Goal: Task Accomplishment & Management: Manage account settings

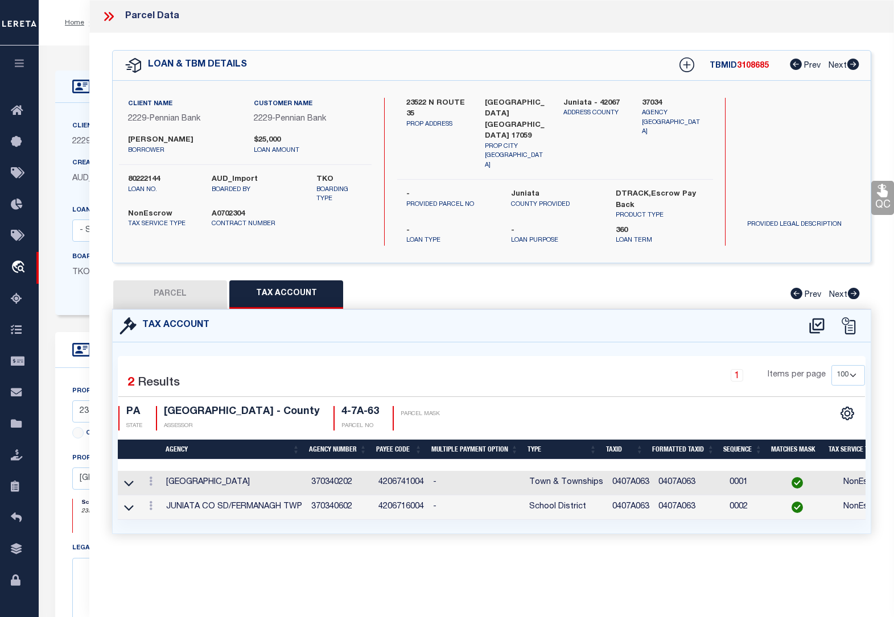
select select "100"
select select "NonEscrow"
click at [104, 18] on icon at bounding box center [108, 16] width 15 height 15
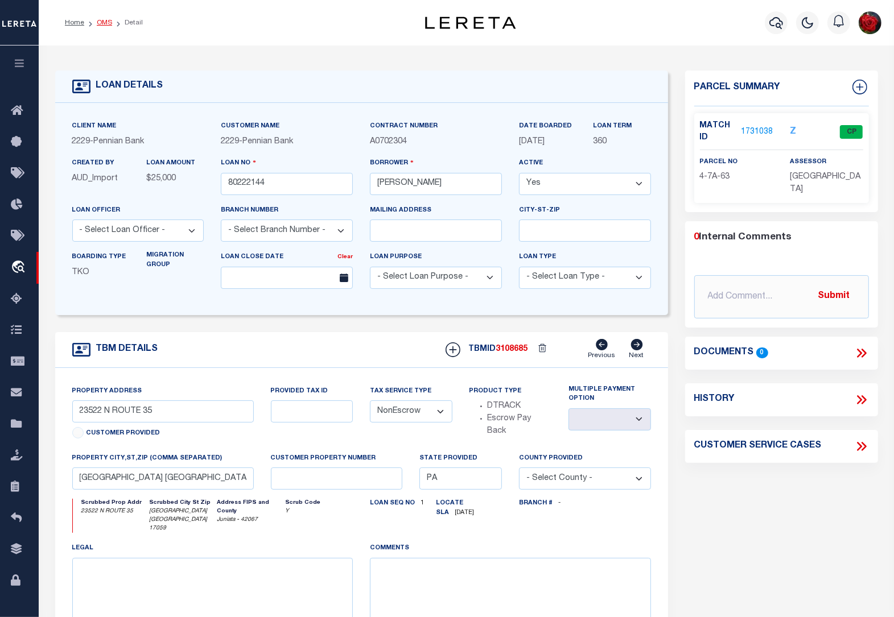
click at [102, 20] on link "OMS" at bounding box center [104, 22] width 15 height 7
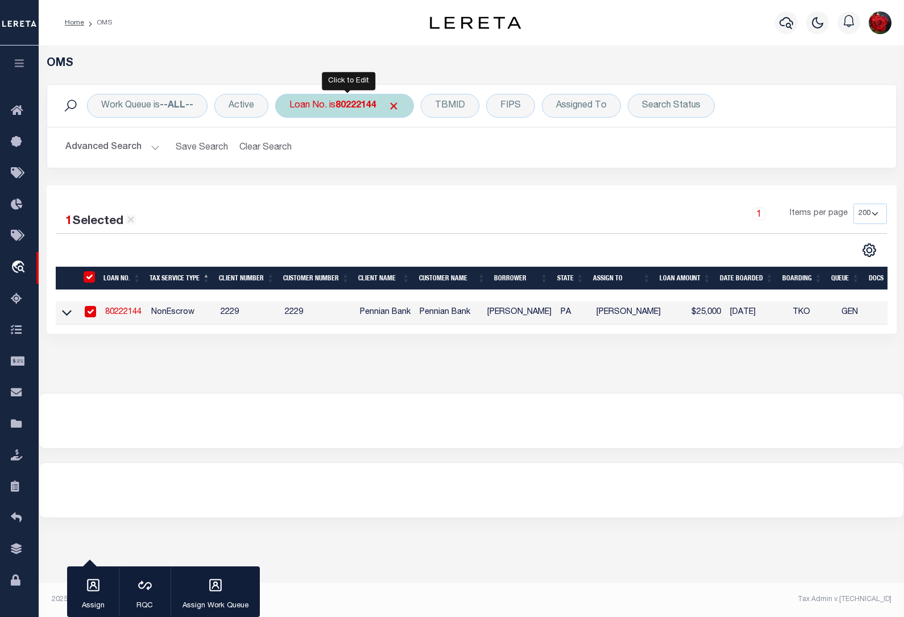
click at [359, 107] on b "80222144" at bounding box center [356, 105] width 41 height 9
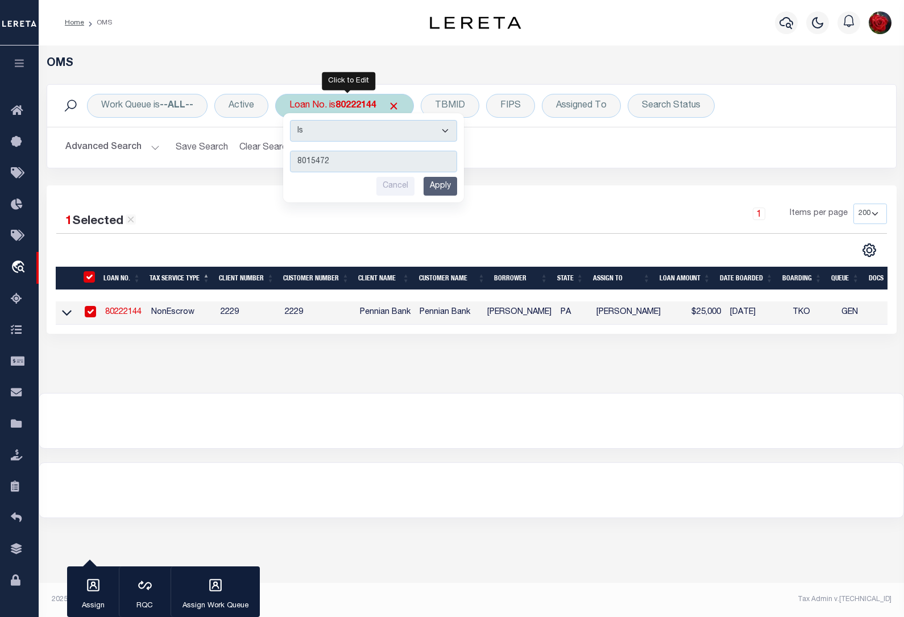
type input "80154727"
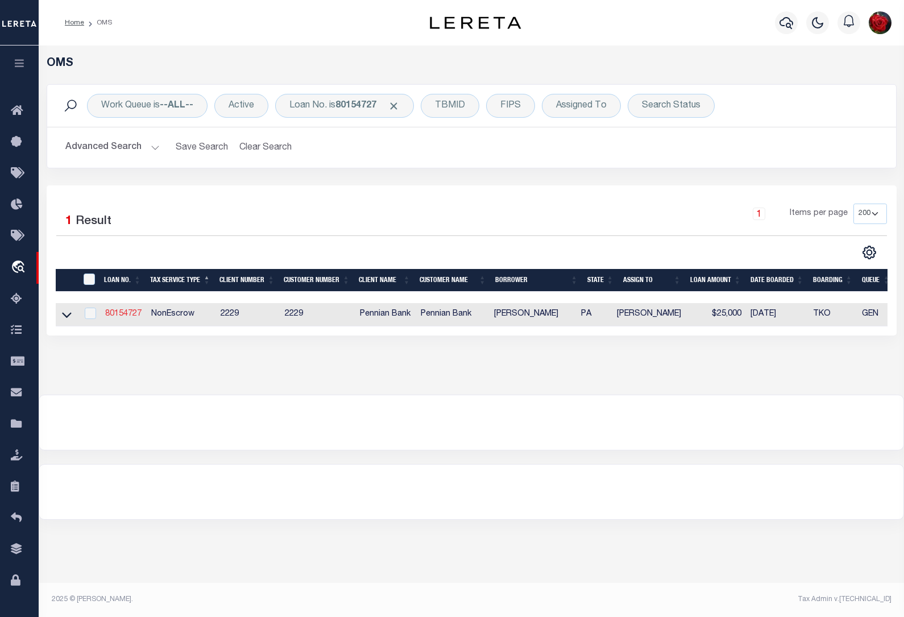
click at [118, 317] on link "80154727" at bounding box center [123, 314] width 36 height 8
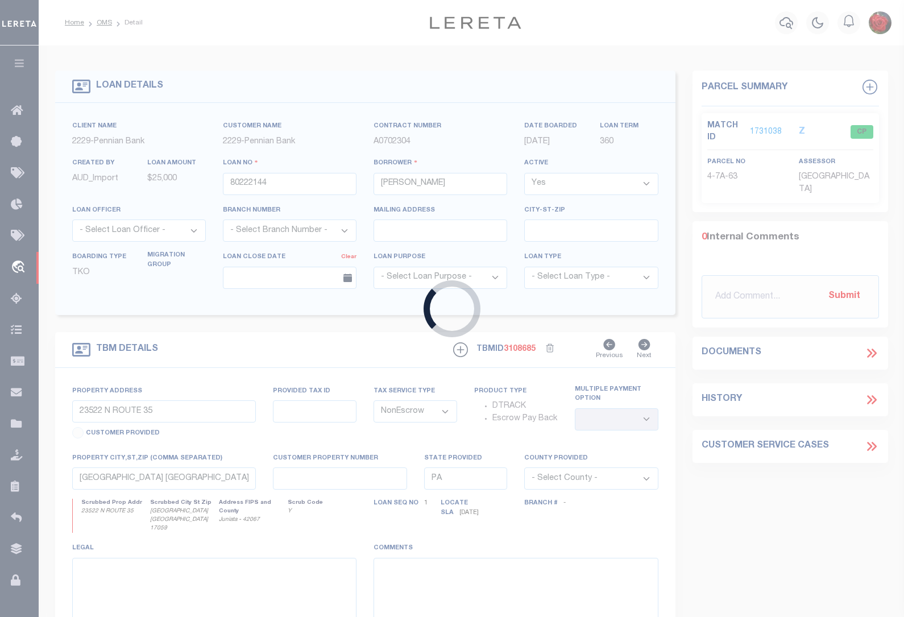
type input "80154727"
type input "[PERSON_NAME]"
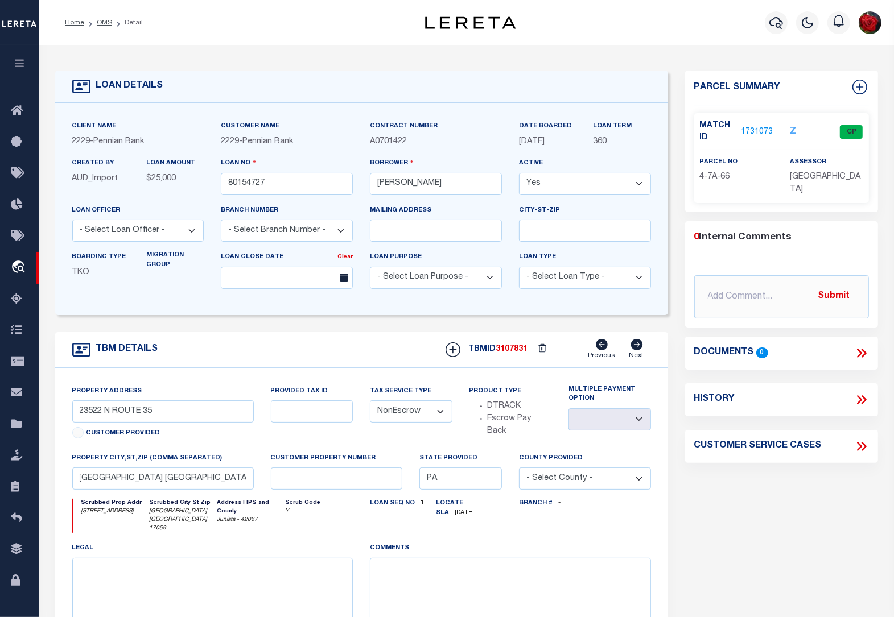
type input "[STREET_ADDRESS]"
select select
click at [751, 138] on div "Match ID 1731073" at bounding box center [736, 132] width 73 height 24
click at [762, 132] on link "1731073" at bounding box center [757, 132] width 32 height 12
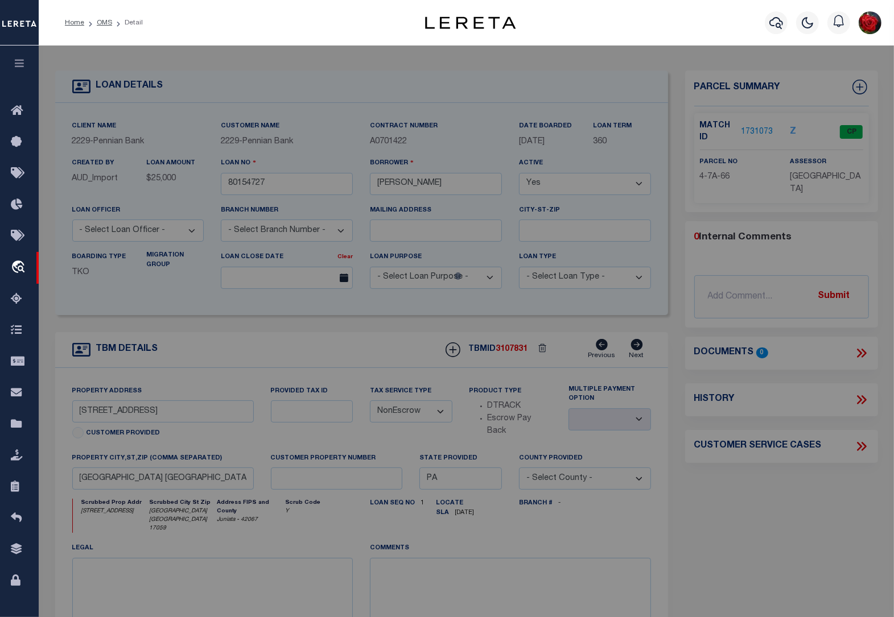
select select "AS"
checkbox input "false"
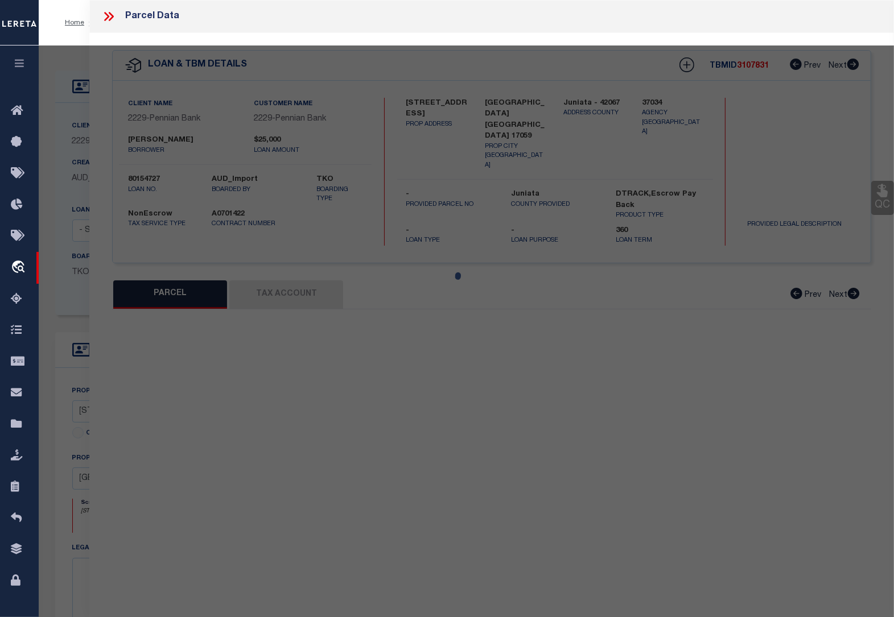
select select "CP"
type input "[PERSON_NAME]"
select select
type input "[STREET_ADDRESS]"
type input "[GEOGRAPHIC_DATA] , [GEOGRAPHIC_DATA] 17059"
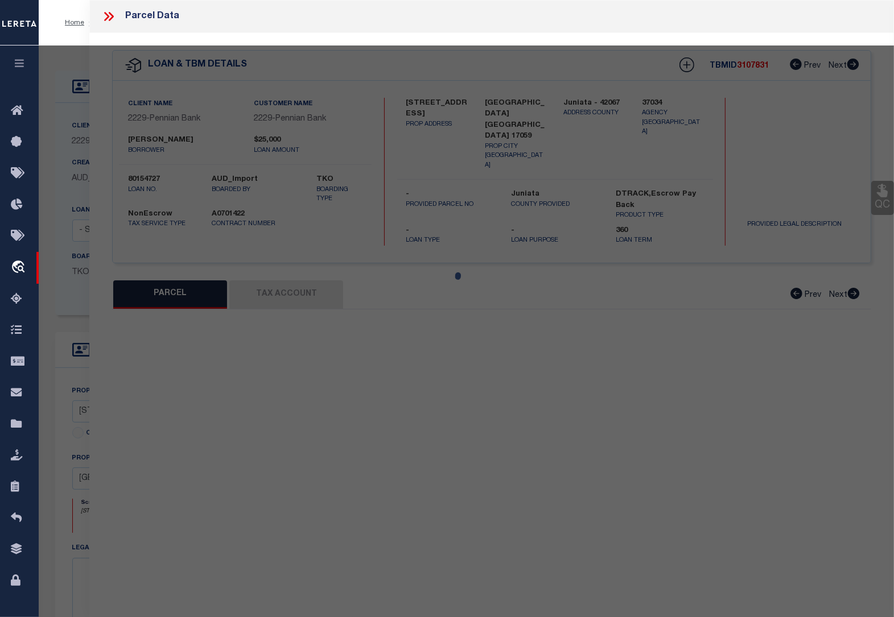
type textarea "Deed Book: 435 Deed Page: 0743"
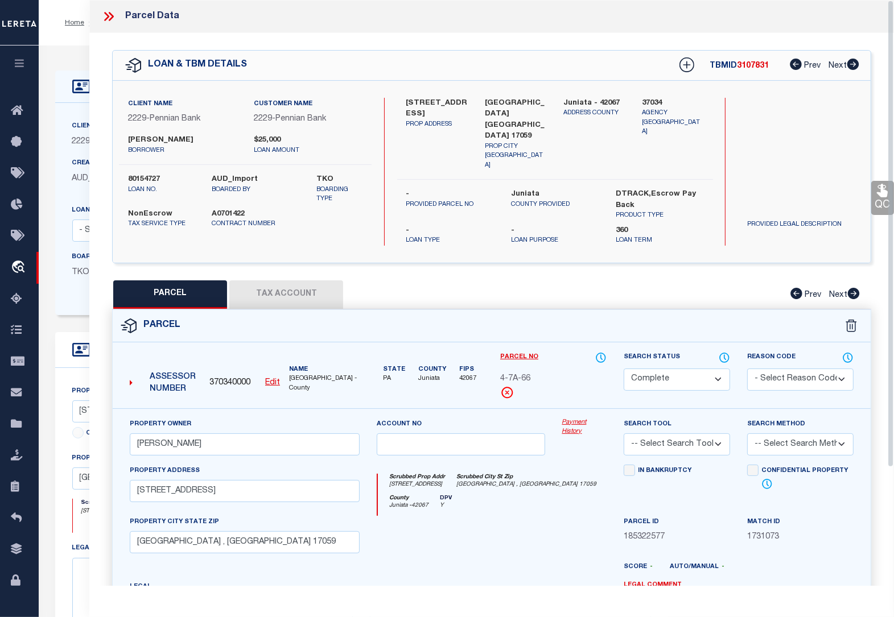
click at [286, 284] on button "Tax Account" at bounding box center [286, 294] width 114 height 28
select select "100"
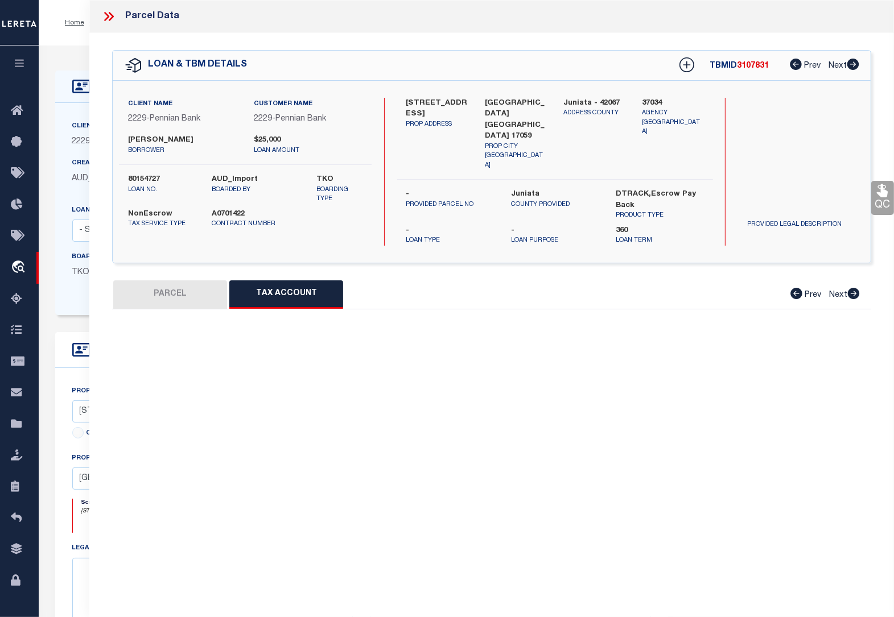
select select "100"
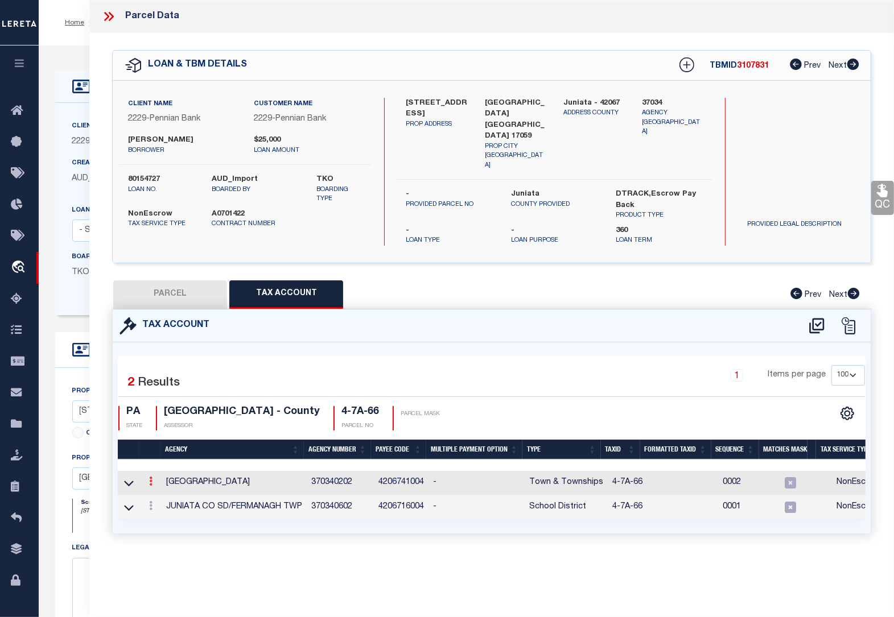
click at [149, 477] on icon at bounding box center [150, 481] width 3 height 9
click at [166, 494] on icon "" at bounding box center [163, 498] width 9 height 9
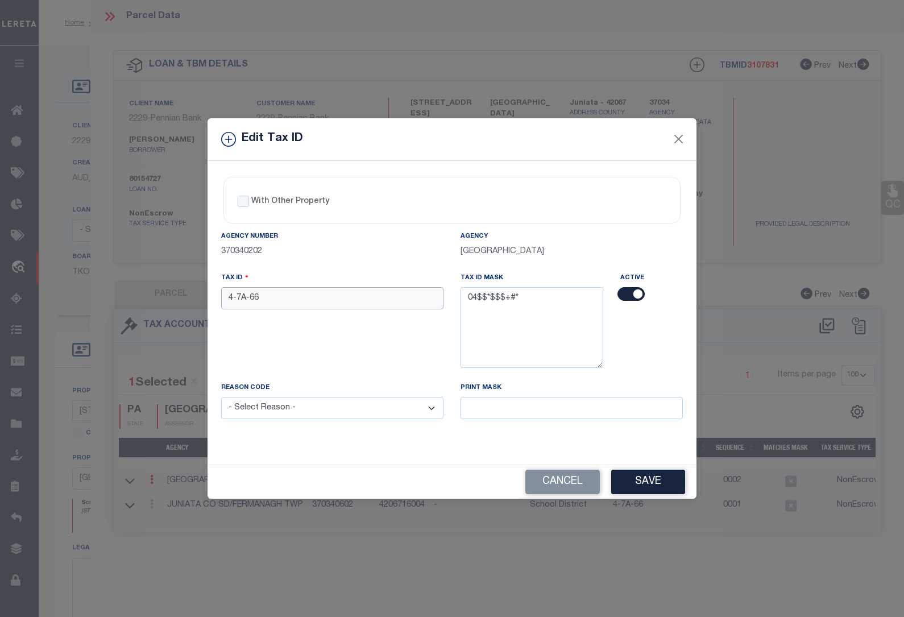
drag, startPoint x: 270, startPoint y: 300, endPoint x: 195, endPoint y: 296, distance: 75.7
click at [197, 297] on div "Edit Tax ID With Other Property With Other Property Type Temporary" at bounding box center [452, 308] width 904 height 617
paste input "0407A0"
type input "0407A066"
click at [296, 415] on select "- Select Reason - 099 - Other (Provide additional detail) ACT - Agency Changed …" at bounding box center [332, 408] width 222 height 22
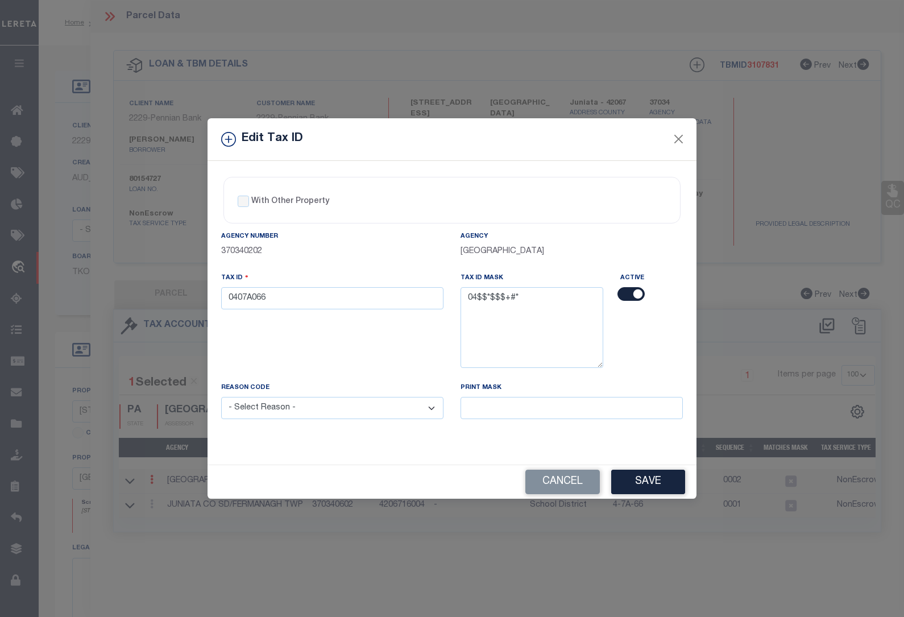
select select "ACT"
click at [221, 399] on select "- Select Reason - 099 - Other (Provide additional detail) ACT - Agency Changed …" at bounding box center [332, 408] width 222 height 22
click at [642, 476] on button "Save" at bounding box center [649, 482] width 74 height 24
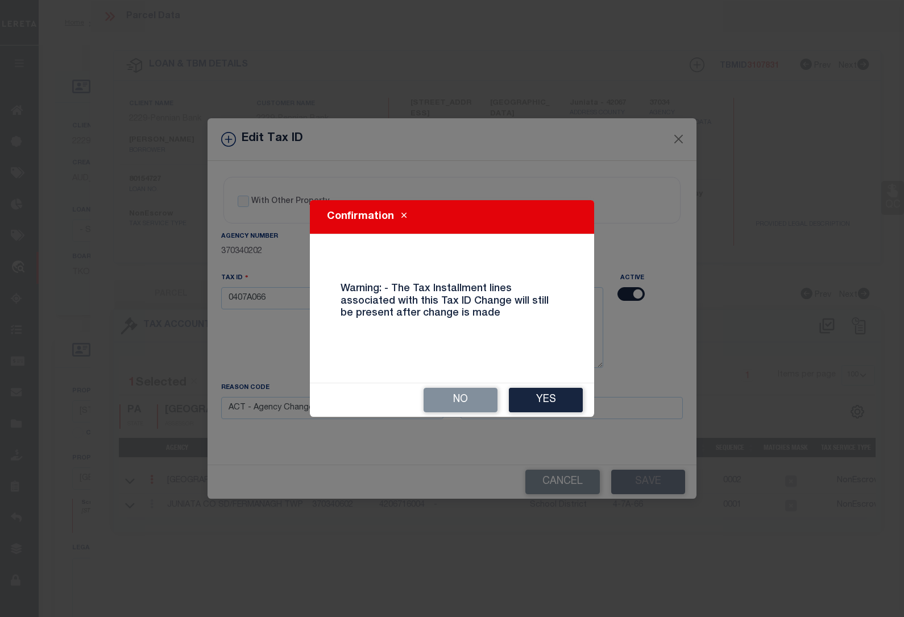
click at [571, 401] on button "Yes" at bounding box center [546, 400] width 74 height 24
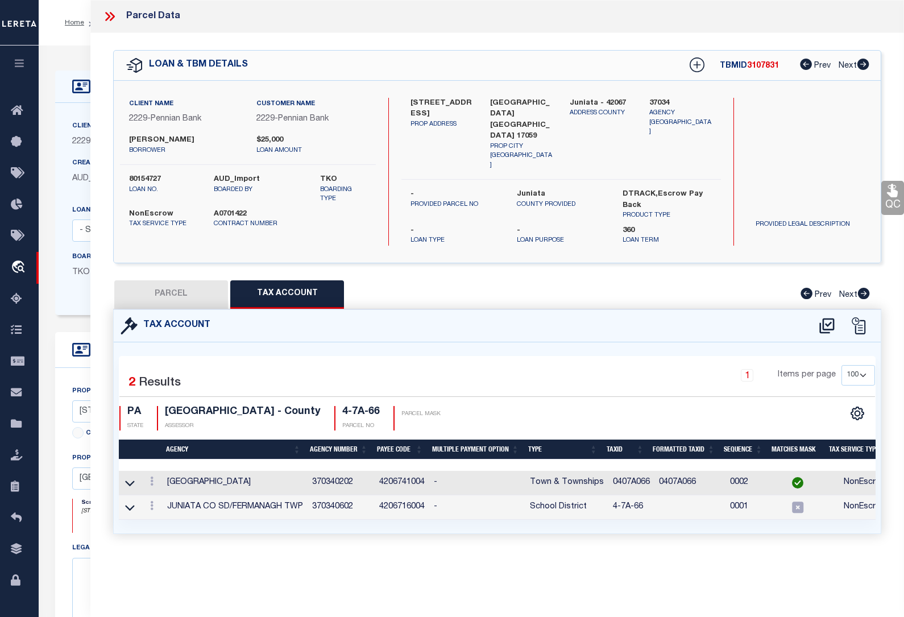
select select
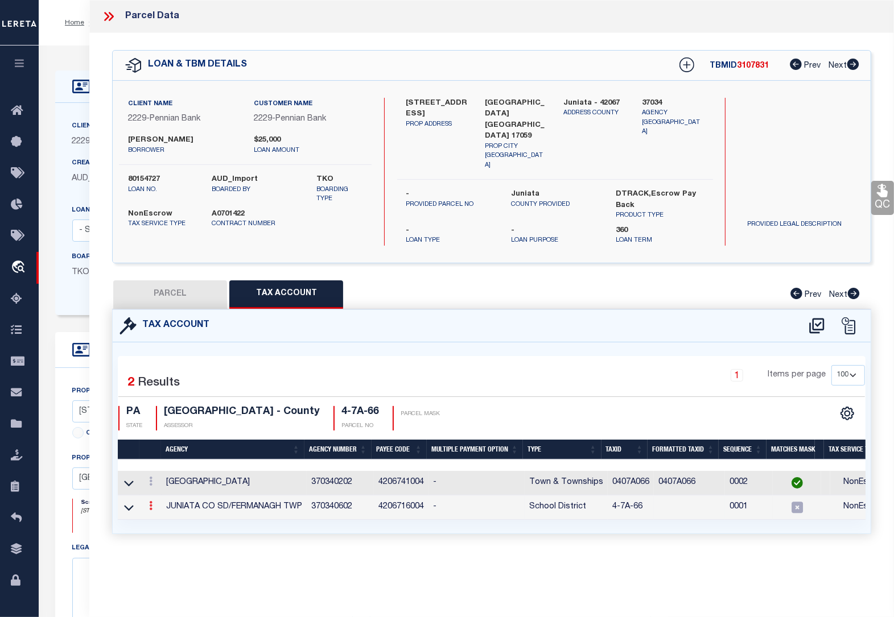
click at [152, 501] on icon at bounding box center [150, 505] width 3 height 9
click at [166, 519] on icon at bounding box center [163, 523] width 9 height 9
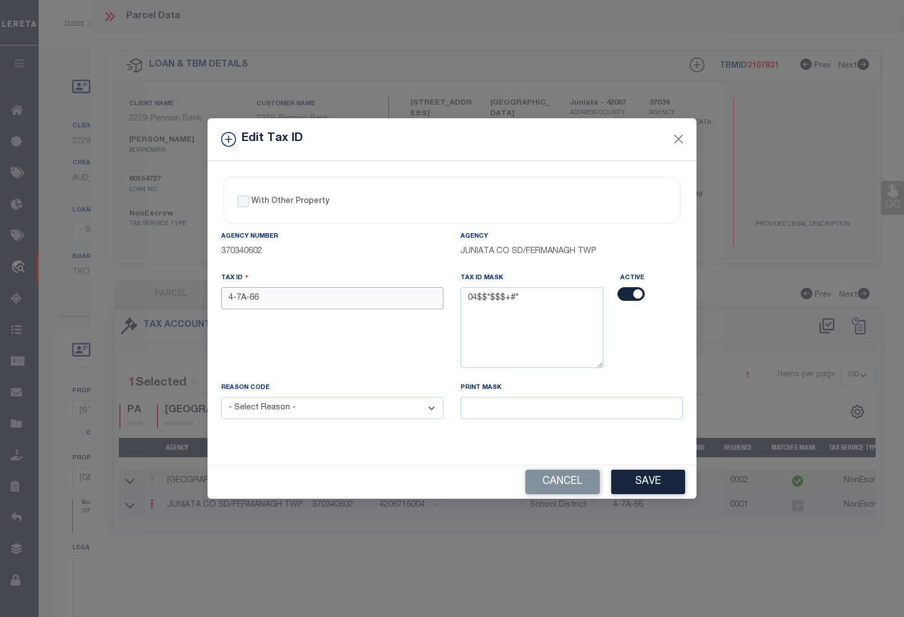
drag, startPoint x: 271, startPoint y: 303, endPoint x: 218, endPoint y: 303, distance: 52.9
click at [218, 303] on div "Tax ID 4-7A-66" at bounding box center [332, 327] width 239 height 110
paste input "0407A0"
type input "0407A066"
click at [295, 417] on select "- Select Reason - 099 - Other (Provide additional detail) ACT - Agency Changed …" at bounding box center [332, 408] width 222 height 22
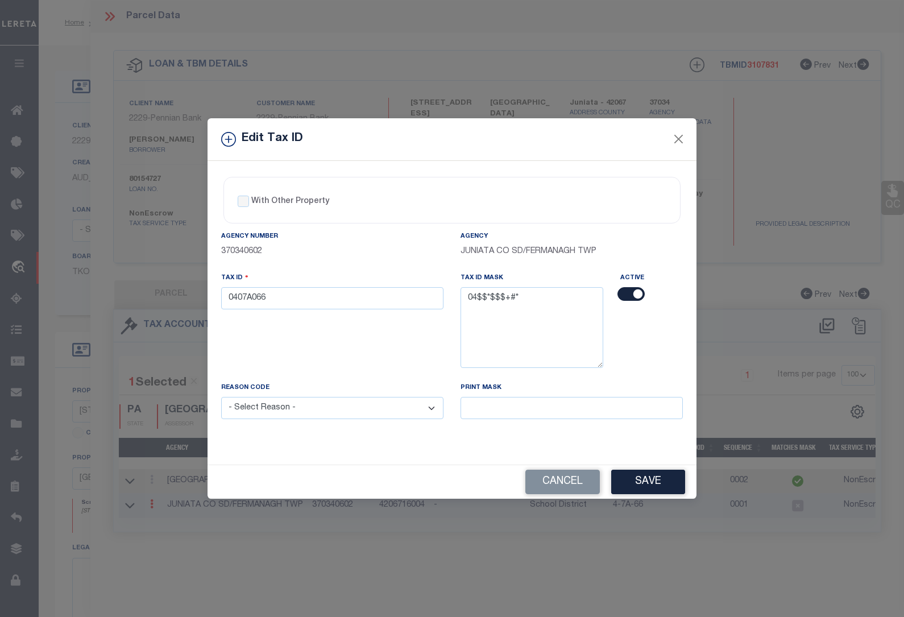
select select "ACT"
click at [221, 399] on select "- Select Reason - 099 - Other (Provide additional detail) ACT - Agency Changed …" at bounding box center [332, 408] width 222 height 22
click at [641, 482] on button "Save" at bounding box center [649, 482] width 74 height 24
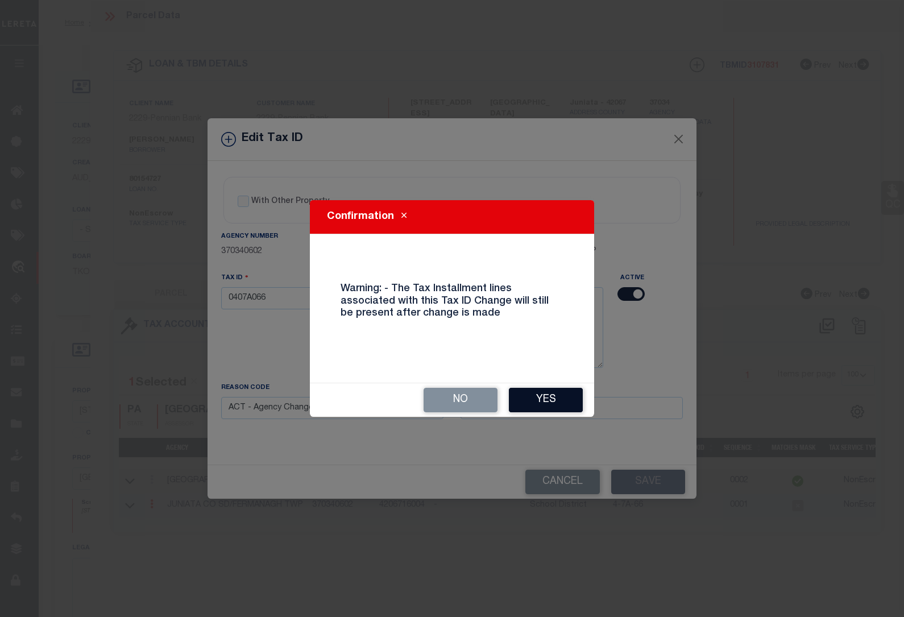
click at [550, 404] on button "Yes" at bounding box center [546, 400] width 74 height 24
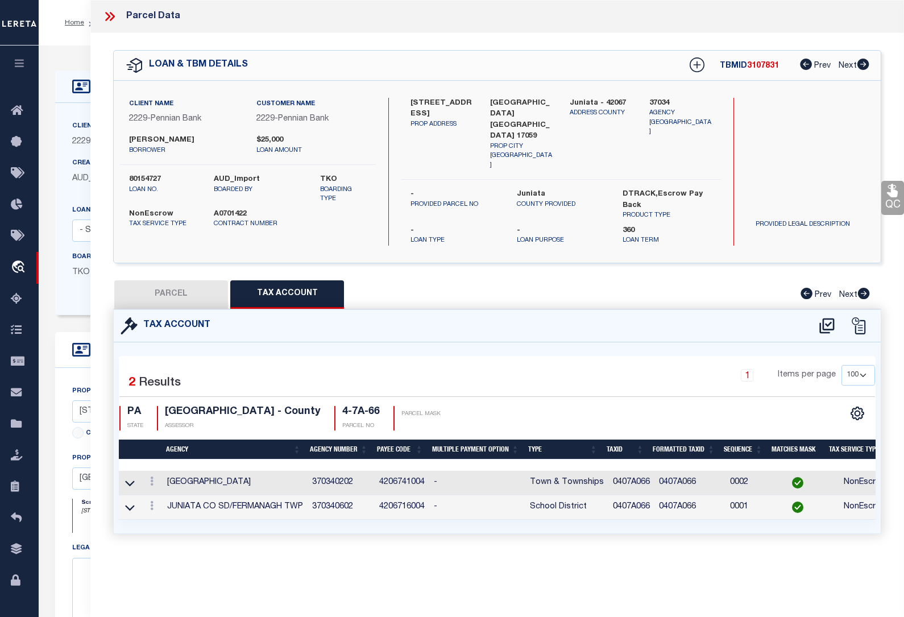
select select
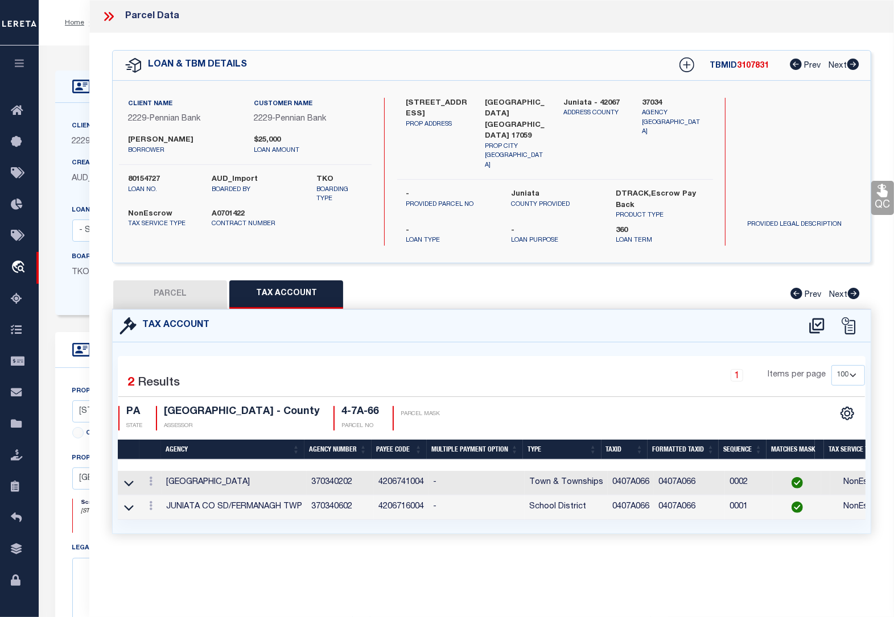
click at [56, 47] on div "LOAN DETAILS Client Name 2229" at bounding box center [466, 395] width 855 height 698
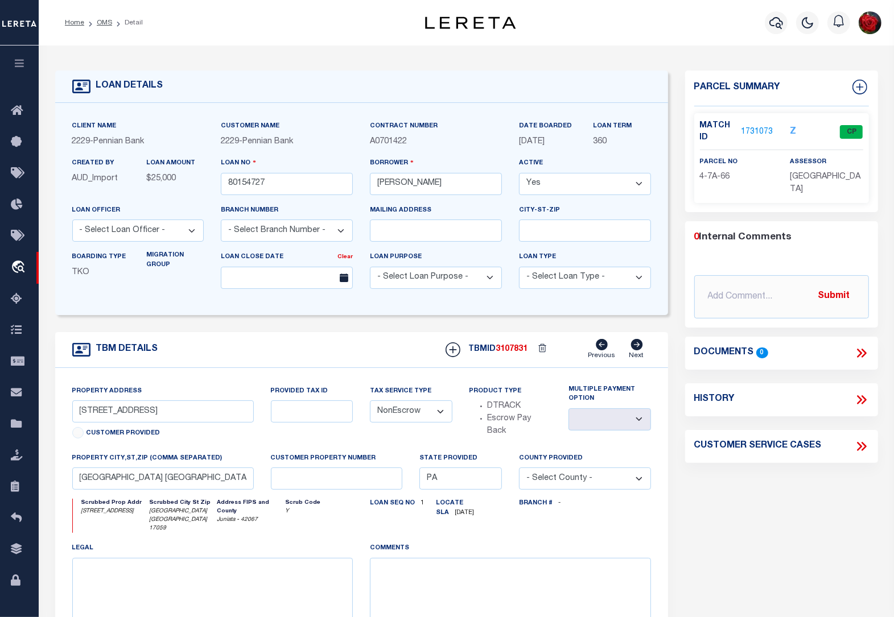
click at [112, 24] on li "Detail" at bounding box center [127, 23] width 31 height 10
click at [106, 24] on link "OMS" at bounding box center [104, 22] width 15 height 7
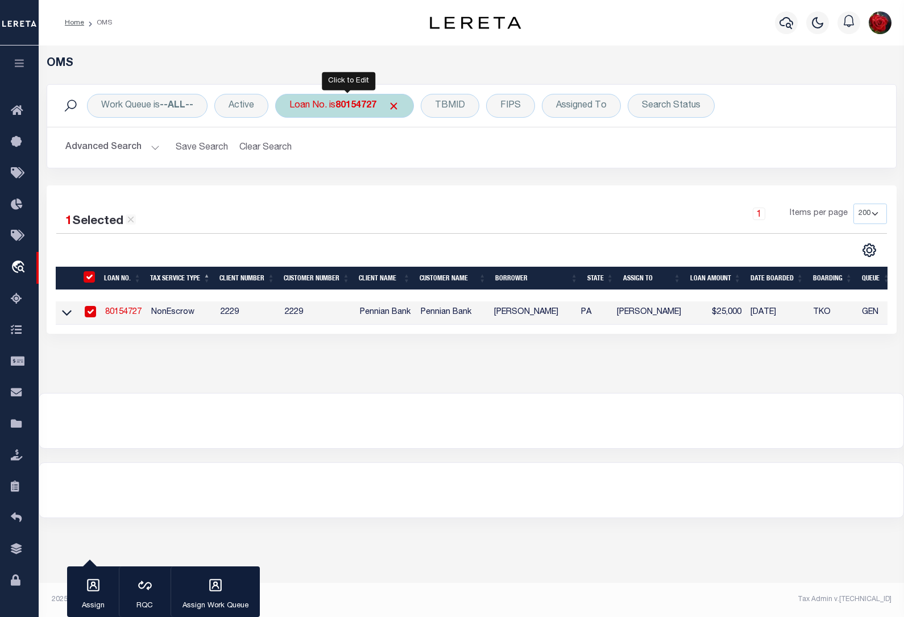
drag, startPoint x: 347, startPoint y: 104, endPoint x: 323, endPoint y: 95, distance: 26.1
click at [347, 104] on b "80154727" at bounding box center [356, 105] width 41 height 9
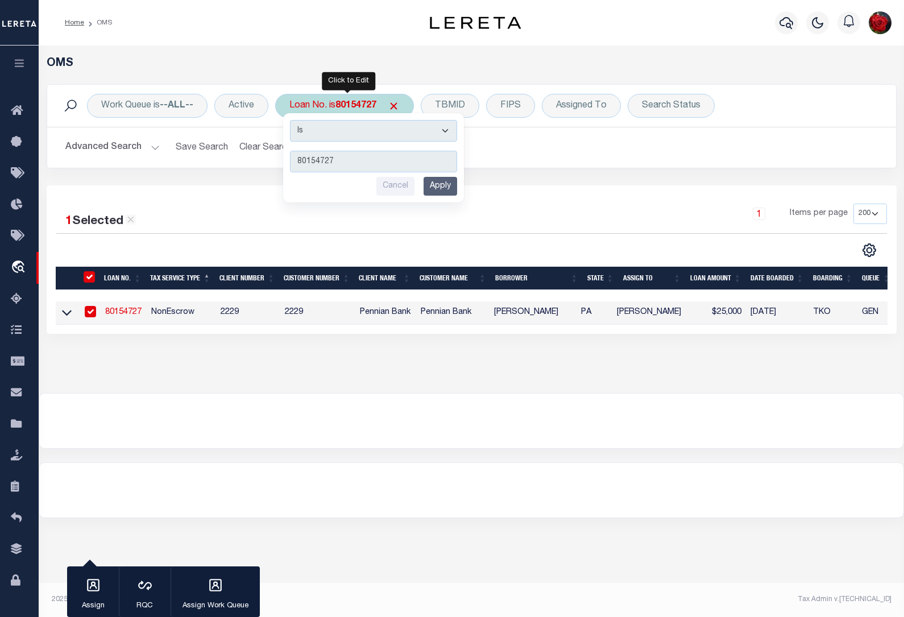
type input "80281629"
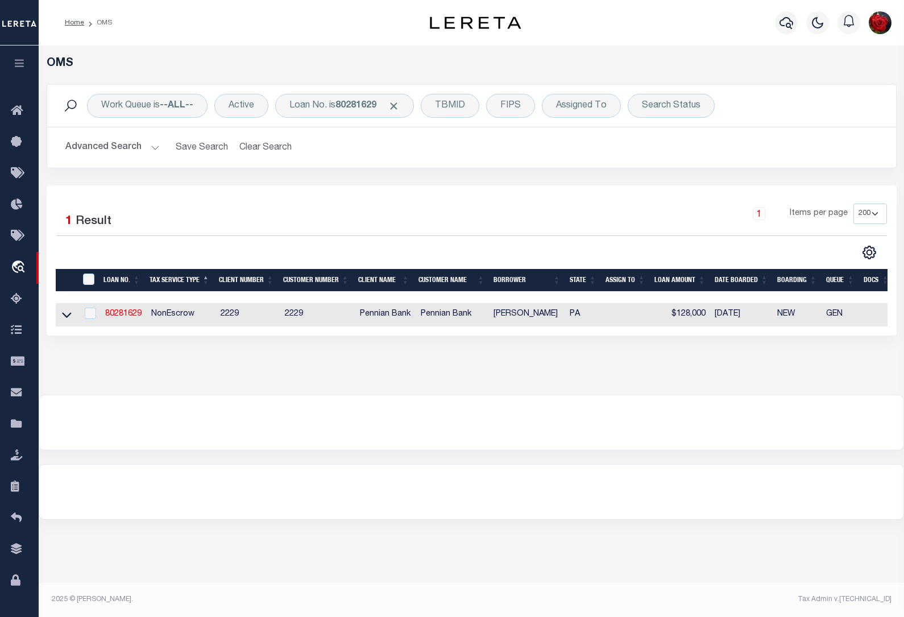
click at [126, 321] on td "80281629" at bounding box center [124, 314] width 46 height 23
checkbox input "true"
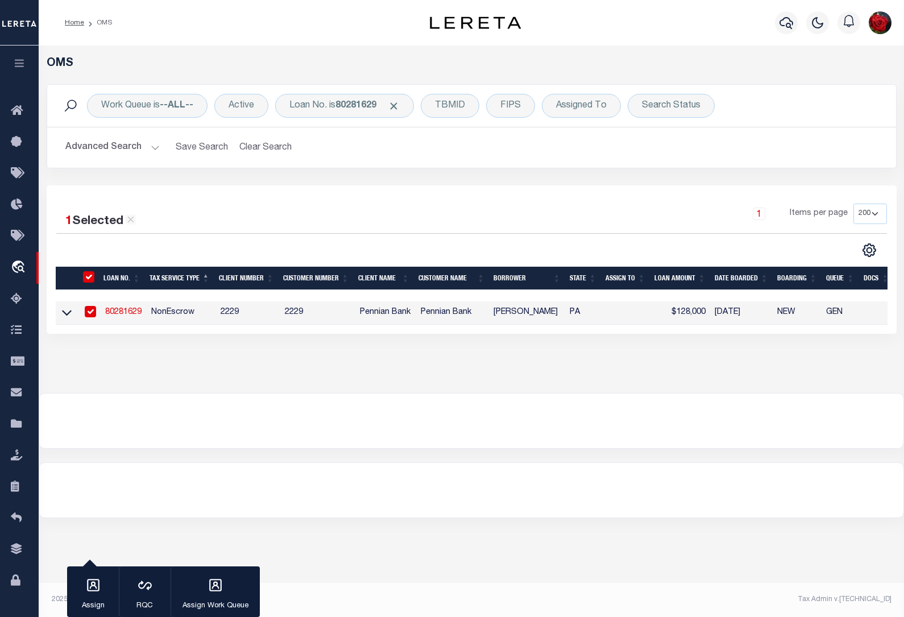
click at [134, 313] on link "80281629" at bounding box center [123, 312] width 36 height 8
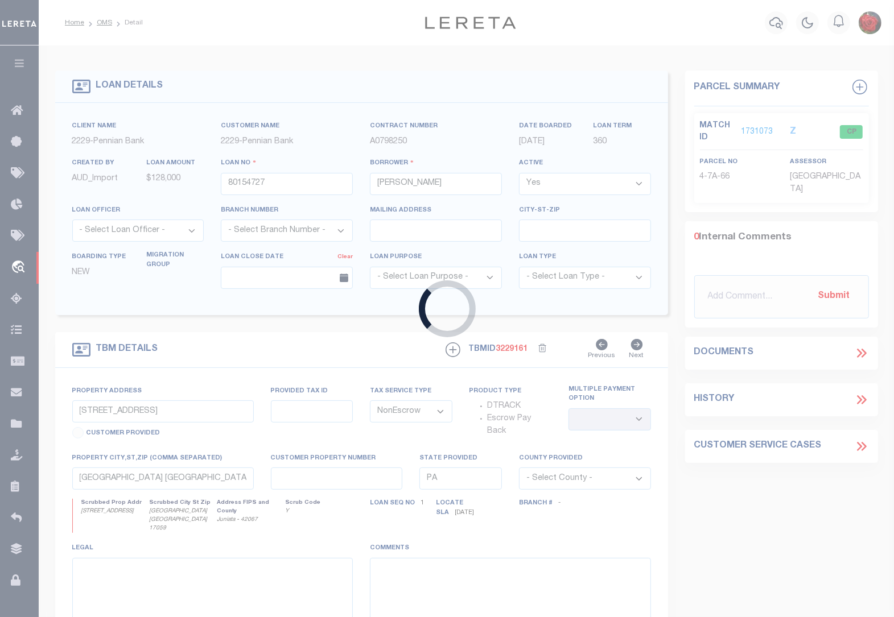
type input "80281629"
type input "[PERSON_NAME]"
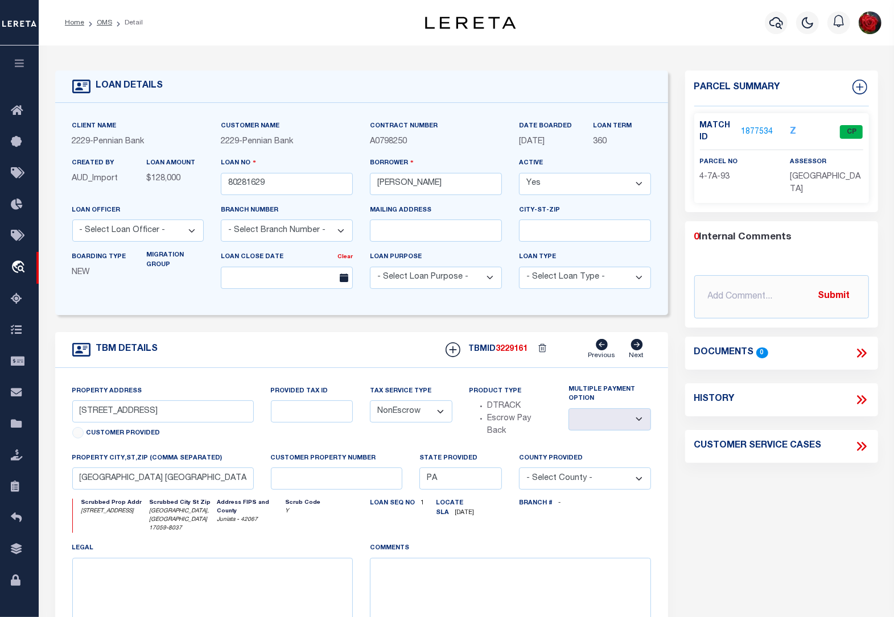
type input "[STREET_ADDRESS]"
type input "4-7A-93"
select select
type input "[GEOGRAPHIC_DATA], [GEOGRAPHIC_DATA] 17059-8037"
select select
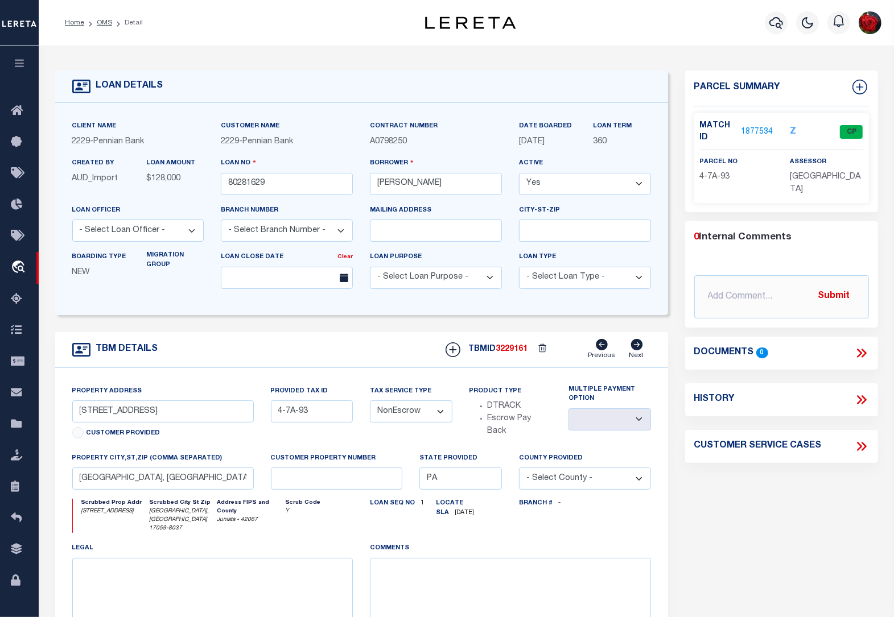
click at [757, 129] on link "1877534" at bounding box center [757, 132] width 32 height 12
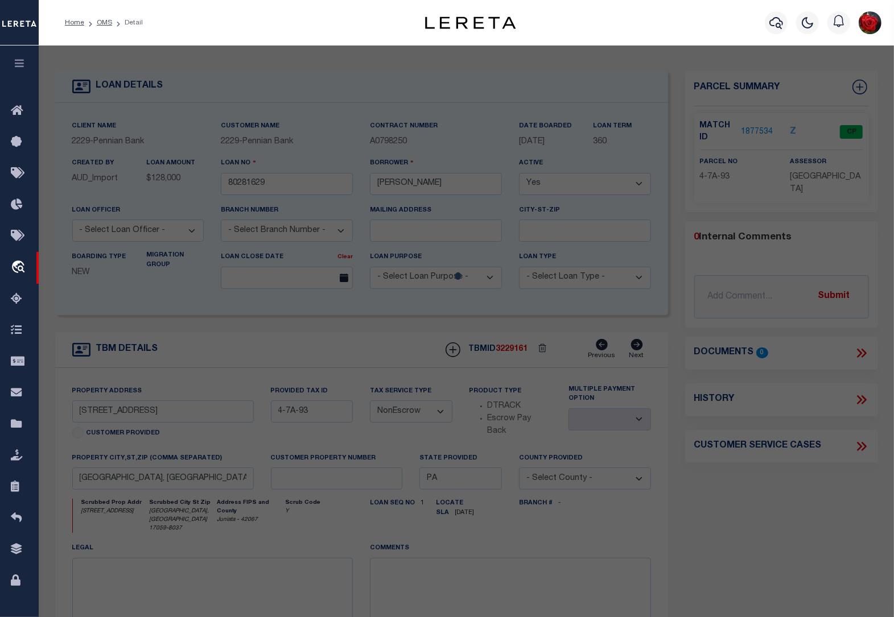
select select "AS"
checkbox input "false"
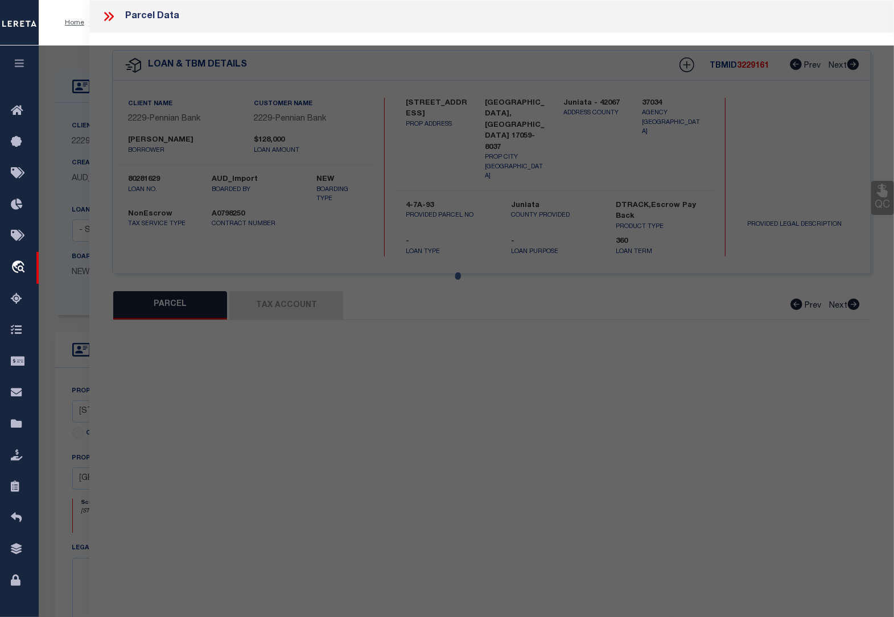
select select "CP"
type input "[PERSON_NAME]"
type input "[STREET_ADDRESS]"
checkbox input "false"
type input "PA"
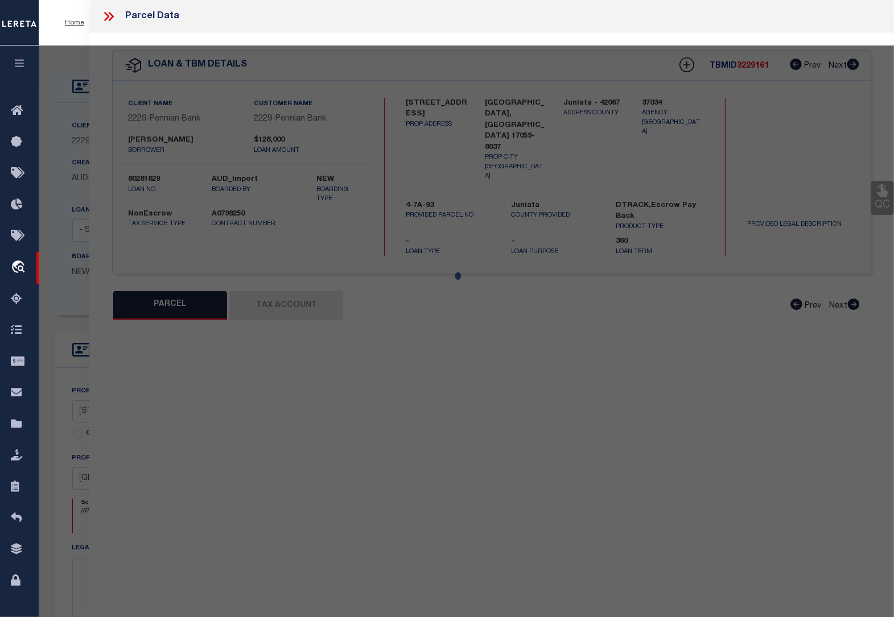
type textarea "123 0918"
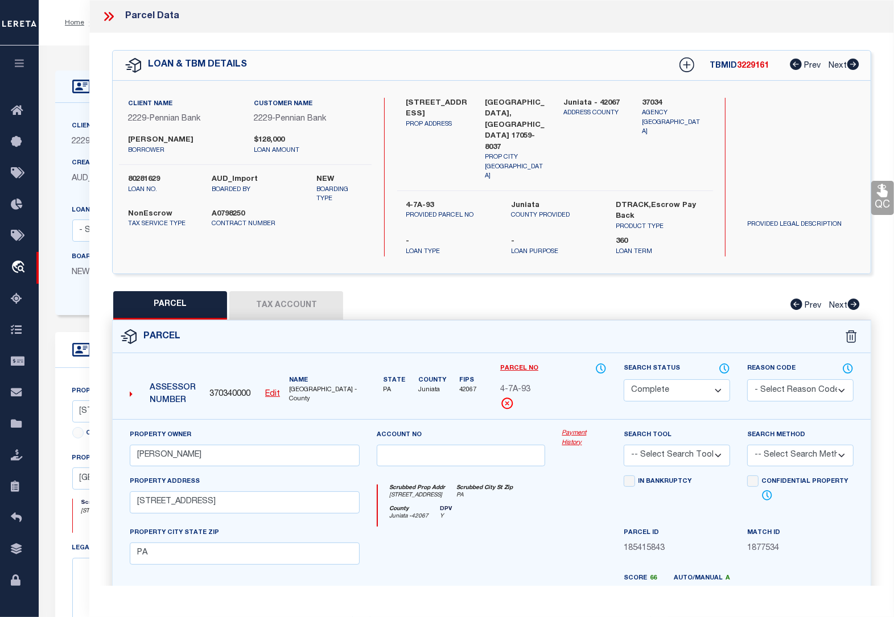
click at [312, 291] on button "Tax Account" at bounding box center [286, 305] width 114 height 28
select select "100"
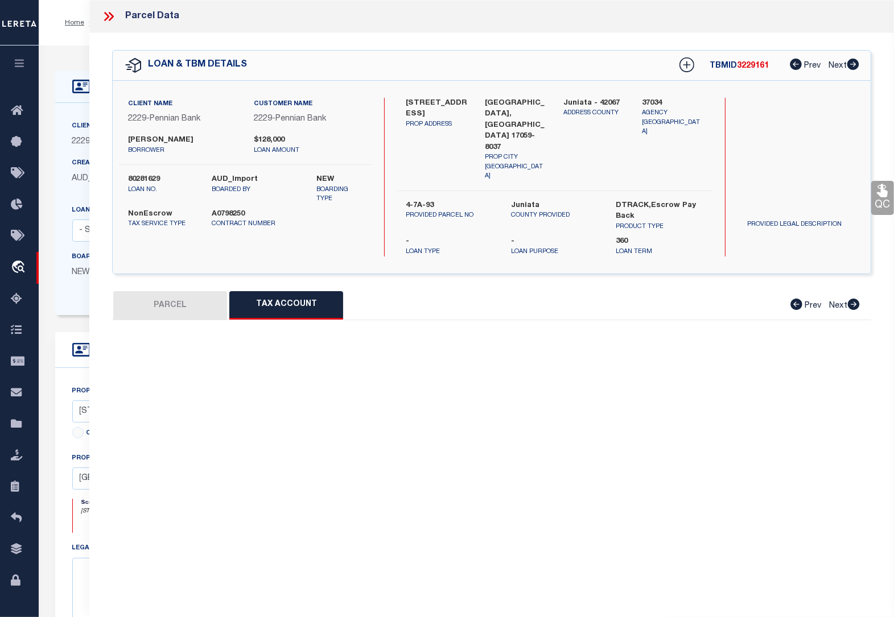
select select "100"
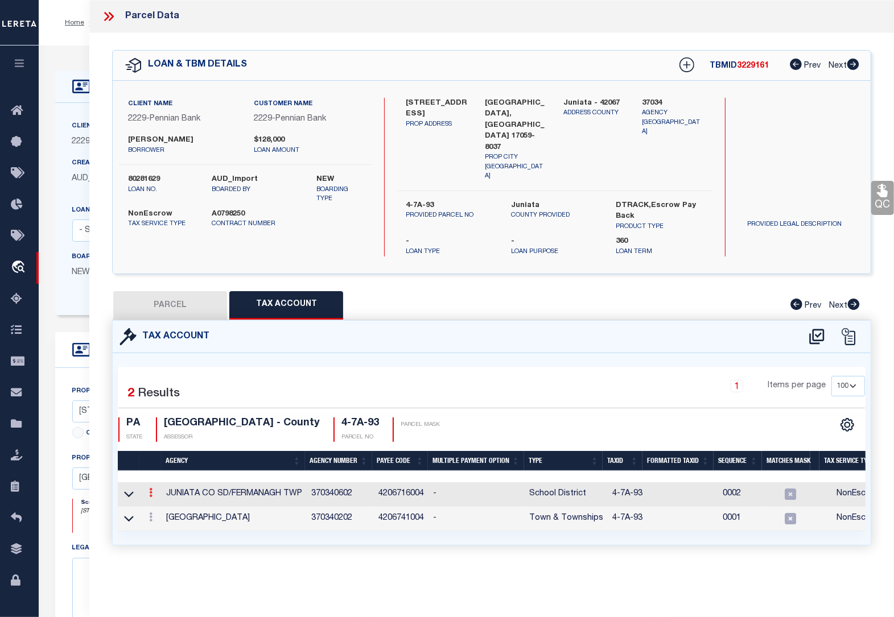
click at [151, 488] on icon at bounding box center [150, 492] width 3 height 9
click at [164, 505] on icon "" at bounding box center [163, 509] width 9 height 9
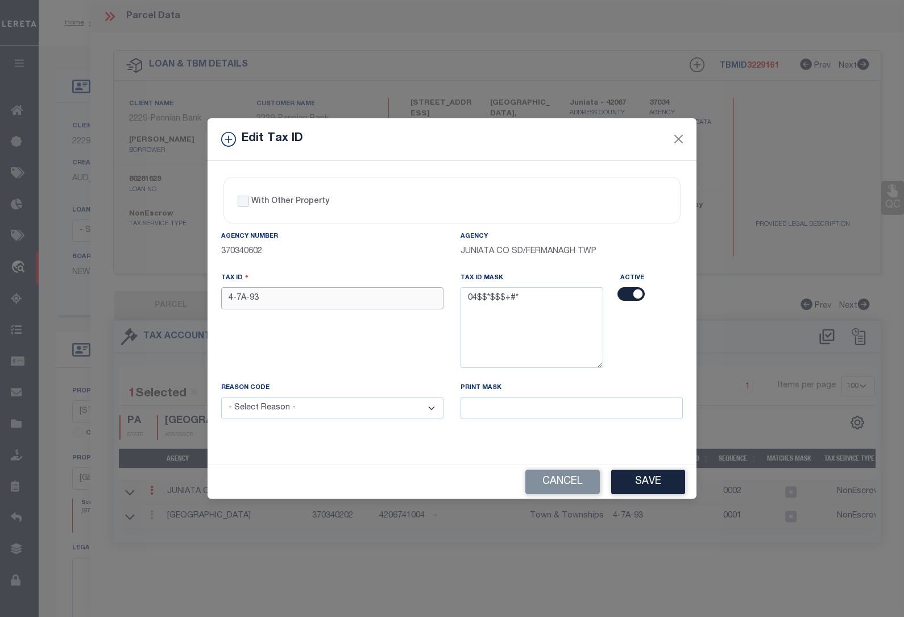
drag, startPoint x: 271, startPoint y: 303, endPoint x: 155, endPoint y: 298, distance: 115.6
click at [156, 298] on div "Edit Tax ID With Other Property With Other Property Type Temporary" at bounding box center [452, 308] width 904 height 617
paste input "0407A0"
type input "0407A093"
click at [251, 414] on select "- Select Reason - 099 - Other (Provide additional detail) ACT - Agency Changed …" at bounding box center [332, 408] width 222 height 22
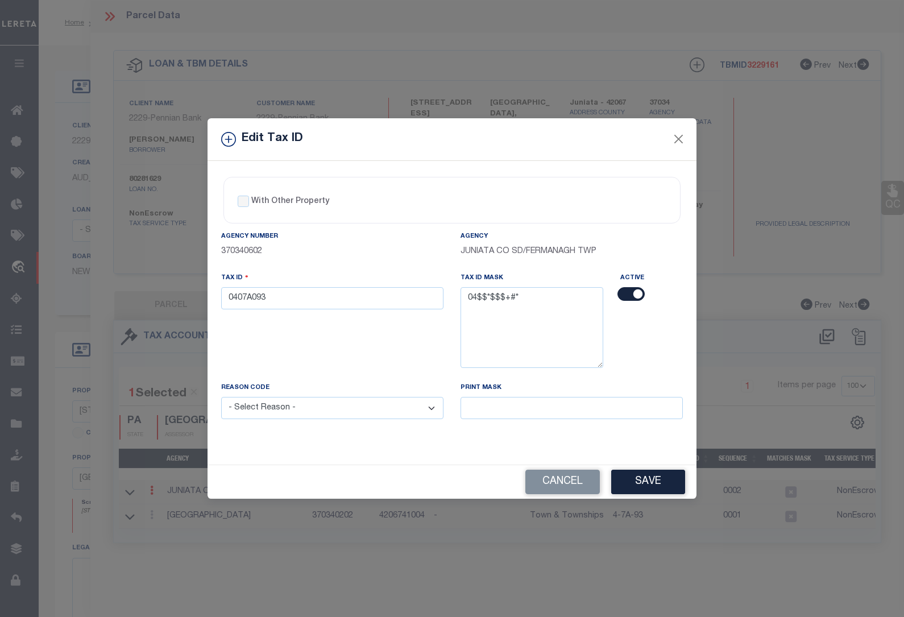
select select "ACT"
click at [221, 399] on select "- Select Reason - 099 - Other (Provide additional detail) ACT - Agency Changed …" at bounding box center [332, 408] width 222 height 22
click at [637, 481] on button "Save" at bounding box center [649, 482] width 74 height 24
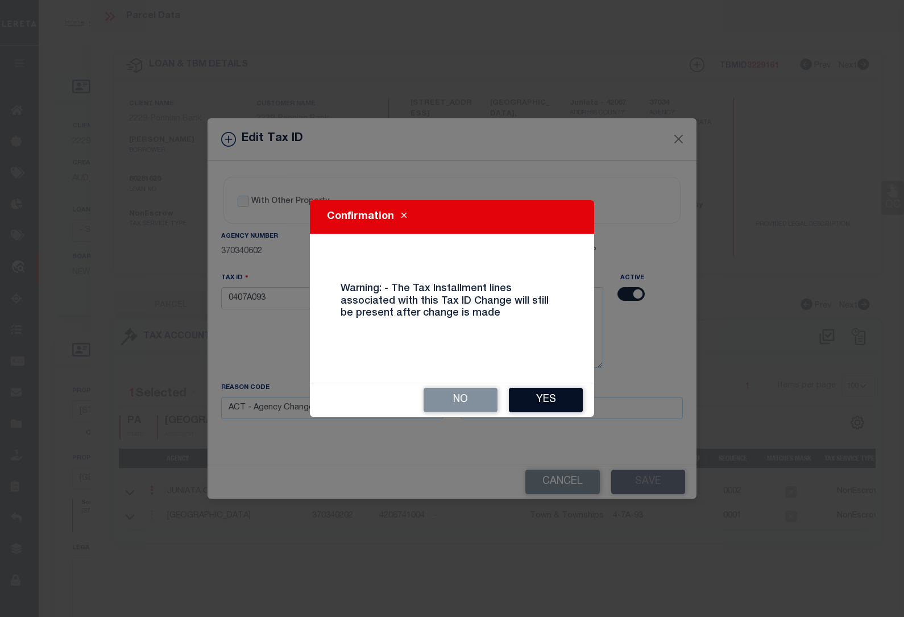
click at [560, 401] on button "Yes" at bounding box center [546, 400] width 74 height 24
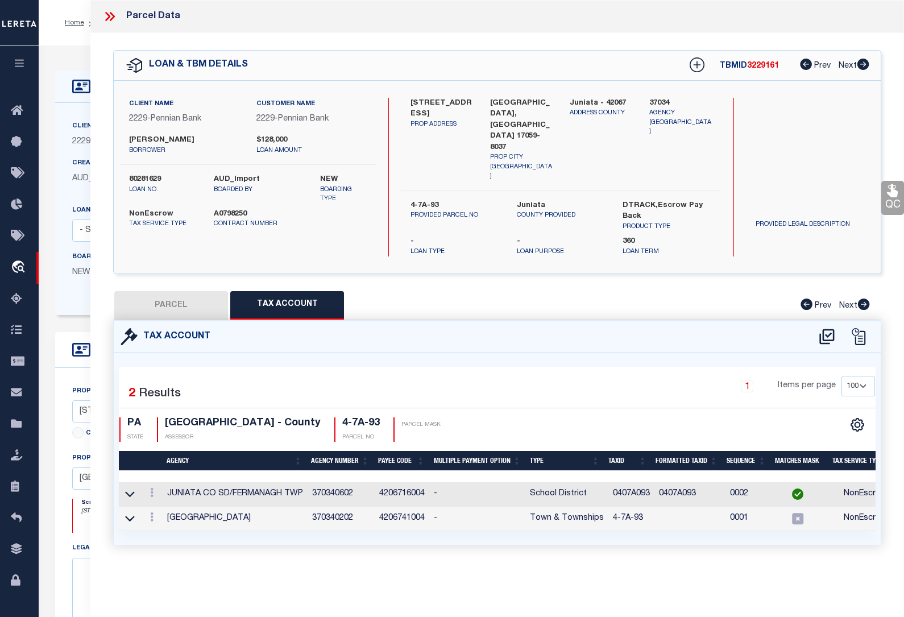
select select
type input "4-7A-93"
select select
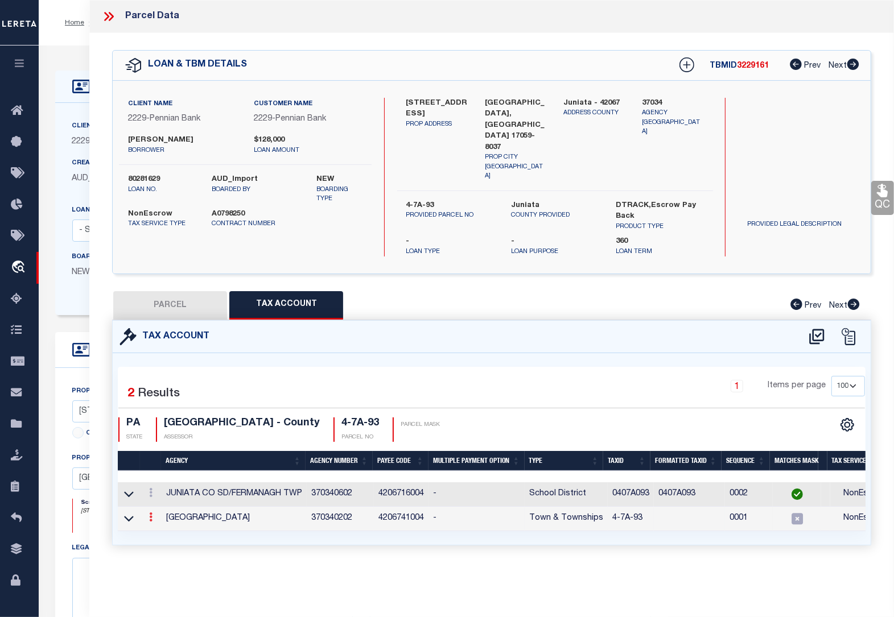
click at [151, 513] on icon at bounding box center [150, 517] width 3 height 9
click at [163, 530] on icon at bounding box center [163, 534] width 9 height 9
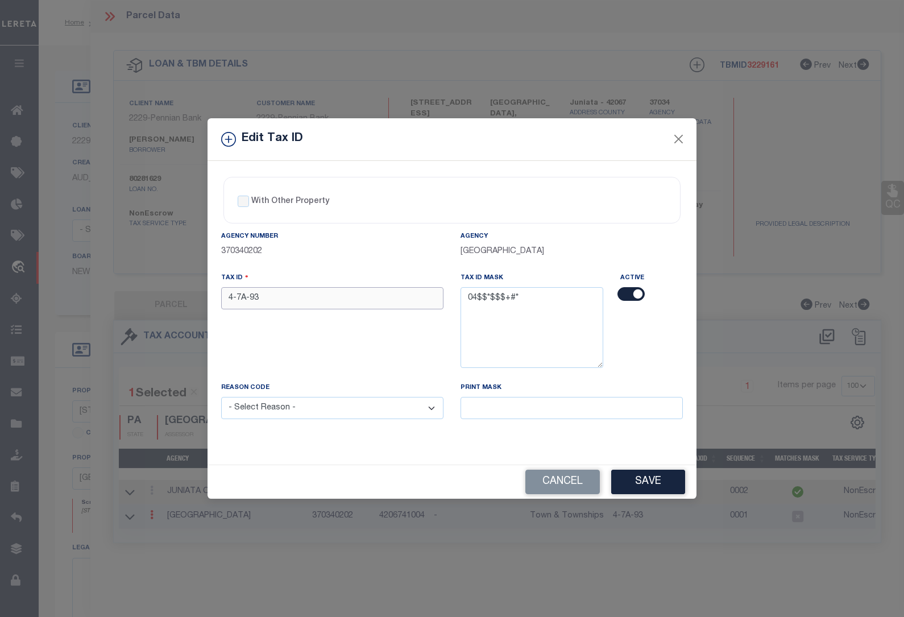
drag, startPoint x: 263, startPoint y: 300, endPoint x: 149, endPoint y: 289, distance: 114.3
click at [149, 289] on div "Edit Tax ID With Other Property With Other Property Type Temporary" at bounding box center [452, 308] width 904 height 617
paste input "0407A0"
type input "0407A093"
click at [294, 408] on select "- Select Reason - 099 - Other (Provide additional detail) ACT - Agency Changed …" at bounding box center [332, 408] width 222 height 22
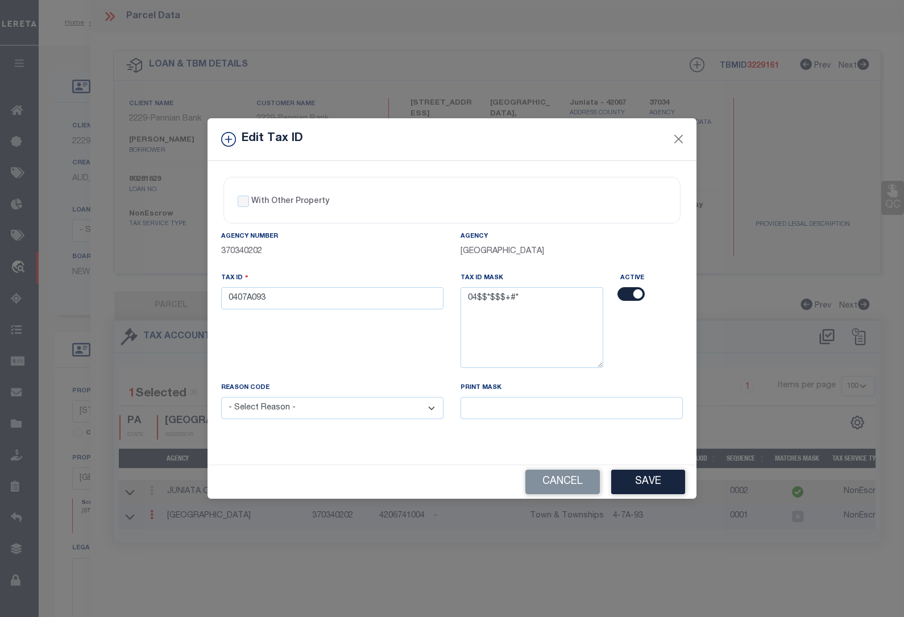
select select "ACT"
click at [221, 399] on select "- Select Reason - 099 - Other (Provide additional detail) ACT - Agency Changed …" at bounding box center [332, 408] width 222 height 22
click at [650, 488] on button "Save" at bounding box center [649, 482] width 74 height 24
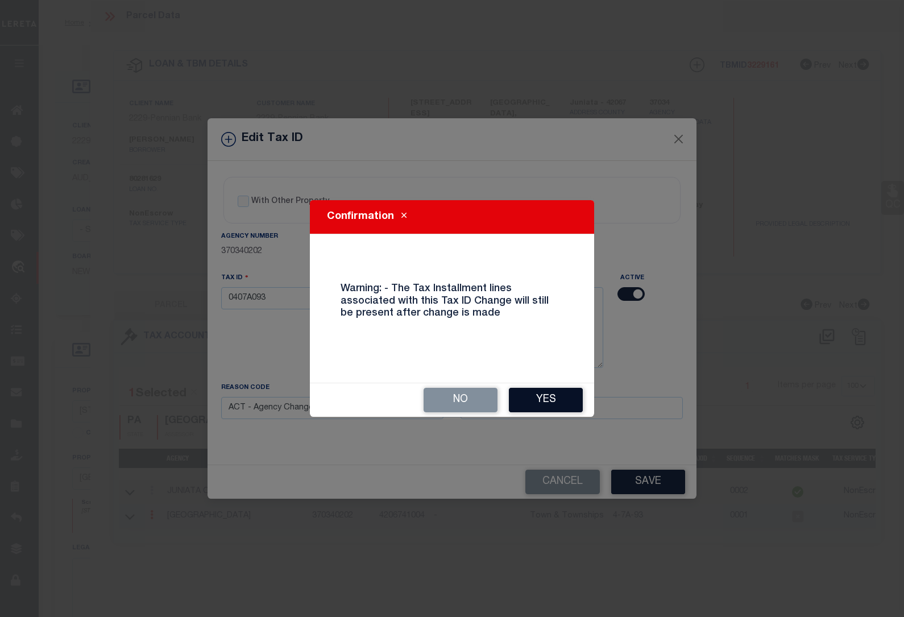
click at [552, 402] on button "Yes" at bounding box center [546, 400] width 74 height 24
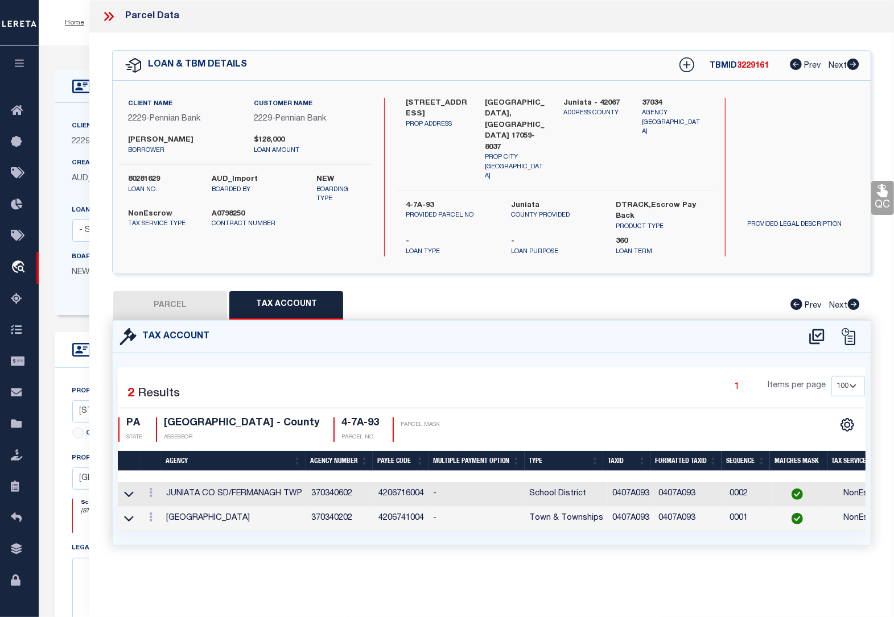
select select
click at [71, 38] on div "Home OMS Detail Profile Sign out" at bounding box center [466, 23] width 855 height 46
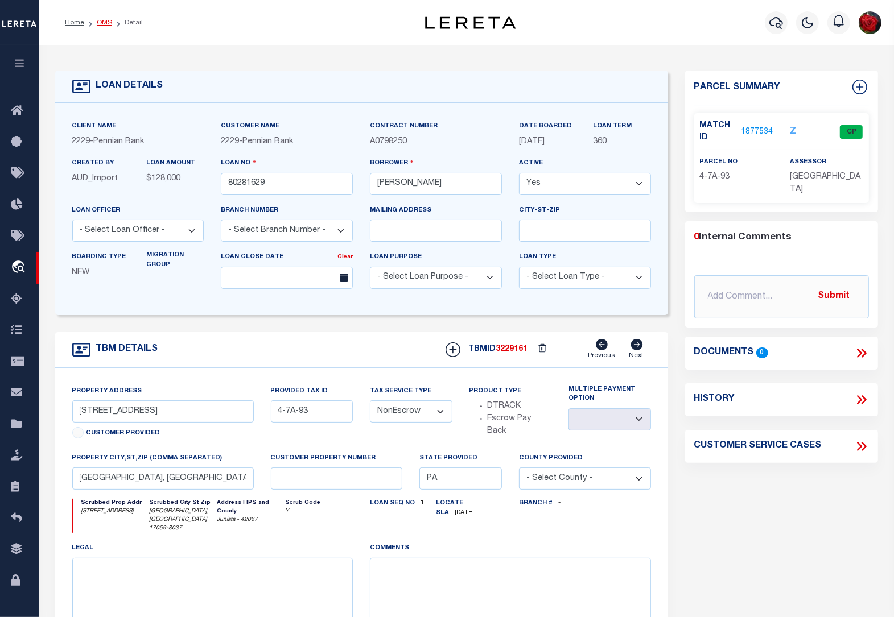
click at [100, 23] on link "OMS" at bounding box center [104, 22] width 15 height 7
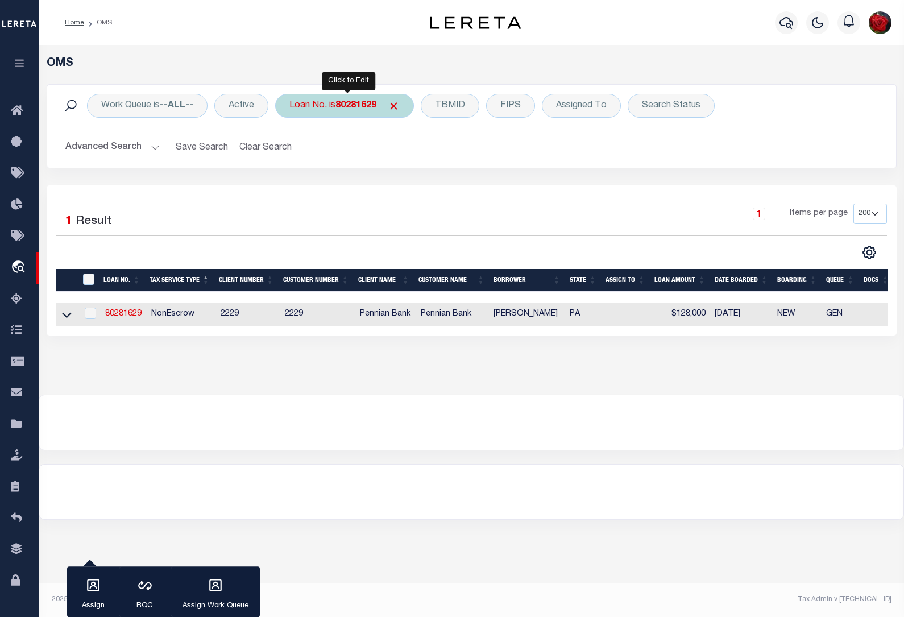
click at [368, 106] on b "80281629" at bounding box center [356, 105] width 41 height 9
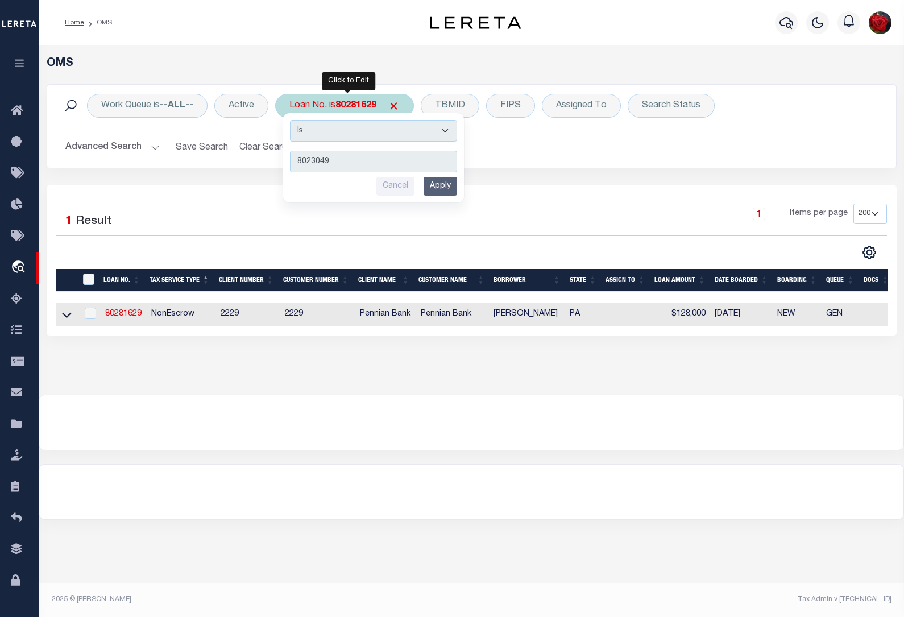
type input "80230493"
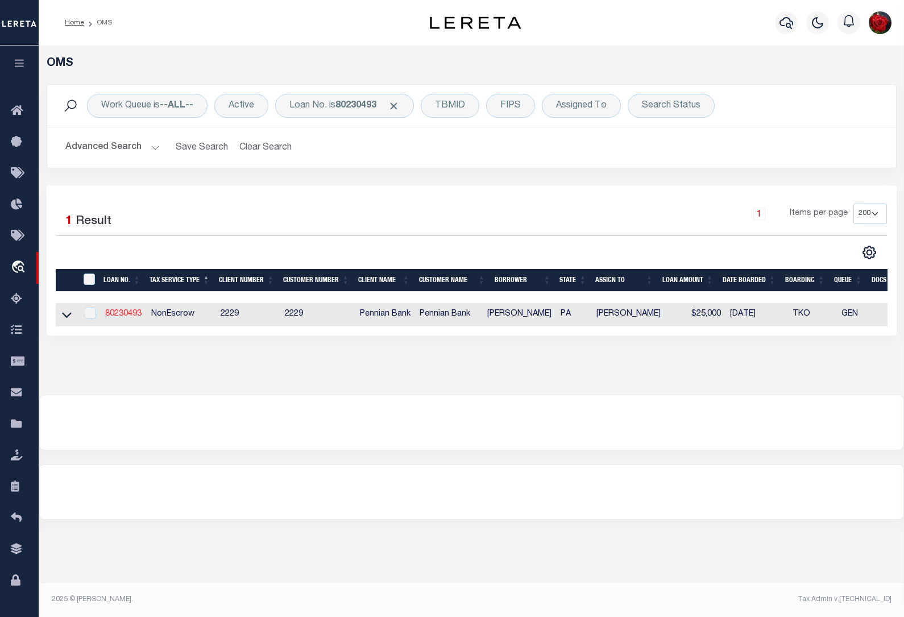
click at [118, 316] on link "80230493" at bounding box center [123, 314] width 36 height 8
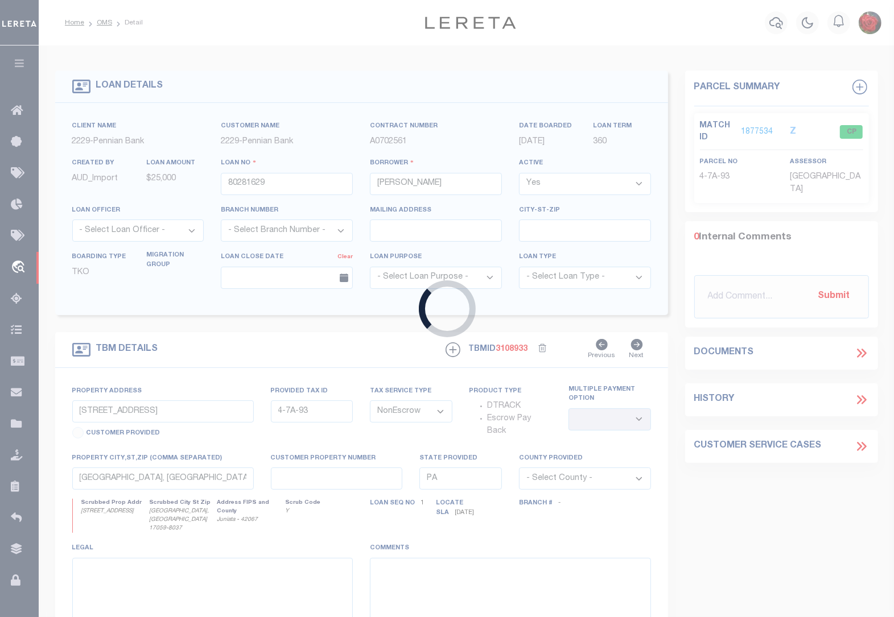
type input "80230493"
type input "[PERSON_NAME]"
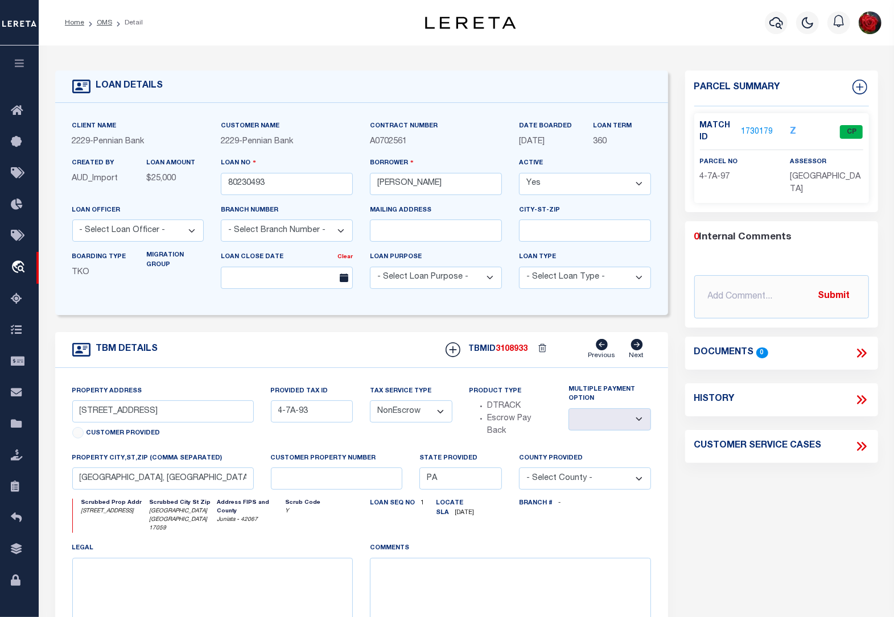
type input "[STREET_ADDRESS]"
select select
type input "[GEOGRAPHIC_DATA] [GEOGRAPHIC_DATA] 17059"
select select
click at [751, 131] on link "1730179" at bounding box center [757, 132] width 32 height 12
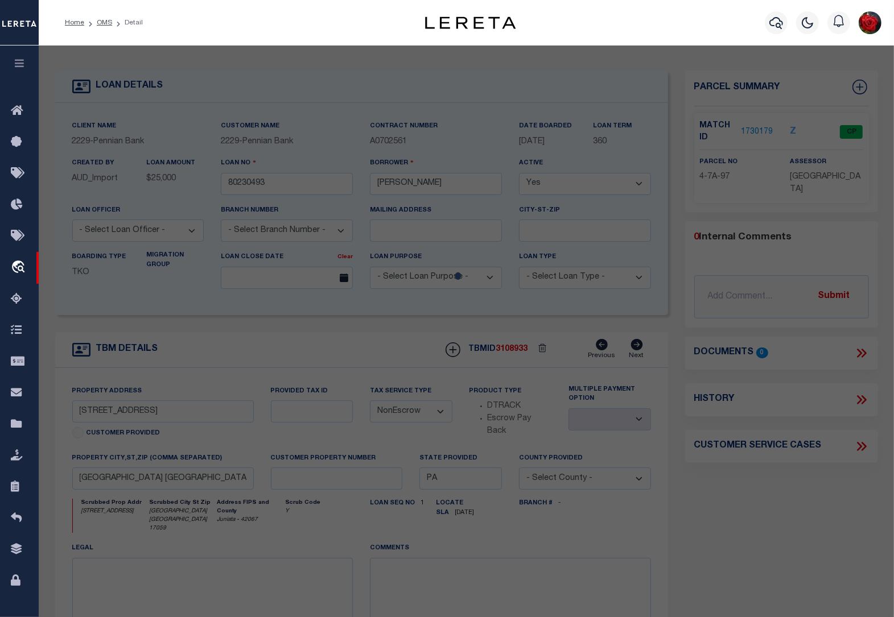
select select "AS"
checkbox input "false"
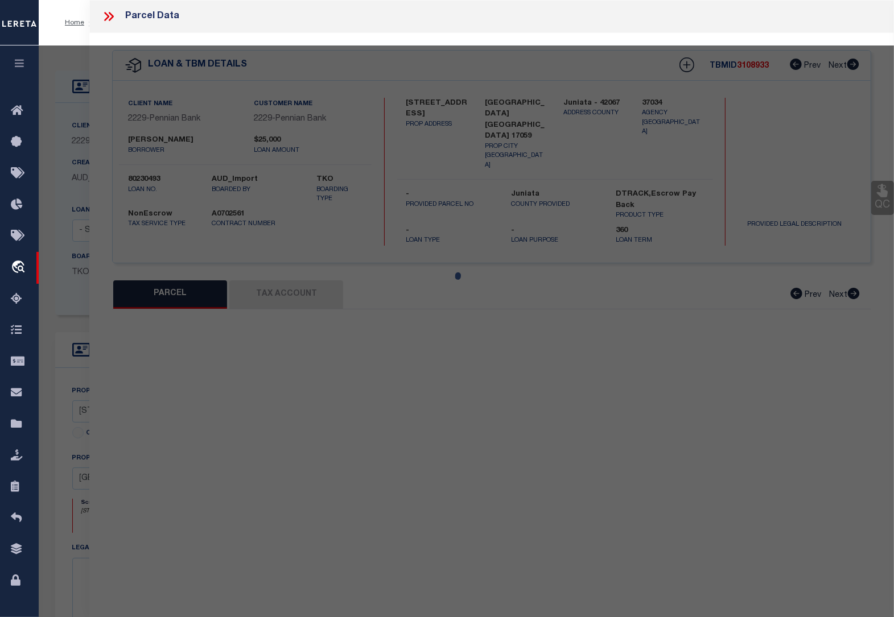
select select "CP"
type input "[PERSON_NAME] [PERSON_NAME] & [PERSON_NAME]"
select select
type input "[STREET_ADDRESS]"
type input "[GEOGRAPHIC_DATA] , [GEOGRAPHIC_DATA] 17059"
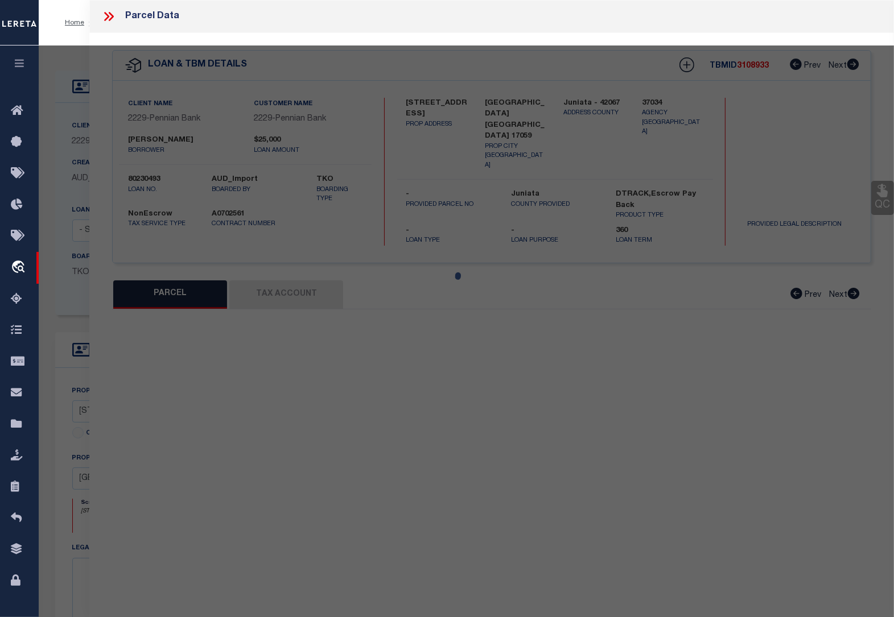
type textarea "Deed Book: 139 Deed Page: 0172"
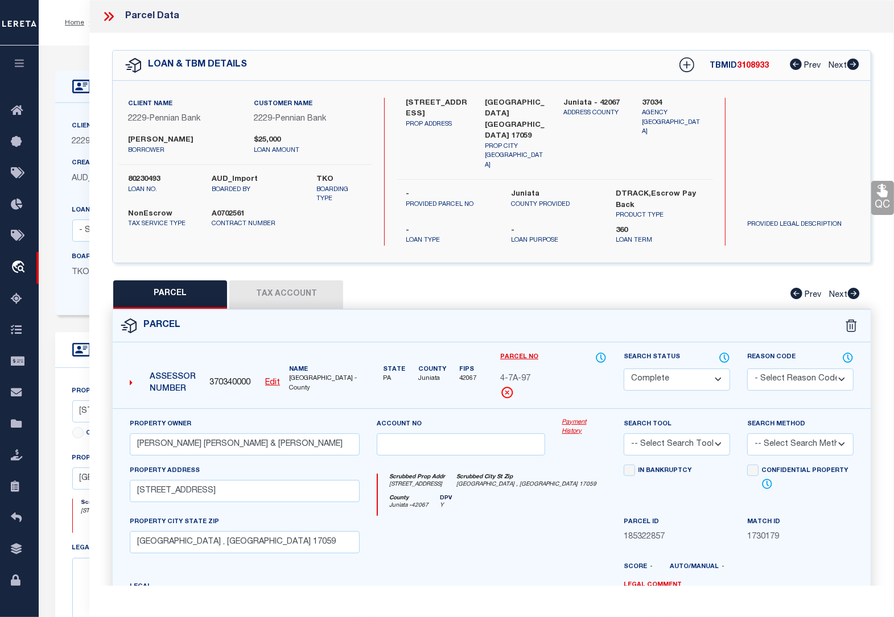
click at [325, 285] on button "Tax Account" at bounding box center [286, 294] width 114 height 28
select select "100"
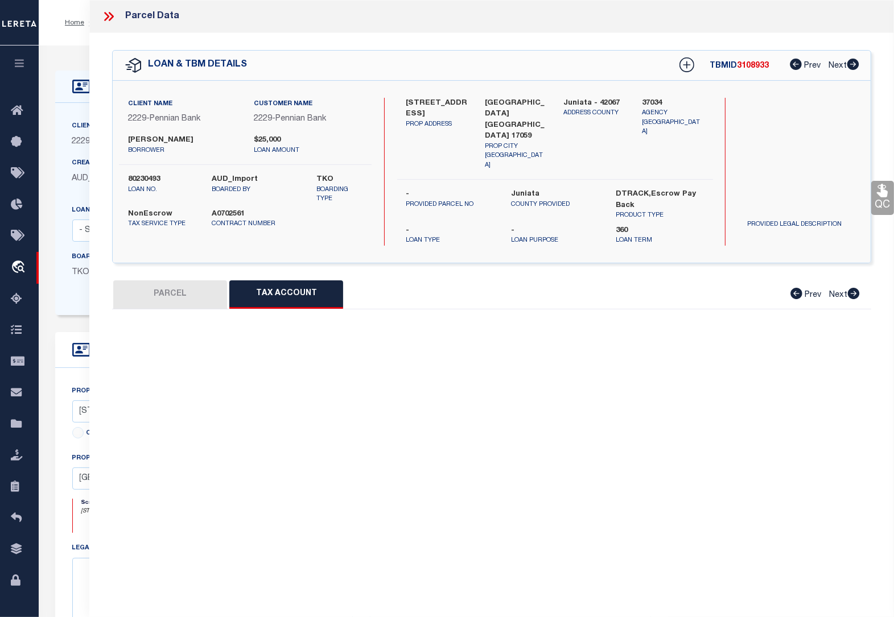
select select "100"
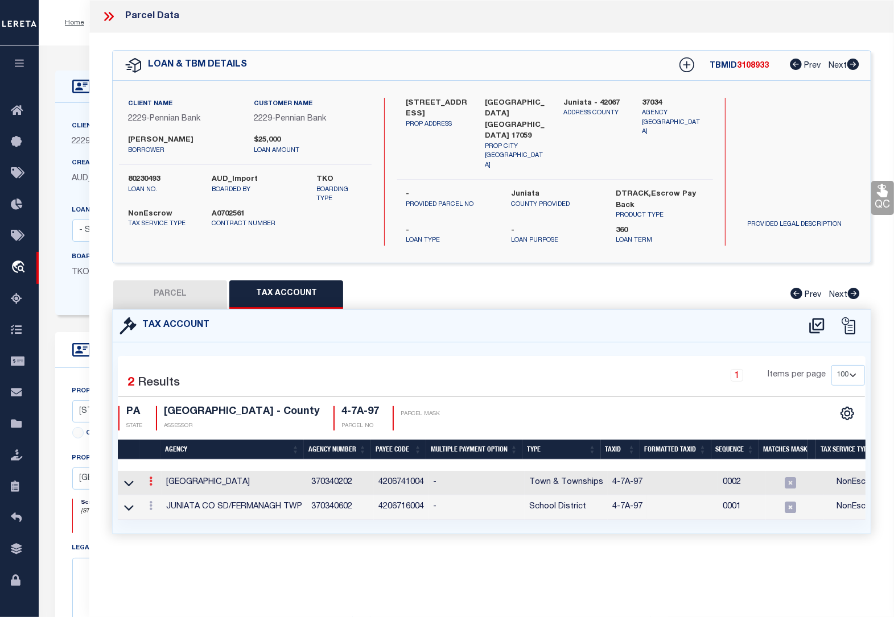
click at [149, 477] on icon at bounding box center [150, 481] width 3 height 9
click at [167, 494] on icon "" at bounding box center [163, 498] width 9 height 9
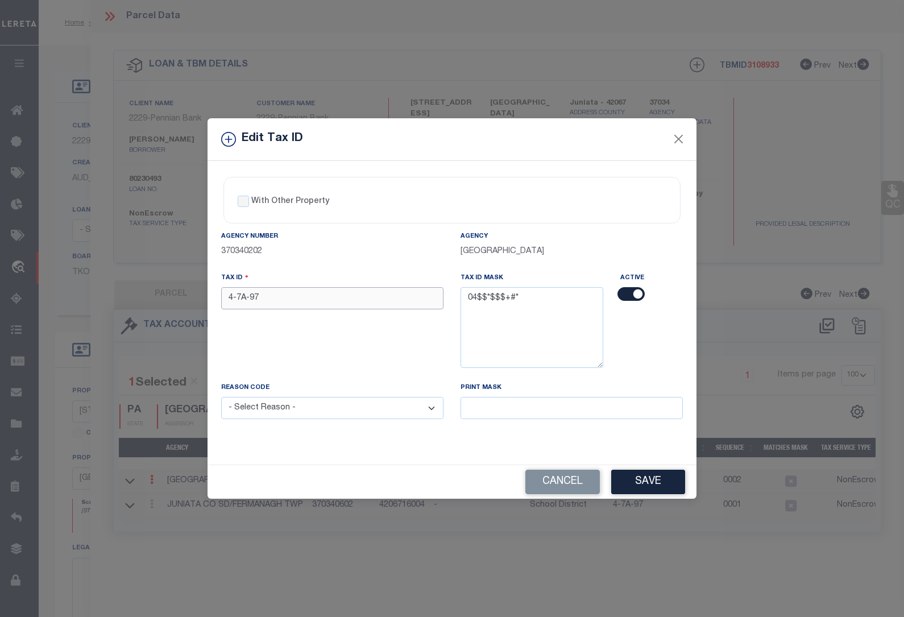
drag, startPoint x: 273, startPoint y: 299, endPoint x: 194, endPoint y: 292, distance: 79.4
click at [194, 292] on div "Edit Tax ID With Other Property With Other Property Type Temporary" at bounding box center [452, 308] width 904 height 617
paste input "0407A0"
type input "0407A097"
click at [302, 413] on select "- Select Reason - 099 - Other (Provide additional detail) ACT - Agency Changed …" at bounding box center [332, 408] width 222 height 22
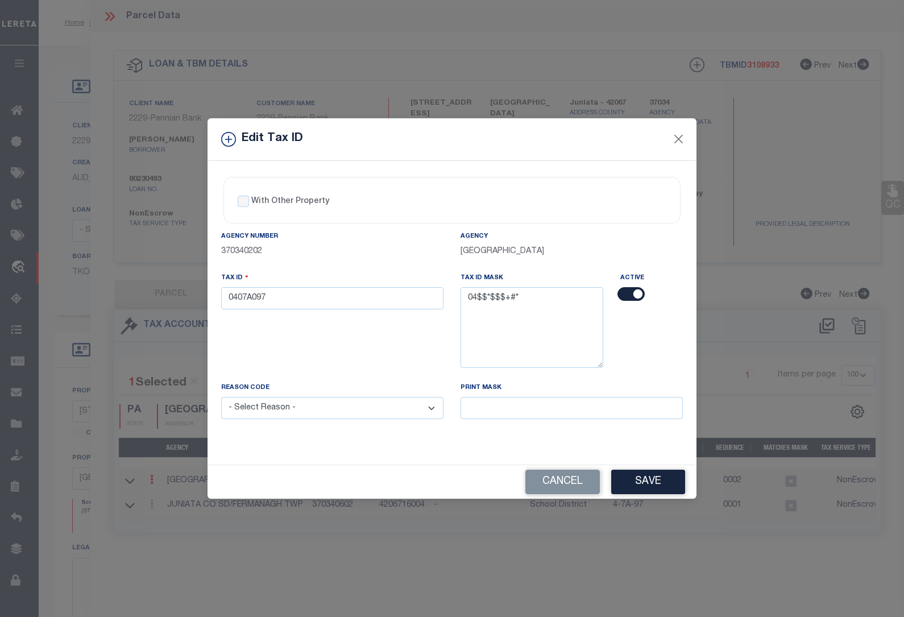
select select "ACT"
click at [221, 399] on select "- Select Reason - 099 - Other (Provide additional detail) ACT - Agency Changed …" at bounding box center [332, 408] width 222 height 22
click at [667, 484] on button "Save" at bounding box center [649, 482] width 74 height 24
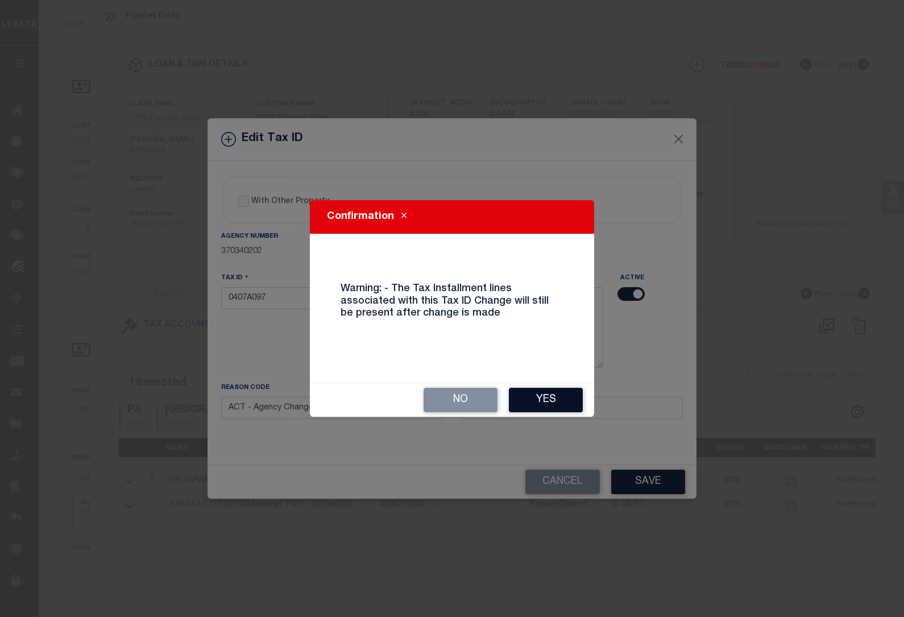
click at [527, 396] on button "Yes" at bounding box center [546, 400] width 74 height 24
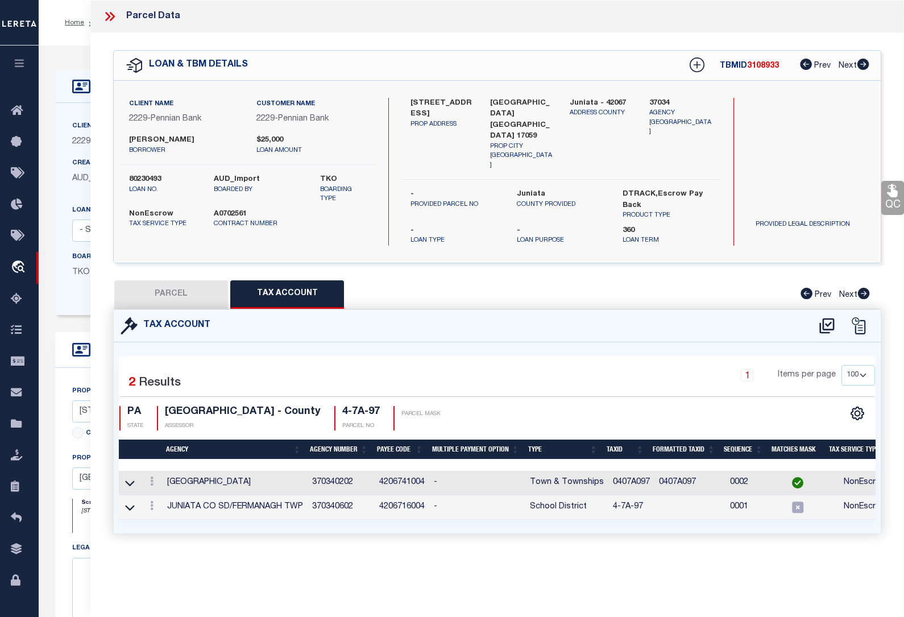
select select
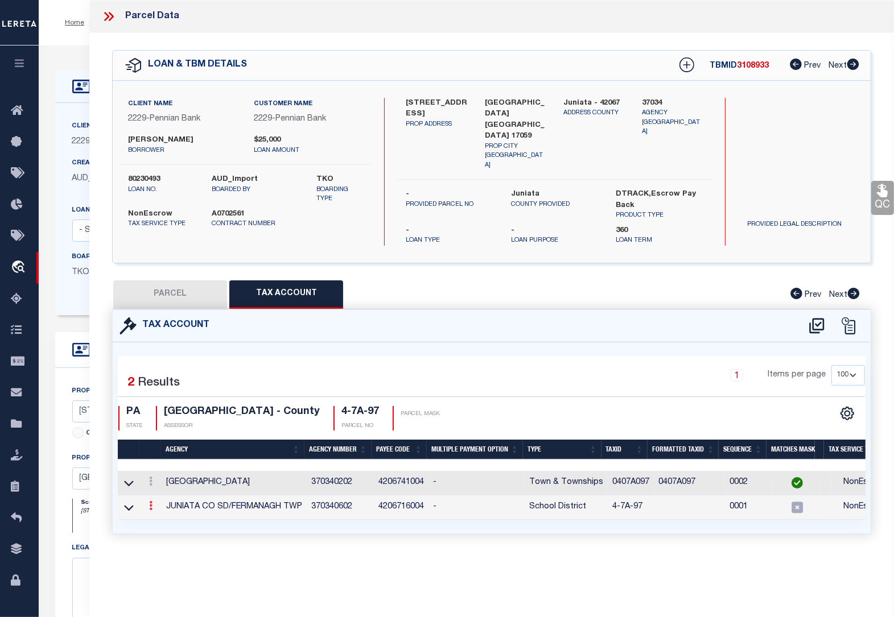
click at [147, 503] on link at bounding box center [150, 507] width 13 height 9
click at [163, 519] on icon at bounding box center [163, 523] width 9 height 9
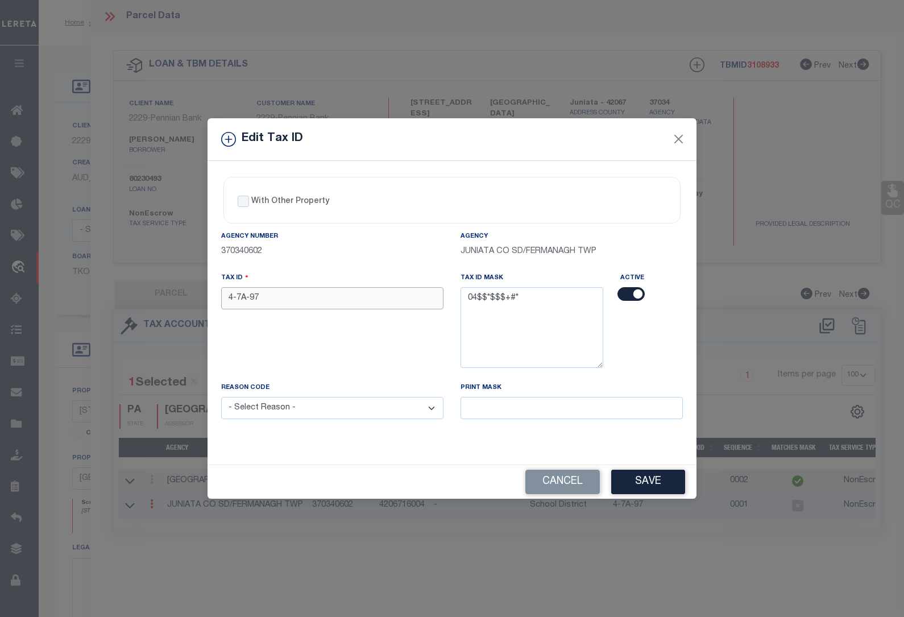
drag, startPoint x: 272, startPoint y: 303, endPoint x: 160, endPoint y: 291, distance: 112.1
click at [161, 291] on div "Edit Tax ID With Other Property With Other Property Type Temporary" at bounding box center [452, 308] width 904 height 617
paste input "0407A0"
type input "0407A097"
click at [280, 413] on select "- Select Reason - 099 - Other (Provide additional detail) ACT - Agency Changed …" at bounding box center [332, 408] width 222 height 22
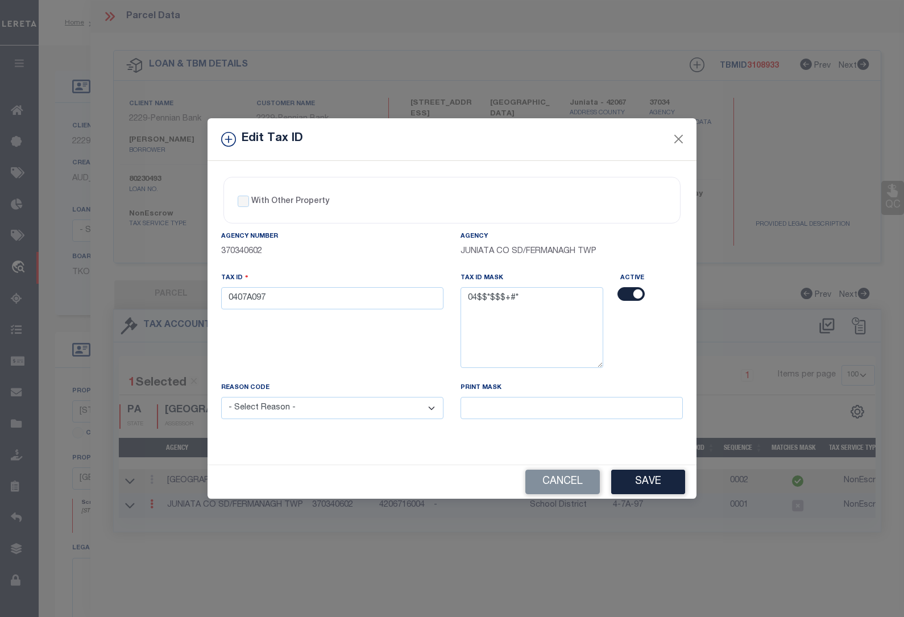
select select "ACT"
click at [221, 399] on select "- Select Reason - 099 - Other (Provide additional detail) ACT - Agency Changed …" at bounding box center [332, 408] width 222 height 22
drag, startPoint x: 661, startPoint y: 482, endPoint x: 618, endPoint y: 476, distance: 43.0
click at [653, 481] on button "Save" at bounding box center [649, 482] width 74 height 24
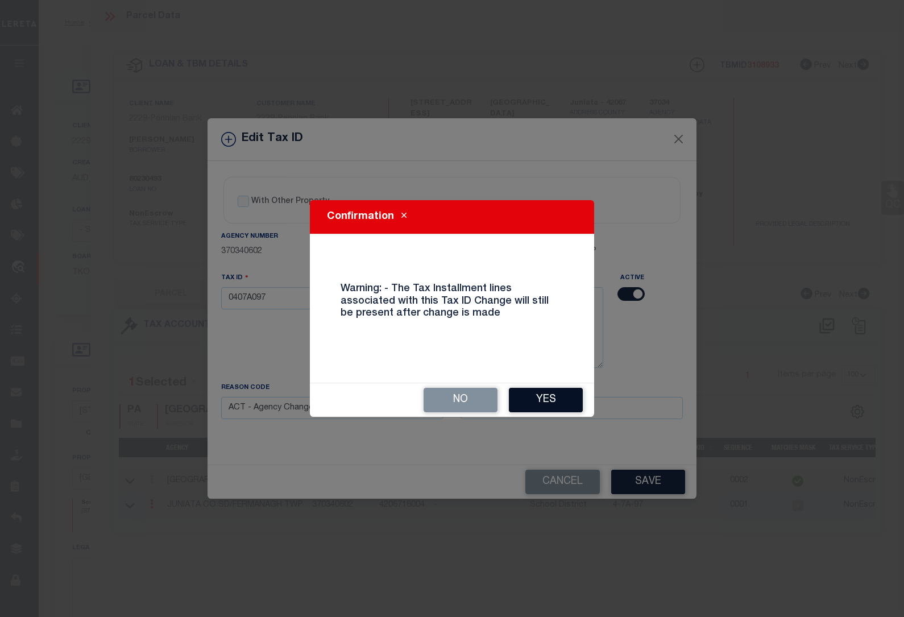
click at [542, 397] on button "Yes" at bounding box center [546, 400] width 74 height 24
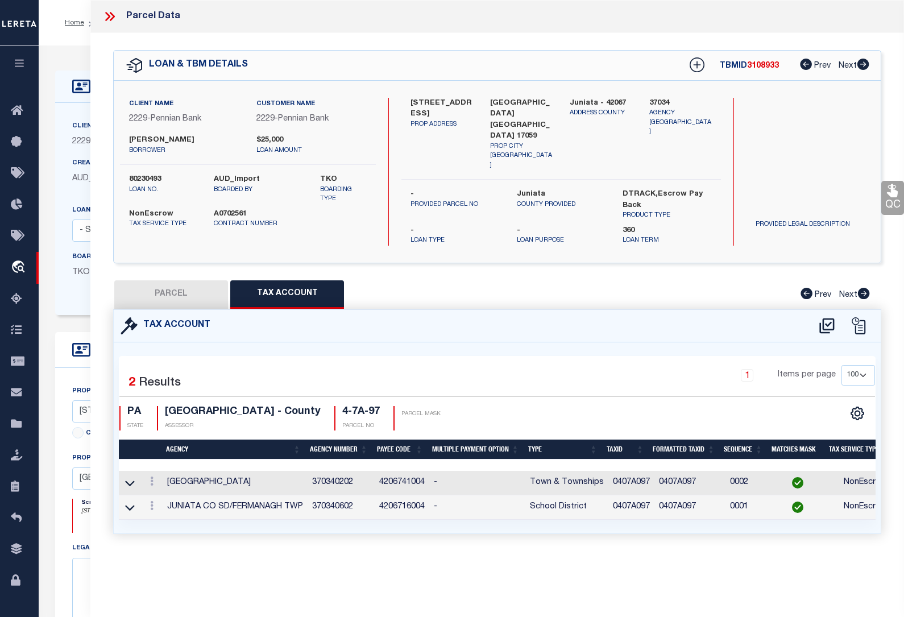
select select
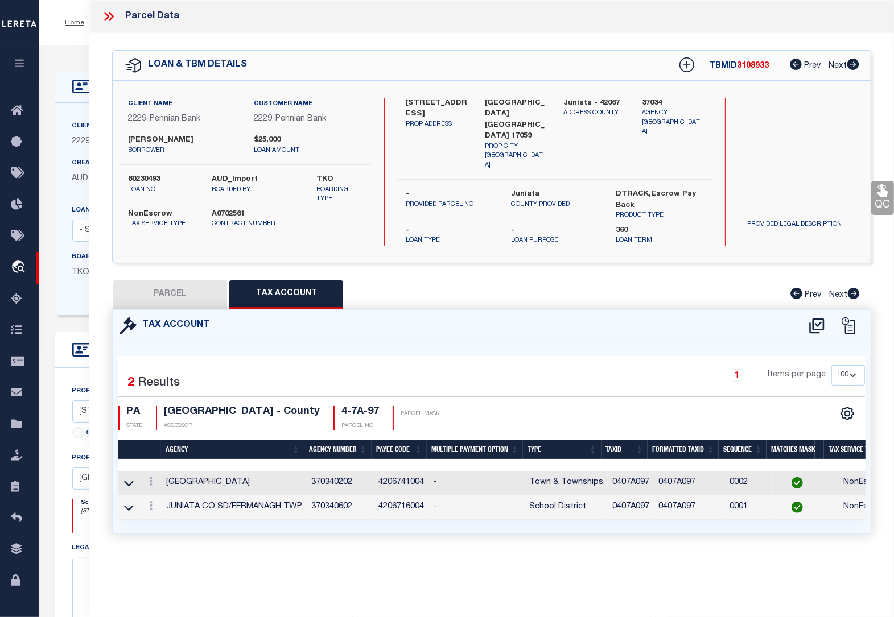
click at [106, 15] on icon at bounding box center [106, 16] width 5 height 9
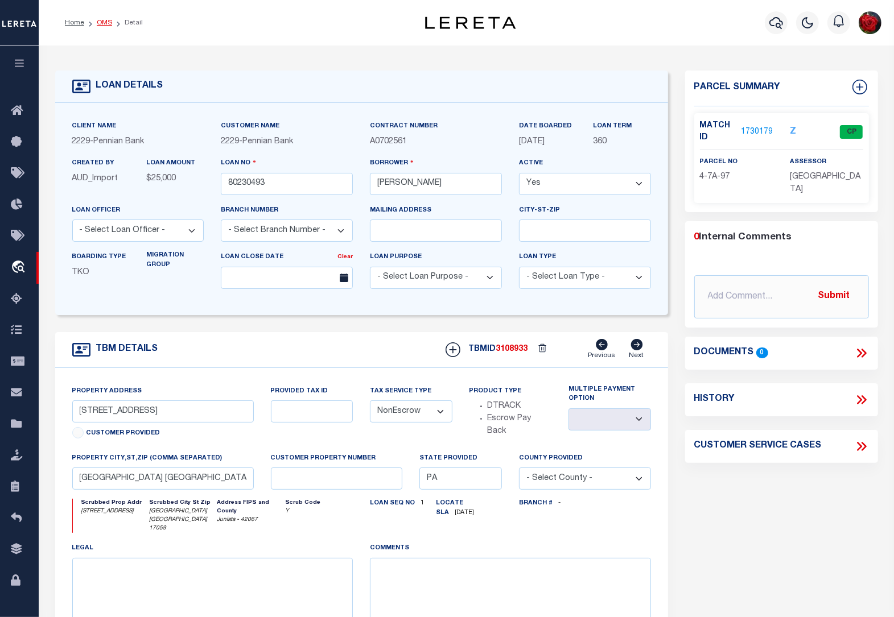
click at [101, 20] on link "OMS" at bounding box center [104, 22] width 15 height 7
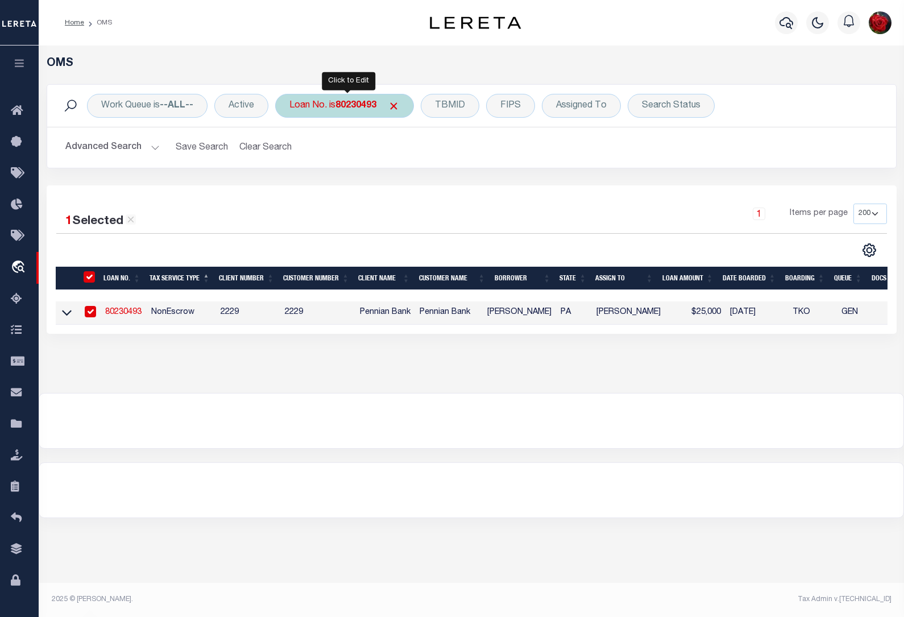
click at [363, 103] on b "80230493" at bounding box center [356, 105] width 41 height 9
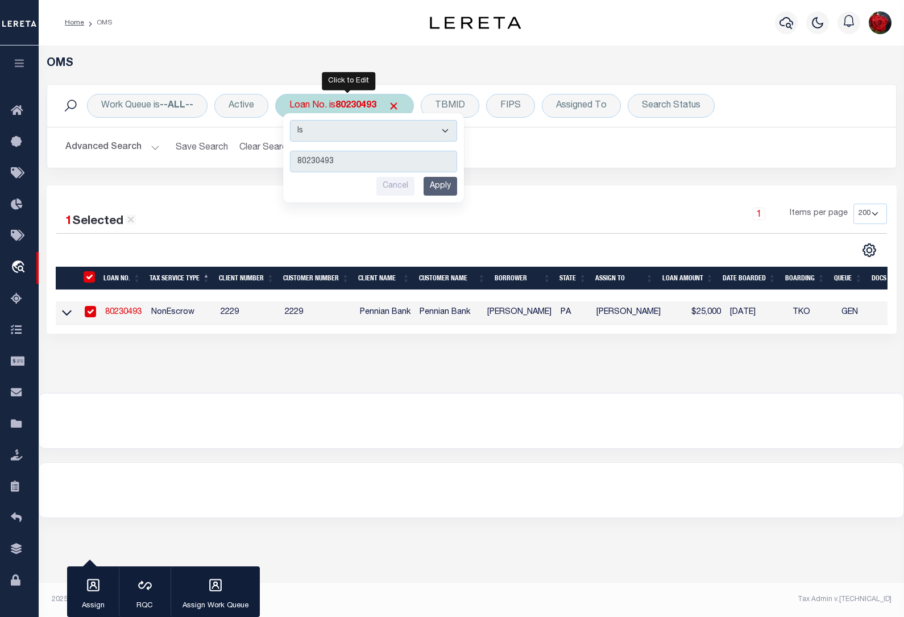
type input "80196652"
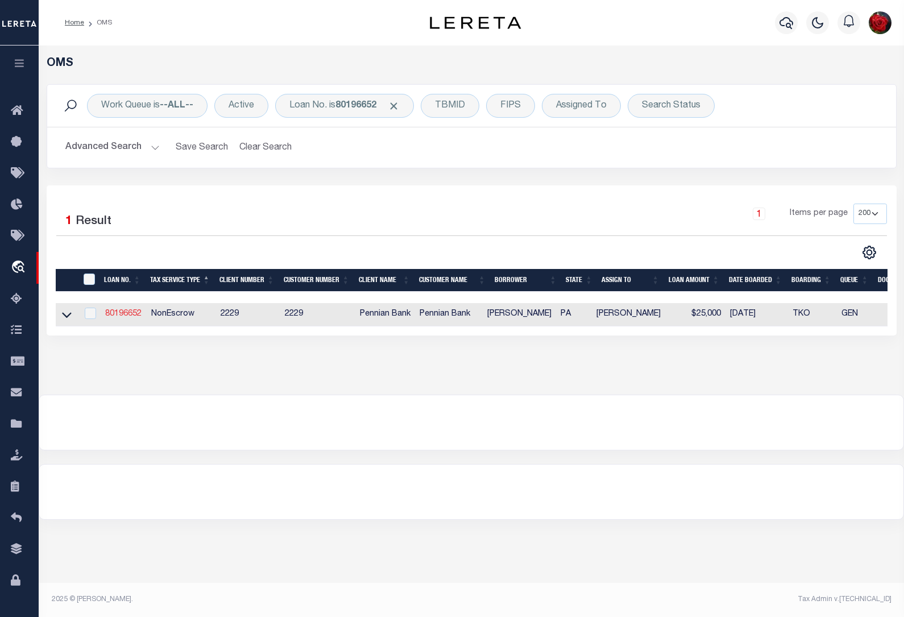
click at [119, 311] on link "80196652" at bounding box center [123, 314] width 36 height 8
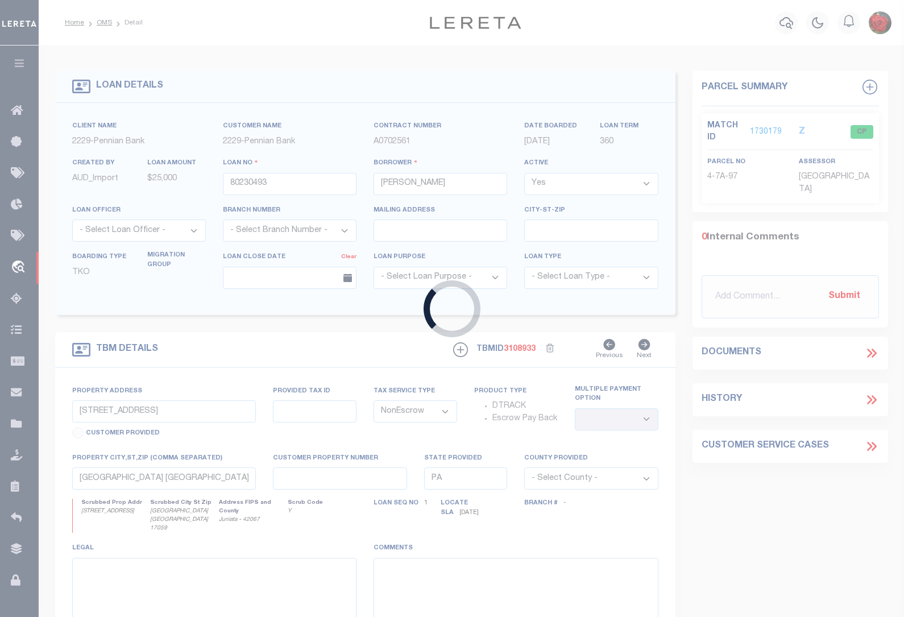
type input "80196652"
type input "[PERSON_NAME]"
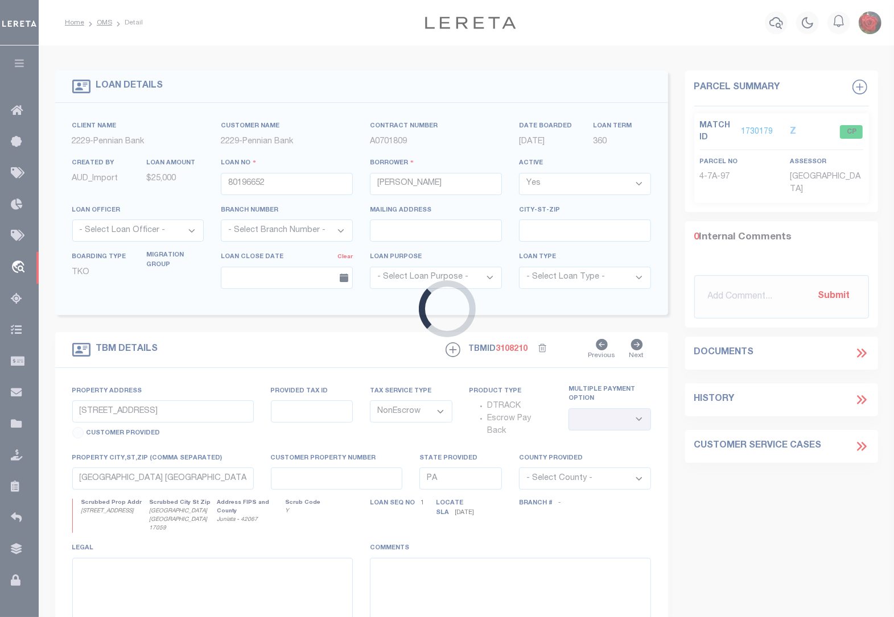
type input "[STREET_ADDRESS]"
select select
type input "[GEOGRAPHIC_DATA] [GEOGRAPHIC_DATA] 17059"
select select
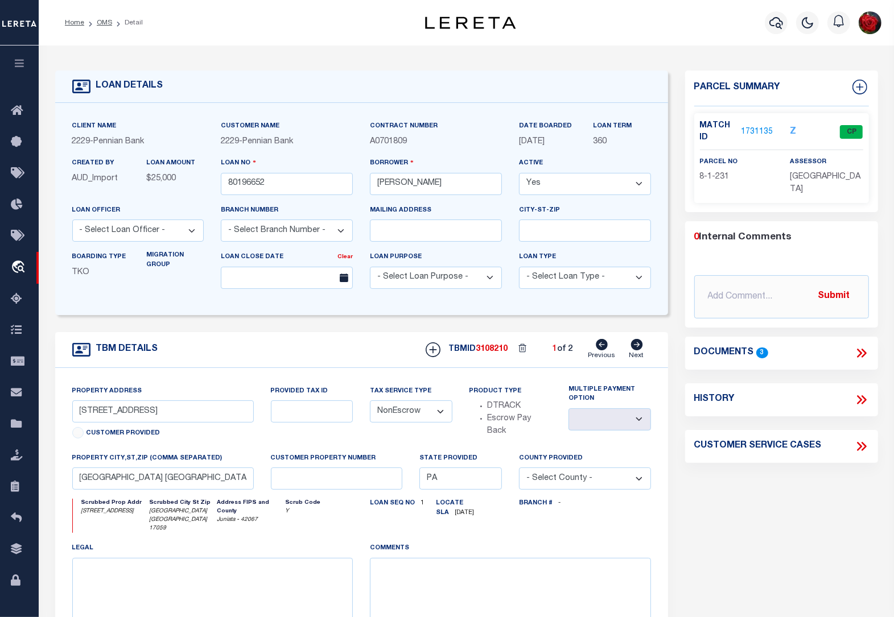
click at [763, 133] on link "1731135" at bounding box center [757, 132] width 32 height 12
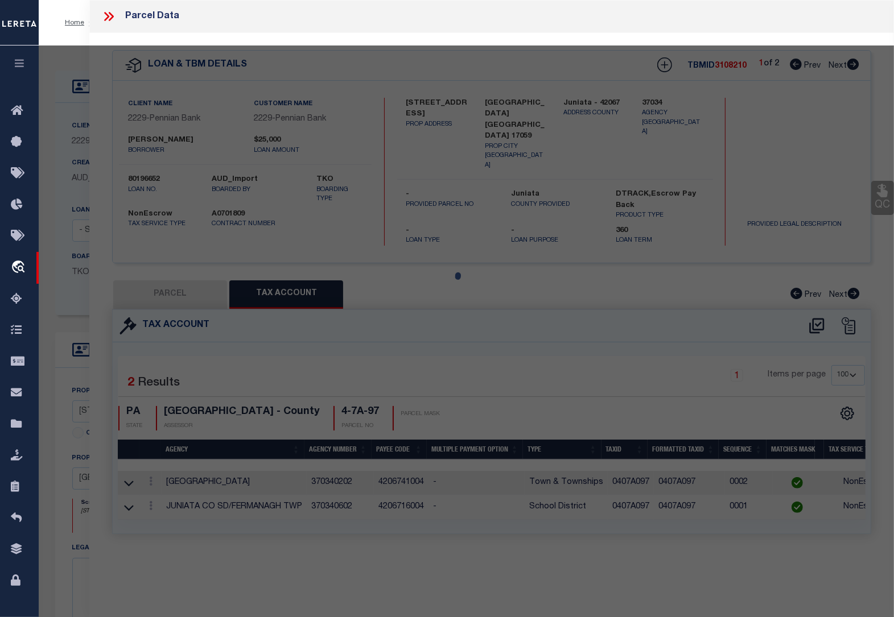
select select "AS"
checkbox input "false"
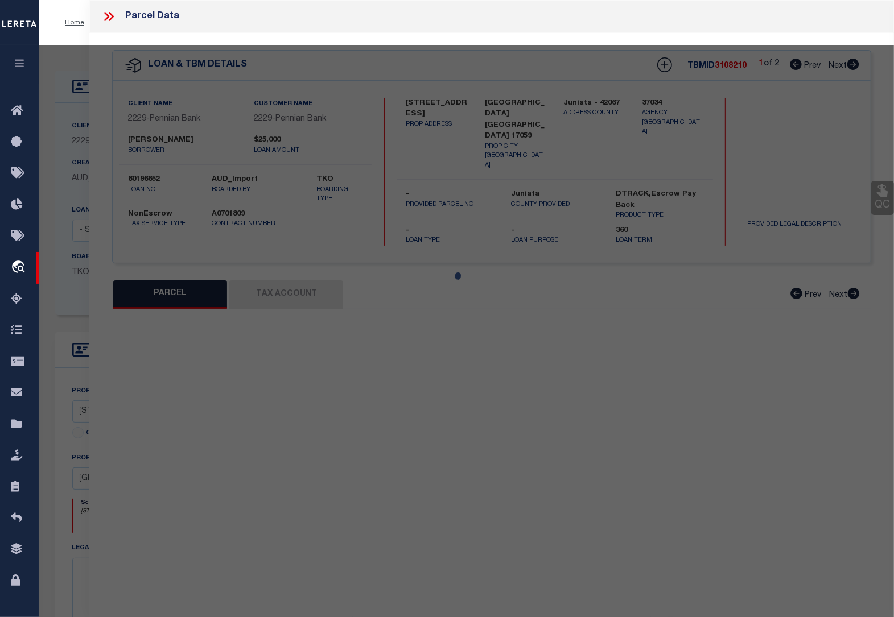
select select "CP"
type input "[PERSON_NAME] & [PERSON_NAME]"
select select
type input "[STREET_ADDRESS]"
type input "[GEOGRAPHIC_DATA] , [GEOGRAPHIC_DATA] 17059"
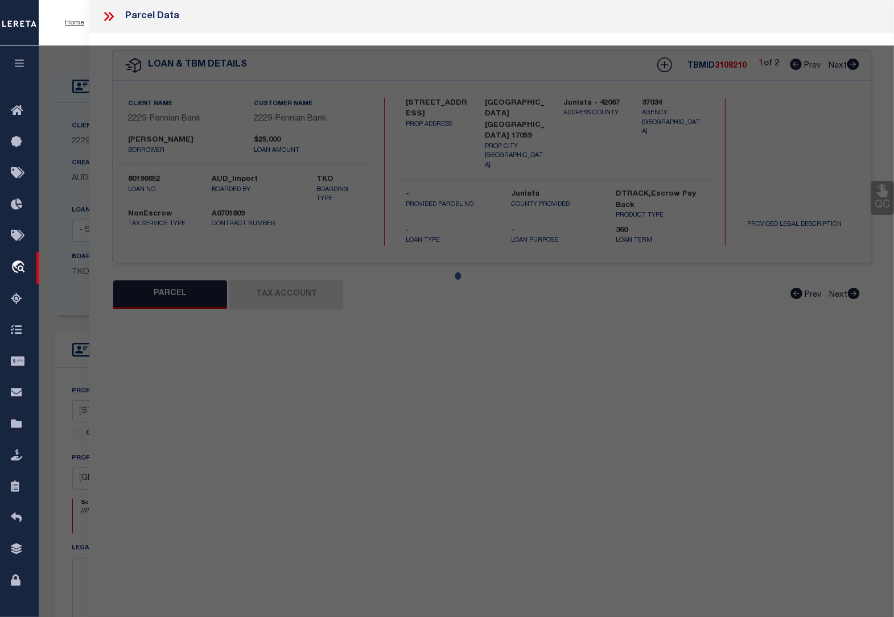
type textarea "Deed Book: 315 Deed Page: 947"
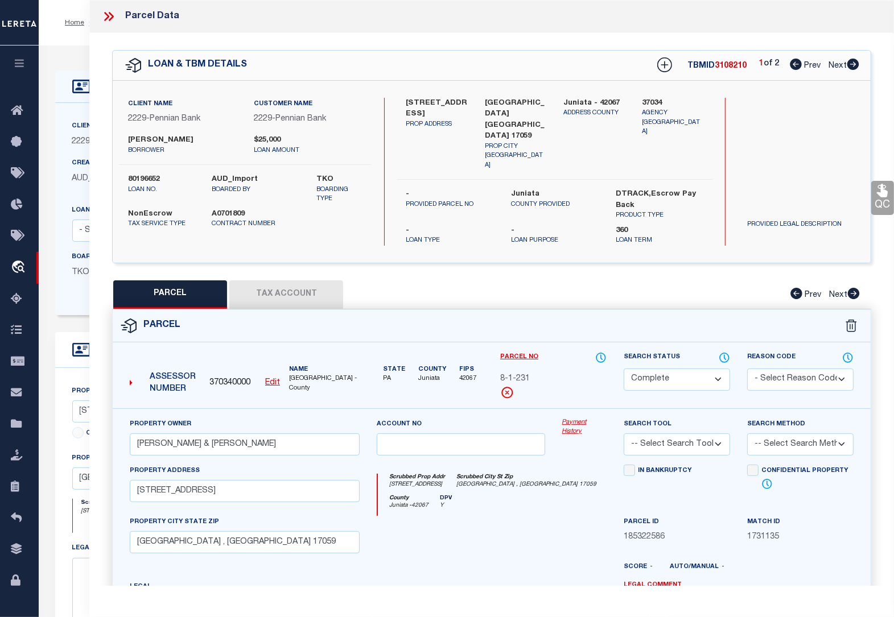
click at [284, 282] on button "Tax Account" at bounding box center [286, 294] width 114 height 28
select select "100"
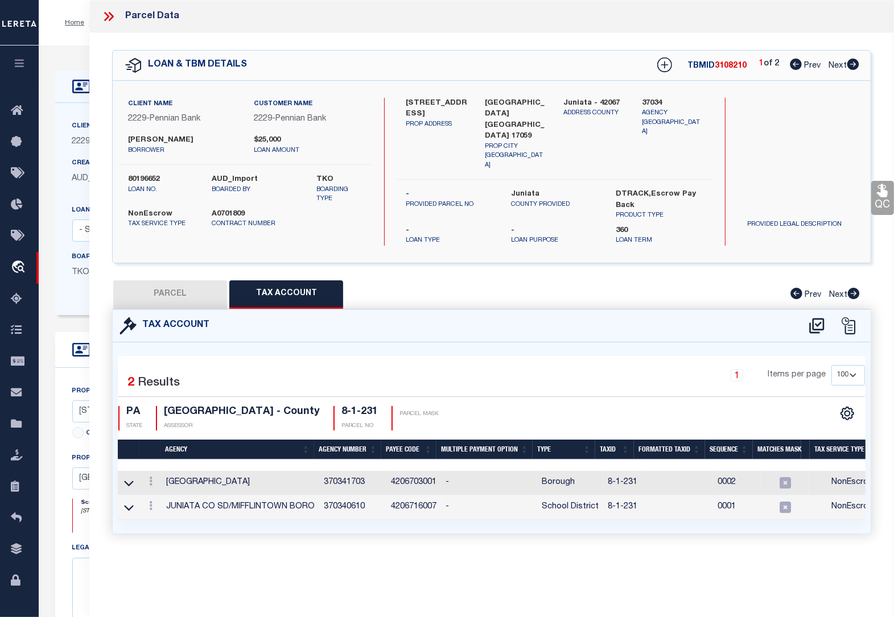
click at [854, 64] on icon at bounding box center [852, 64] width 13 height 11
select select "AS"
checkbox input "false"
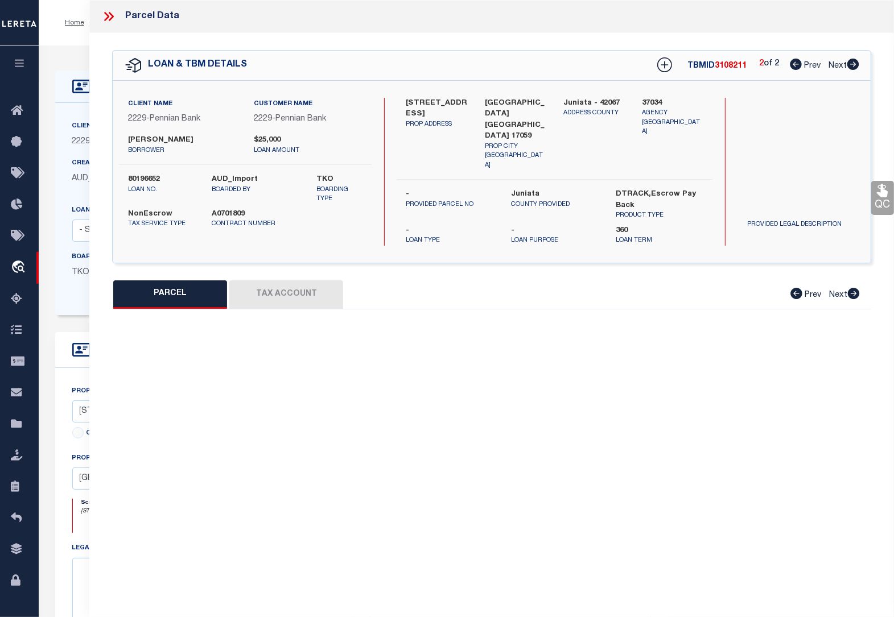
select select "CP"
type input "[PERSON_NAME] &RACHAEL B"
type input "63 SCENIC VIEW DR"
checkbox input "false"
type input "[GEOGRAPHIC_DATA] , [GEOGRAPHIC_DATA] 17059"
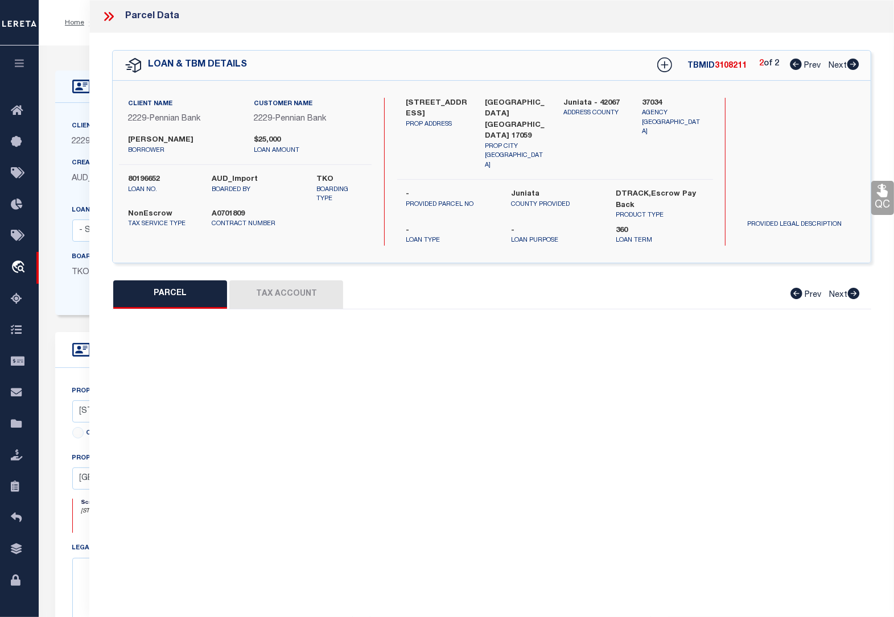
type textarea "2013 651"
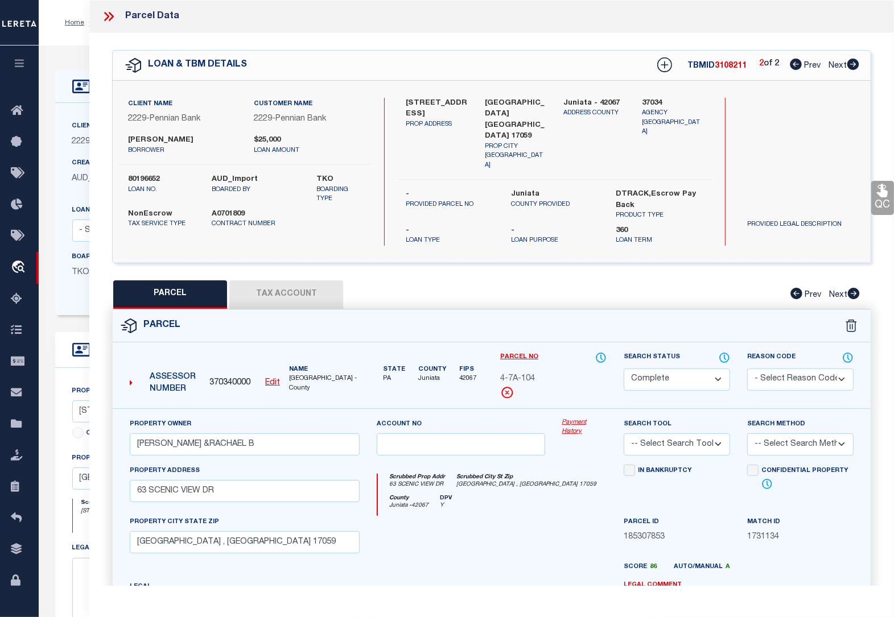
click at [299, 280] on button "Tax Account" at bounding box center [286, 294] width 114 height 28
select select "100"
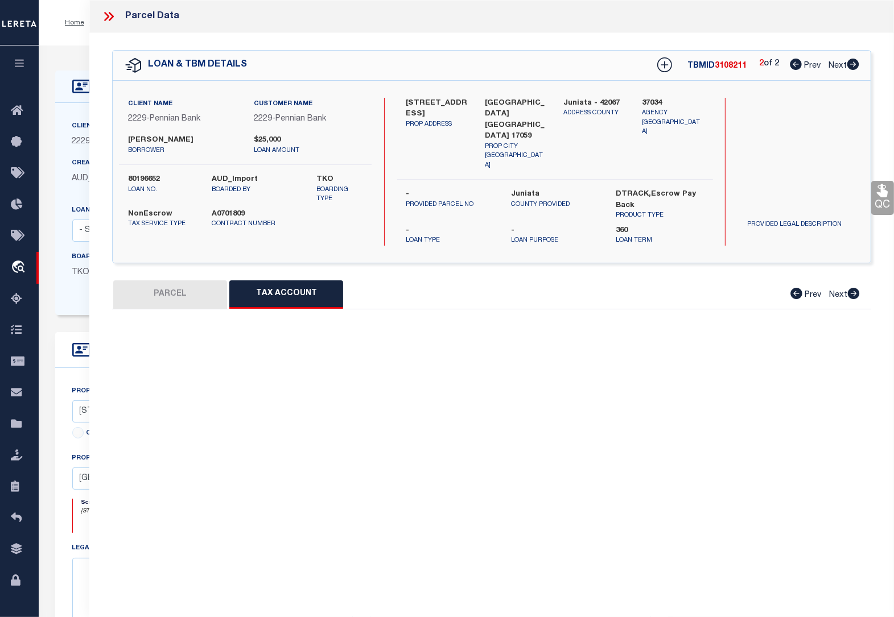
select select "100"
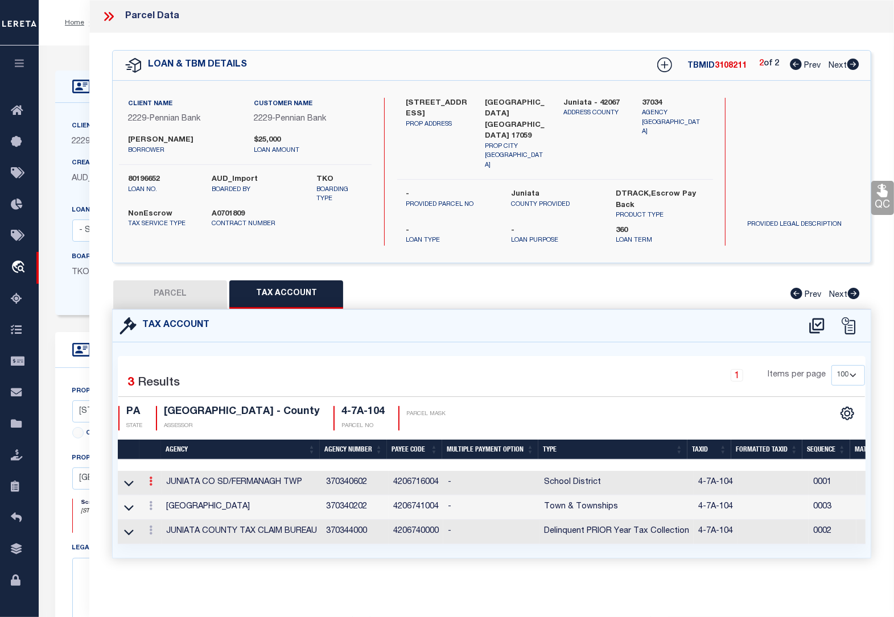
click at [151, 477] on icon at bounding box center [150, 481] width 3 height 9
click at [163, 494] on icon "" at bounding box center [163, 498] width 9 height 9
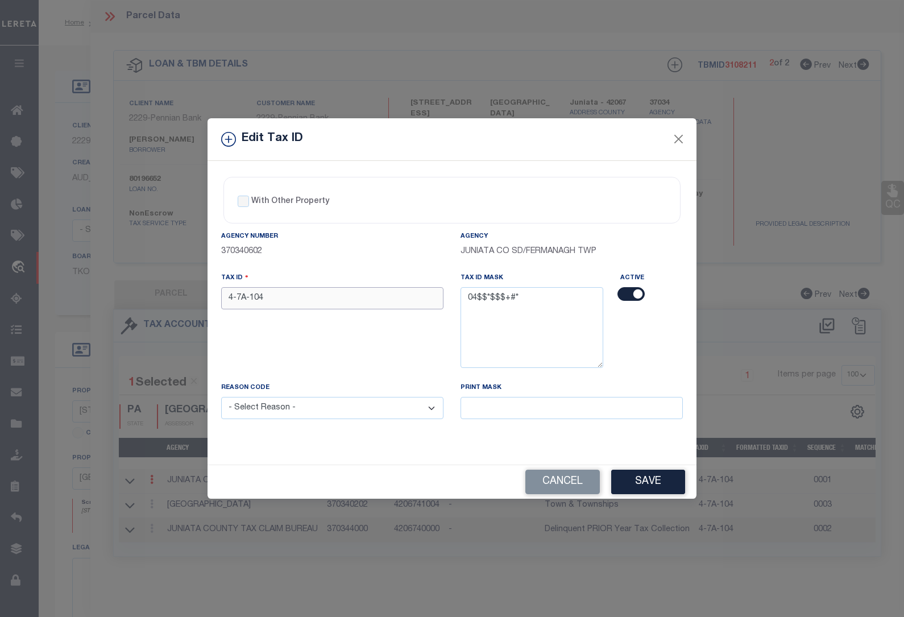
drag, startPoint x: 274, startPoint y: 295, endPoint x: 174, endPoint y: 288, distance: 99.7
click at [174, 288] on div "Edit Tax ID With Other Property With Other Property Type Temporary" at bounding box center [452, 308] width 904 height 617
paste input "0407A"
type input "0407A104"
click at [273, 413] on select "- Select Reason - 099 - Other (Provide additional detail) ACT - Agency Changed …" at bounding box center [332, 408] width 222 height 22
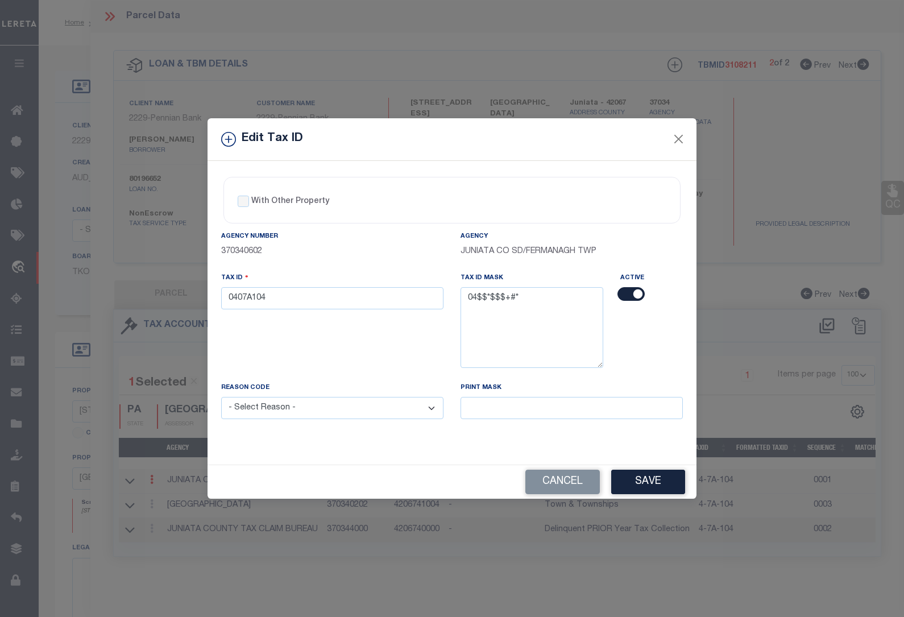
select select "ACT"
click at [221, 399] on select "- Select Reason - 099 - Other (Provide additional detail) ACT - Agency Changed …" at bounding box center [332, 408] width 222 height 22
click at [635, 481] on button "Save" at bounding box center [649, 482] width 74 height 24
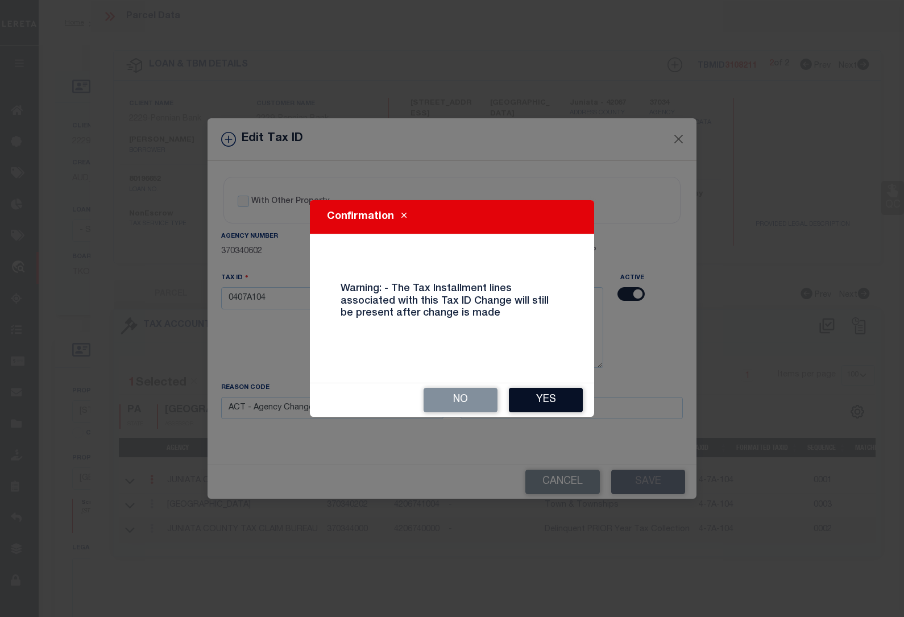
click at [556, 397] on button "Yes" at bounding box center [546, 400] width 74 height 24
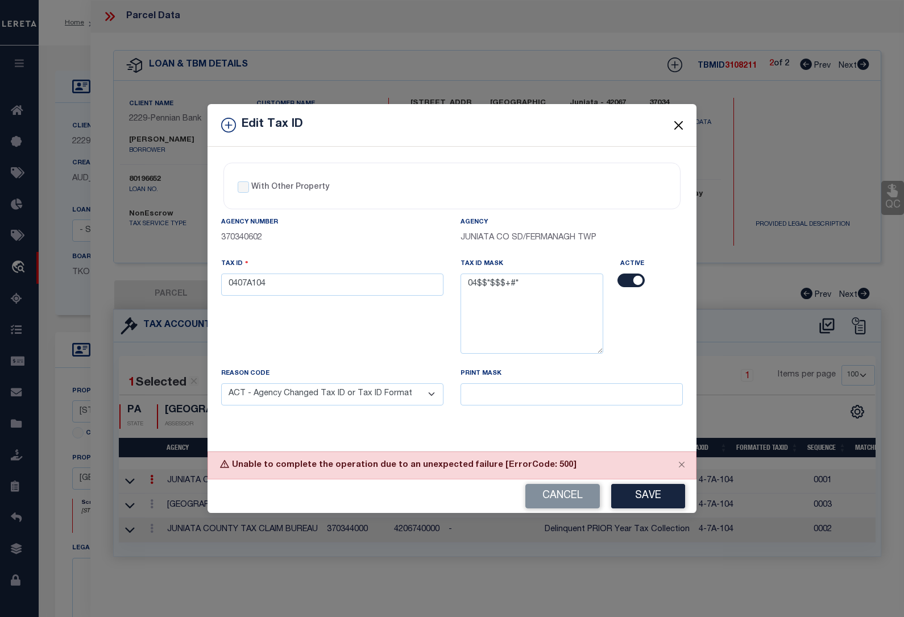
click at [679, 121] on button "Close" at bounding box center [679, 125] width 15 height 15
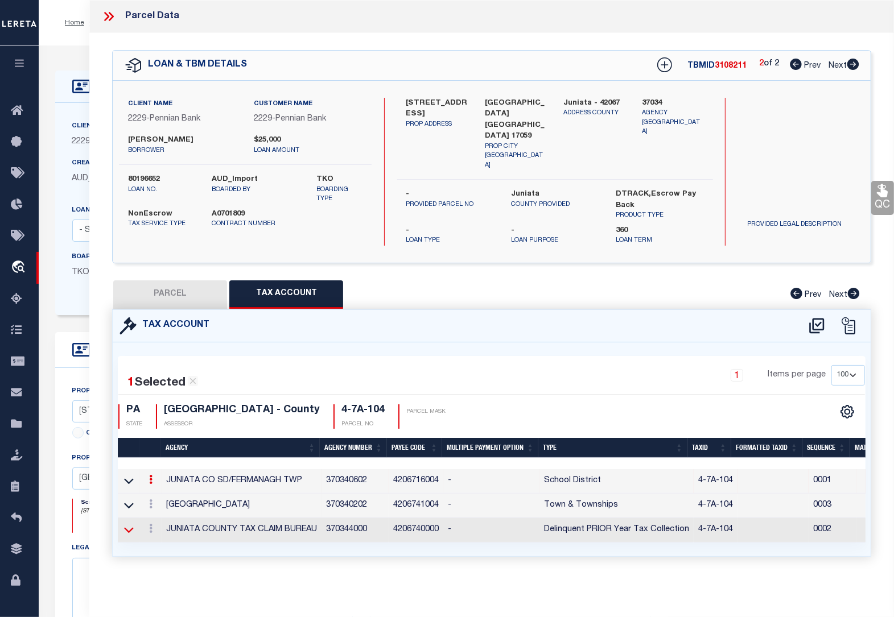
click at [131, 524] on icon at bounding box center [129, 530] width 10 height 12
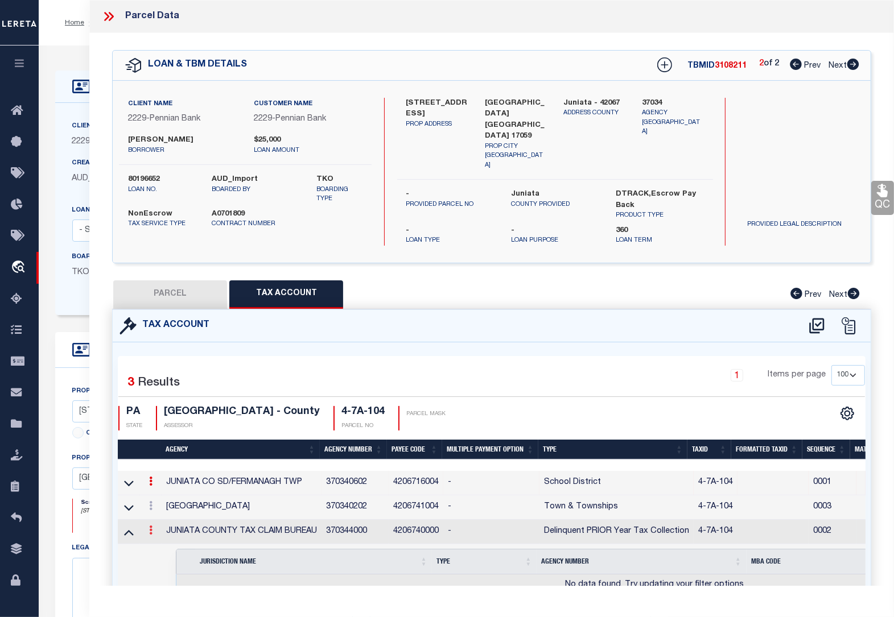
click at [154, 527] on link at bounding box center [150, 531] width 13 height 9
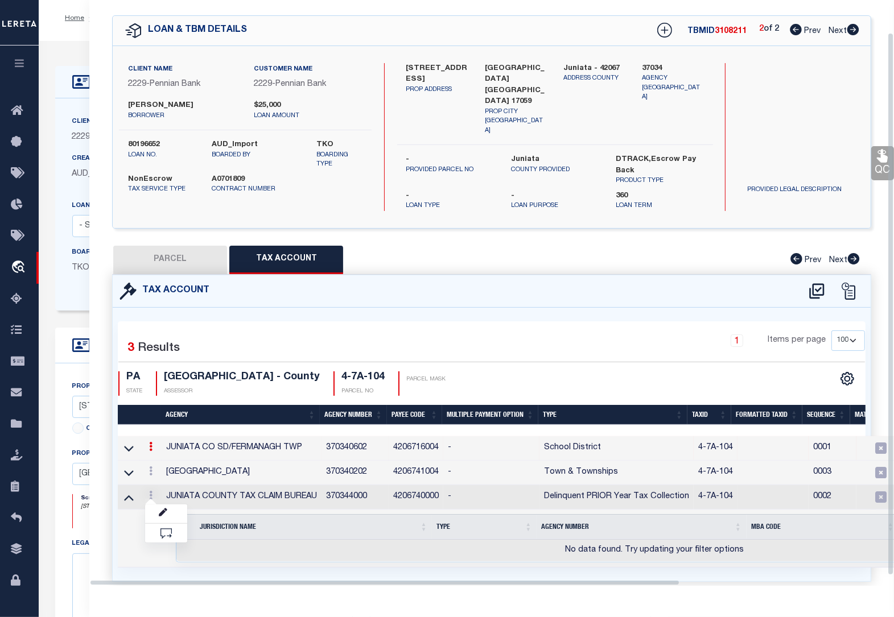
scroll to position [71, 0]
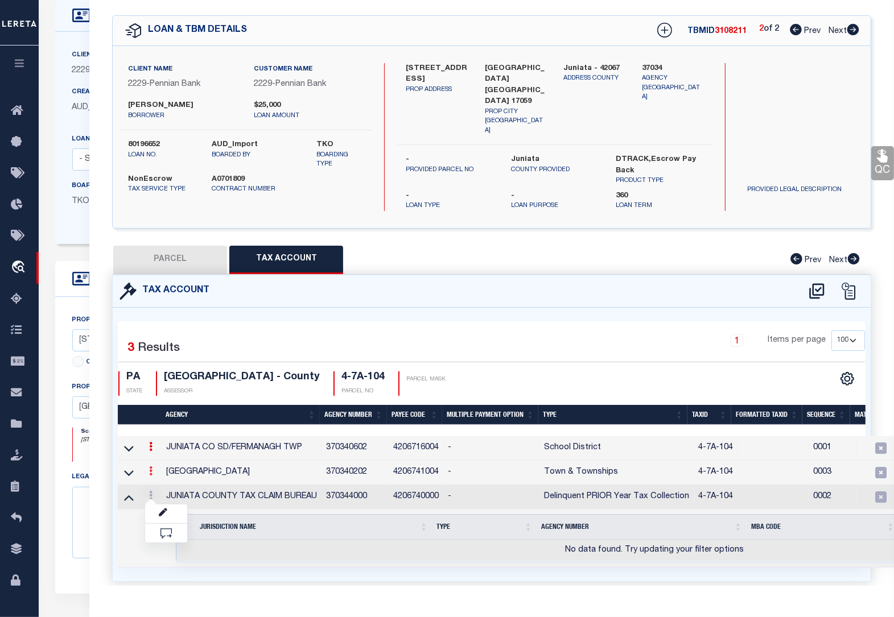
click at [149, 466] on icon at bounding box center [150, 470] width 3 height 9
click at [129, 467] on icon at bounding box center [129, 473] width 10 height 12
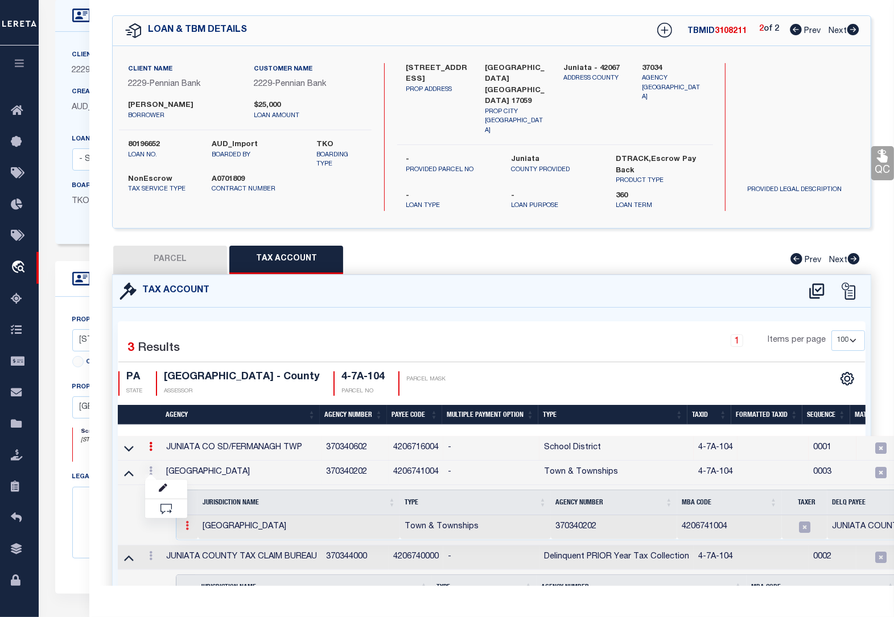
click at [187, 521] on icon at bounding box center [186, 525] width 3 height 9
click at [200, 539] on img at bounding box center [200, 544] width 11 height 11
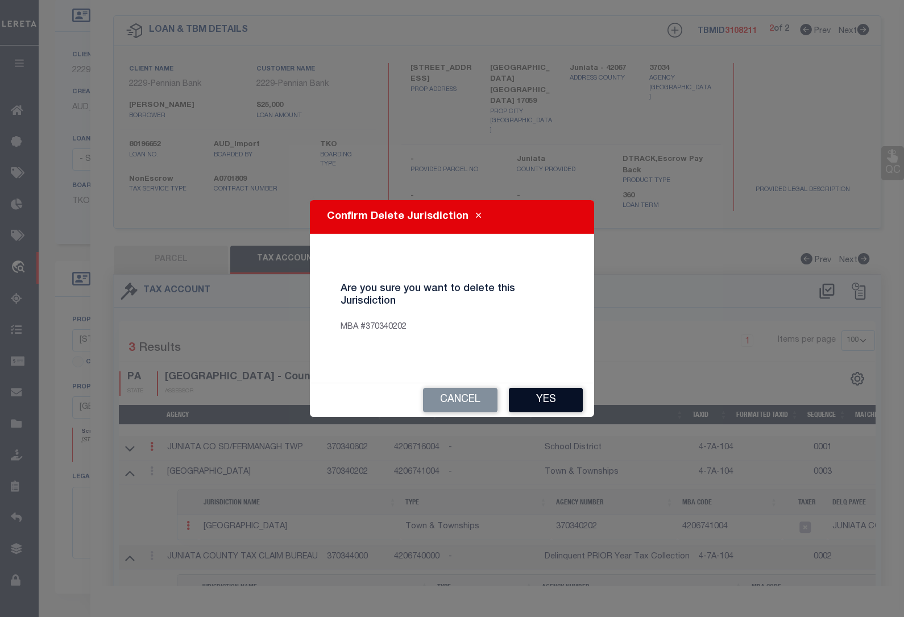
click at [535, 399] on button "Yes" at bounding box center [546, 400] width 74 height 24
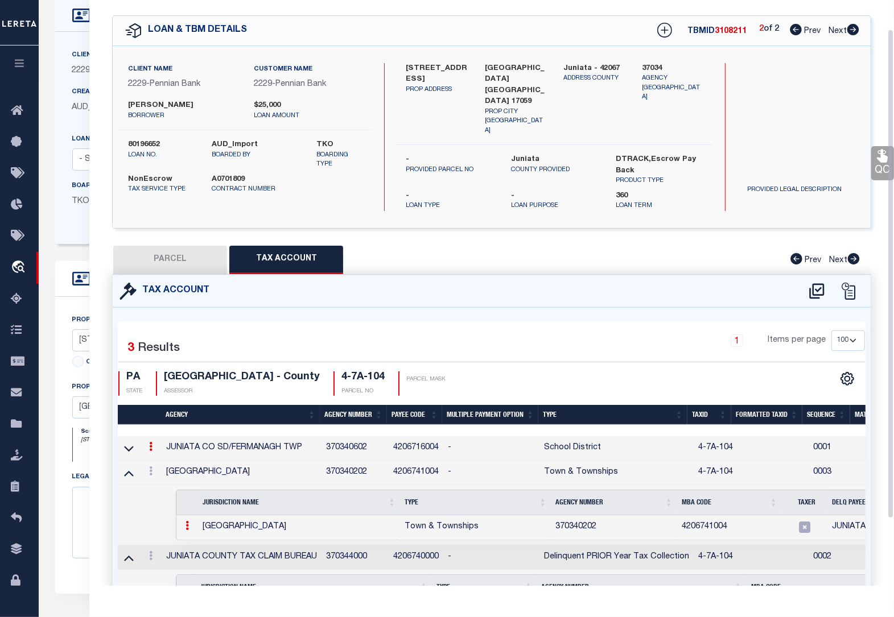
select select "100"
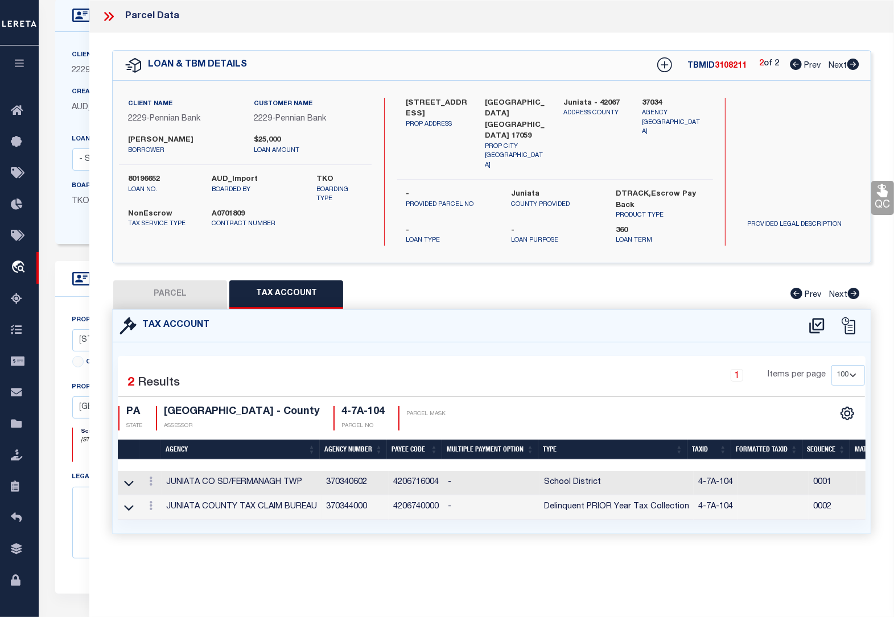
scroll to position [0, 0]
click at [151, 477] on icon at bounding box center [150, 481] width 3 height 9
click at [130, 481] on icon at bounding box center [129, 484] width 10 height 6
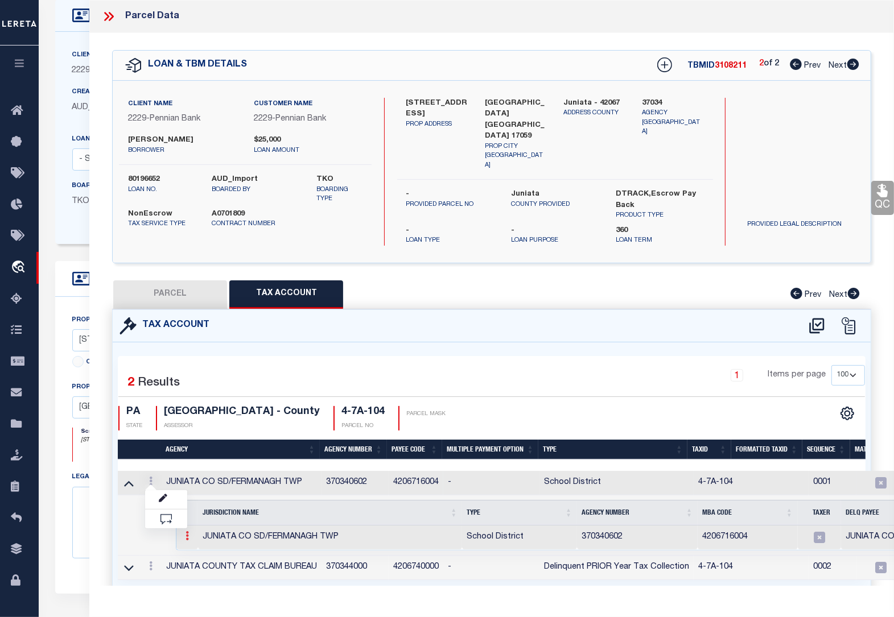
click at [188, 531] on icon at bounding box center [186, 535] width 3 height 9
click at [199, 545] on link at bounding box center [200, 554] width 39 height 19
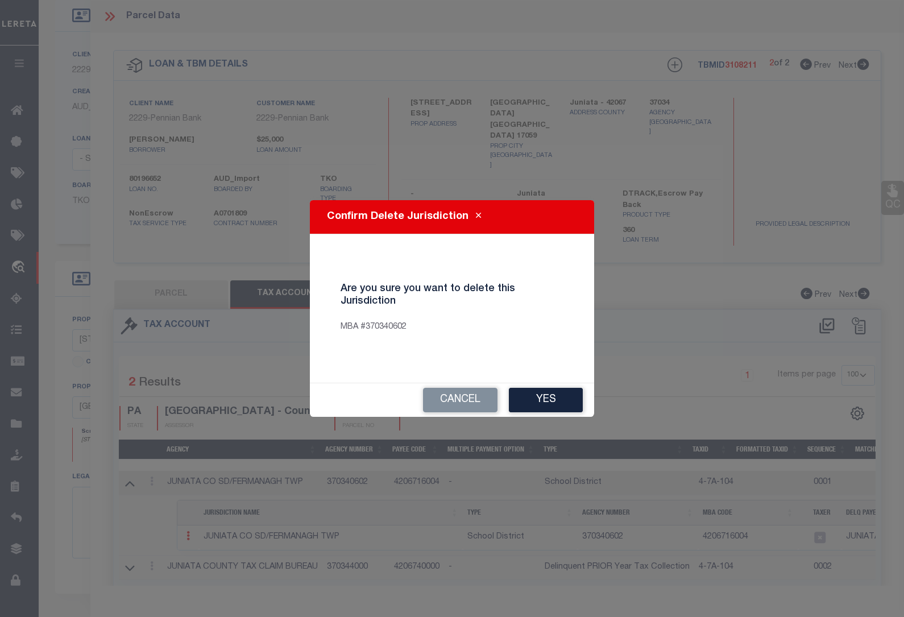
click at [528, 404] on button "Yes" at bounding box center [546, 400] width 74 height 24
select select "100"
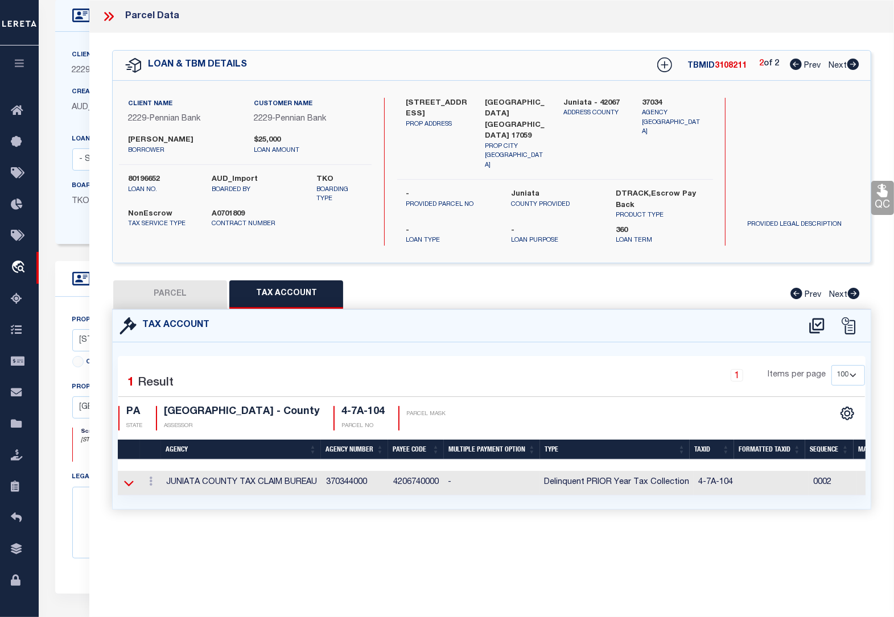
click at [133, 477] on icon at bounding box center [129, 483] width 10 height 12
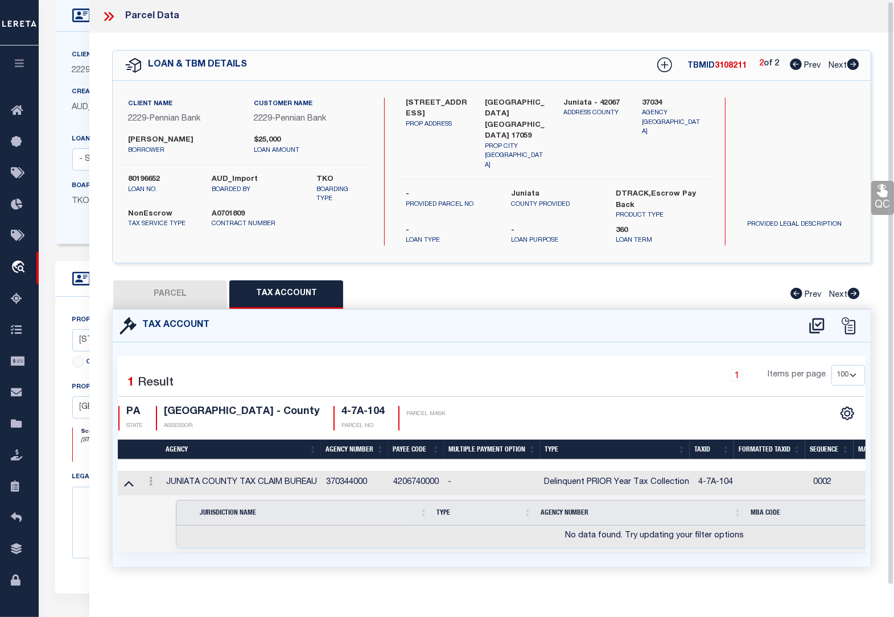
scroll to position [1, 0]
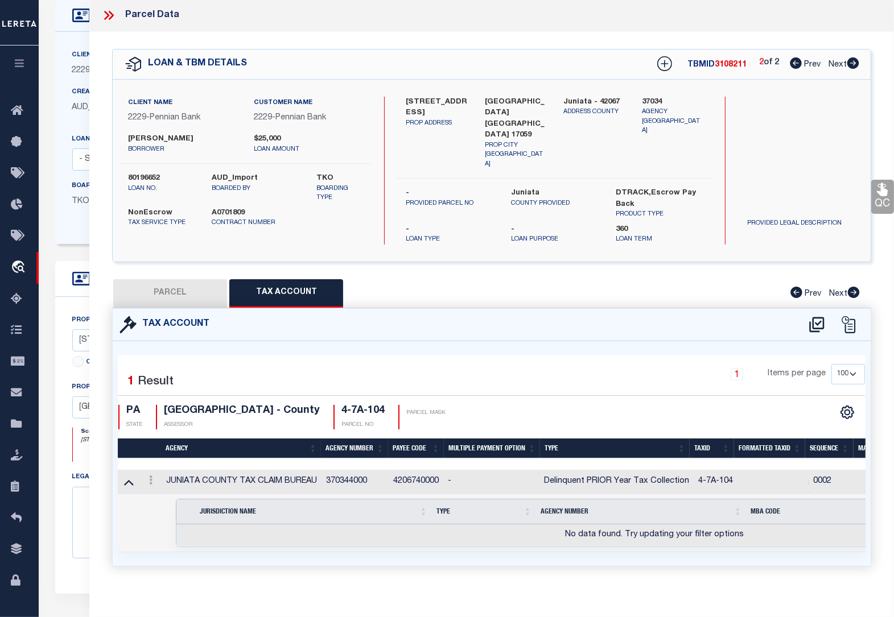
click at [180, 280] on button "PARCEL" at bounding box center [170, 293] width 114 height 28
select select "AS"
checkbox input "false"
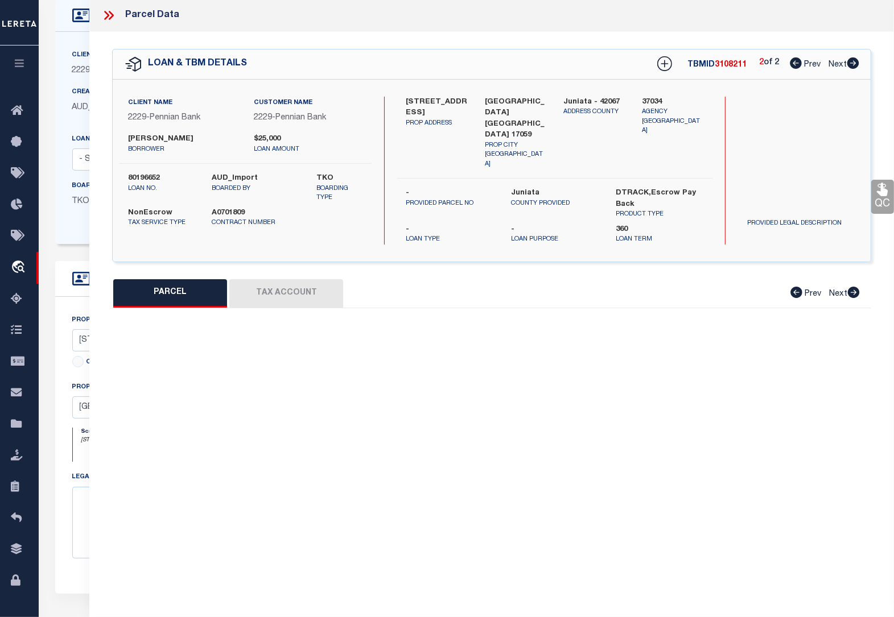
select select "CP"
type input "[PERSON_NAME] &RACHAEL B"
type input "63 SCENIC VIEW DR"
checkbox input "false"
type input "[GEOGRAPHIC_DATA] , [GEOGRAPHIC_DATA] 17059"
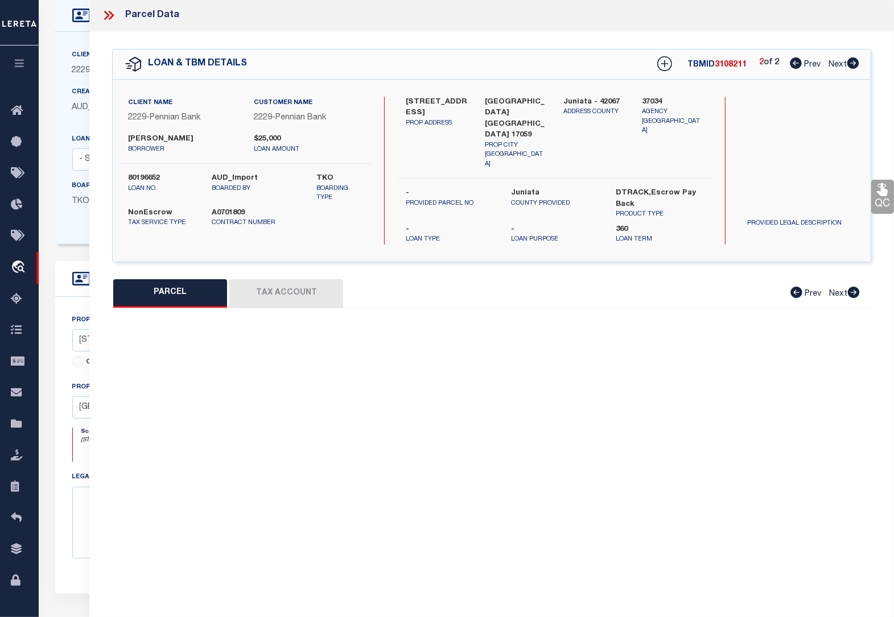
type textarea "2013 651"
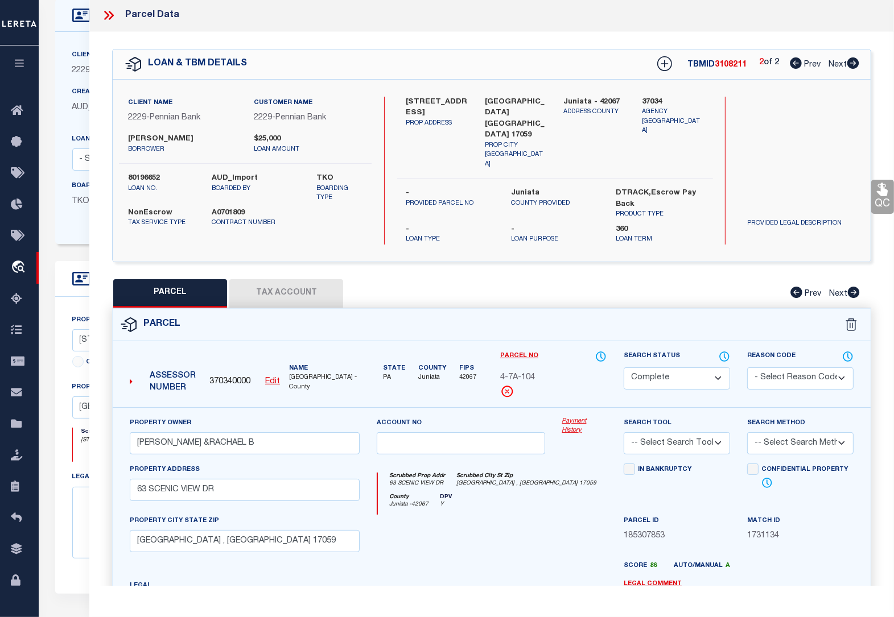
click at [276, 378] on u "Edit" at bounding box center [272, 382] width 15 height 8
type input "4-7A-104"
select select "CP"
select select
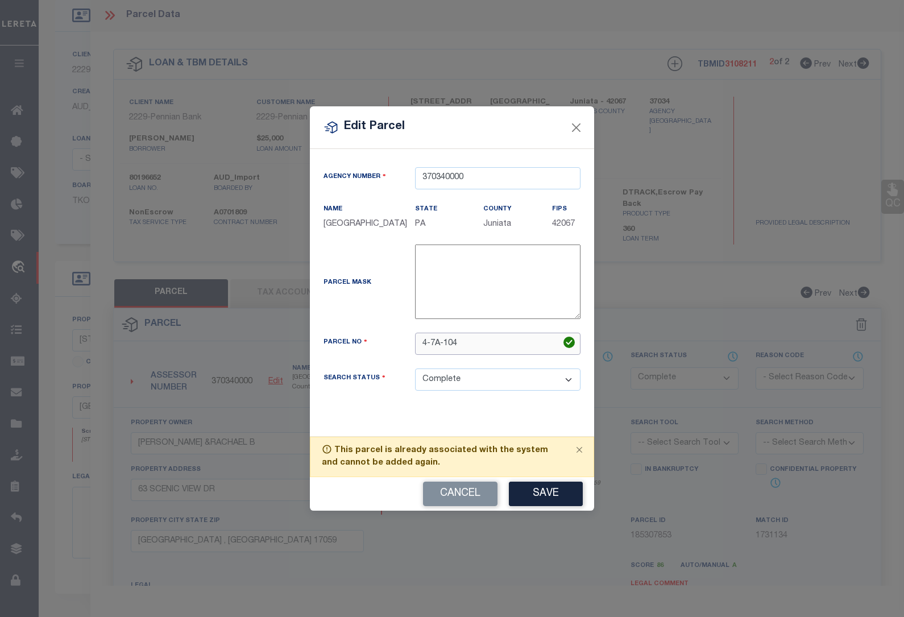
drag, startPoint x: 478, startPoint y: 341, endPoint x: 371, endPoint y: 334, distance: 107.7
click at [371, 336] on div "Parcel No 4-7A-104" at bounding box center [452, 344] width 274 height 22
paste input "0407A"
type input "0407A104"
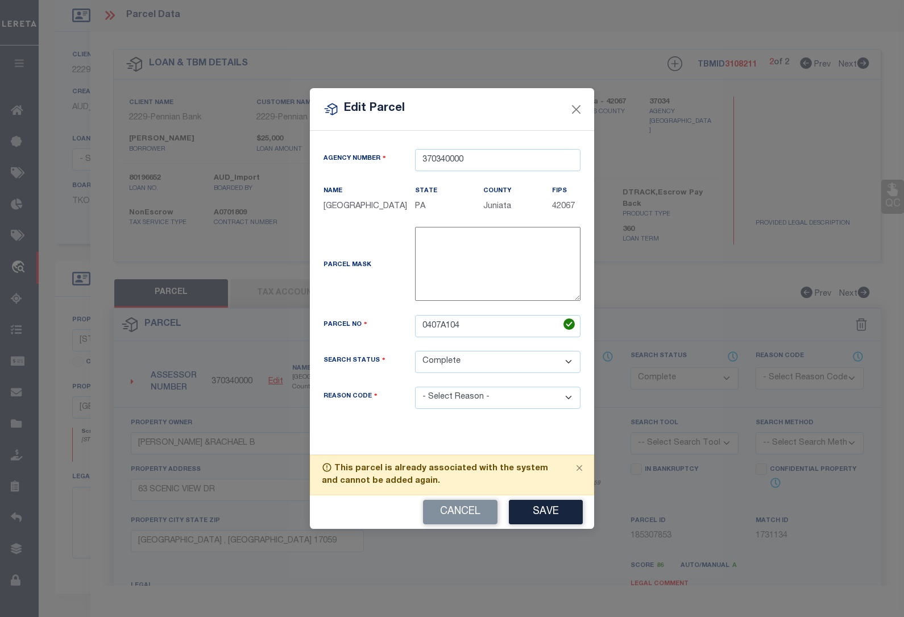
click at [458, 406] on div "Agency Number 370340000 Name [GEOGRAPHIC_DATA] State PA County FIPS 42067" at bounding box center [452, 288] width 274 height 278
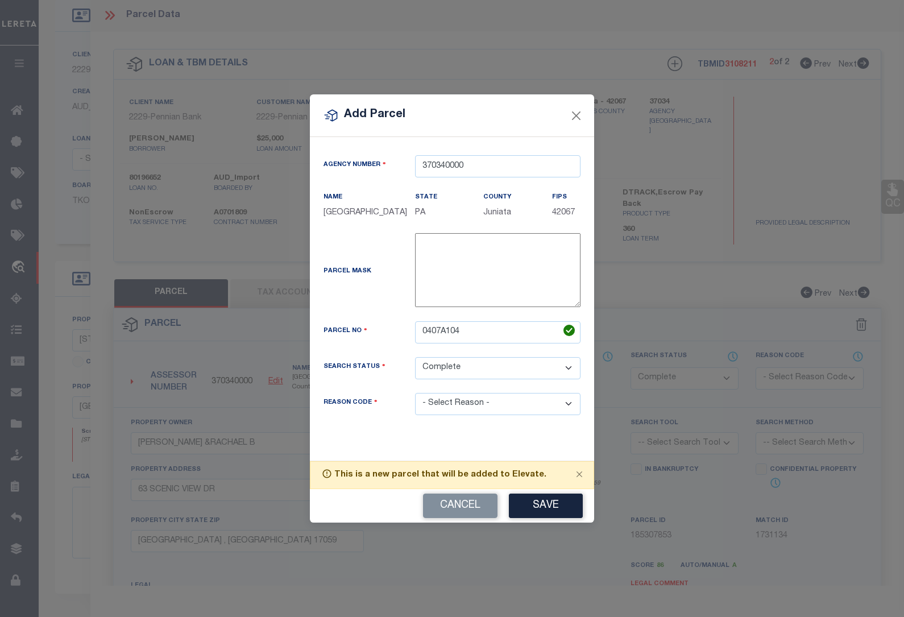
click at [458, 406] on select "- Select Reason - 099 - Other (Provide additional detail) ACT - Agency Changed …" at bounding box center [498, 404] width 166 height 22
select select "ACT"
click at [415, 394] on select "- Select Reason - 099 - Other (Provide additional detail) ACT - Agency Changed …" at bounding box center [498, 404] width 166 height 22
click at [544, 503] on button "Save" at bounding box center [546, 506] width 74 height 24
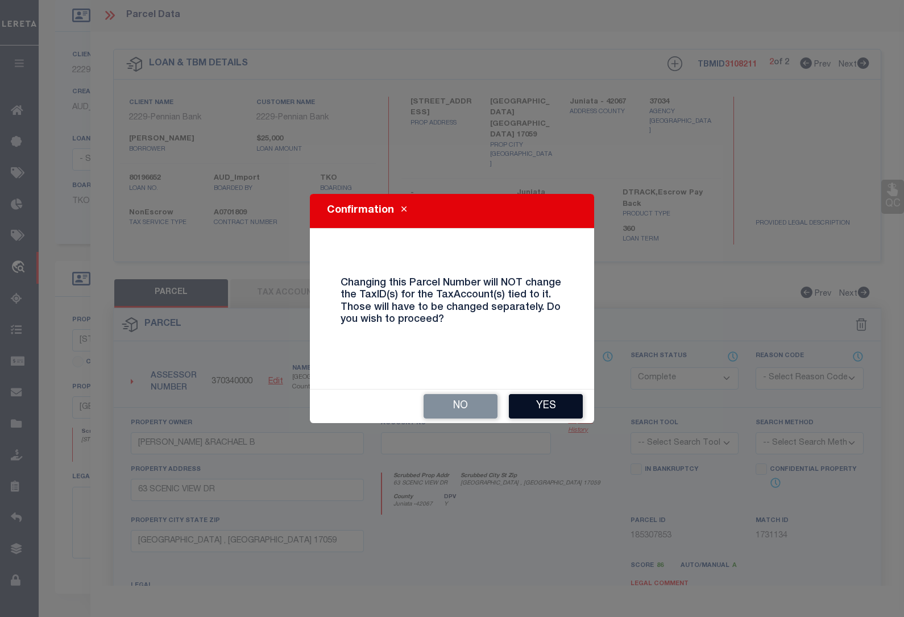
click at [544, 408] on button "Yes" at bounding box center [546, 406] width 74 height 24
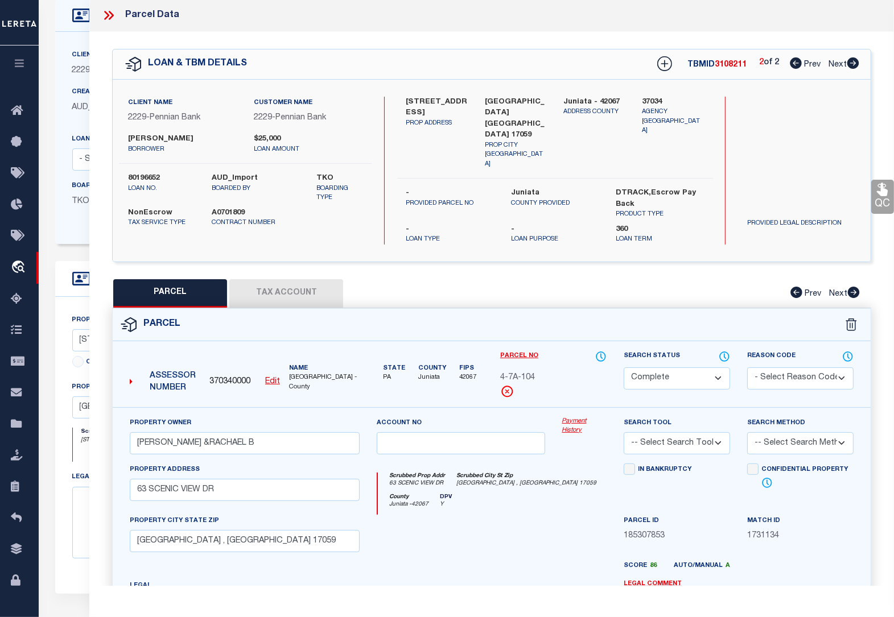
select select "CP"
checkbox input "false"
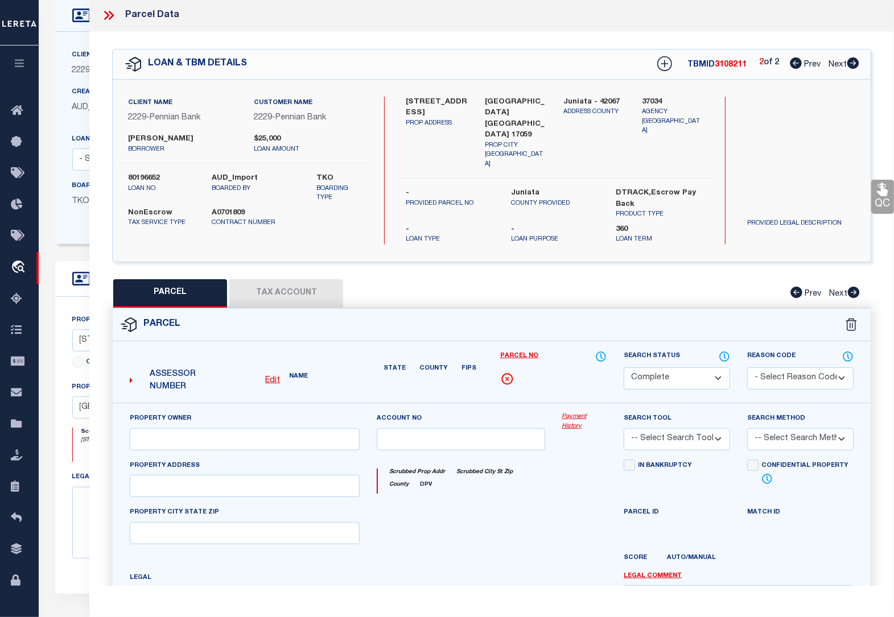
select select "ACT"
type input "[PERSON_NAME] &RACHAEL B"
type input "63 SCENIC VIEW DR"
checkbox input "false"
type input "[GEOGRAPHIC_DATA] , [GEOGRAPHIC_DATA] 17059"
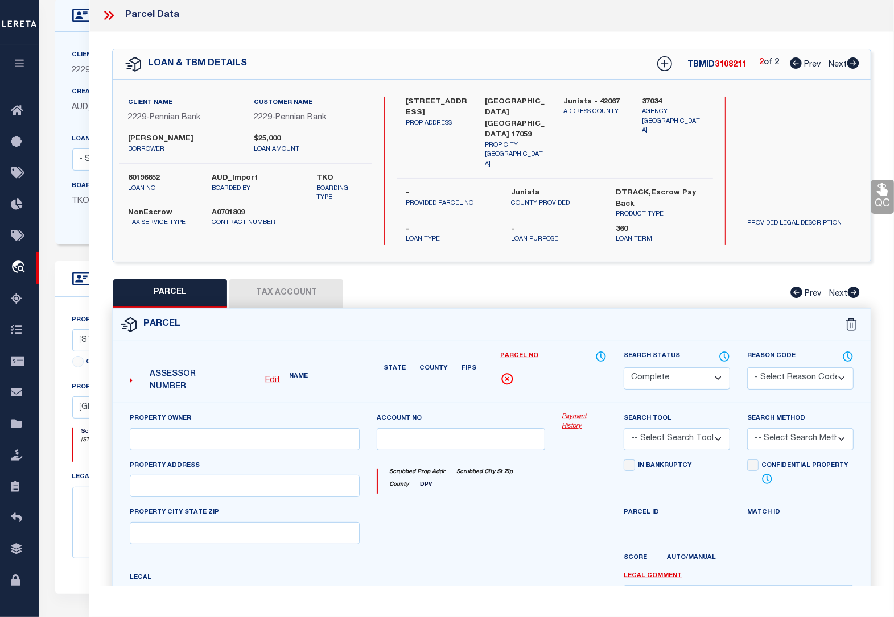
type textarea "2013 651"
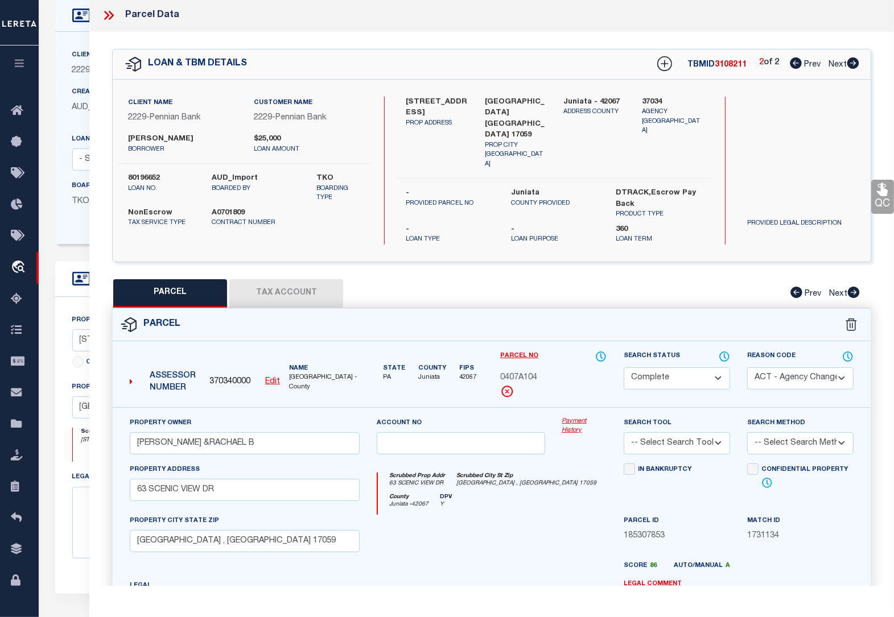
click at [300, 279] on button "Tax Account" at bounding box center [286, 293] width 114 height 28
select select "100"
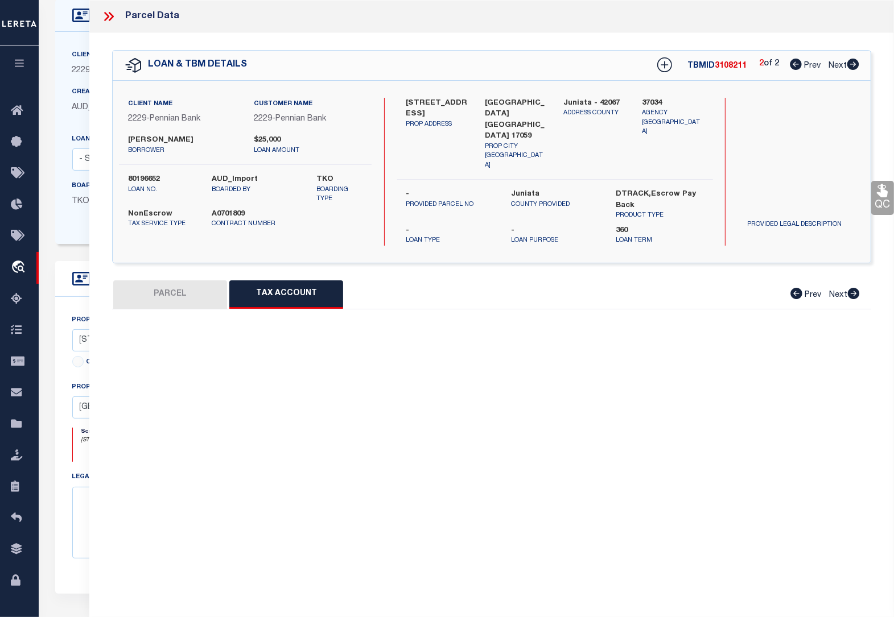
select select "100"
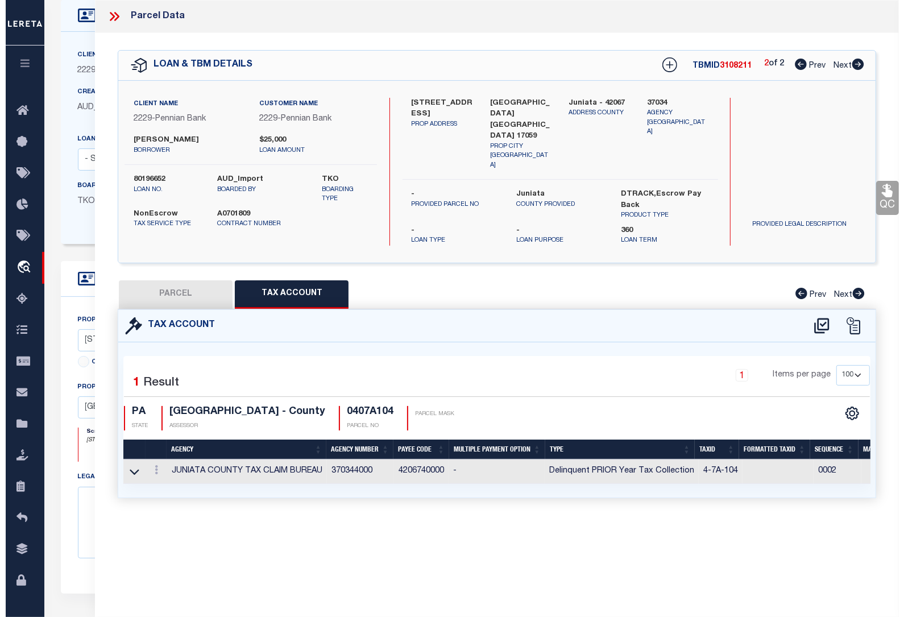
scroll to position [0, 0]
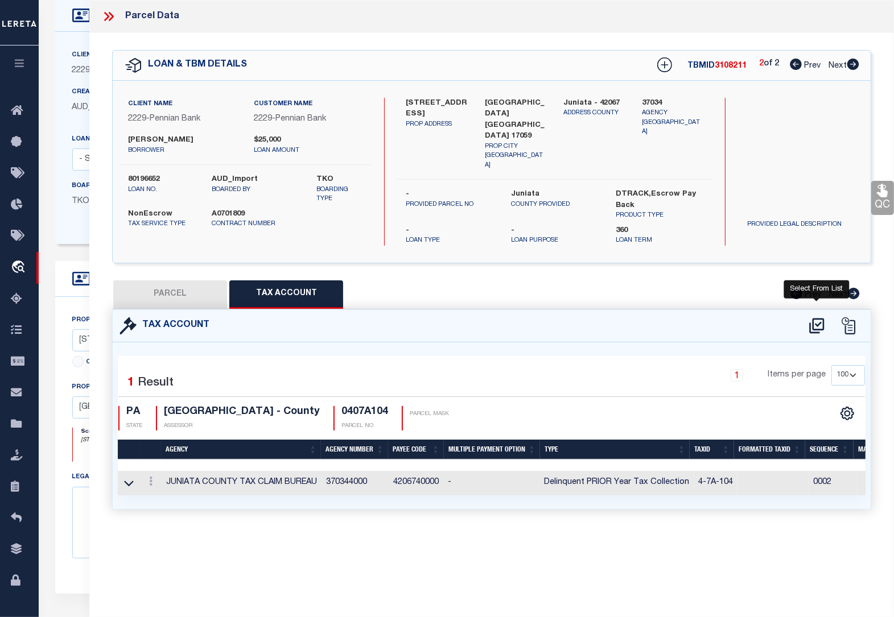
click at [819, 317] on icon at bounding box center [816, 326] width 19 height 18
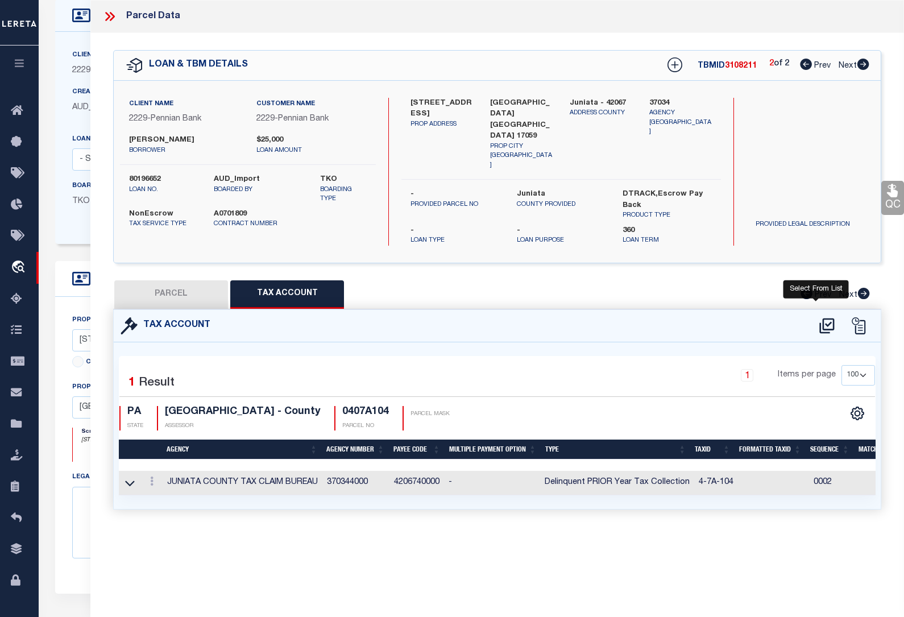
select select "100"
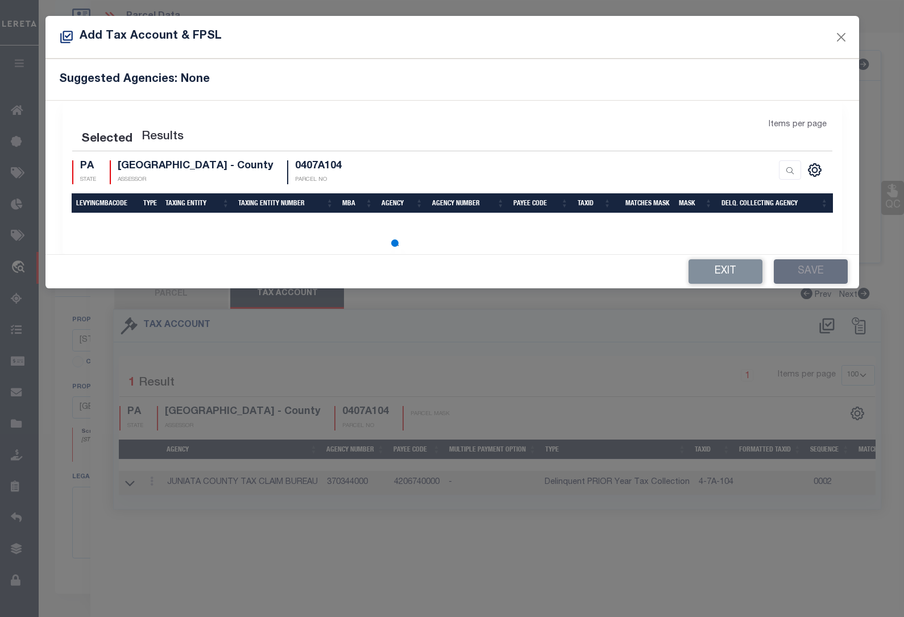
select select "100"
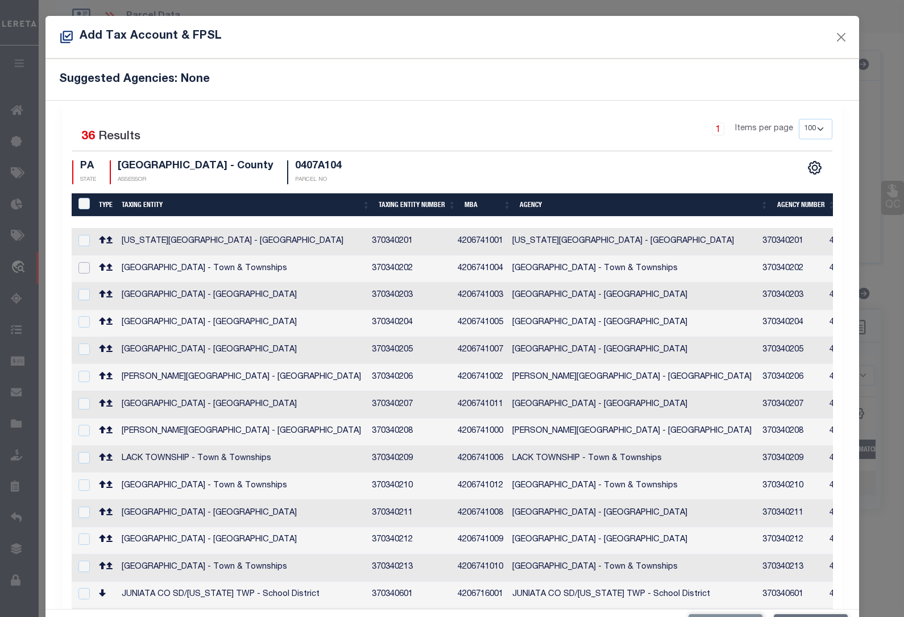
click at [81, 265] on input "checkbox" at bounding box center [84, 267] width 11 height 11
checkbox input "true"
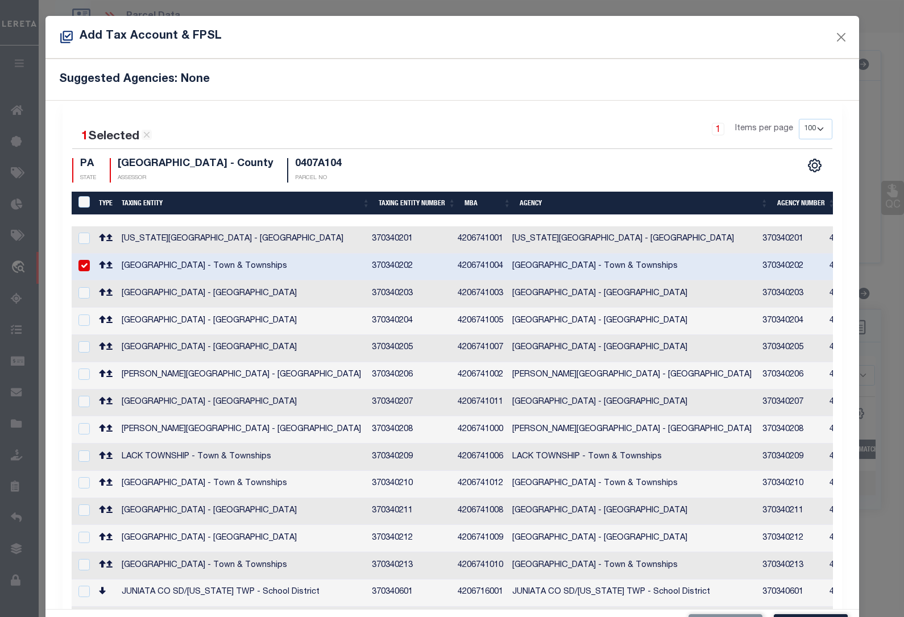
click at [81, 613] on input "checkbox" at bounding box center [84, 618] width 11 height 11
checkbox input "true"
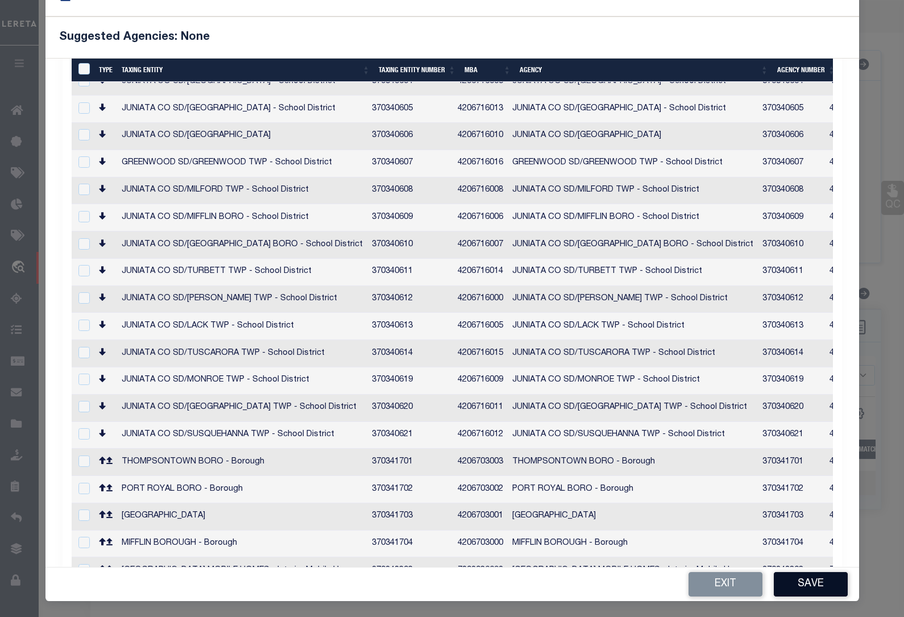
click at [815, 589] on button "Save" at bounding box center [811, 584] width 74 height 24
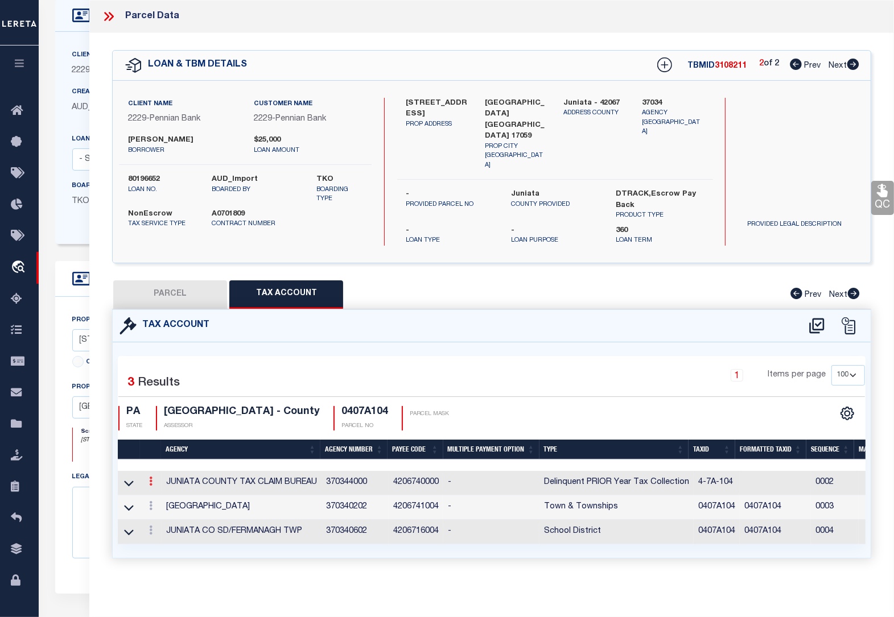
click at [152, 478] on link at bounding box center [150, 482] width 13 height 9
click at [165, 494] on icon "" at bounding box center [163, 498] width 9 height 9
type textarea "$$$$*$$$+#*"
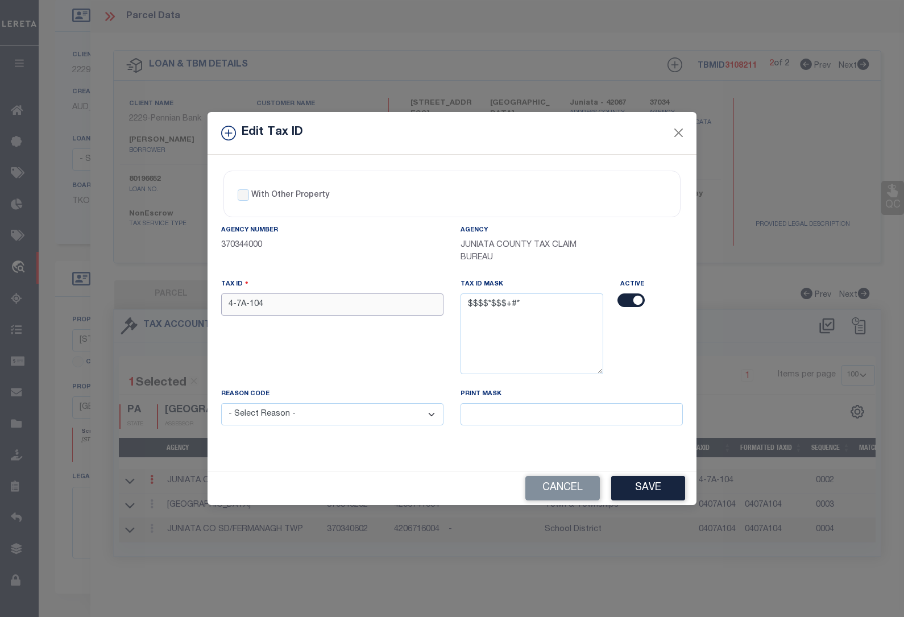
drag, startPoint x: 286, startPoint y: 307, endPoint x: 193, endPoint y: 297, distance: 93.3
click at [193, 297] on div "Edit Tax ID With Other Property With Other Property Type Temporary" at bounding box center [452, 308] width 904 height 617
paste input "0407A"
type input "0407A104"
click at [313, 416] on select "- Select Reason - 099 - Other (Provide additional detail) ACT - Agency Changed …" at bounding box center [332, 414] width 222 height 22
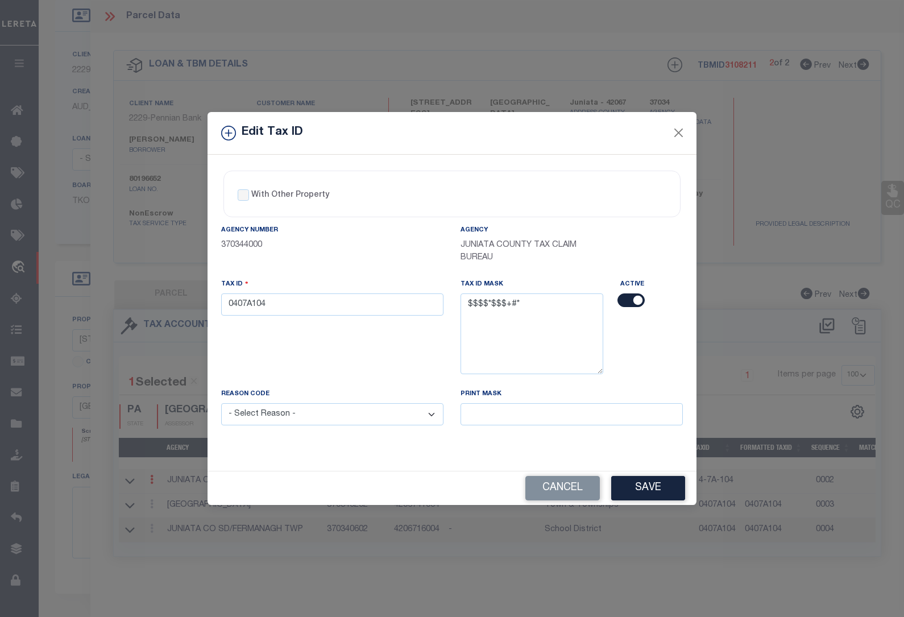
select select "ACT"
click at [221, 405] on select "- Select Reason - 099 - Other (Provide additional detail) ACT - Agency Changed …" at bounding box center [332, 414] width 222 height 22
click at [649, 485] on button "Save" at bounding box center [649, 488] width 74 height 24
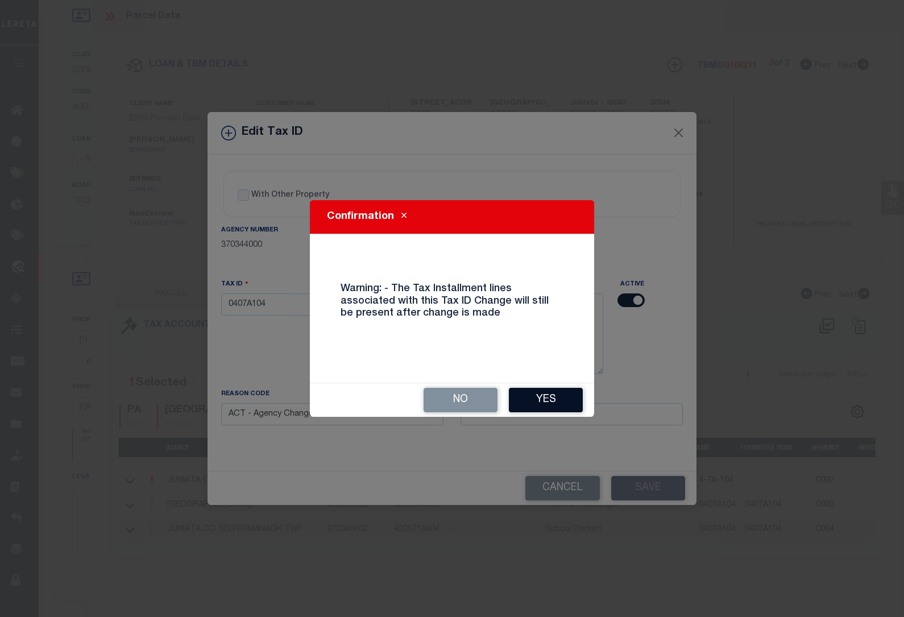
click at [547, 393] on button "Yes" at bounding box center [546, 400] width 74 height 24
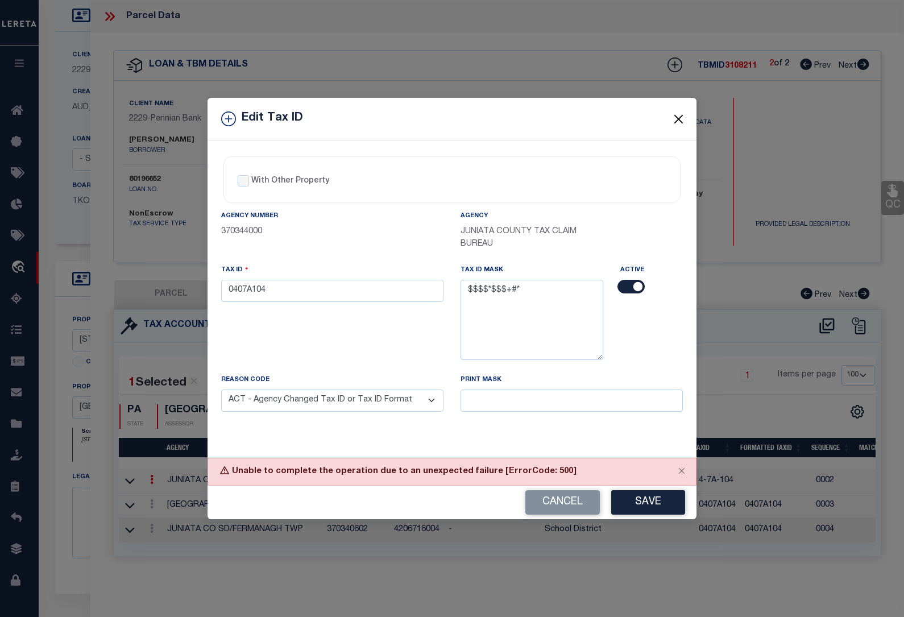
click at [675, 117] on button "Close" at bounding box center [679, 118] width 15 height 15
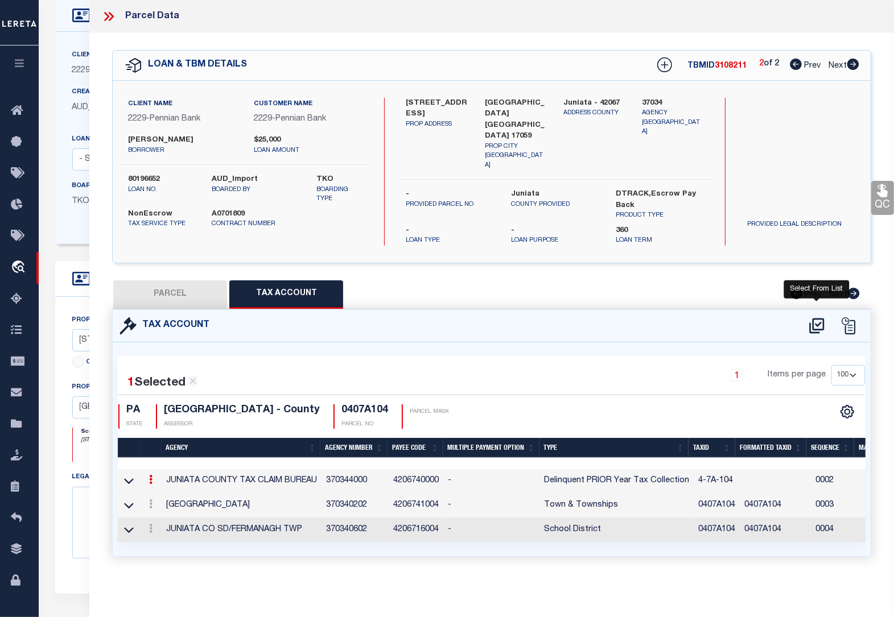
click at [818, 318] on icon at bounding box center [816, 325] width 15 height 15
select select "100"
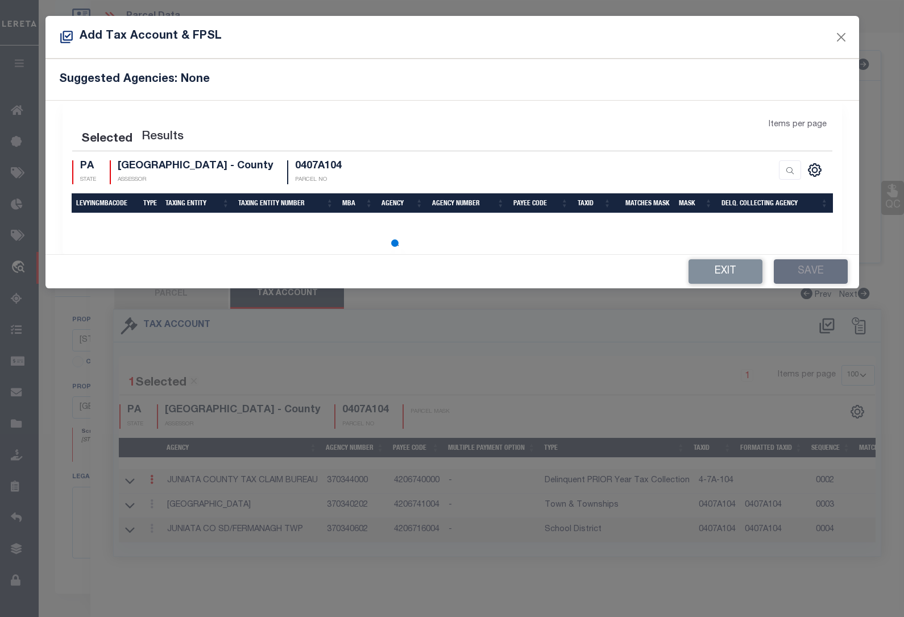
select select "100"
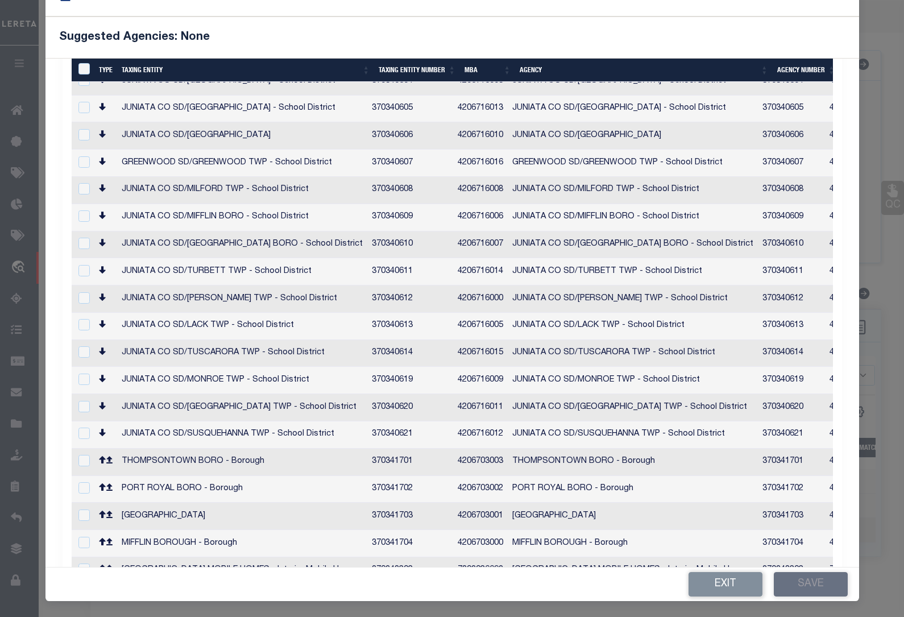
scroll to position [0, 123]
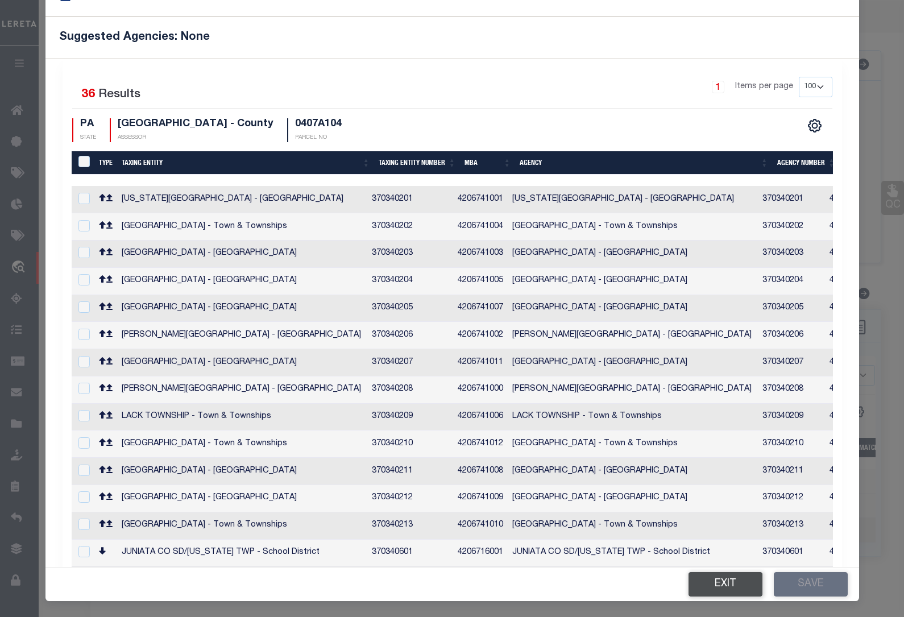
click at [709, 582] on button "Exit" at bounding box center [726, 584] width 74 height 24
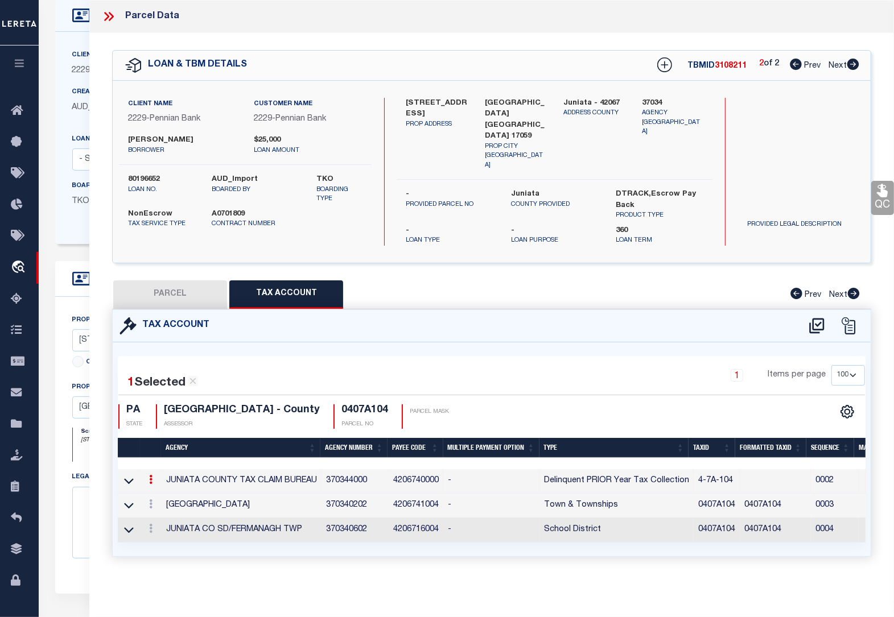
click at [165, 280] on button "PARCEL" at bounding box center [170, 294] width 114 height 28
select select "AS"
select select
checkbox input "false"
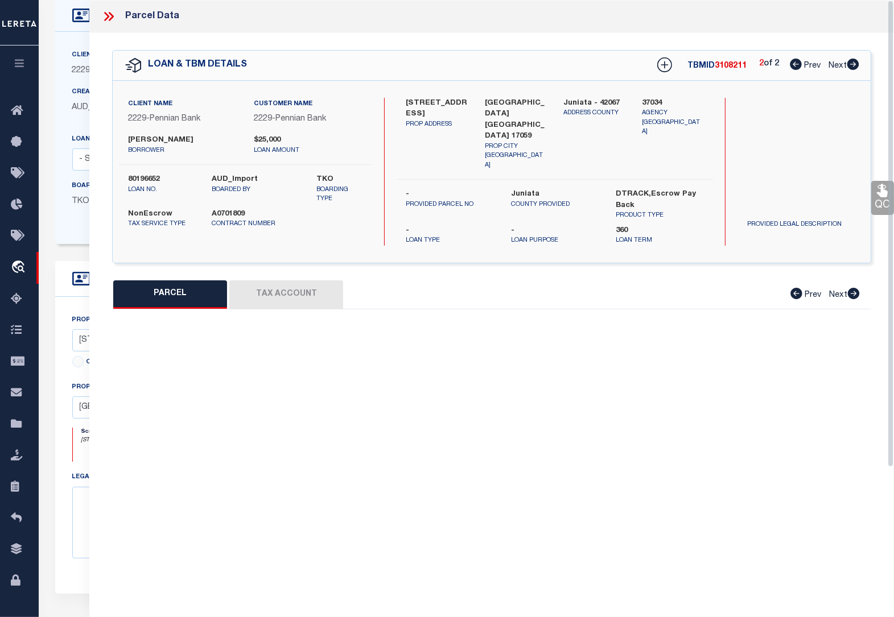
select select "CP"
select select "ACT"
type input "[PERSON_NAME] &RACHAEL B"
type input "63 SCENIC VIEW DR"
checkbox input "false"
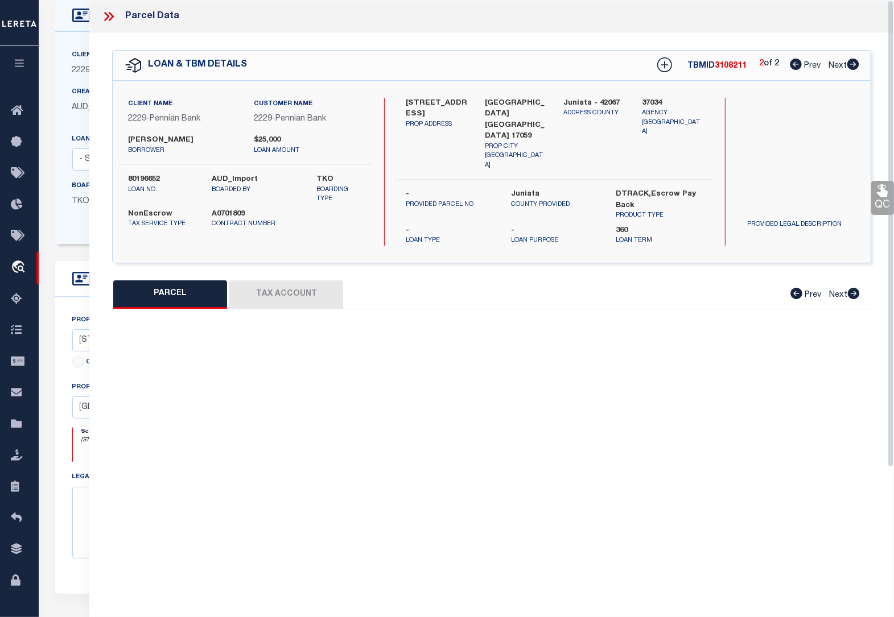
type input "[GEOGRAPHIC_DATA] , [GEOGRAPHIC_DATA] 17059"
type textarea "2013 651"
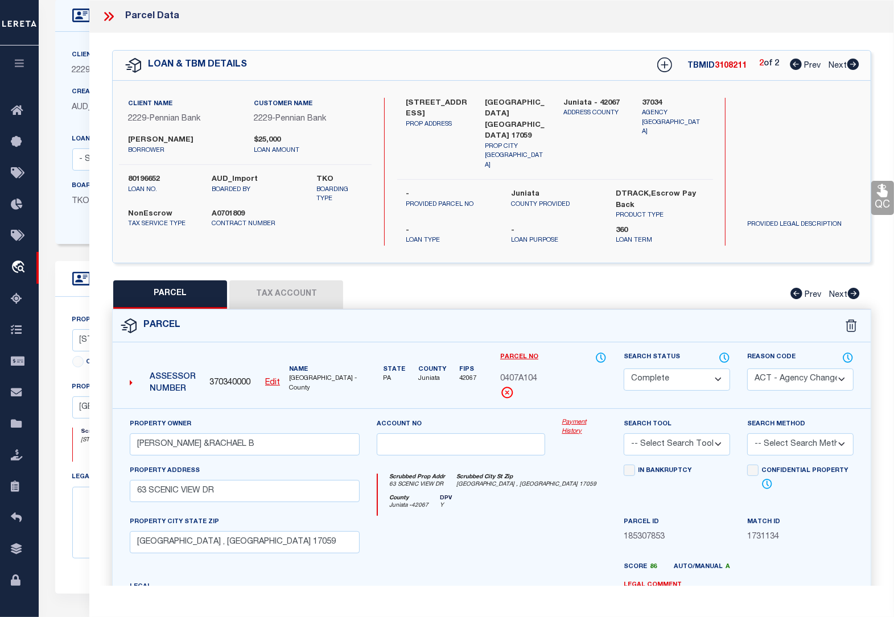
click at [791, 67] on icon at bounding box center [796, 64] width 12 height 11
select select "AS"
select select
checkbox input "false"
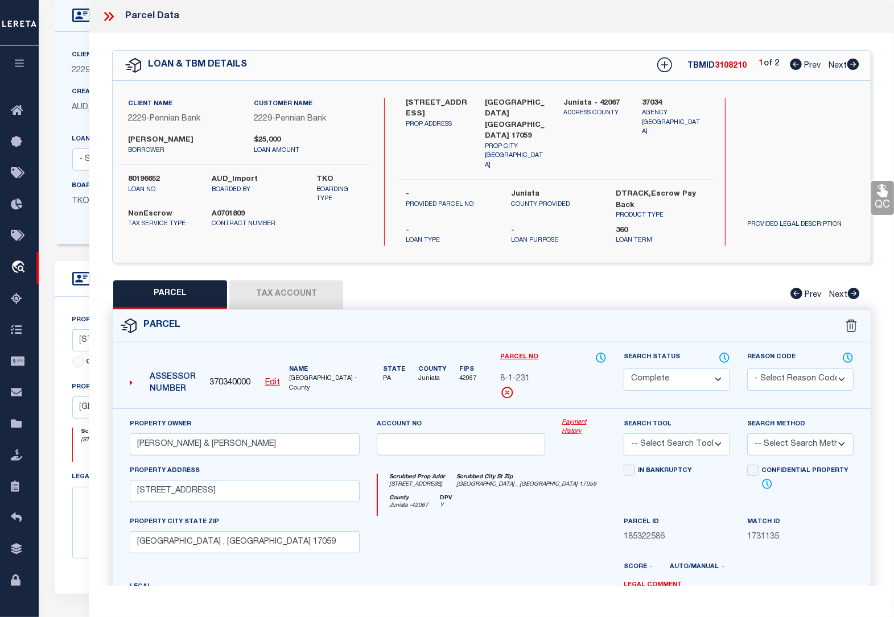
click at [276, 379] on u "Edit" at bounding box center [272, 383] width 15 height 8
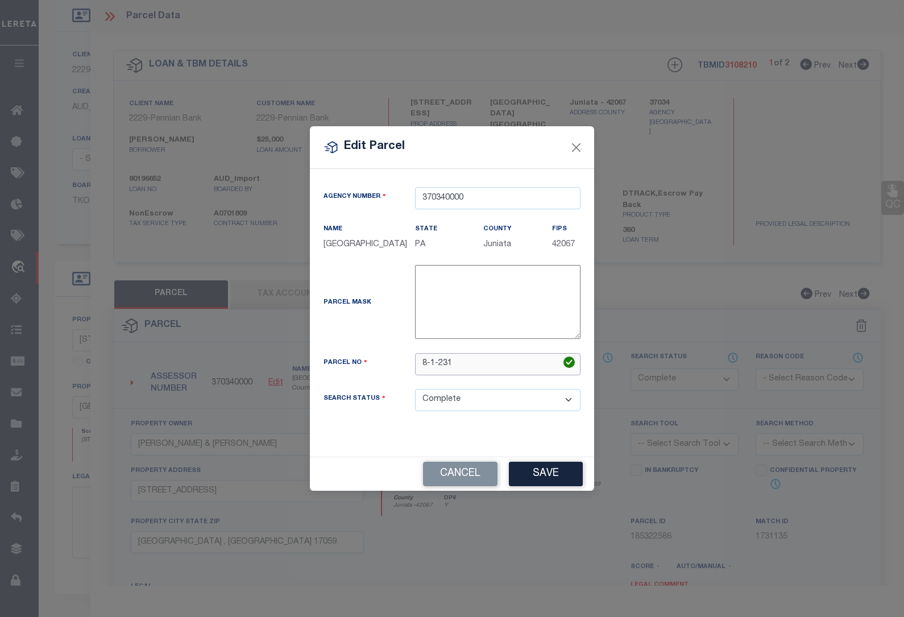
drag, startPoint x: 470, startPoint y: 367, endPoint x: 365, endPoint y: 354, distance: 106.1
click at [365, 354] on div "Parcel No 8-1-231" at bounding box center [452, 364] width 274 height 22
click at [442, 432] on div "Agency Number 370340000 Name [GEOGRAPHIC_DATA] State" at bounding box center [452, 313] width 284 height 288
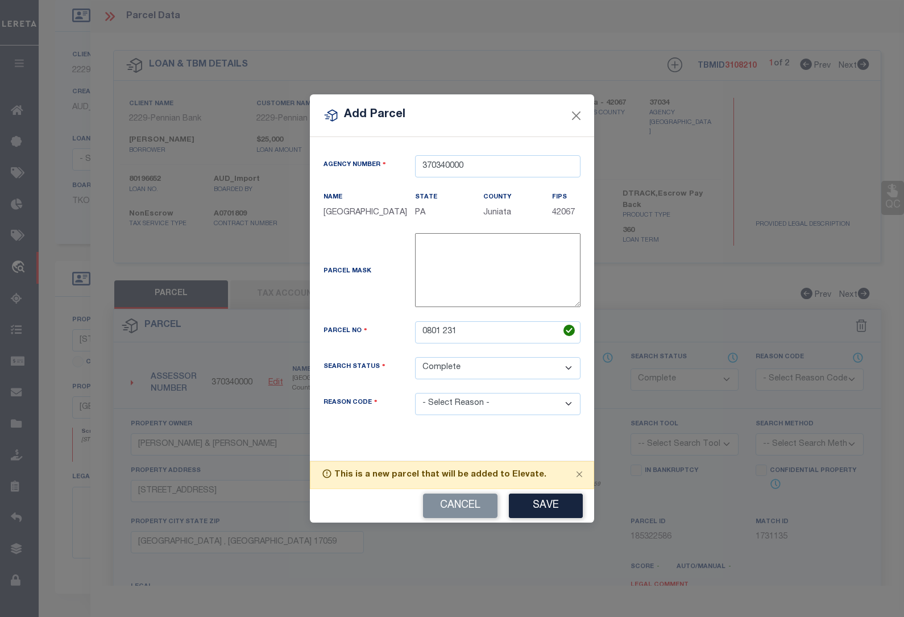
click at [447, 408] on select "- Select Reason - 099 - Other (Provide additional detail) ACT - Agency Changed …" at bounding box center [498, 404] width 166 height 22
click at [415, 394] on select "- Select Reason - 099 - Other (Provide additional detail) ACT - Agency Changed …" at bounding box center [498, 404] width 166 height 22
click at [535, 510] on button "Save" at bounding box center [546, 506] width 74 height 24
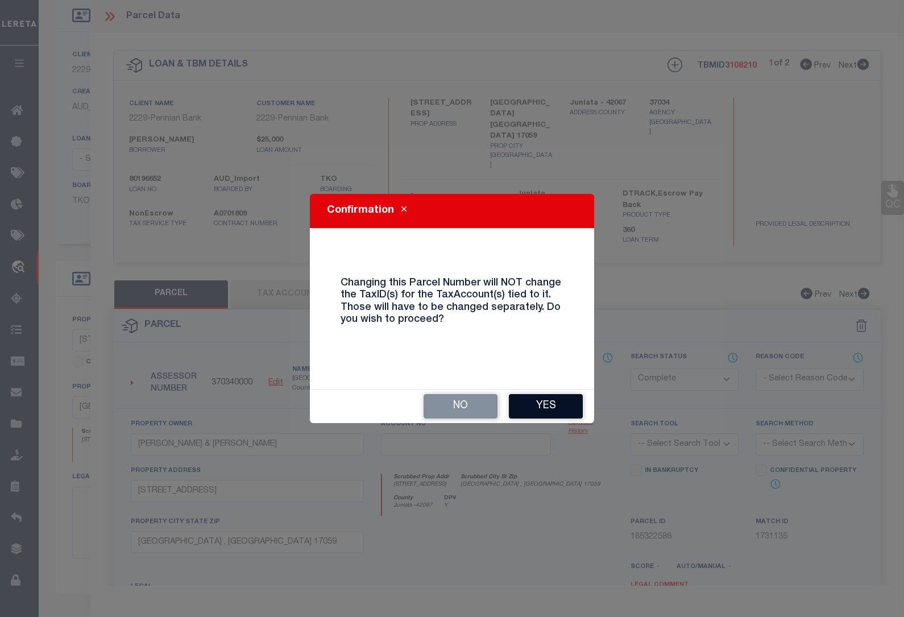
click at [549, 404] on button "Yes" at bounding box center [546, 406] width 74 height 24
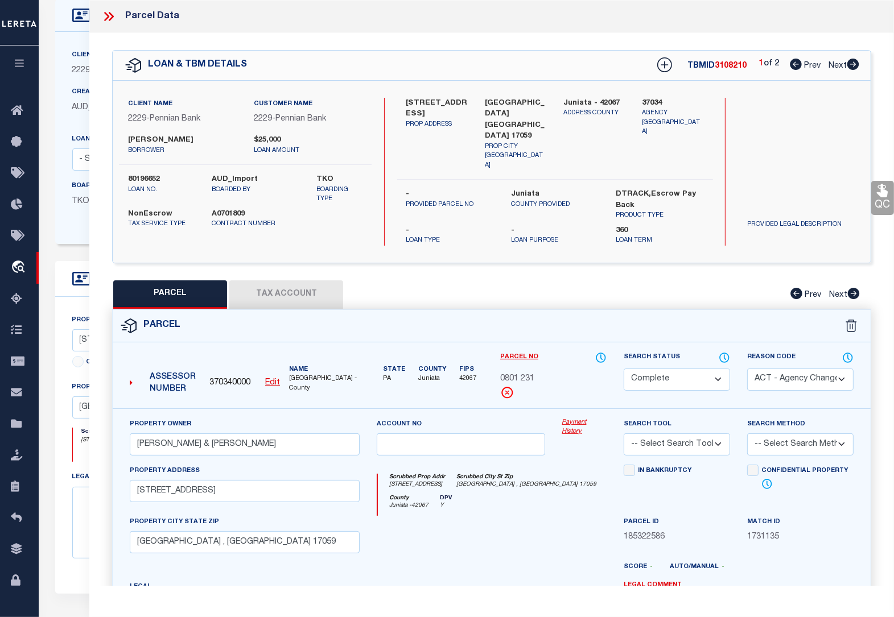
click at [296, 280] on button "Tax Account" at bounding box center [286, 294] width 114 height 28
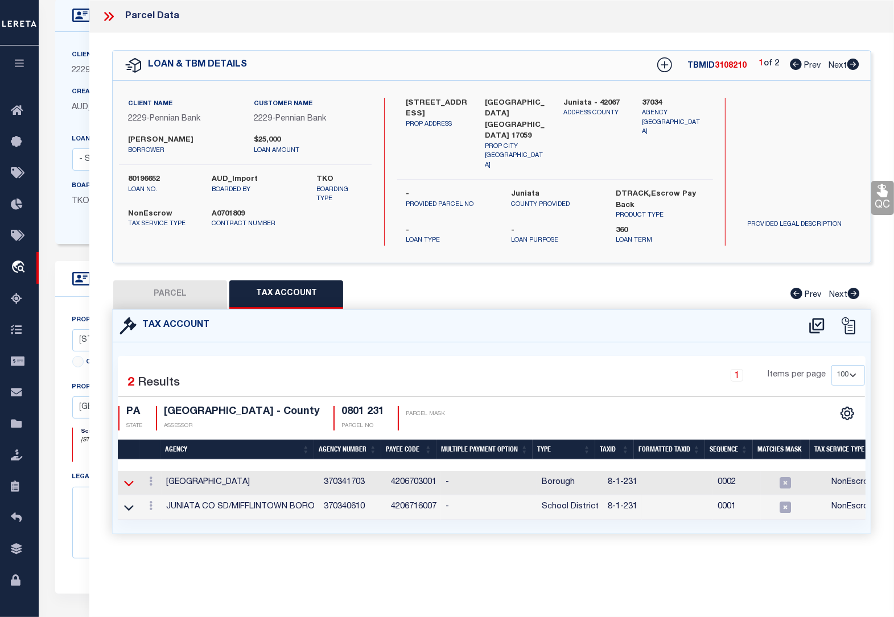
click at [130, 481] on icon at bounding box center [129, 484] width 10 height 6
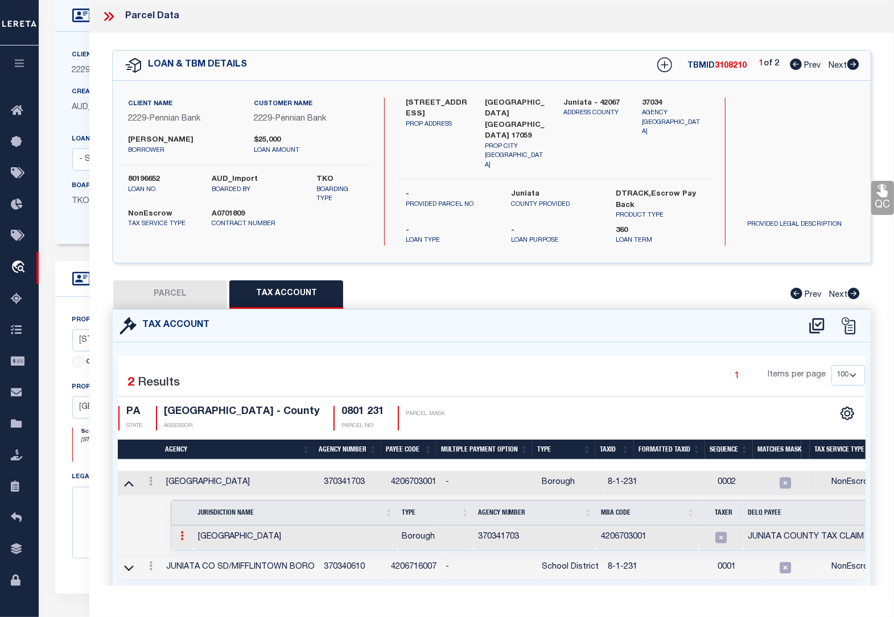
click at [180, 531] on icon at bounding box center [181, 535] width 3 height 9
click at [199, 549] on img at bounding box center [195, 554] width 11 height 11
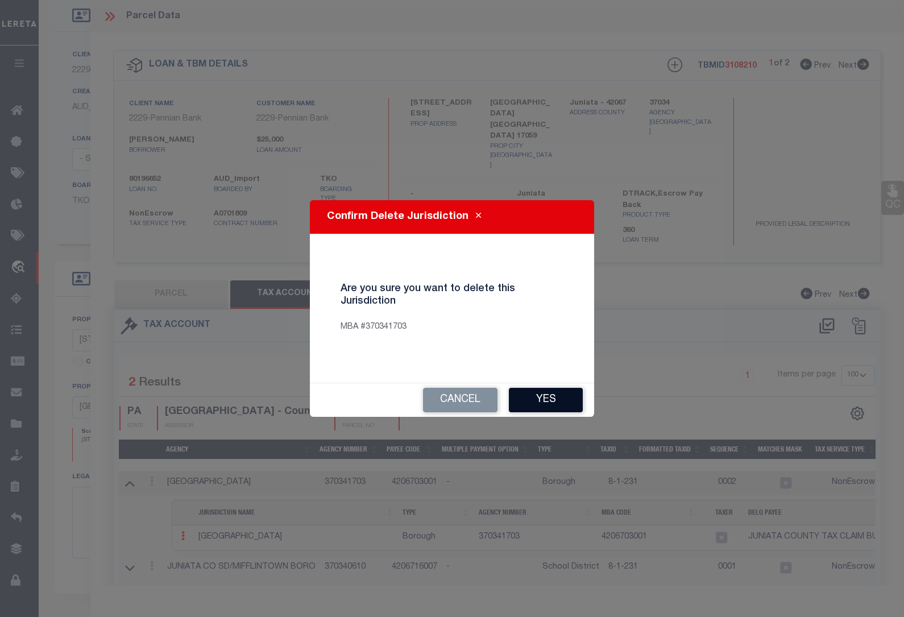
click at [514, 399] on button "Yes" at bounding box center [546, 400] width 74 height 24
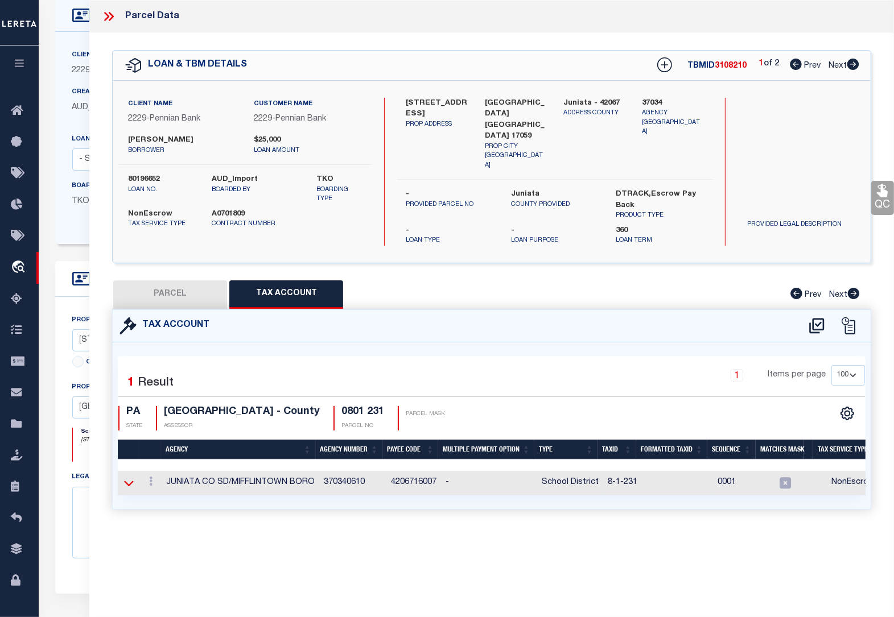
click at [131, 481] on icon at bounding box center [129, 484] width 10 height 6
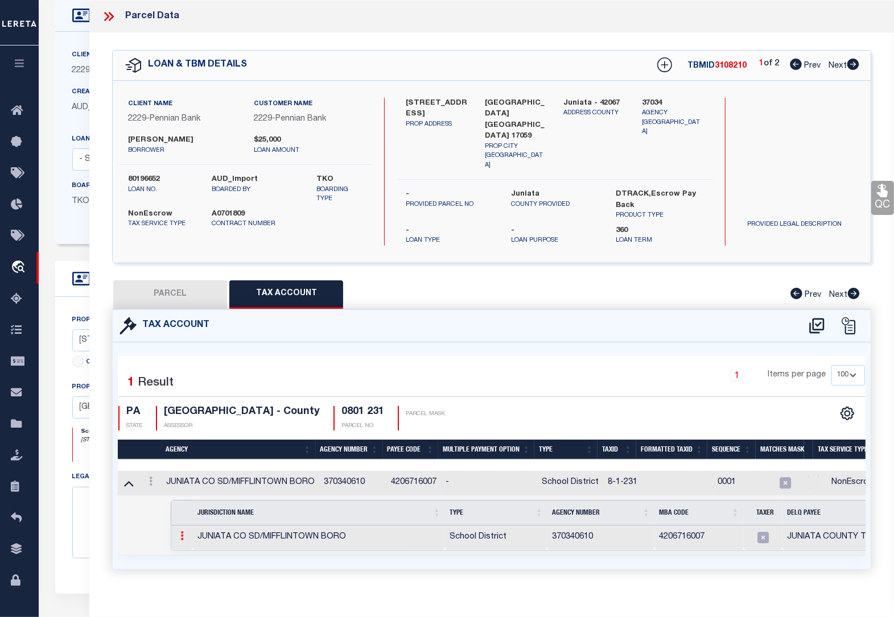
click at [180, 531] on icon at bounding box center [181, 535] width 3 height 9
click at [200, 549] on img at bounding box center [195, 554] width 11 height 11
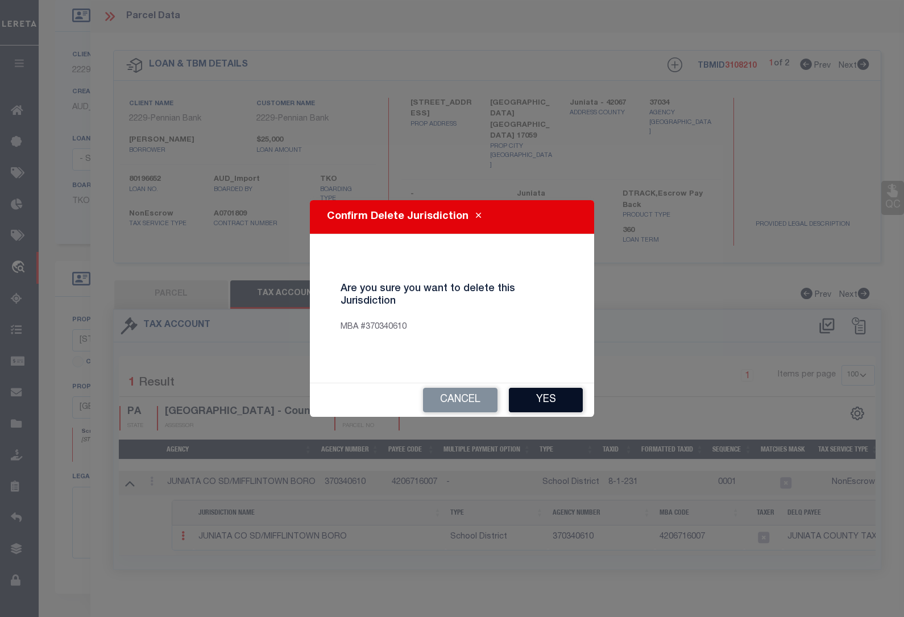
click at [525, 396] on button "Yes" at bounding box center [546, 400] width 74 height 24
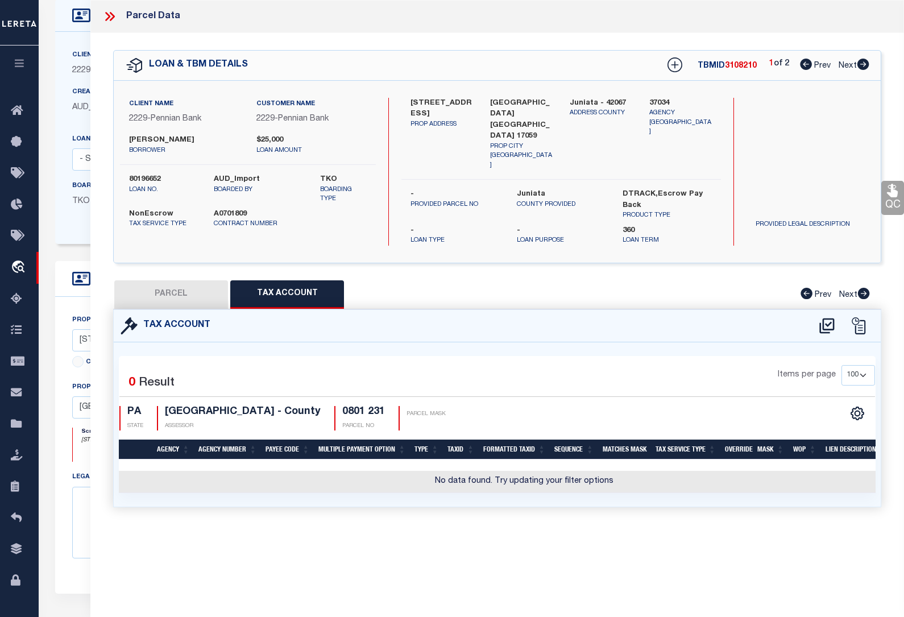
click at [669, 310] on div "Tax Account" at bounding box center [497, 326] width 767 height 32
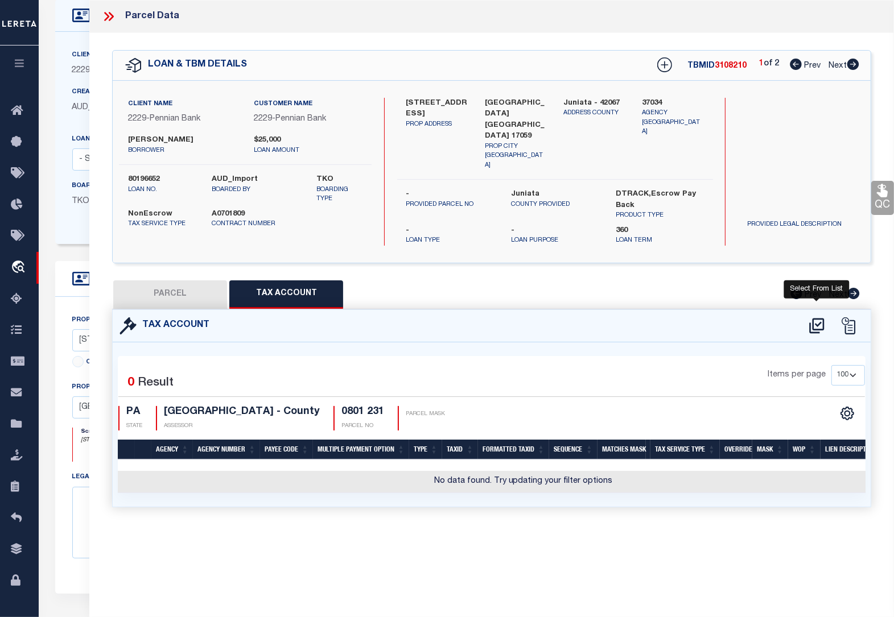
click at [817, 318] on icon at bounding box center [816, 325] width 15 height 15
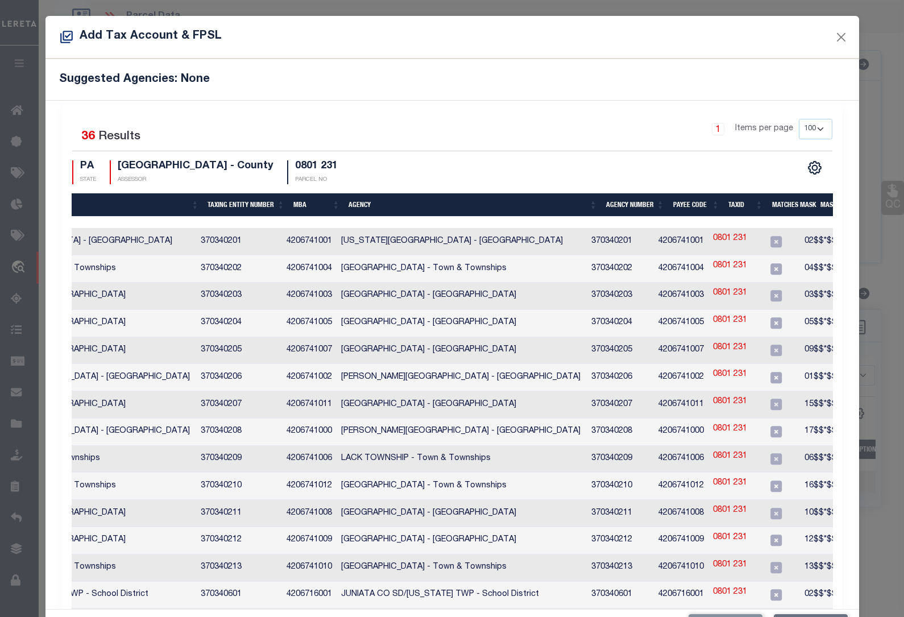
scroll to position [0, 212]
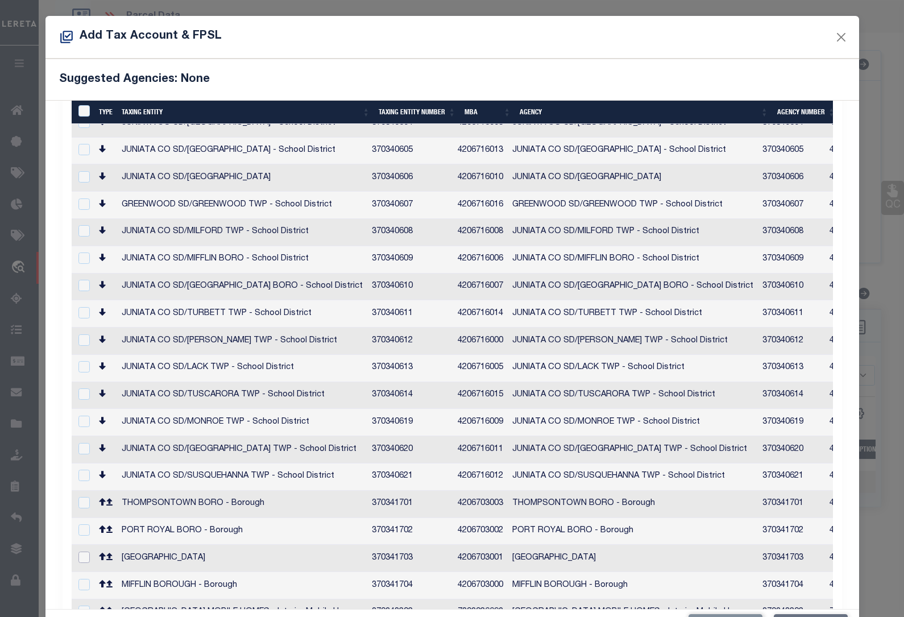
click at [82, 552] on input "checkbox" at bounding box center [84, 557] width 11 height 11
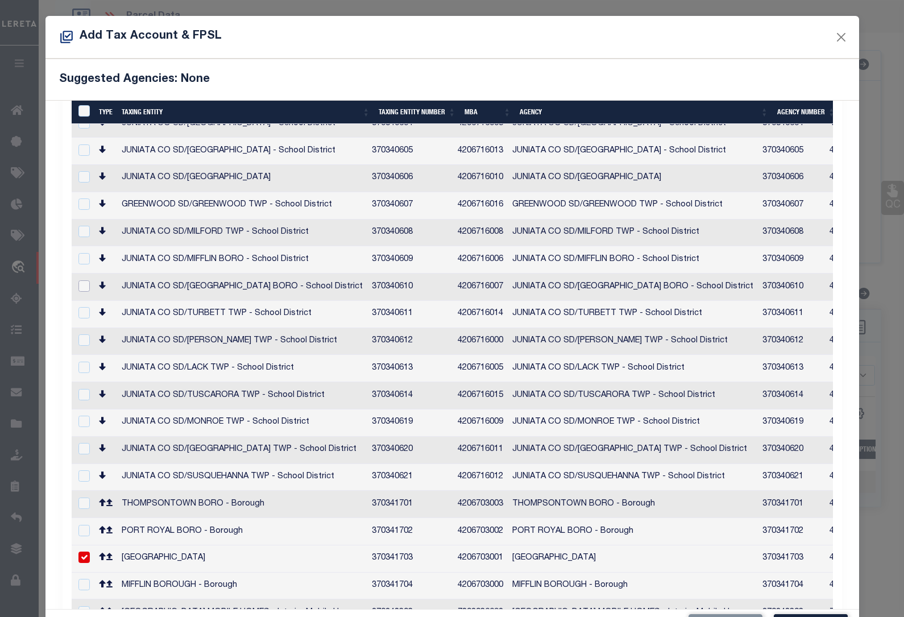
click at [86, 280] on input "checkbox" at bounding box center [84, 285] width 11 height 11
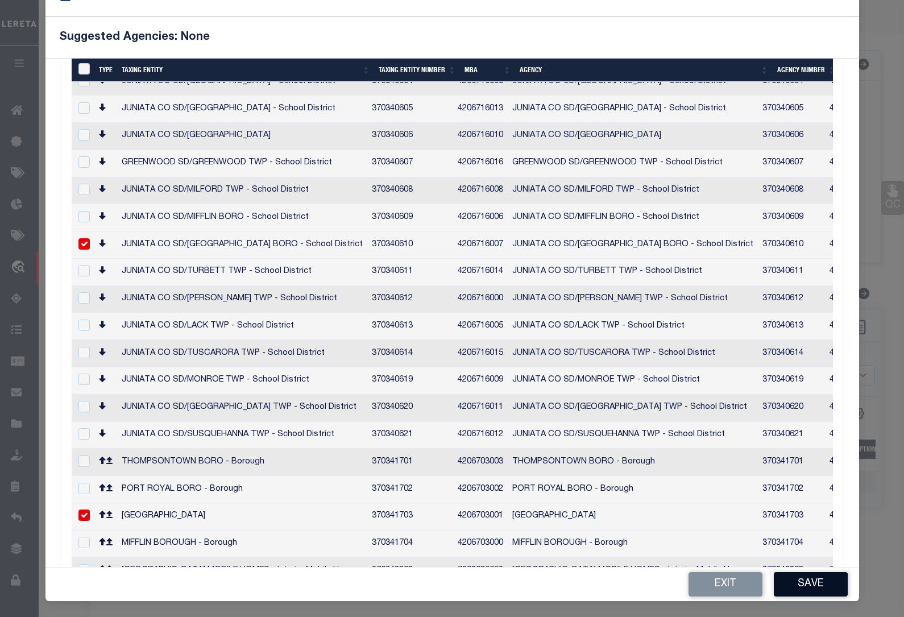
click at [792, 589] on button "Save" at bounding box center [811, 584] width 74 height 24
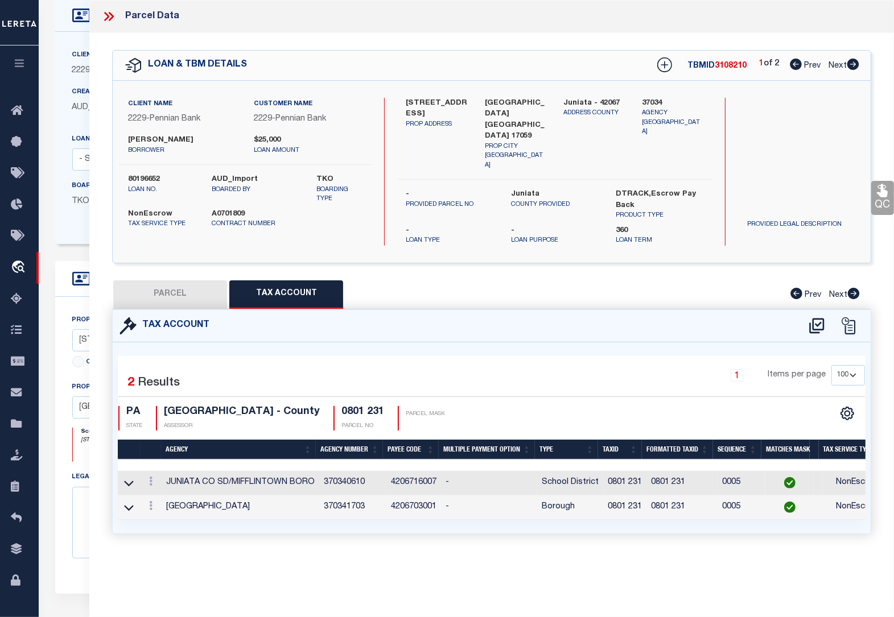
click at [110, 15] on icon at bounding box center [108, 16] width 15 height 15
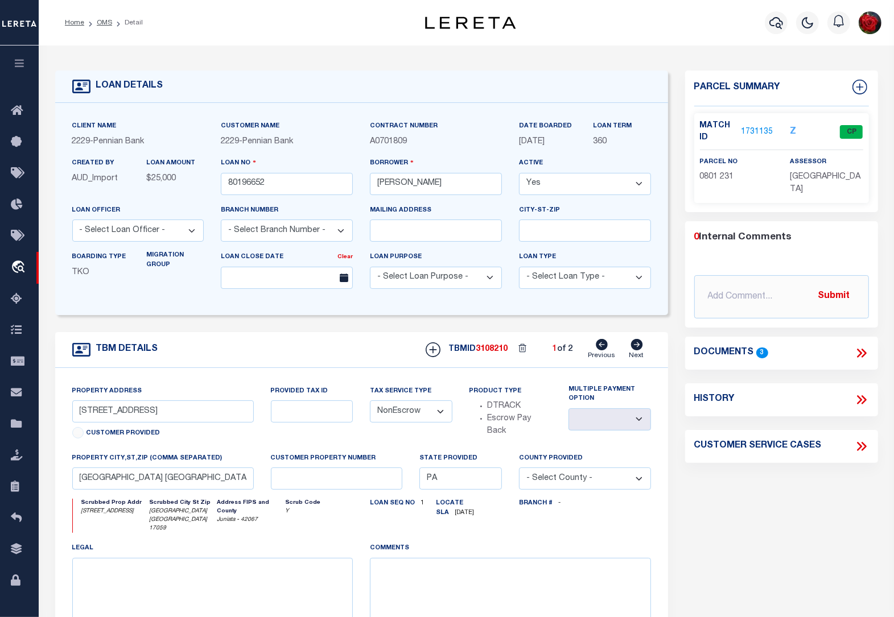
drag, startPoint x: 103, startPoint y: 23, endPoint x: 112, endPoint y: 24, distance: 9.1
click at [103, 23] on link "OMS" at bounding box center [104, 22] width 15 height 7
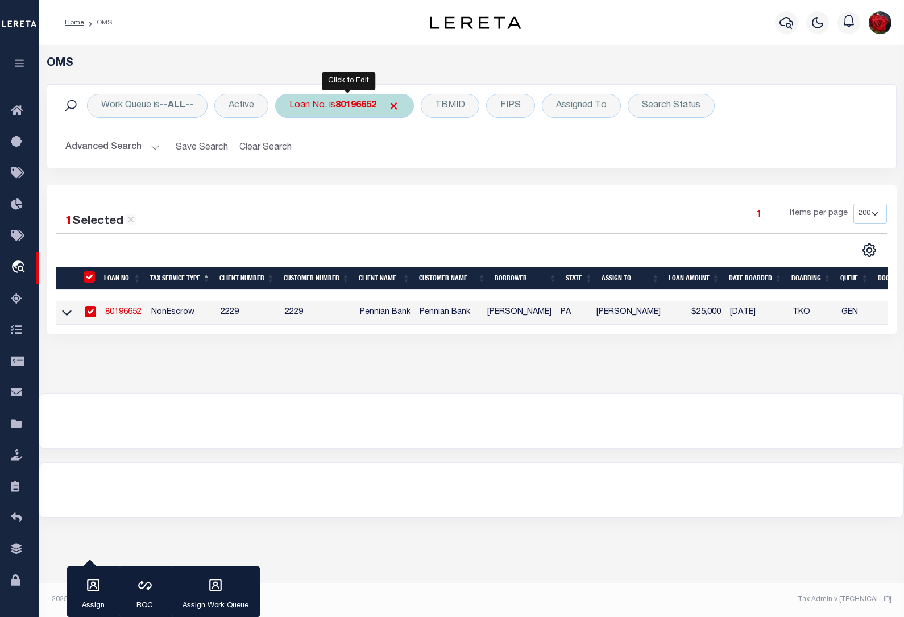
click at [342, 110] on b "80196652" at bounding box center [356, 105] width 41 height 9
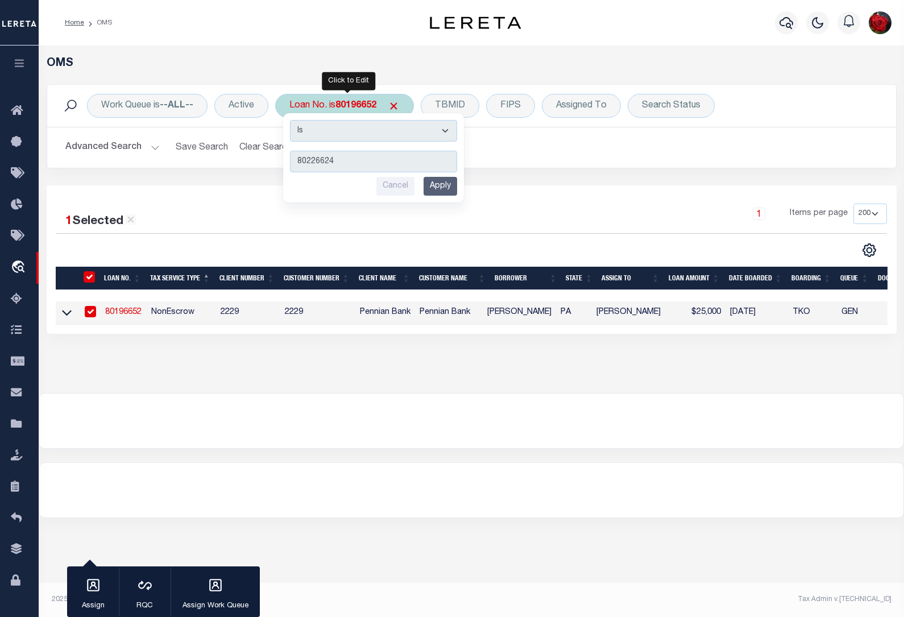
click at [441, 188] on input "Apply" at bounding box center [441, 186] width 34 height 19
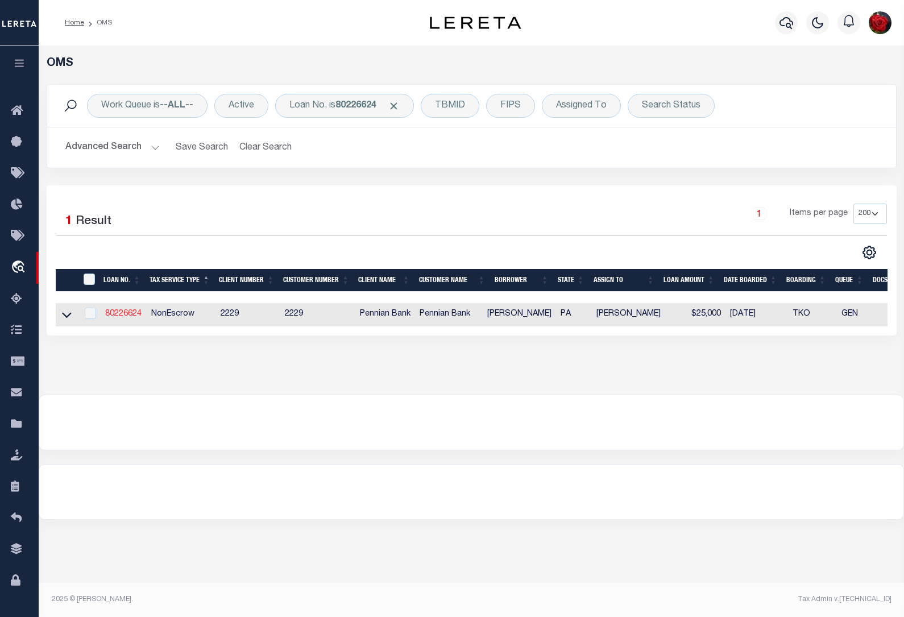
click at [122, 317] on link "80226624" at bounding box center [123, 314] width 36 height 8
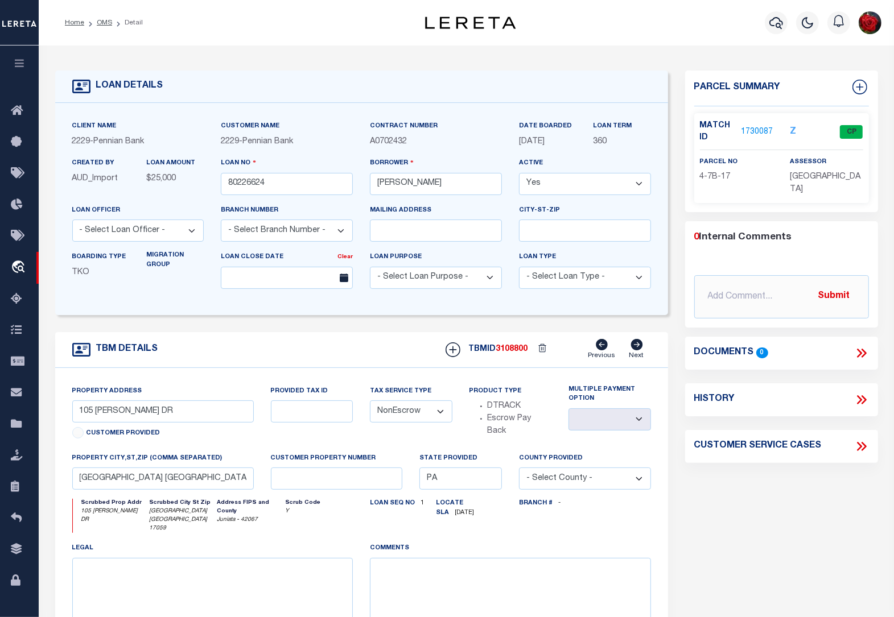
click at [757, 131] on link "1730087" at bounding box center [757, 132] width 32 height 12
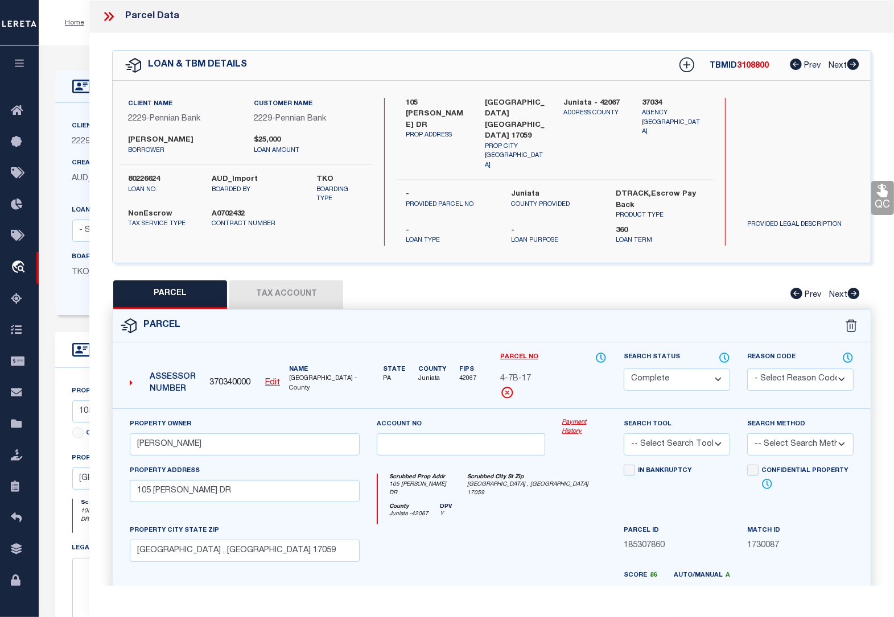
click at [272, 280] on button "Tax Account" at bounding box center [286, 294] width 114 height 28
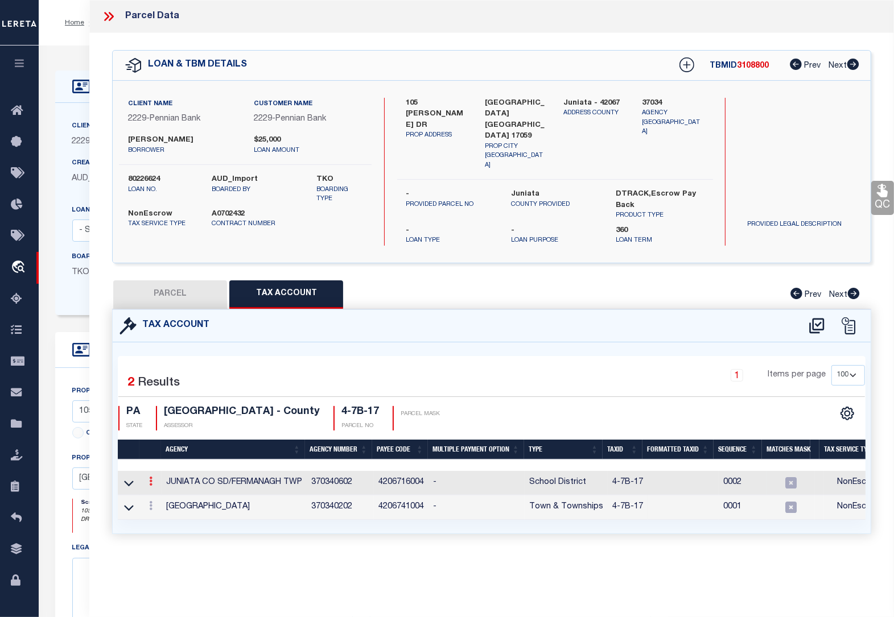
click at [149, 477] on icon at bounding box center [150, 481] width 3 height 9
click at [161, 494] on icon "" at bounding box center [163, 498] width 9 height 9
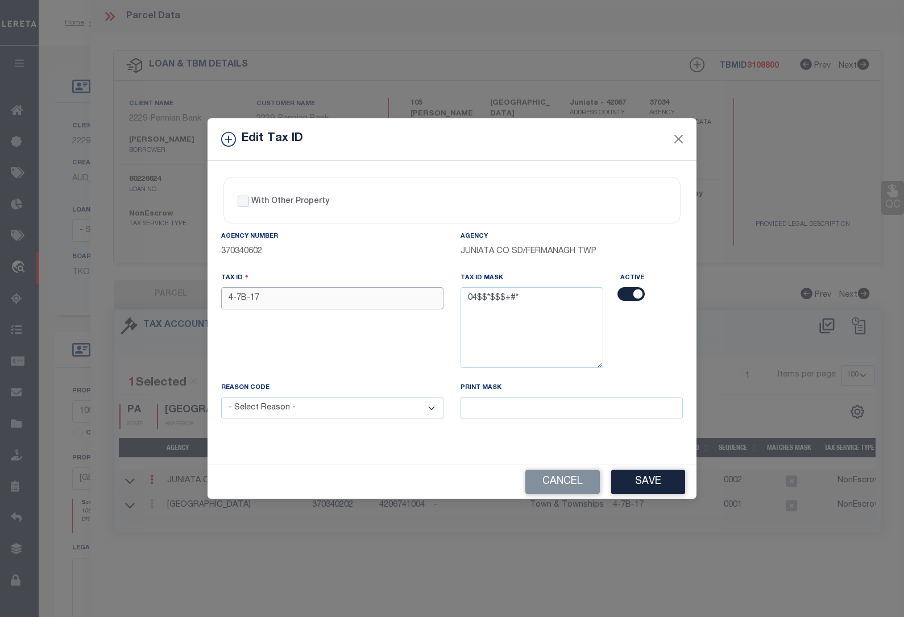
drag, startPoint x: 282, startPoint y: 293, endPoint x: 188, endPoint y: 298, distance: 94.0
click at [189, 298] on div "Edit Tax ID With Other Property With Other Property Type Temporary" at bounding box center [452, 308] width 904 height 617
paste input "0407B0"
click at [279, 407] on select "- Select Reason - 099 - Other (Provide additional detail) ACT - Agency Changed …" at bounding box center [332, 408] width 222 height 22
click at [221, 399] on select "- Select Reason - 099 - Other (Provide additional detail) ACT - Agency Changed …" at bounding box center [332, 408] width 222 height 22
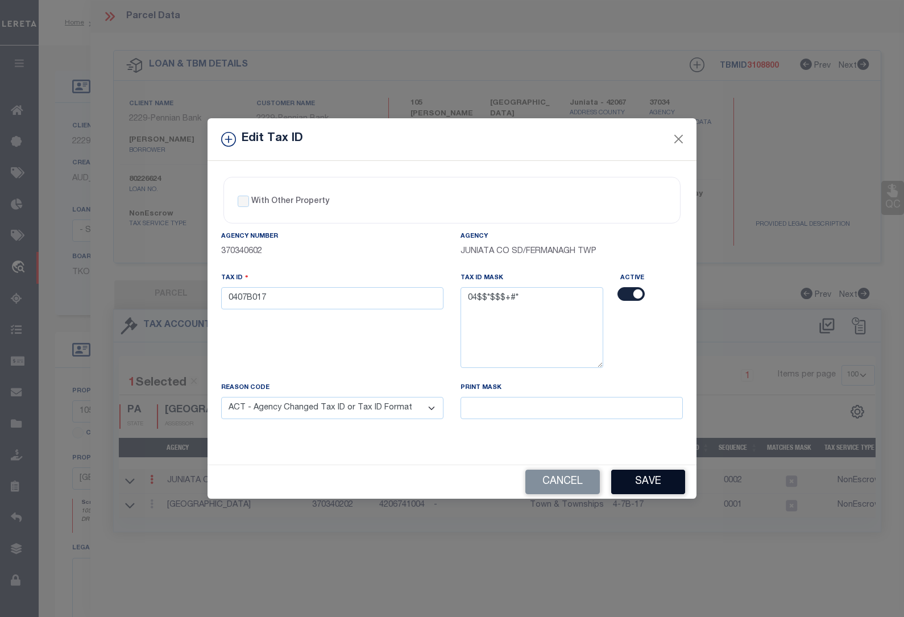
click at [659, 487] on button "Save" at bounding box center [649, 482] width 74 height 24
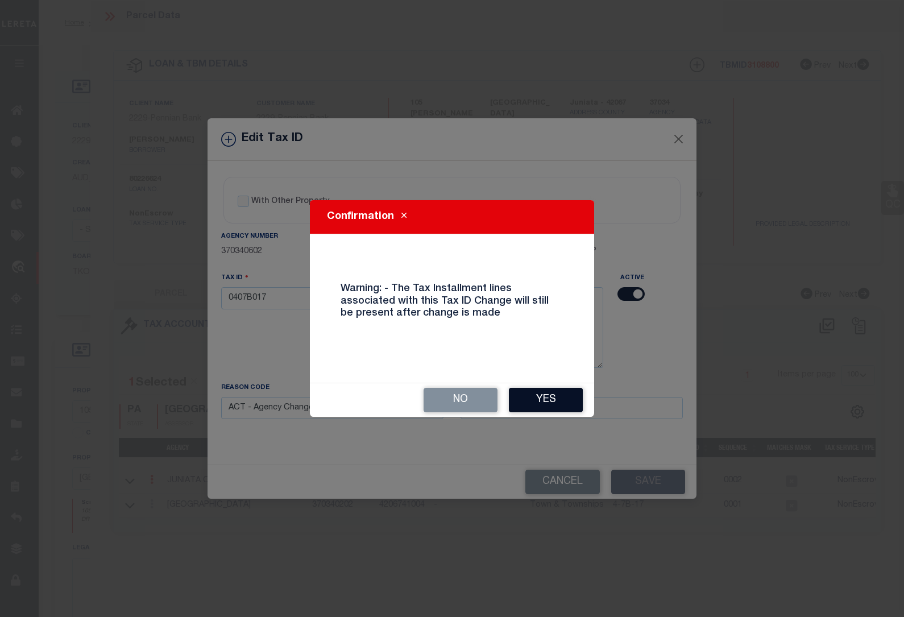
click at [561, 400] on button "Yes" at bounding box center [546, 400] width 74 height 24
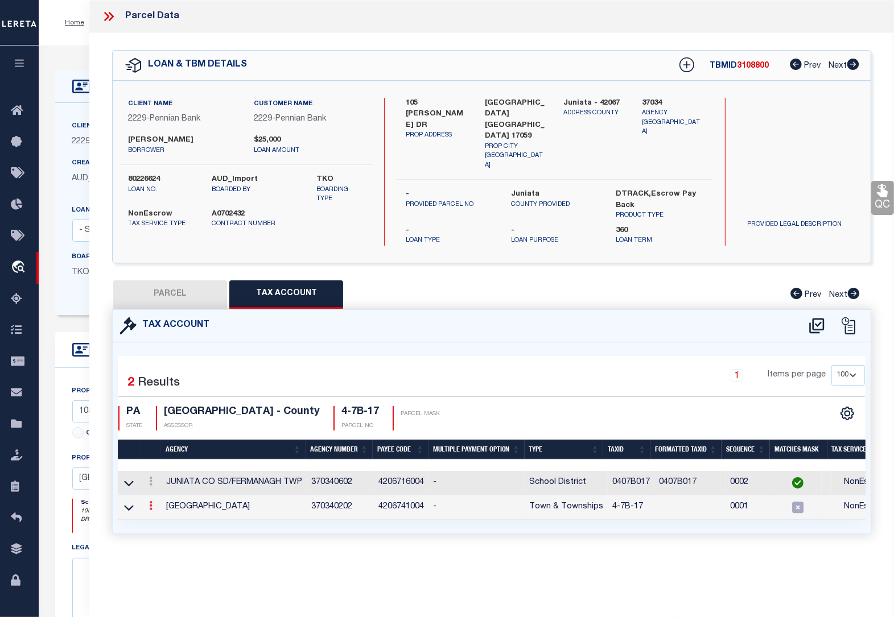
click at [149, 501] on icon at bounding box center [150, 505] width 3 height 9
click at [161, 519] on icon at bounding box center [163, 523] width 9 height 9
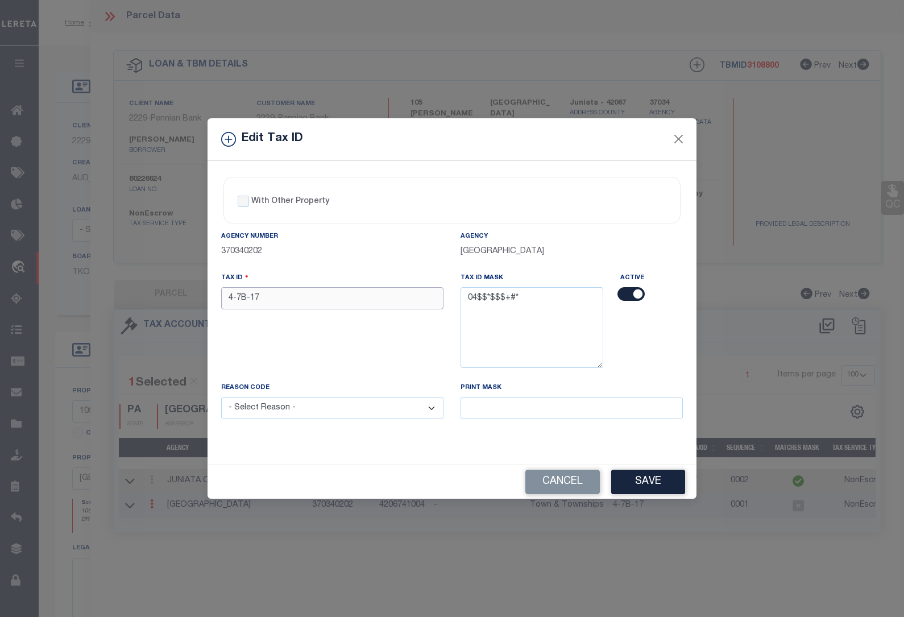
drag, startPoint x: 283, startPoint y: 297, endPoint x: 154, endPoint y: 303, distance: 129.3
click at [154, 303] on div "Edit Tax ID With Other Property With Other Property Type Temporary" at bounding box center [452, 308] width 904 height 617
paste input "0407B0"
click at [262, 412] on select "- Select Reason - 099 - Other (Provide additional detail) ACT - Agency Changed …" at bounding box center [332, 408] width 222 height 22
click at [221, 399] on select "- Select Reason - 099 - Other (Provide additional detail) ACT - Agency Changed …" at bounding box center [332, 408] width 222 height 22
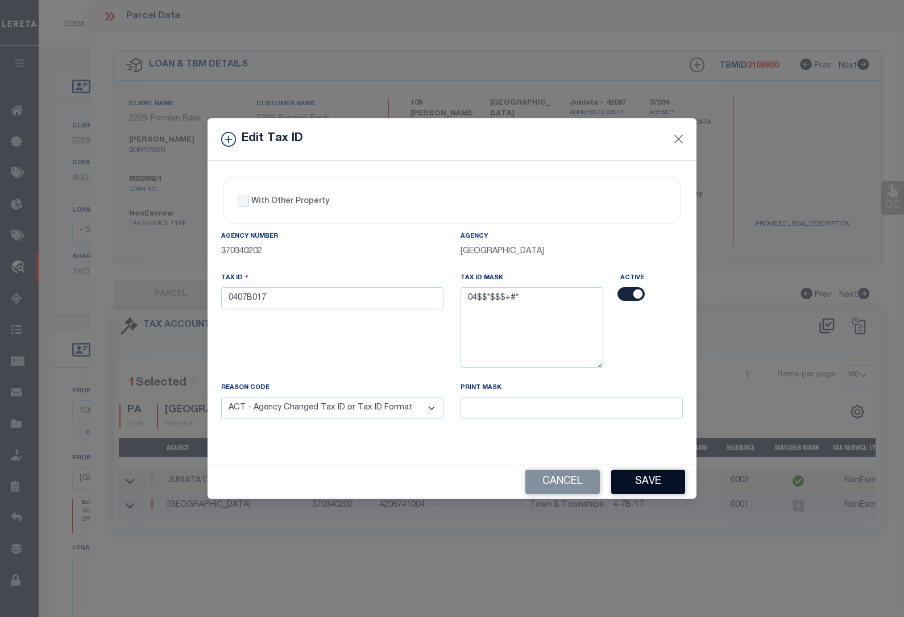
click at [642, 487] on button "Save" at bounding box center [649, 482] width 74 height 24
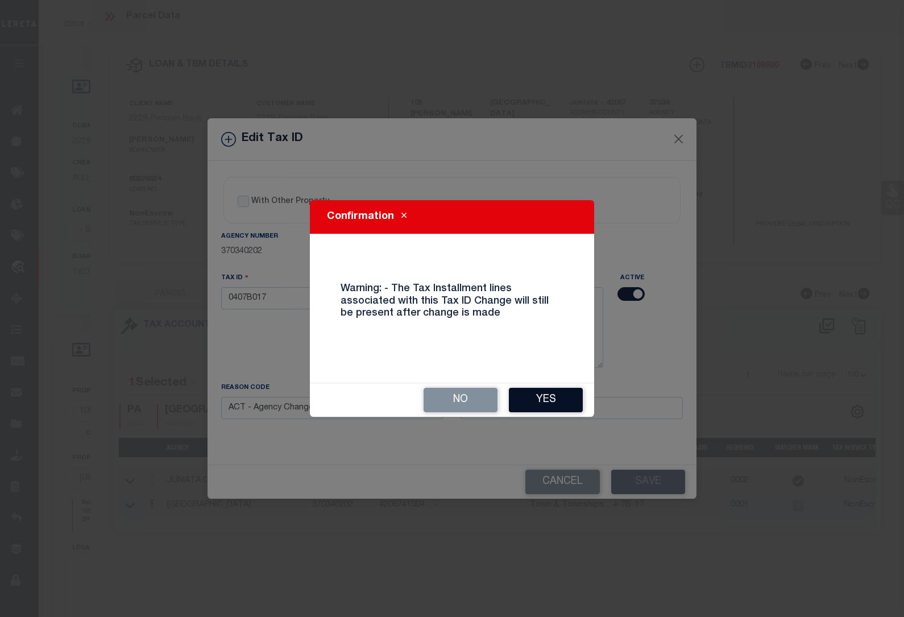
click at [524, 404] on button "Yes" at bounding box center [546, 400] width 74 height 24
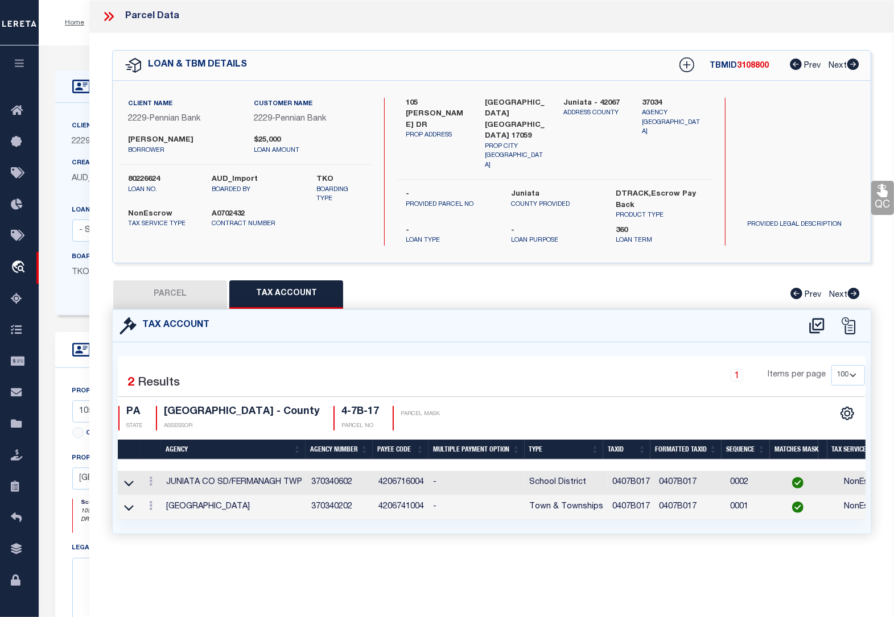
click at [110, 11] on icon at bounding box center [108, 16] width 15 height 15
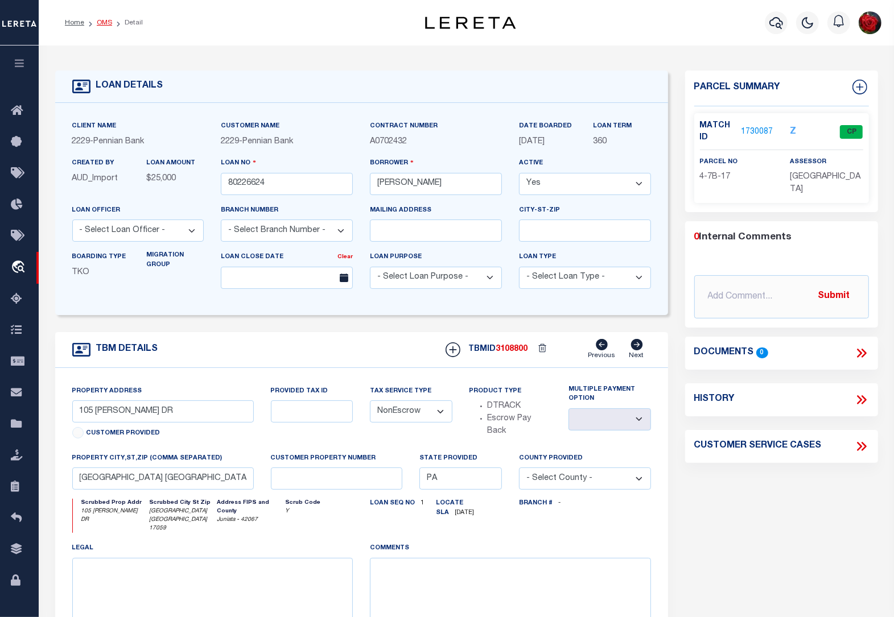
click at [106, 20] on link "OMS" at bounding box center [104, 22] width 15 height 7
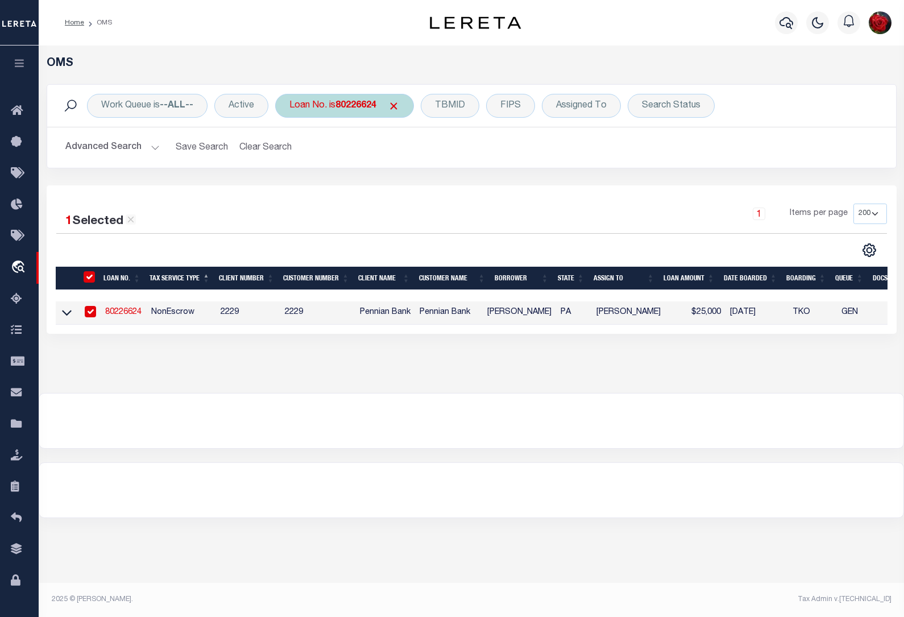
click at [354, 105] on b "80226624" at bounding box center [356, 105] width 41 height 9
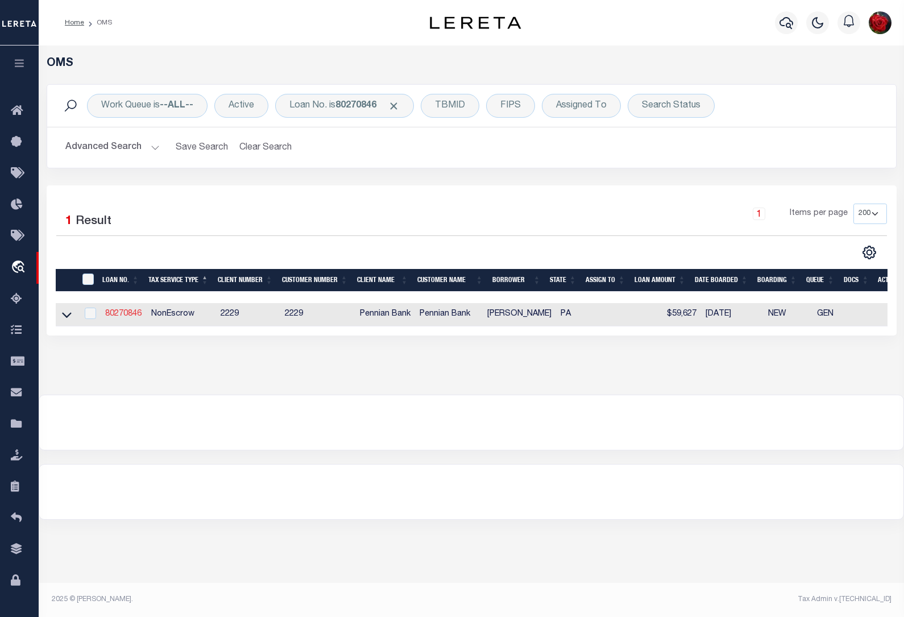
click at [124, 313] on link "80270846" at bounding box center [123, 314] width 36 height 8
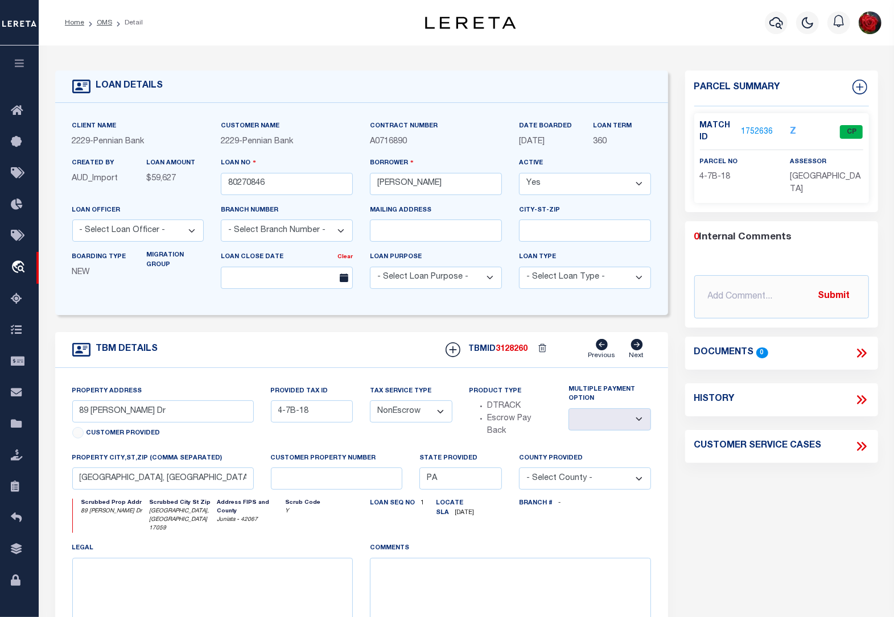
click at [761, 131] on link "1752636" at bounding box center [757, 132] width 32 height 12
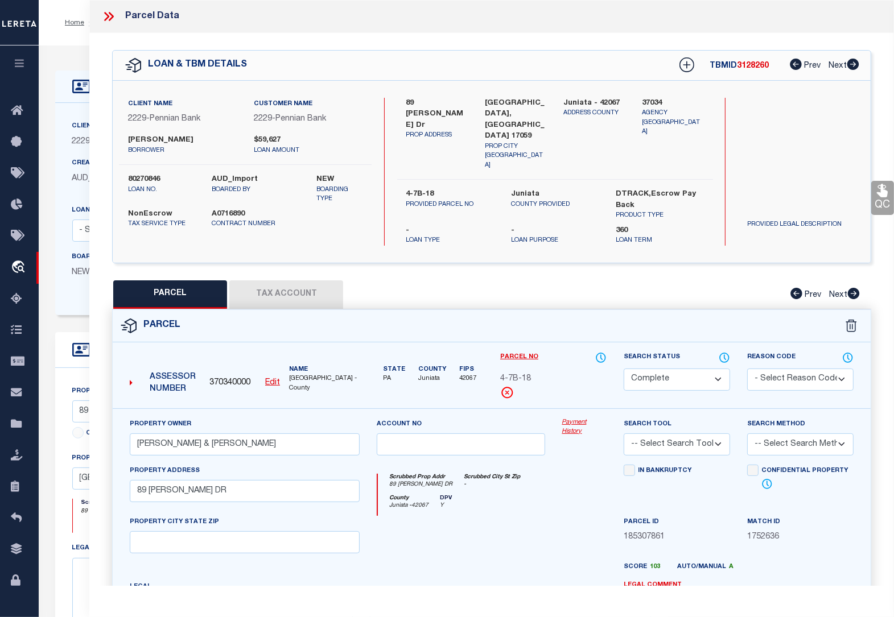
click at [283, 280] on button "Tax Account" at bounding box center [286, 294] width 114 height 28
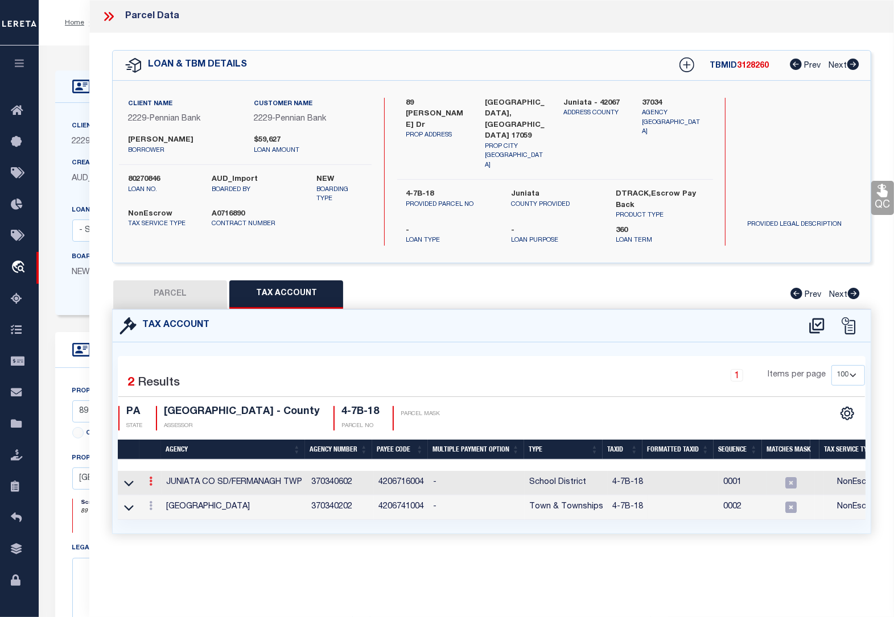
click at [149, 477] on icon at bounding box center [150, 481] width 3 height 9
click at [160, 494] on icon "" at bounding box center [163, 498] width 9 height 9
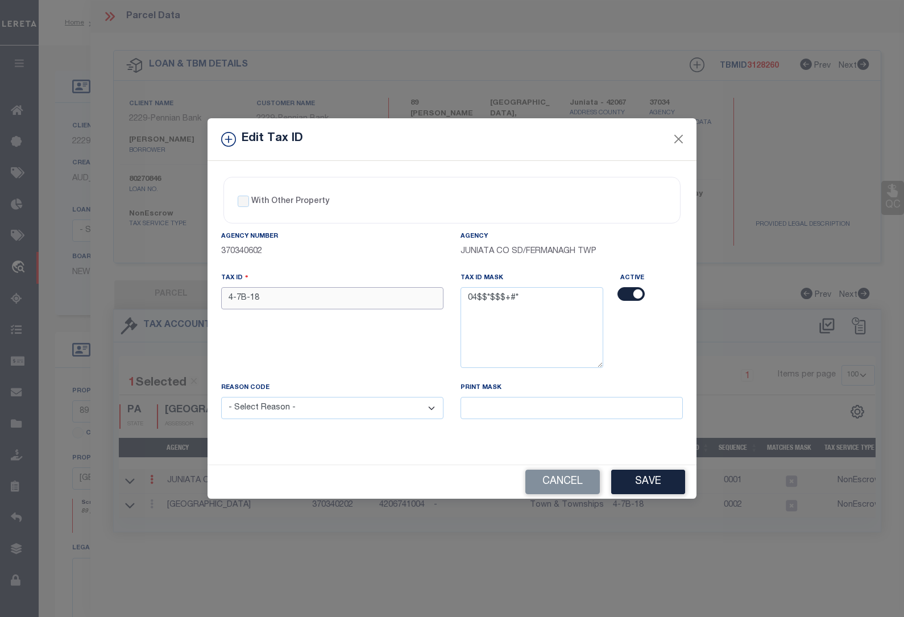
drag, startPoint x: 287, startPoint y: 291, endPoint x: 147, endPoint y: 293, distance: 140.5
click at [147, 293] on div "Edit Tax ID With Other Property With Other Property Type Temporary" at bounding box center [452, 308] width 904 height 617
paste input "0407B0"
click at [247, 407] on select "- Select Reason - 099 - Other (Provide additional detail) ACT - Agency Changed …" at bounding box center [332, 408] width 222 height 22
click at [221, 399] on select "- Select Reason - 099 - Other (Provide additional detail) ACT - Agency Changed …" at bounding box center [332, 408] width 222 height 22
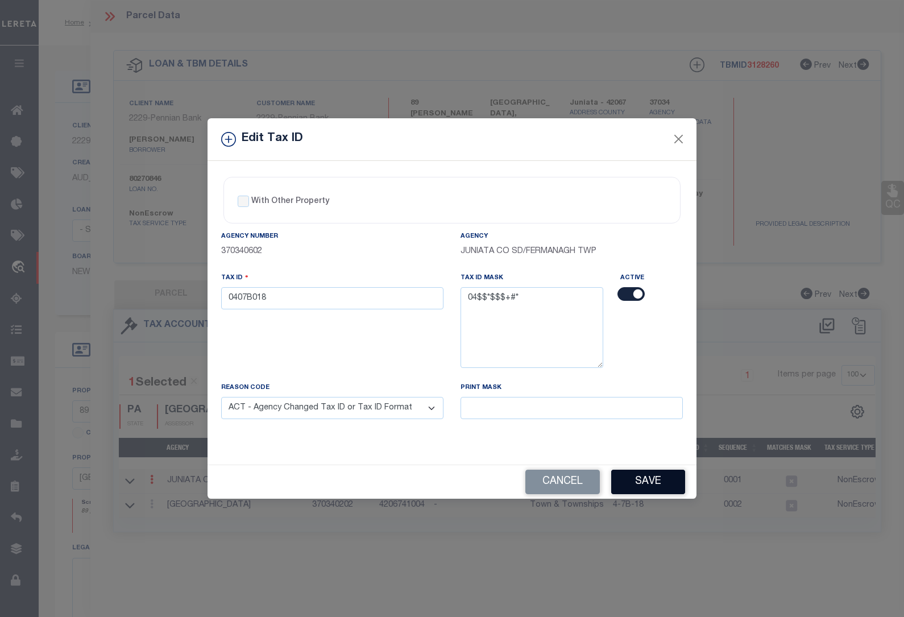
click at [640, 484] on button "Save" at bounding box center [649, 482] width 74 height 24
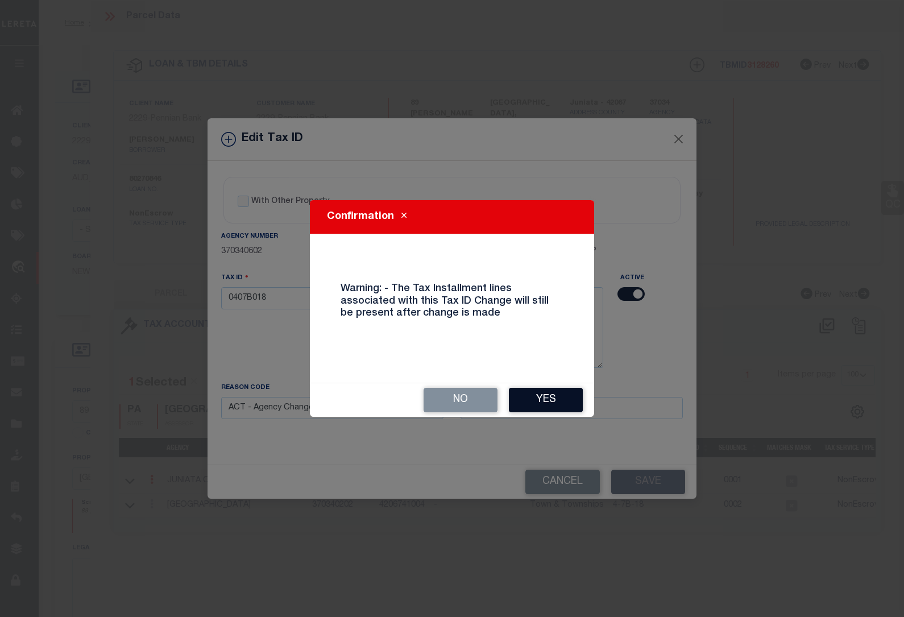
click at [555, 400] on button "Yes" at bounding box center [546, 400] width 74 height 24
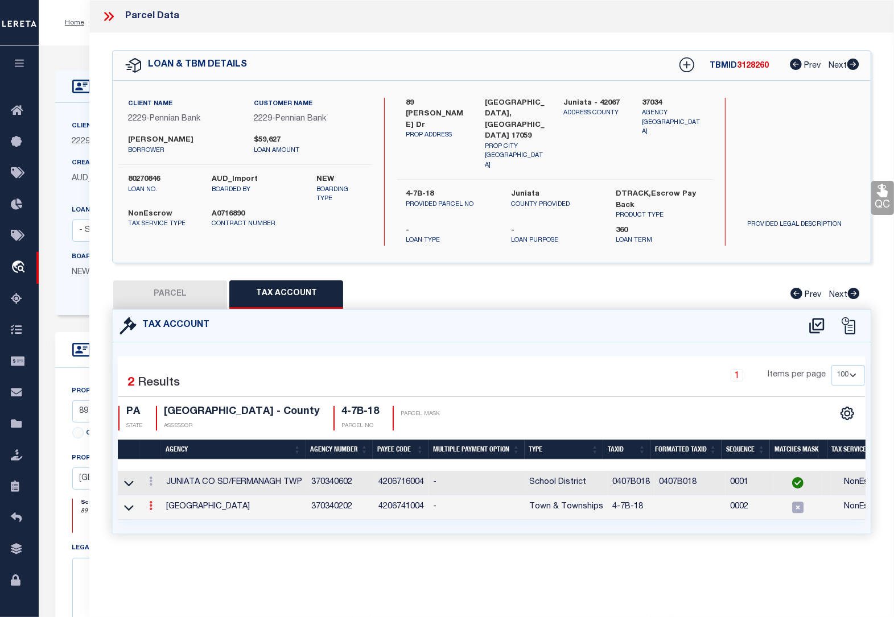
click at [150, 501] on icon at bounding box center [150, 505] width 3 height 9
click at [159, 519] on icon at bounding box center [163, 523] width 9 height 9
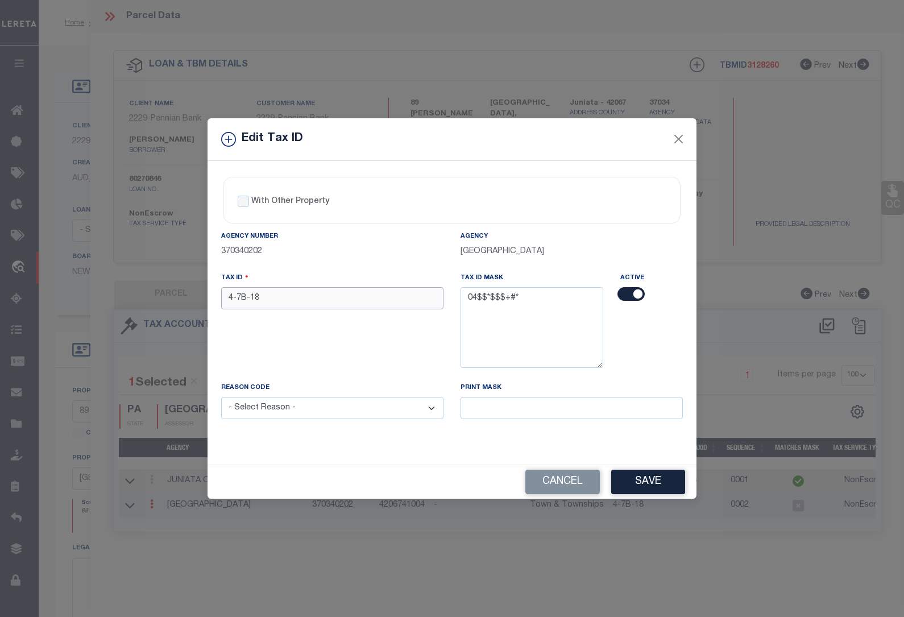
drag, startPoint x: 273, startPoint y: 303, endPoint x: 177, endPoint y: 294, distance: 96.0
click at [177, 294] on div "Edit Tax ID With Other Property With Other Property Type Temporary" at bounding box center [452, 308] width 904 height 617
paste input "0407B0"
click at [249, 406] on select "- Select Reason - 099 - Other (Provide additional detail) ACT - Agency Changed …" at bounding box center [332, 408] width 222 height 22
click at [221, 399] on select "- Select Reason - 099 - Other (Provide additional detail) ACT - Agency Changed …" at bounding box center [332, 408] width 222 height 22
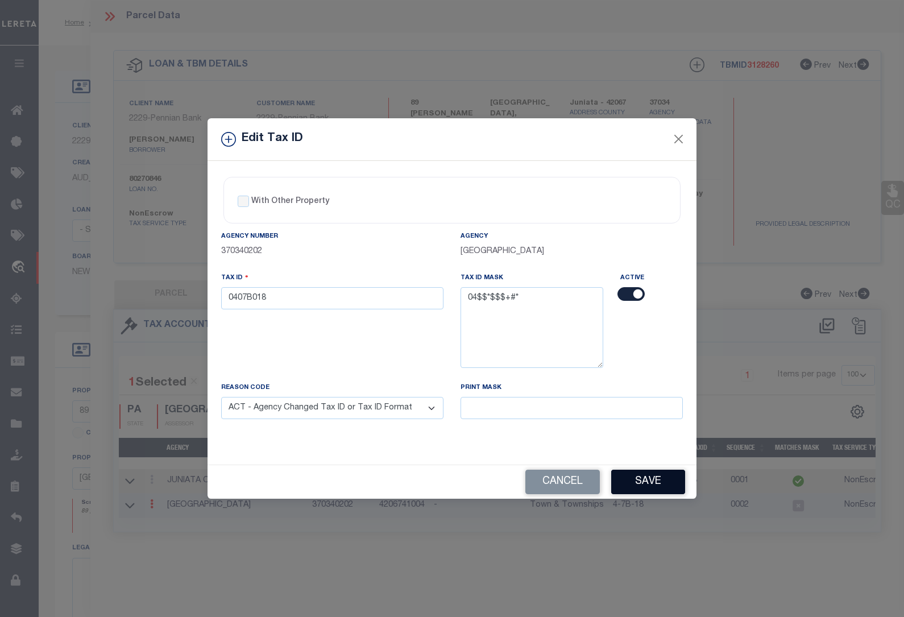
click at [649, 487] on button "Save" at bounding box center [649, 482] width 74 height 24
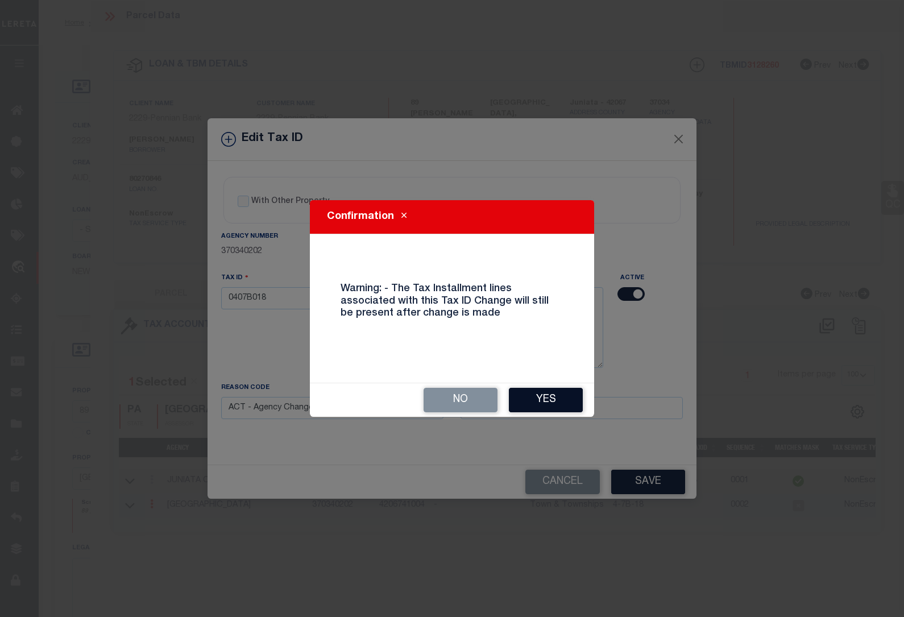
click at [533, 396] on button "Yes" at bounding box center [546, 400] width 74 height 24
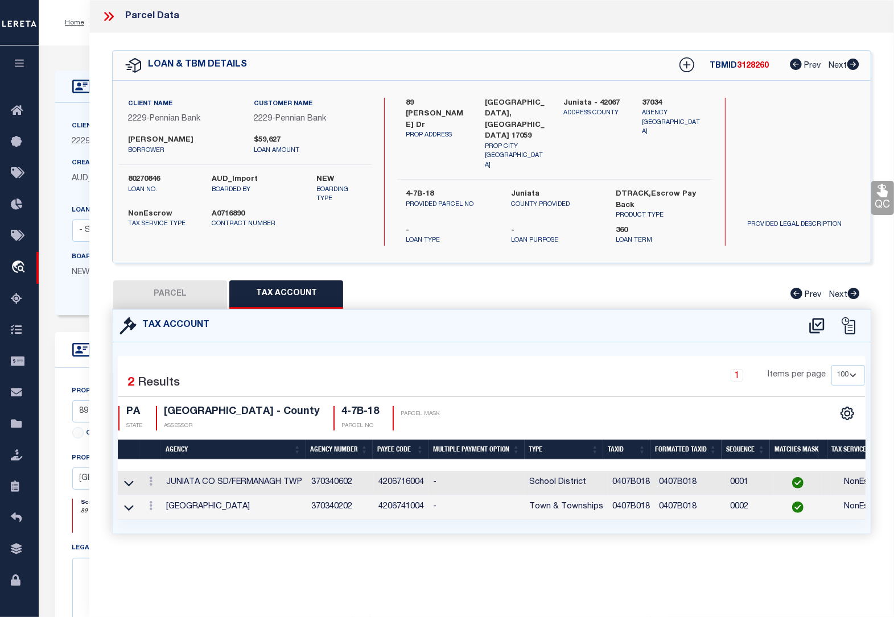
click at [106, 19] on icon at bounding box center [106, 16] width 5 height 9
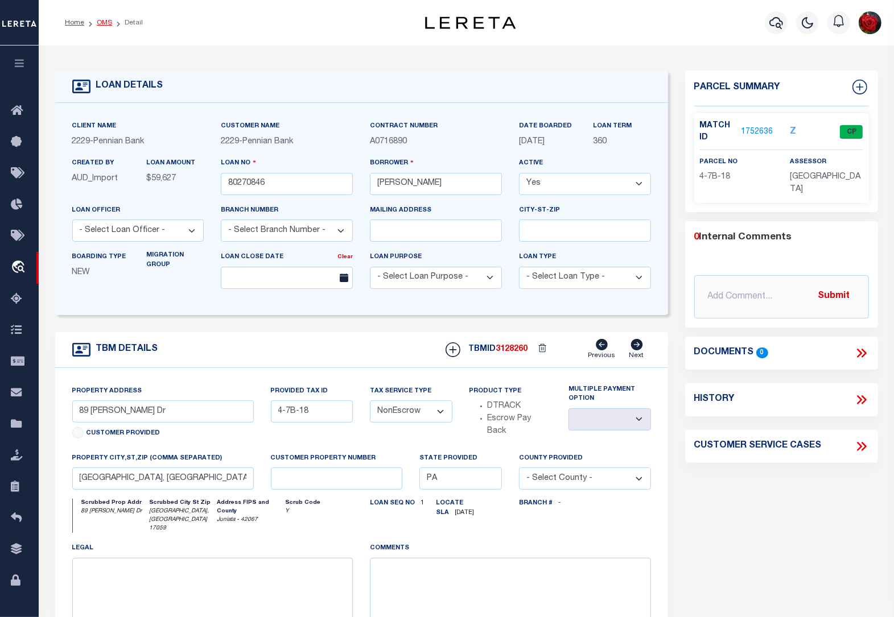
click at [107, 22] on link "OMS" at bounding box center [104, 22] width 15 height 7
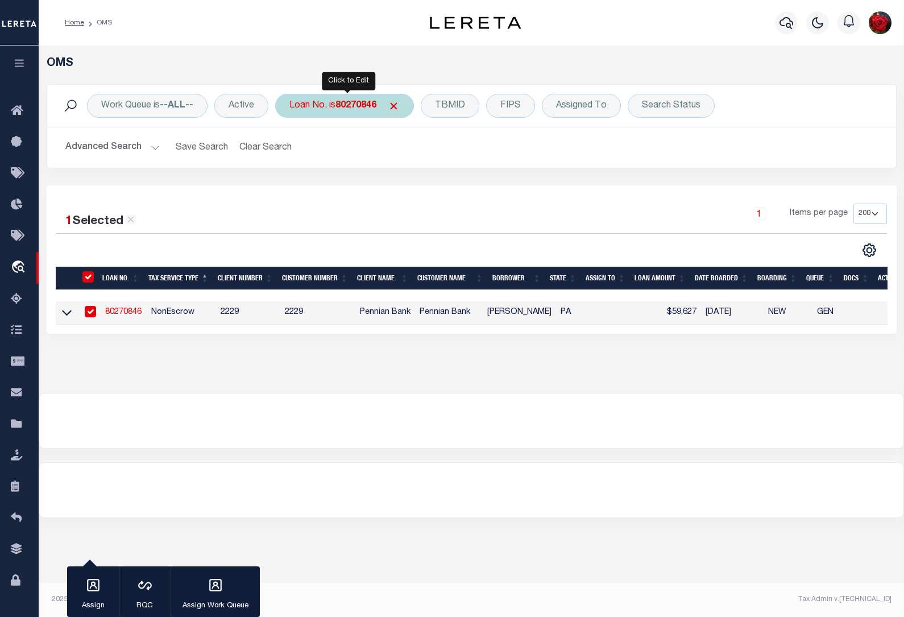
click at [359, 104] on b "80270846" at bounding box center [356, 105] width 41 height 9
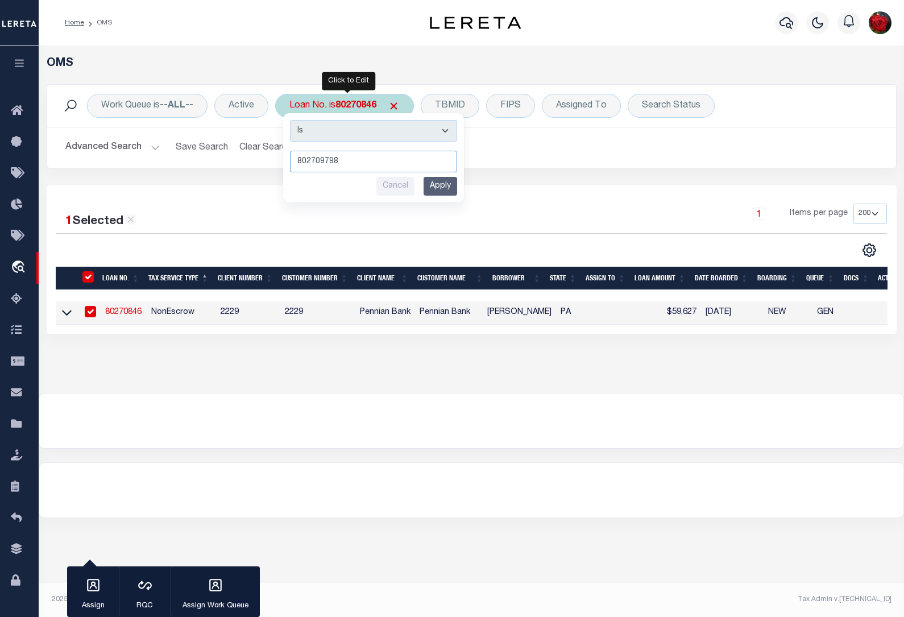
click at [348, 163] on input "802709798" at bounding box center [373, 162] width 167 height 22
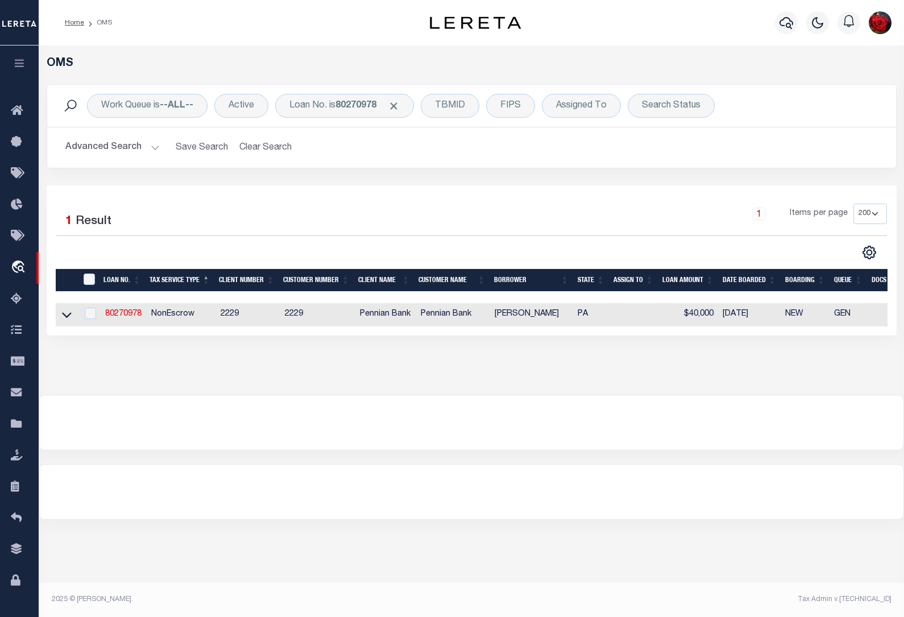
drag, startPoint x: 222, startPoint y: 350, endPoint x: 208, endPoint y: 347, distance: 14.5
click at [222, 350] on div "OMS Work Queue is --ALL-- Active Loan No. is 80270978 TBMID FIPS Assigned To Se…" at bounding box center [471, 209] width 859 height 304
click at [121, 318] on link "80270978" at bounding box center [123, 314] width 36 height 8
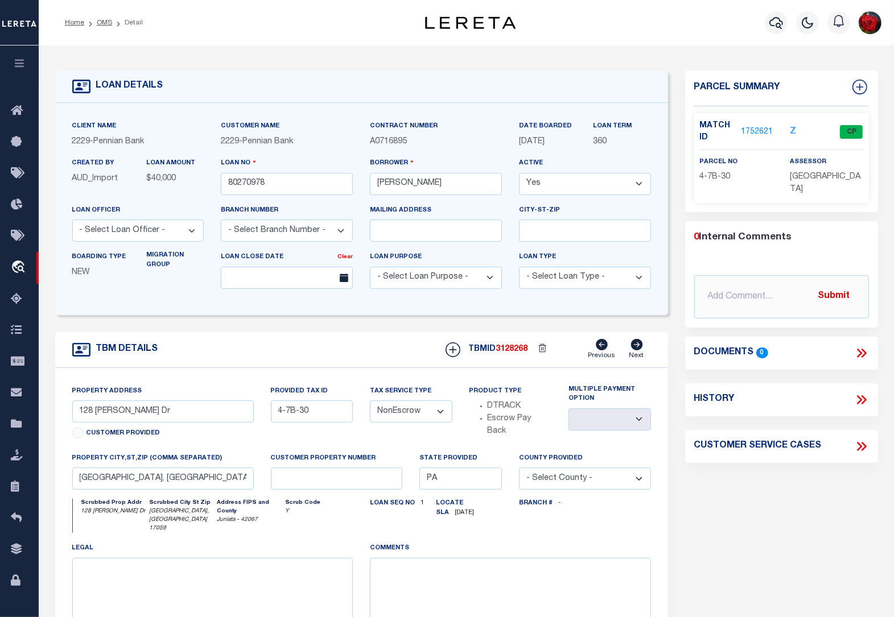
click at [757, 128] on link "1752621" at bounding box center [757, 132] width 32 height 12
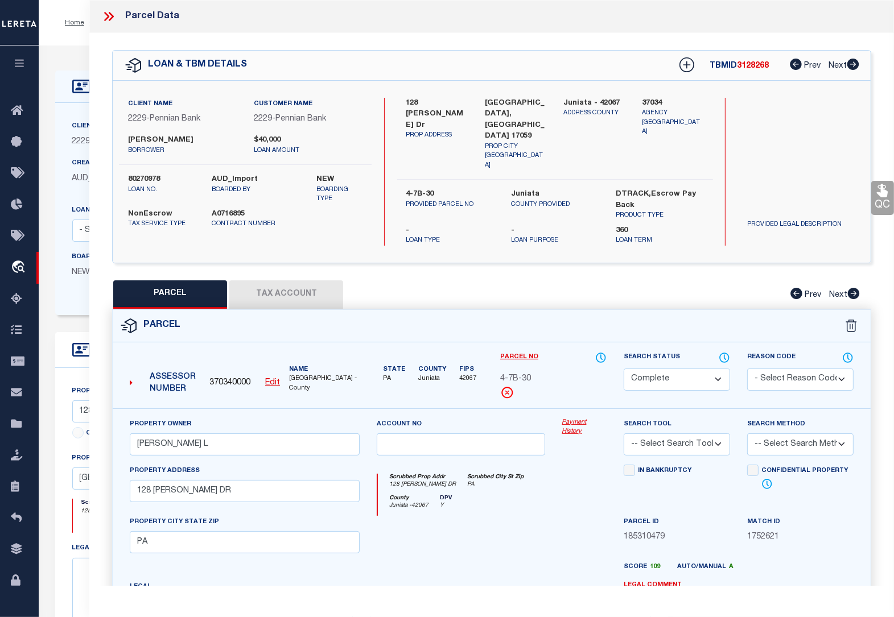
click at [292, 285] on button "Tax Account" at bounding box center [286, 294] width 114 height 28
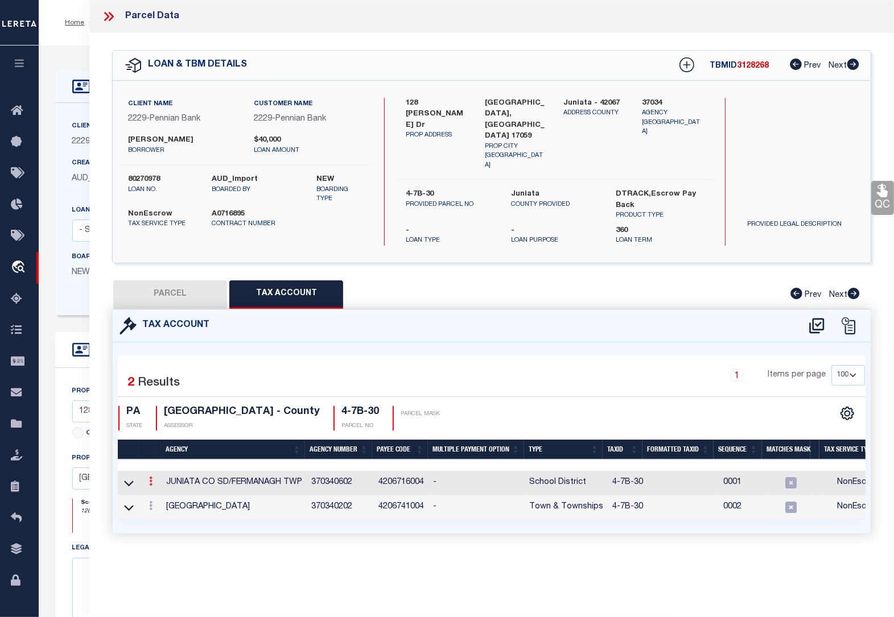
click at [150, 477] on icon at bounding box center [150, 481] width 3 height 9
click at [160, 494] on icon "" at bounding box center [163, 498] width 9 height 9
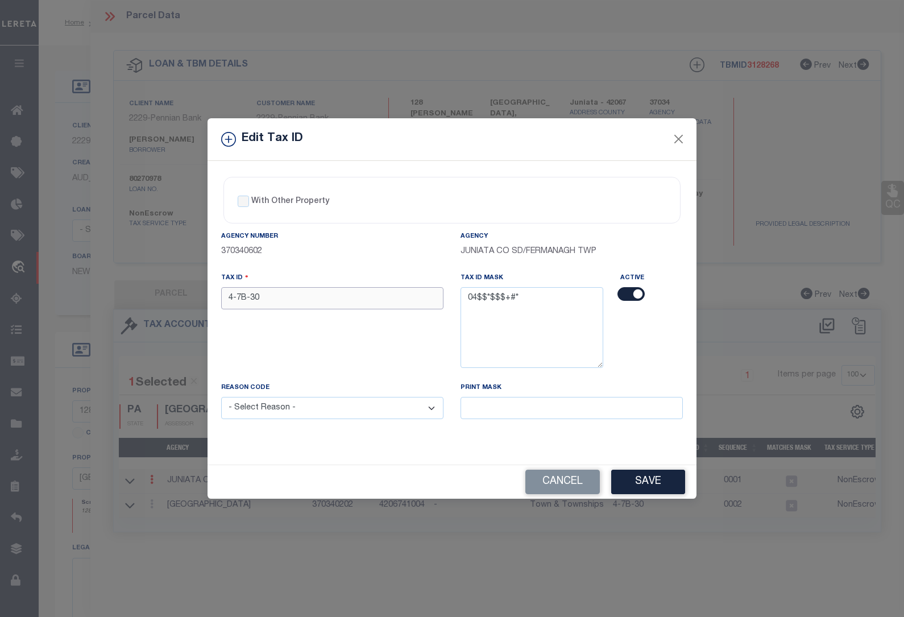
drag, startPoint x: 305, startPoint y: 293, endPoint x: 150, endPoint y: 291, distance: 155.9
click at [151, 291] on div "Edit Tax ID With Other Property With Other Property Type Temporary" at bounding box center [452, 308] width 904 height 617
paste input "0407B018"
drag, startPoint x: 282, startPoint y: 303, endPoint x: 221, endPoint y: 295, distance: 62.0
click at [221, 295] on input "0407B030" at bounding box center [332, 298] width 222 height 22
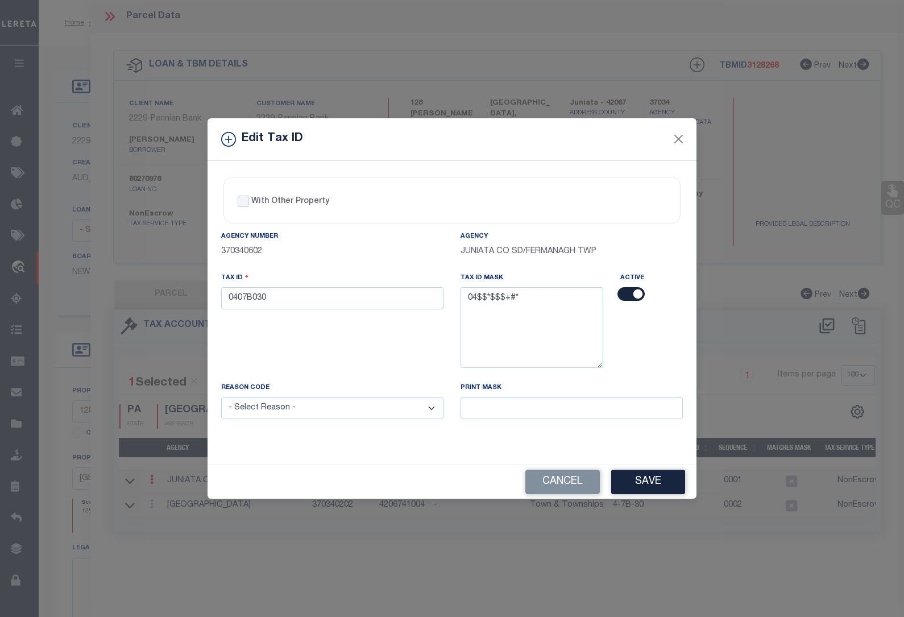
click at [280, 408] on select "- Select Reason - 099 - Other (Provide additional detail) ACT - Agency Changed …" at bounding box center [332, 408] width 222 height 22
click at [221, 399] on select "- Select Reason - 099 - Other (Provide additional detail) ACT - Agency Changed …" at bounding box center [332, 408] width 222 height 22
click at [649, 484] on button "Save" at bounding box center [649, 482] width 74 height 24
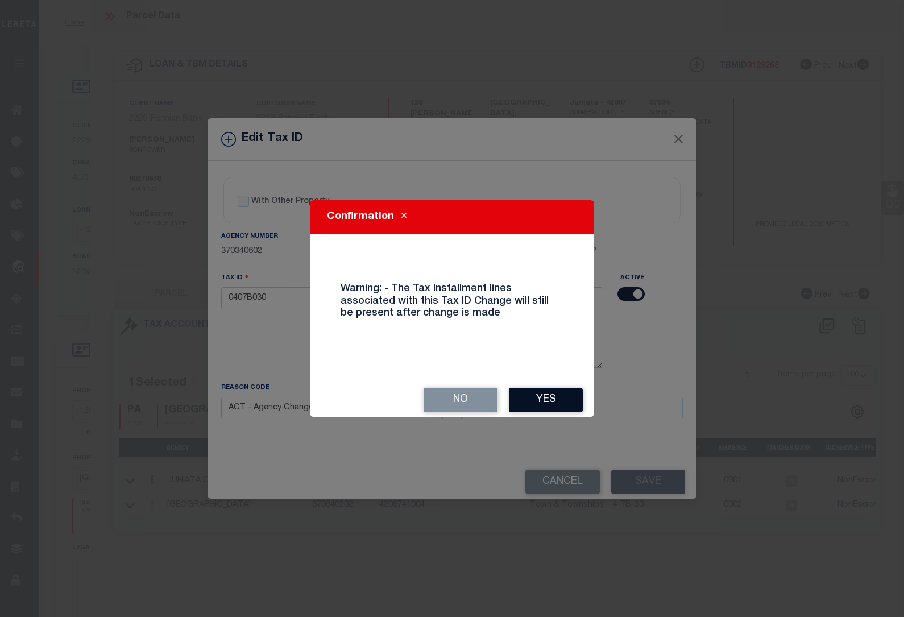
click at [554, 396] on button "Yes" at bounding box center [546, 400] width 74 height 24
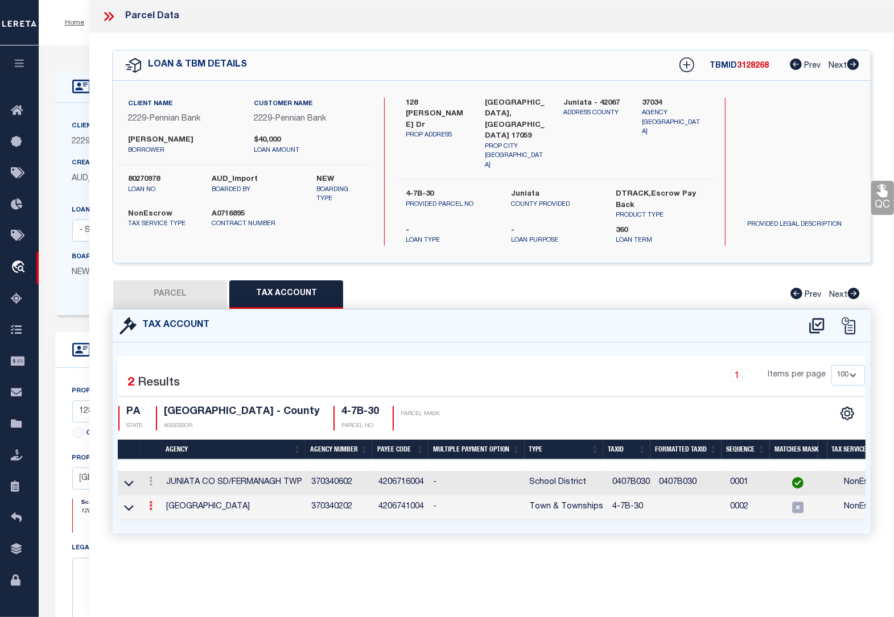
click at [152, 503] on link at bounding box center [150, 507] width 13 height 9
click at [163, 519] on icon at bounding box center [163, 523] width 9 height 9
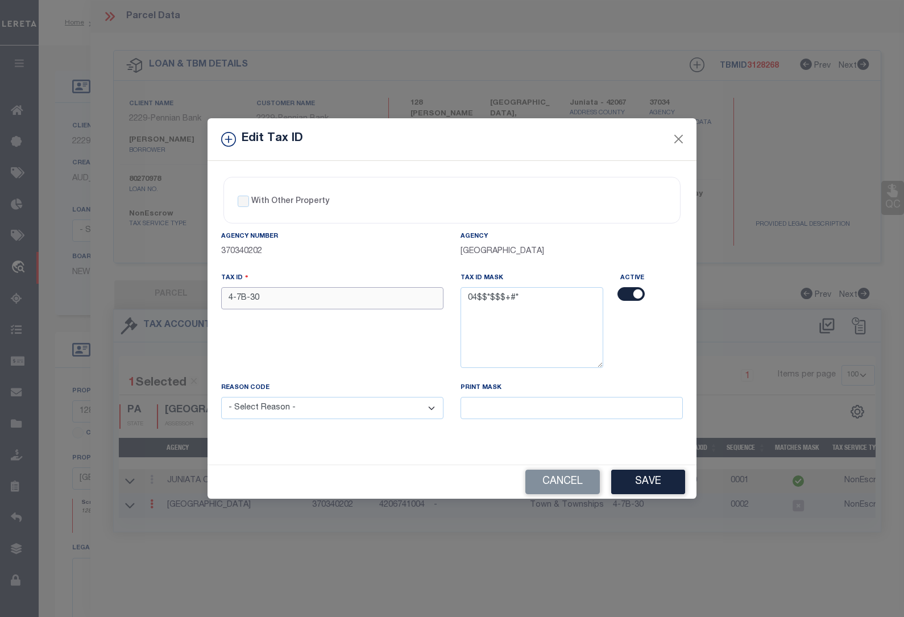
drag, startPoint x: 277, startPoint y: 300, endPoint x: 160, endPoint y: 299, distance: 117.2
click at [160, 299] on div "Edit Tax ID With Other Property With Other Property Type Temporary" at bounding box center [452, 308] width 904 height 617
paste input "0407B0"
click at [288, 407] on select "- Select Reason - 099 - Other (Provide additional detail) ACT - Agency Changed …" at bounding box center [332, 408] width 222 height 22
click at [221, 399] on select "- Select Reason - 099 - Other (Provide additional detail) ACT - Agency Changed …" at bounding box center [332, 408] width 222 height 22
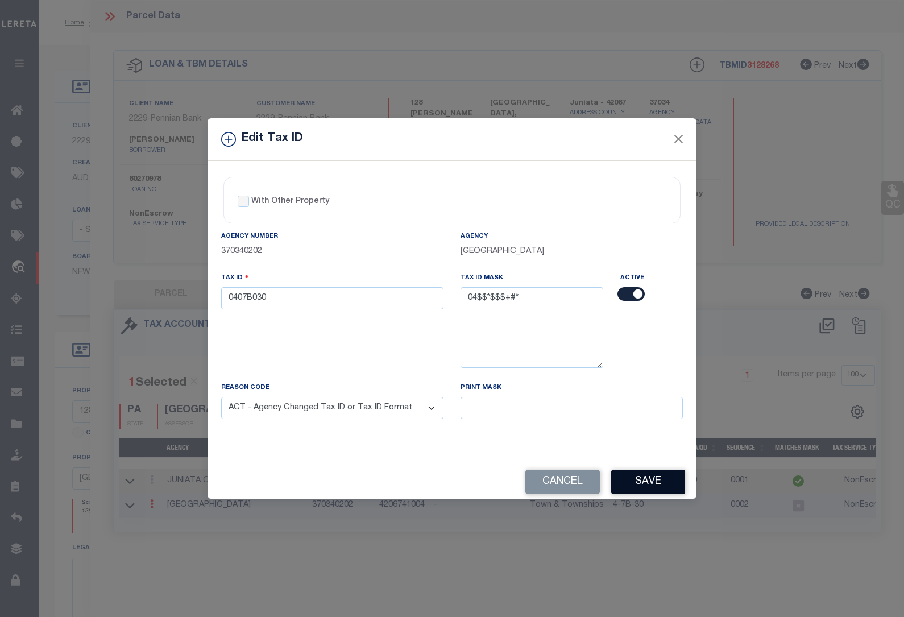
click at [640, 489] on button "Save" at bounding box center [649, 482] width 74 height 24
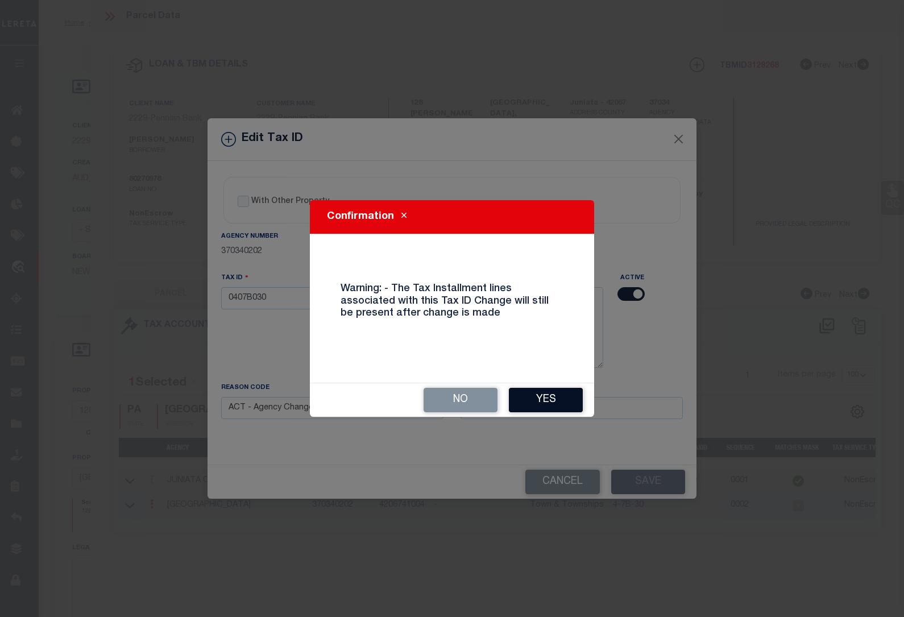
click at [524, 399] on button "Yes" at bounding box center [546, 400] width 74 height 24
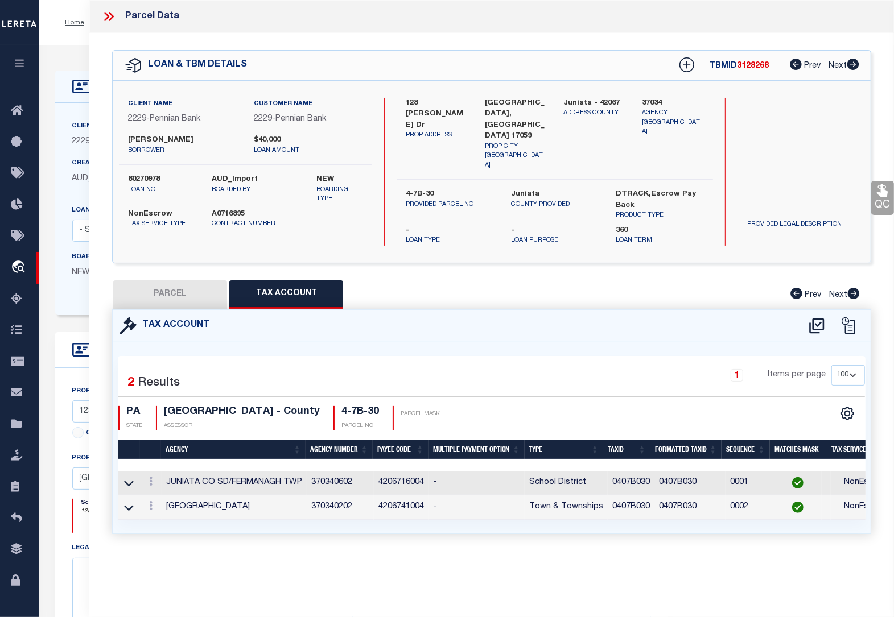
click at [110, 15] on icon at bounding box center [108, 16] width 15 height 15
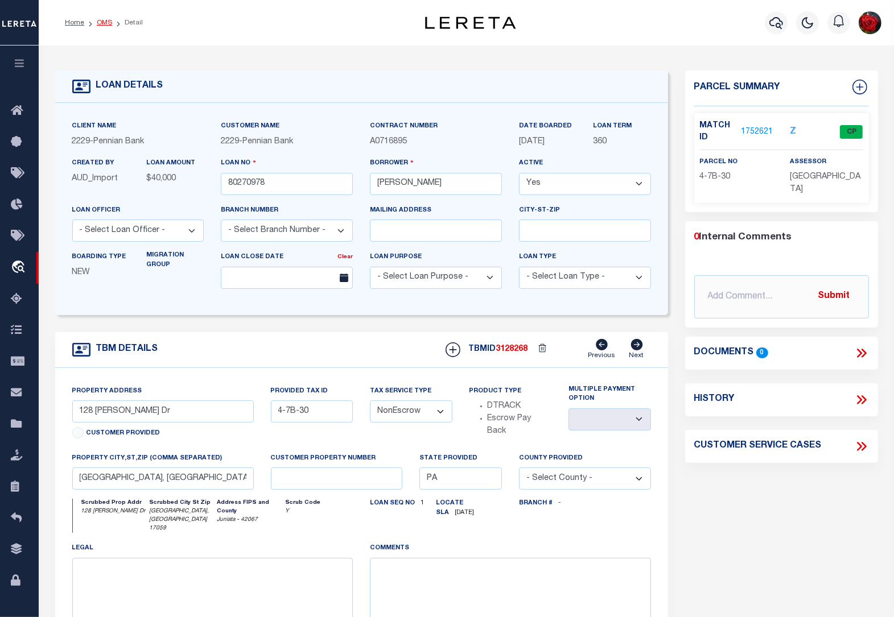
click at [106, 23] on link "OMS" at bounding box center [104, 22] width 15 height 7
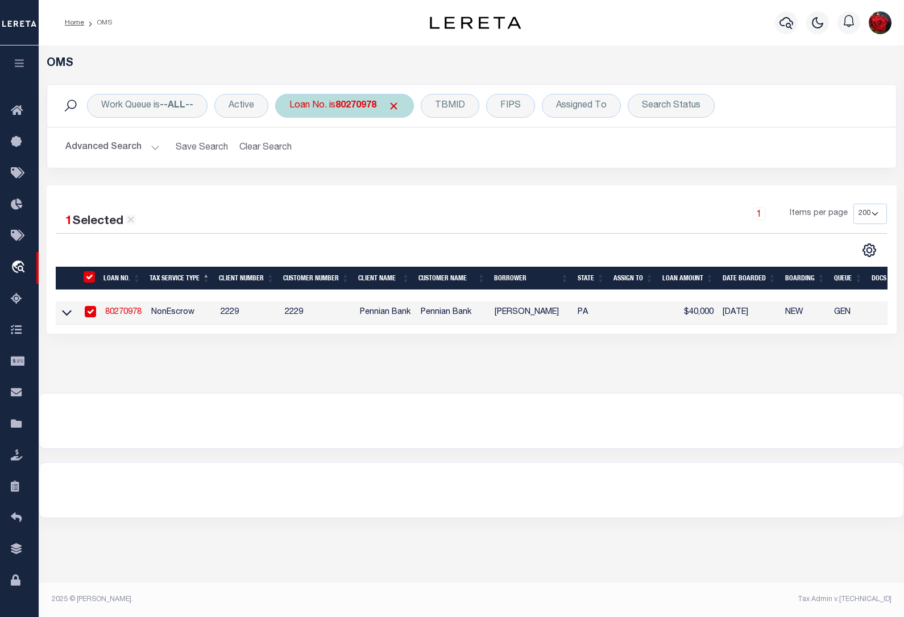
click at [352, 104] on b "80270978" at bounding box center [356, 105] width 41 height 9
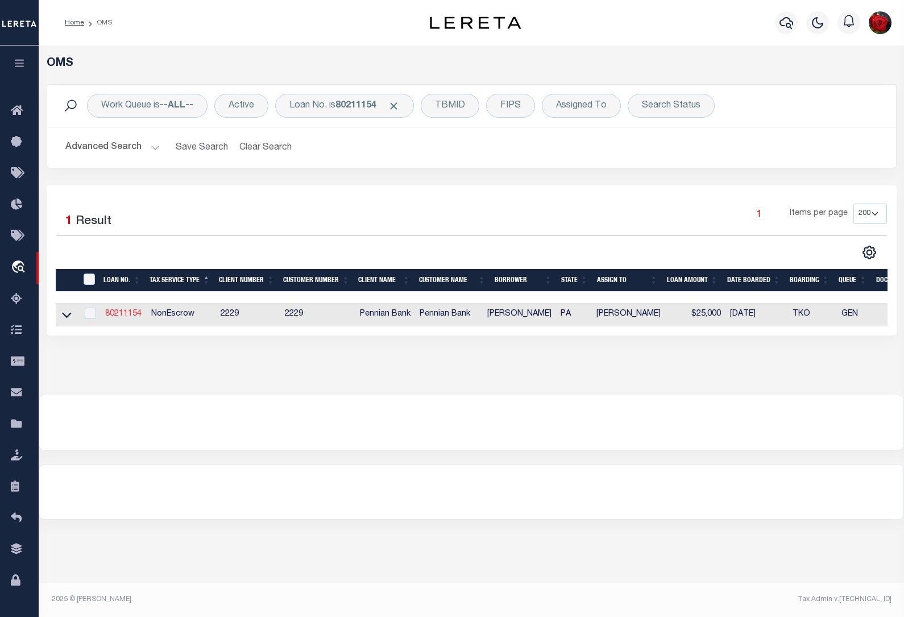
click at [129, 316] on link "80211154" at bounding box center [123, 314] width 36 height 8
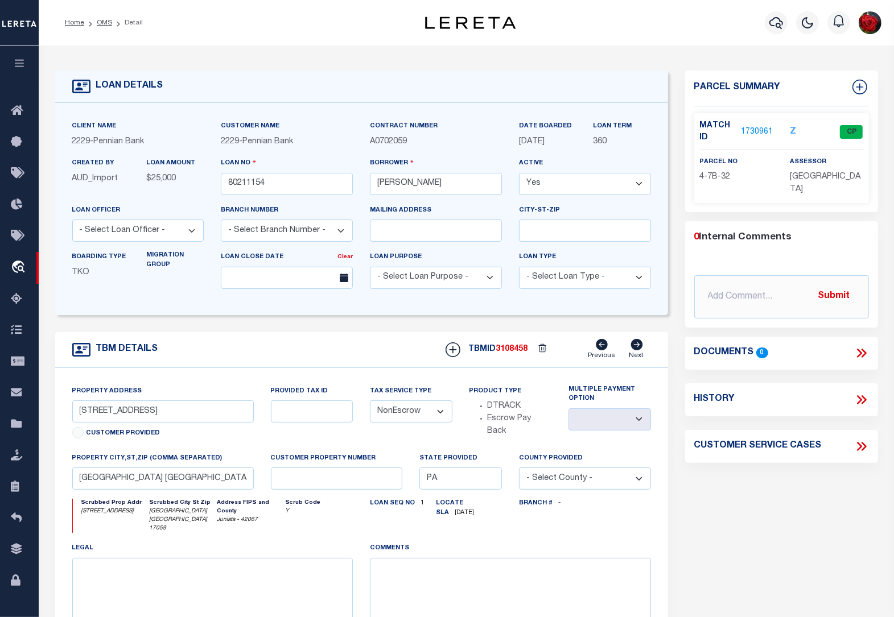
click at [751, 127] on link "1730961" at bounding box center [757, 132] width 32 height 12
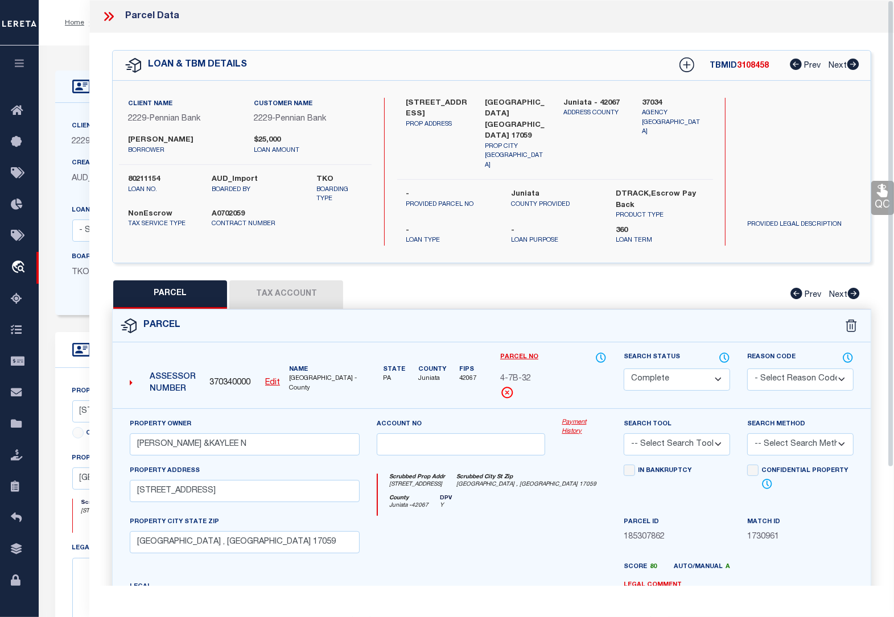
click at [317, 280] on button "Tax Account" at bounding box center [286, 294] width 114 height 28
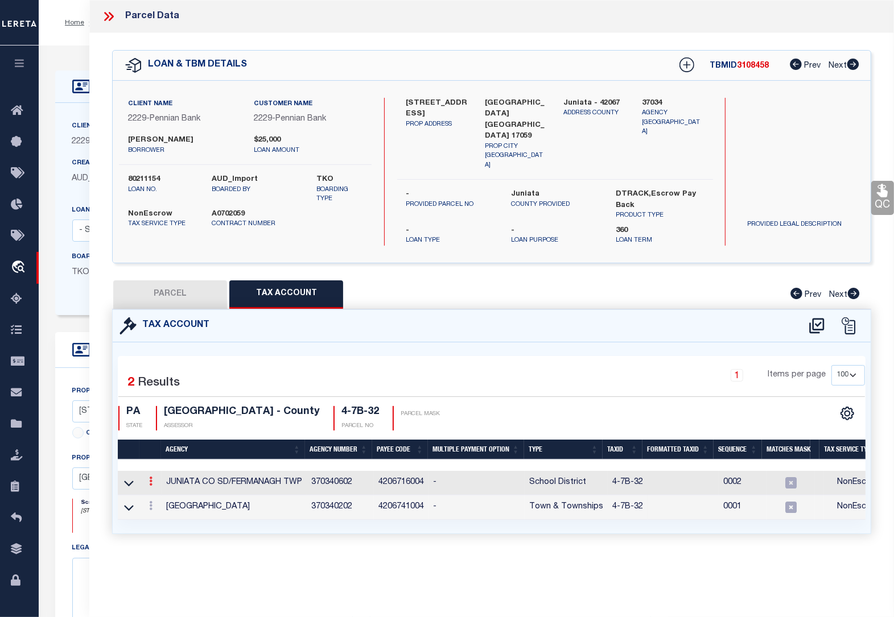
click at [149, 477] on icon at bounding box center [150, 481] width 3 height 9
click at [160, 494] on icon "" at bounding box center [163, 498] width 9 height 9
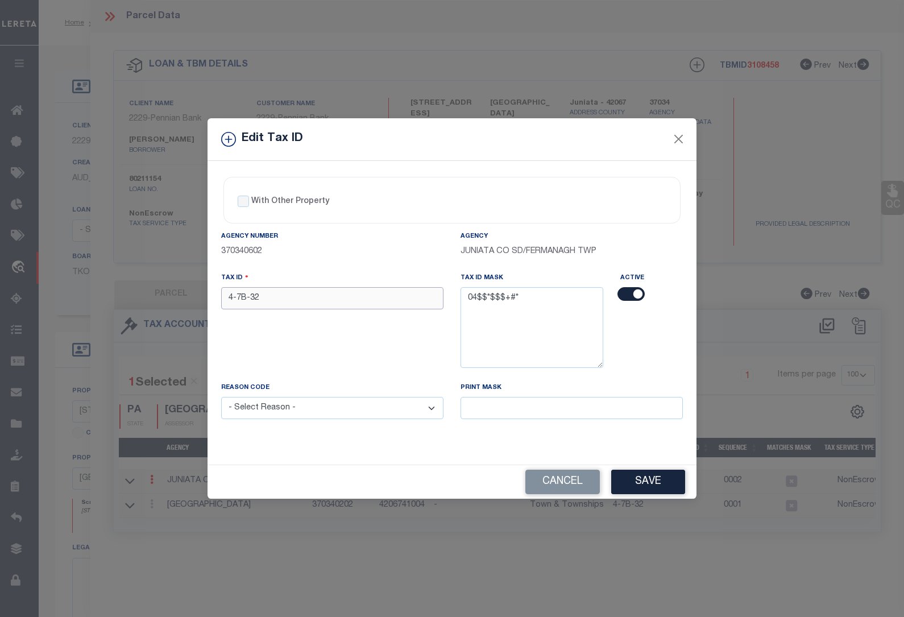
drag, startPoint x: 287, startPoint y: 294, endPoint x: 158, endPoint y: 295, distance: 129.1
click at [159, 295] on div "Edit Tax ID With Other Property With Other Property Type Temporary" at bounding box center [452, 308] width 904 height 617
paste input "0407B0"
click at [292, 416] on select "- Select Reason - 099 - Other (Provide additional detail) ACT - Agency Changed …" at bounding box center [332, 408] width 222 height 22
click at [221, 399] on select "- Select Reason - 099 - Other (Provide additional detail) ACT - Agency Changed …" at bounding box center [332, 408] width 222 height 22
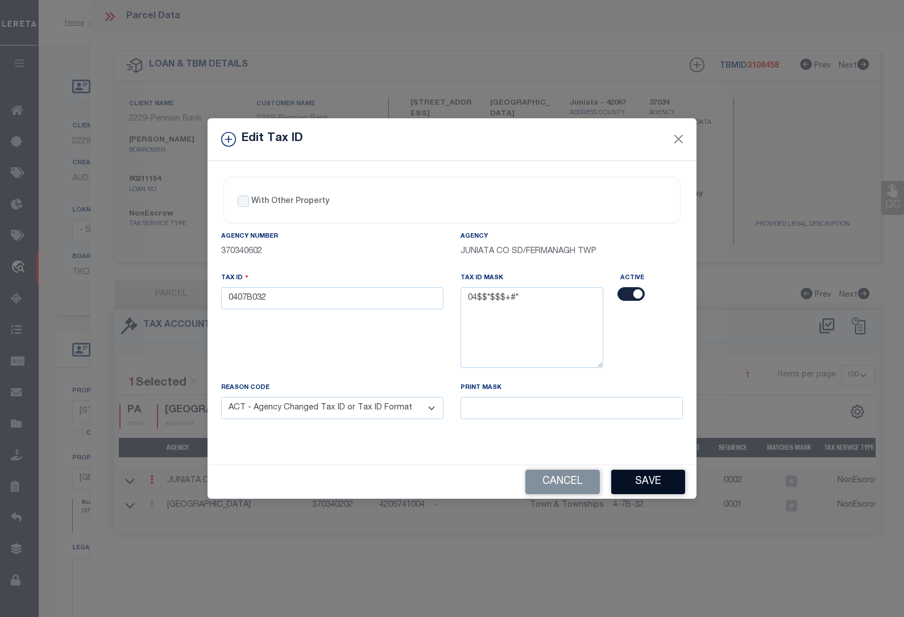
click at [663, 480] on button "Save" at bounding box center [649, 482] width 74 height 24
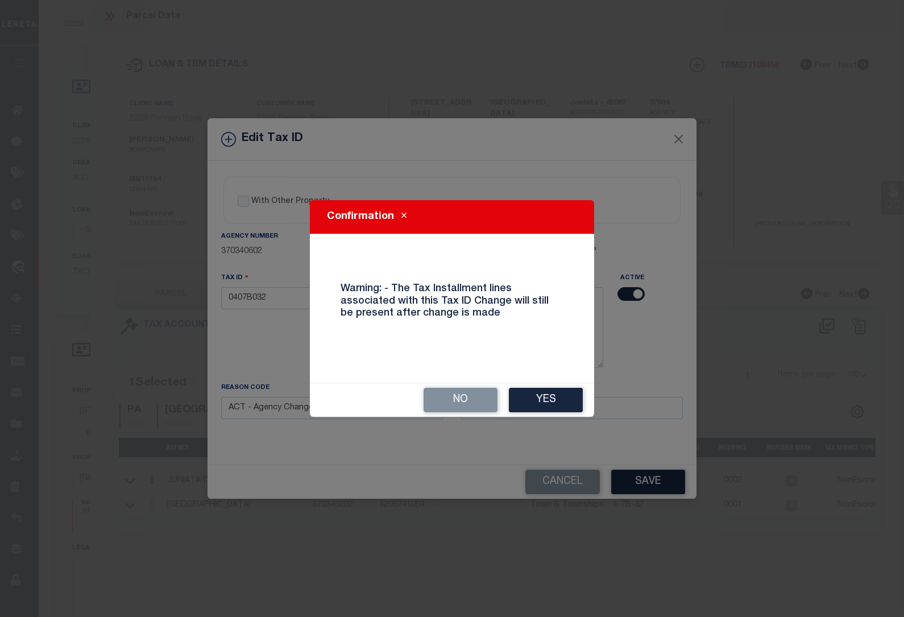
click at [572, 394] on button "Yes" at bounding box center [546, 400] width 74 height 24
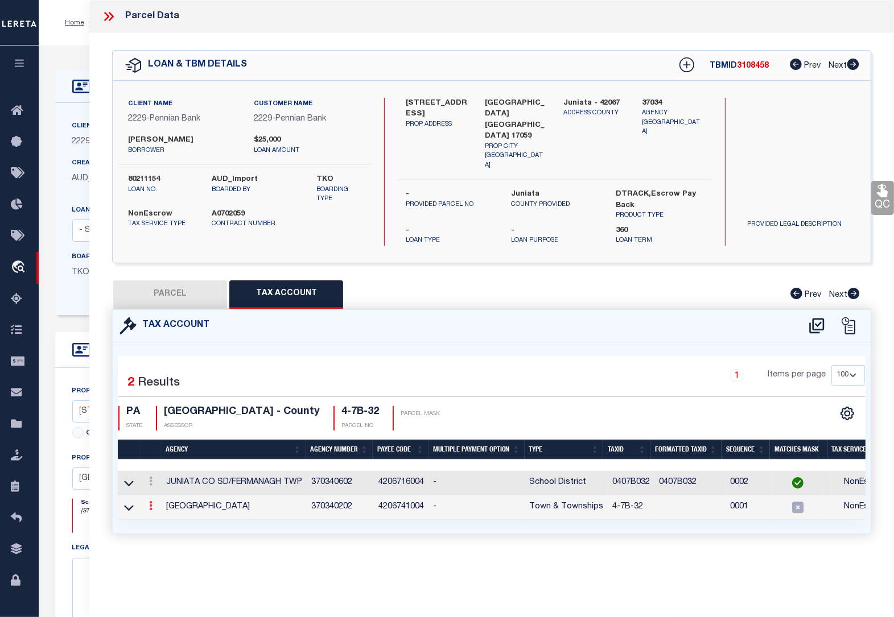
click at [148, 503] on link at bounding box center [150, 507] width 13 height 9
click at [163, 519] on icon at bounding box center [163, 523] width 9 height 9
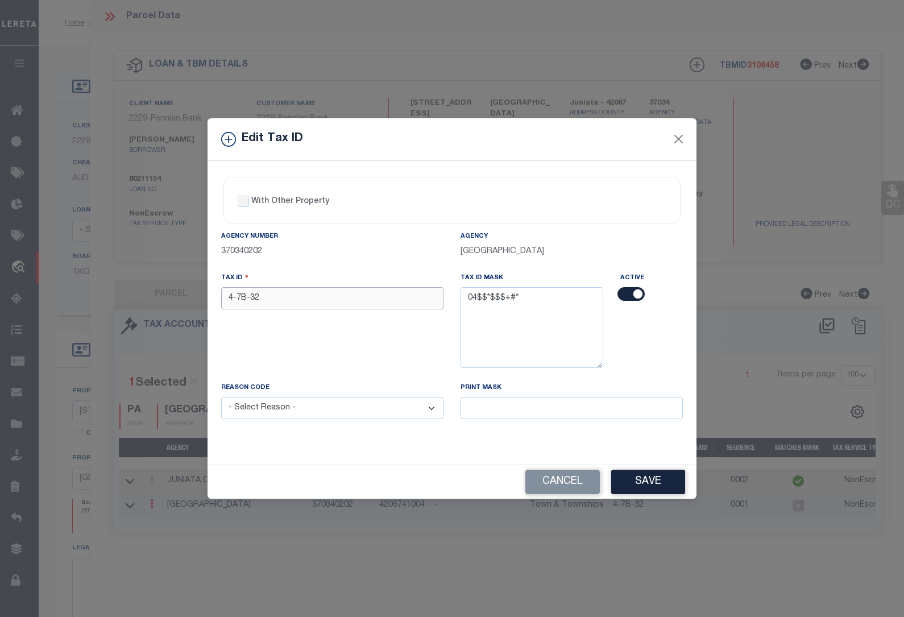
drag, startPoint x: 283, startPoint y: 296, endPoint x: 159, endPoint y: 296, distance: 123.4
click at [159, 296] on div "Edit Tax ID With Other Property With Other Property Type Temporary" at bounding box center [452, 308] width 904 height 617
paste input "0407B0"
click at [278, 416] on select "- Select Reason - 099 - Other (Provide additional detail) ACT - Agency Changed …" at bounding box center [332, 408] width 222 height 22
click at [221, 399] on select "- Select Reason - 099 - Other (Provide additional detail) ACT - Agency Changed …" at bounding box center [332, 408] width 222 height 22
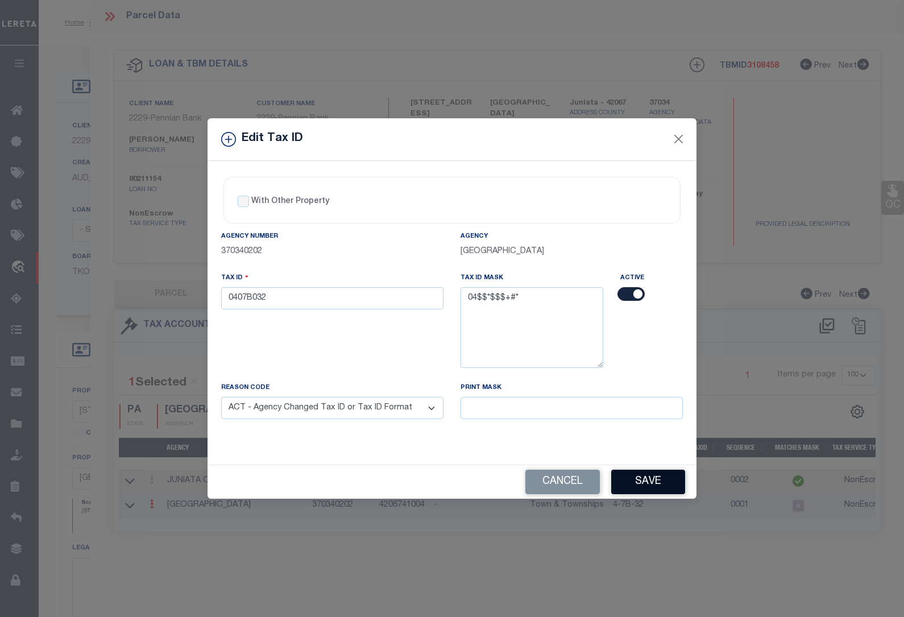
click at [656, 481] on button "Save" at bounding box center [649, 482] width 74 height 24
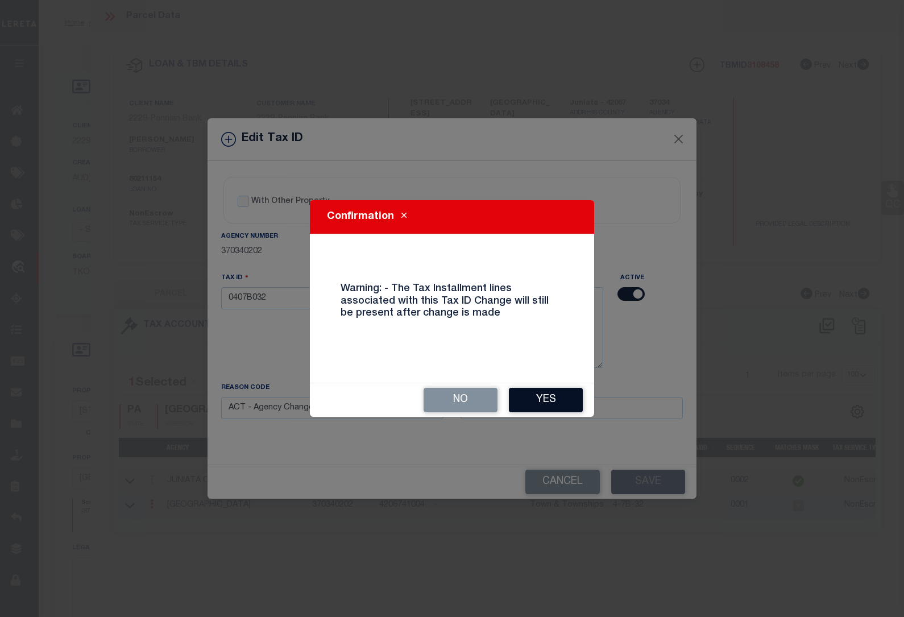
click at [556, 401] on button "Yes" at bounding box center [546, 400] width 74 height 24
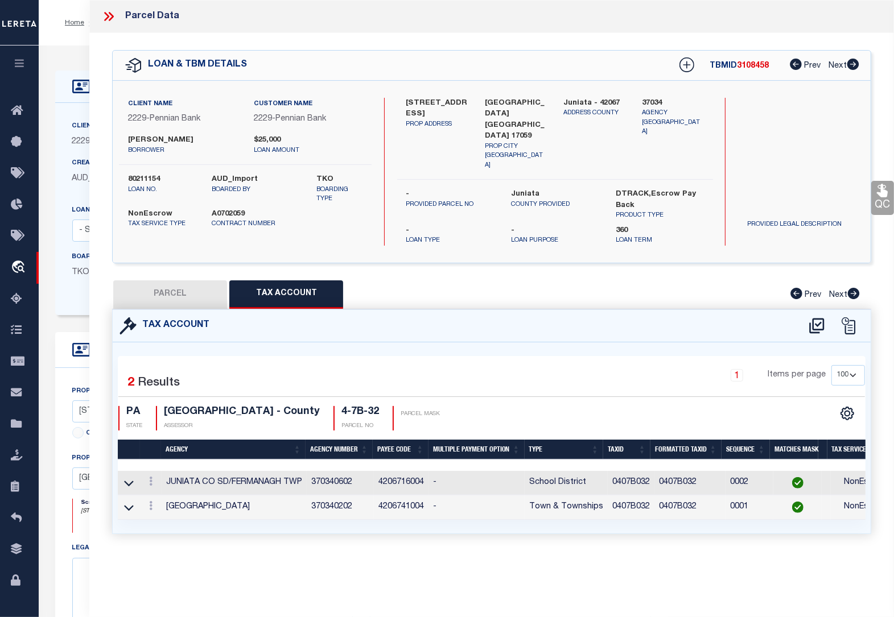
click at [110, 16] on icon at bounding box center [108, 16] width 15 height 15
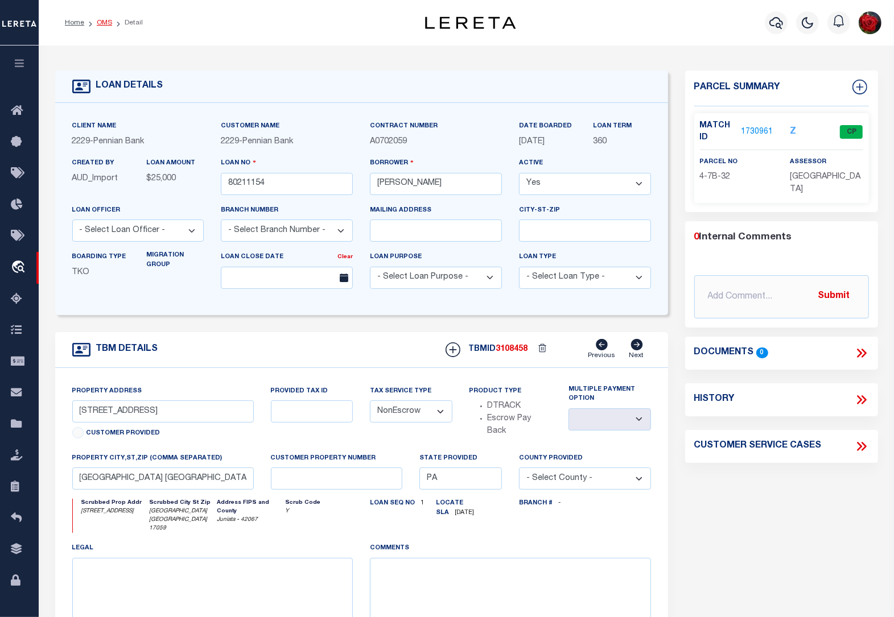
click at [108, 22] on link "OMS" at bounding box center [104, 22] width 15 height 7
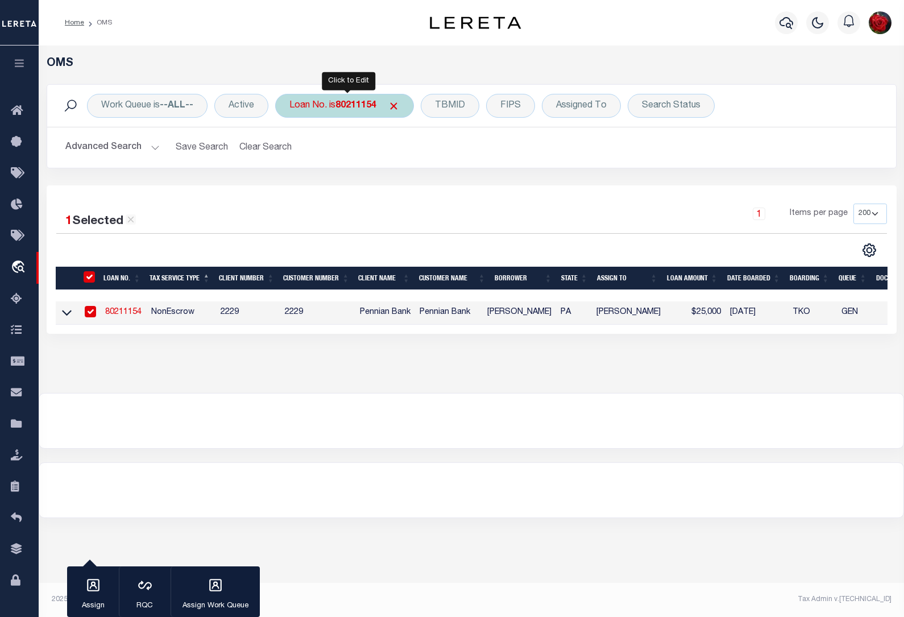
click at [347, 105] on b "80211154" at bounding box center [356, 105] width 41 height 9
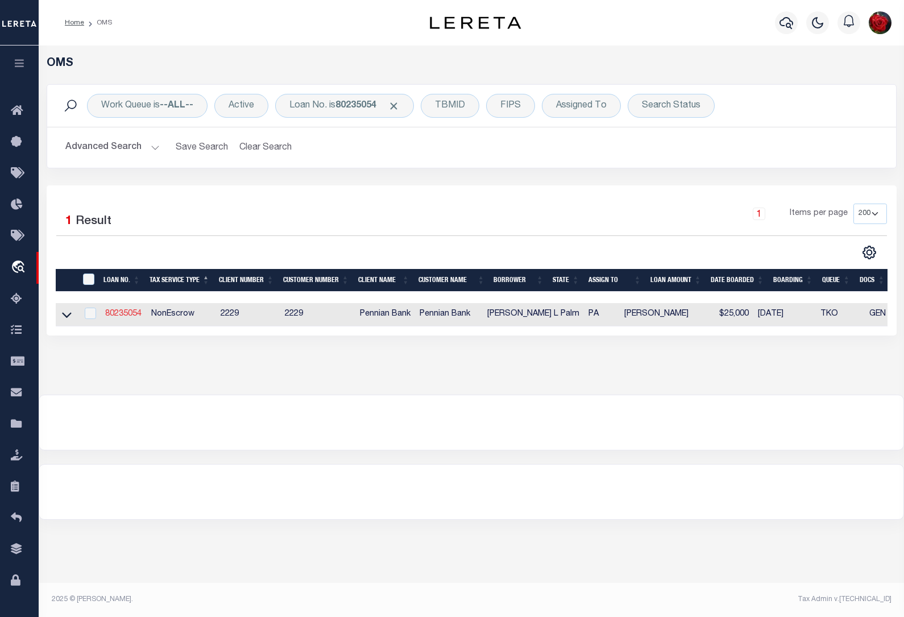
click at [137, 318] on link "80235054" at bounding box center [123, 314] width 36 height 8
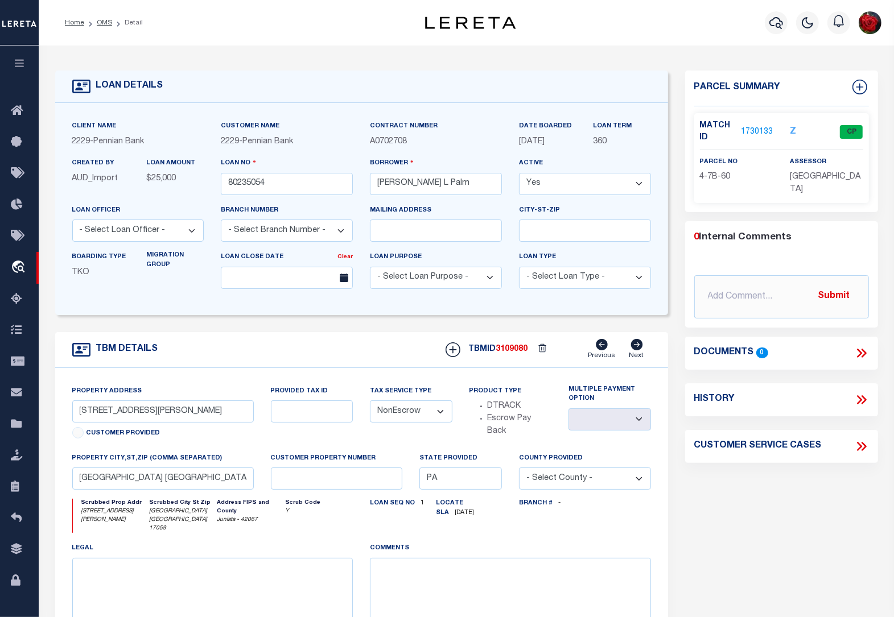
click at [758, 129] on link "1730133" at bounding box center [757, 132] width 32 height 12
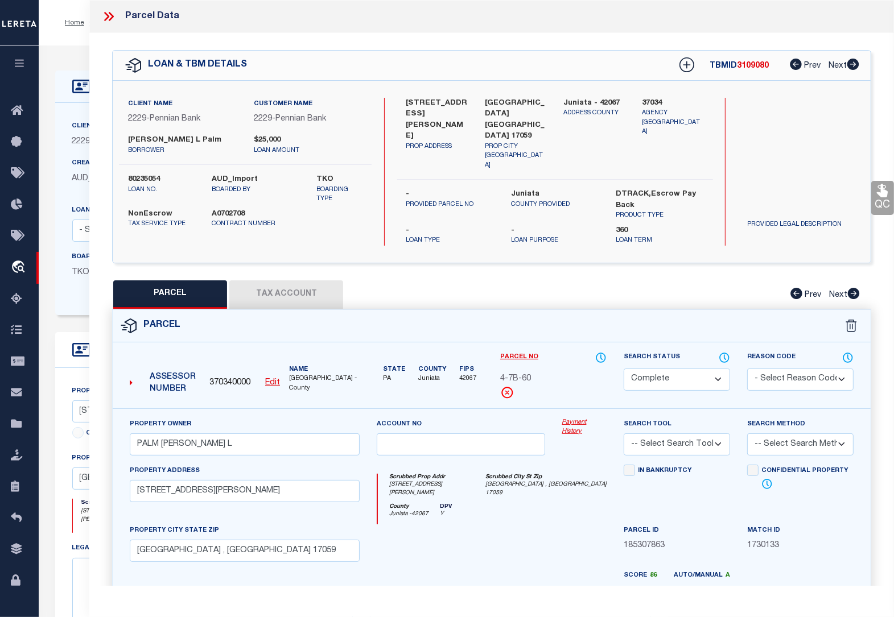
click at [280, 280] on button "Tax Account" at bounding box center [286, 294] width 114 height 28
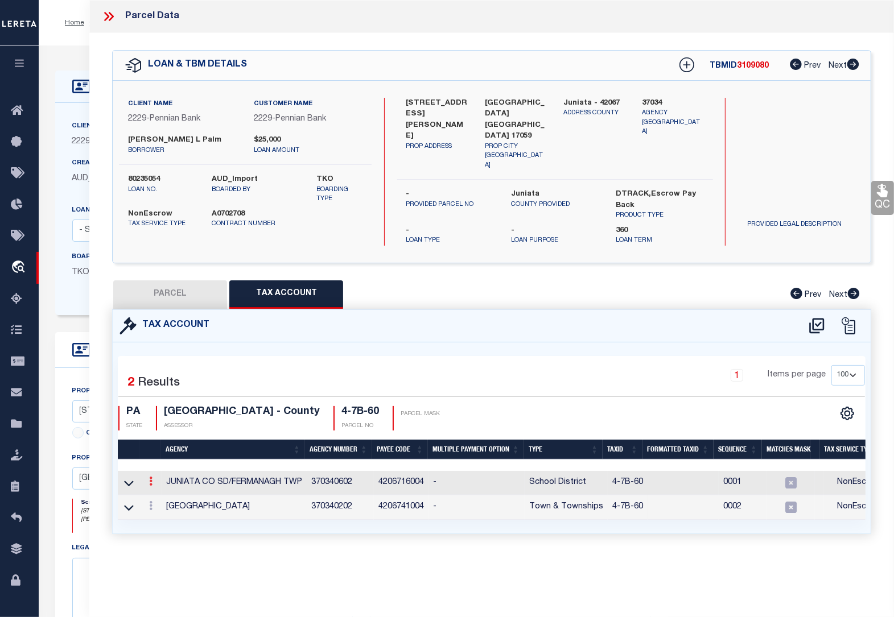
click at [152, 478] on link at bounding box center [150, 482] width 13 height 9
click at [163, 494] on icon "" at bounding box center [163, 498] width 9 height 9
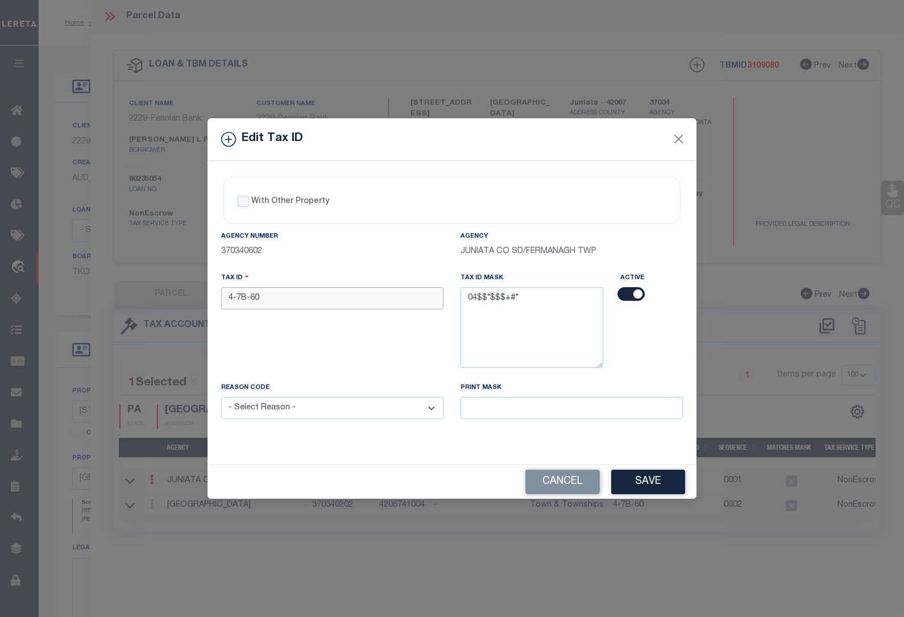
drag, startPoint x: 269, startPoint y: 299, endPoint x: 166, endPoint y: 286, distance: 103.8
click at [166, 286] on div "Edit Tax ID With Other Property With Other Property Type Temporary" at bounding box center [452, 308] width 904 height 617
paste input "0407B0"
click at [283, 408] on select "- Select Reason - 099 - Other (Provide additional detail) ACT - Agency Changed …" at bounding box center [332, 408] width 222 height 22
click at [221, 399] on select "- Select Reason - 099 - Other (Provide additional detail) ACT - Agency Changed …" at bounding box center [332, 408] width 222 height 22
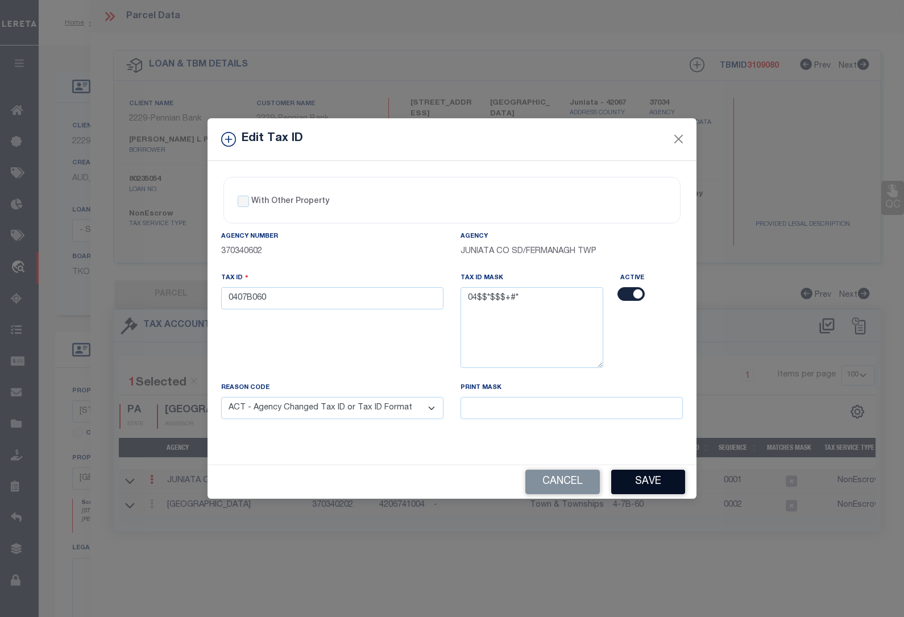
click at [634, 490] on button "Save" at bounding box center [649, 482] width 74 height 24
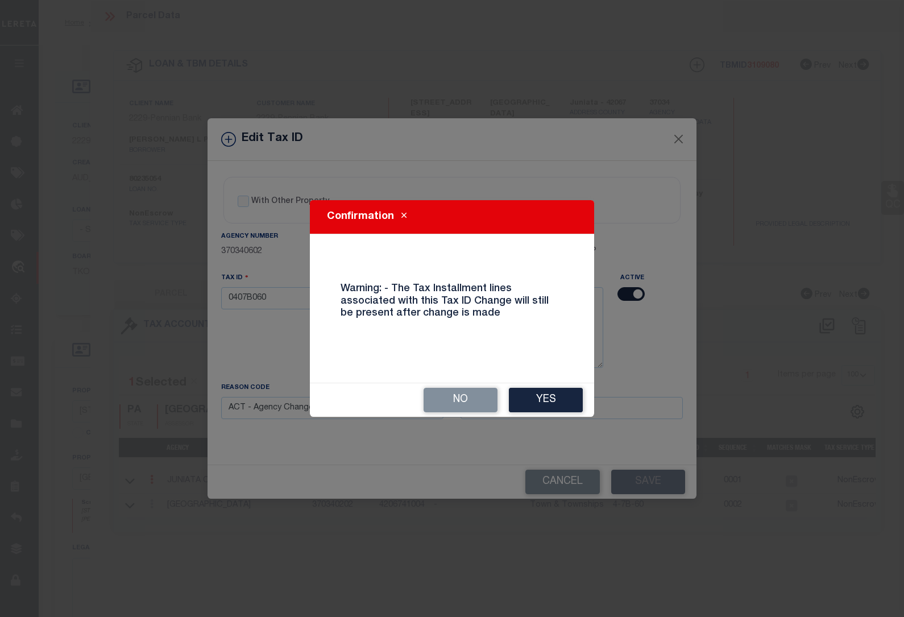
drag, startPoint x: 541, startPoint y: 399, endPoint x: 462, endPoint y: 412, distance: 79.6
click at [542, 398] on button "Yes" at bounding box center [546, 400] width 74 height 24
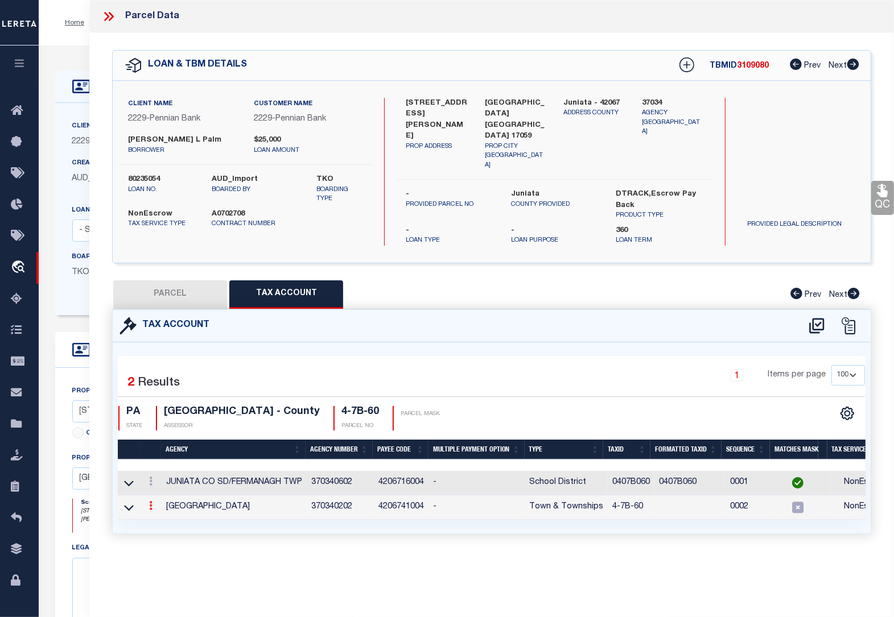
click at [151, 501] on icon at bounding box center [150, 505] width 3 height 9
click at [163, 519] on icon at bounding box center [163, 523] width 9 height 9
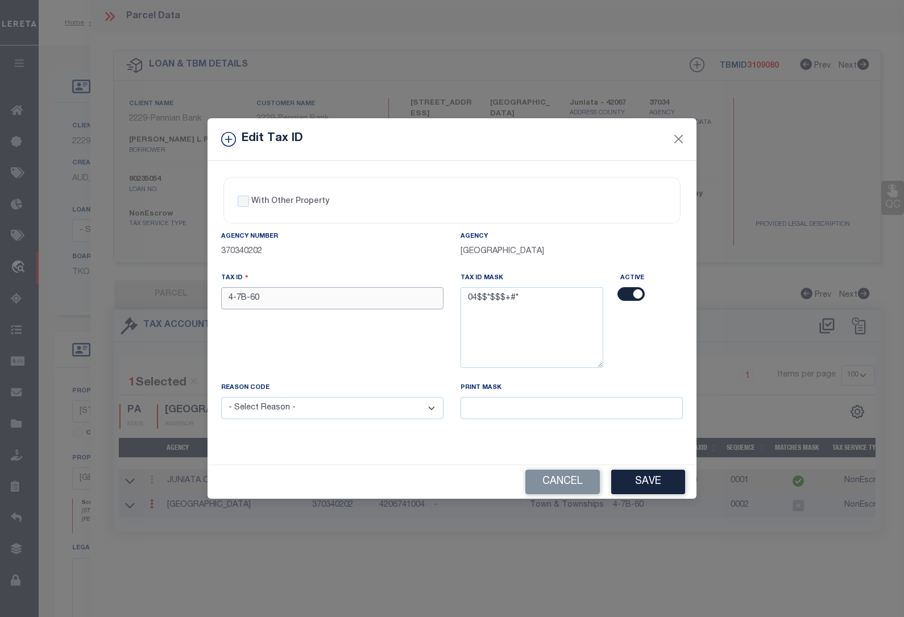
drag, startPoint x: 277, startPoint y: 300, endPoint x: 158, endPoint y: 294, distance: 119.1
click at [158, 294] on div "Edit Tax ID With Other Property With Other Property Type Temporary" at bounding box center [452, 308] width 904 height 617
paste input "0407B0"
click at [320, 408] on select "- Select Reason - 099 - Other (Provide additional detail) ACT - Agency Changed …" at bounding box center [332, 408] width 222 height 22
click at [221, 399] on select "- Select Reason - 099 - Other (Provide additional detail) ACT - Agency Changed …" at bounding box center [332, 408] width 222 height 22
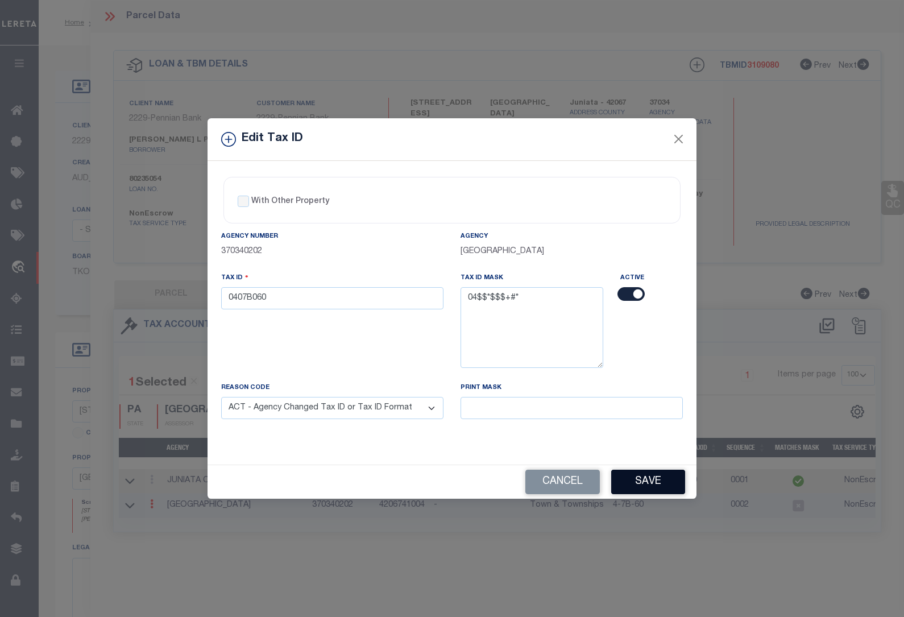
click at [650, 484] on button "Save" at bounding box center [649, 482] width 74 height 24
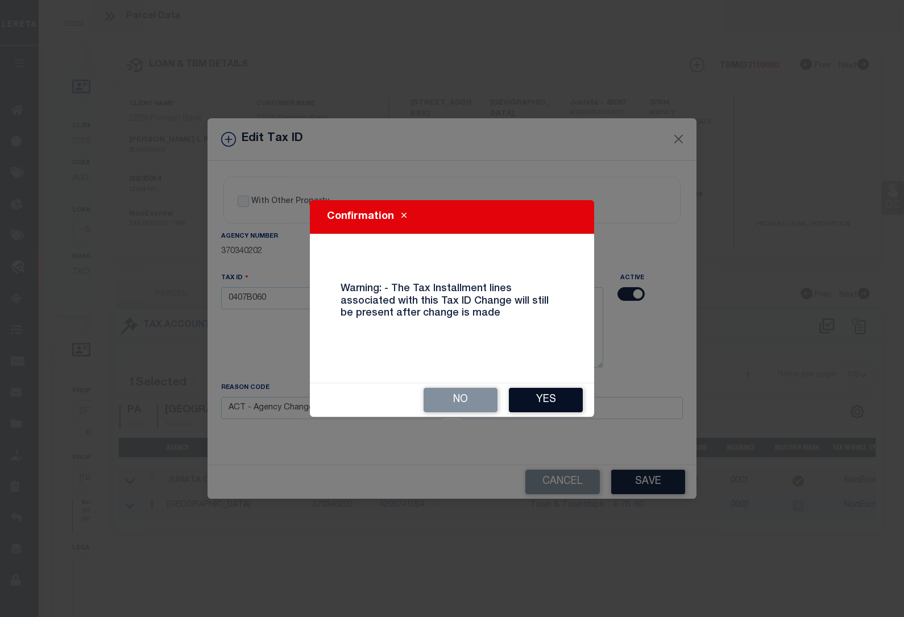
click at [556, 398] on button "Yes" at bounding box center [546, 400] width 74 height 24
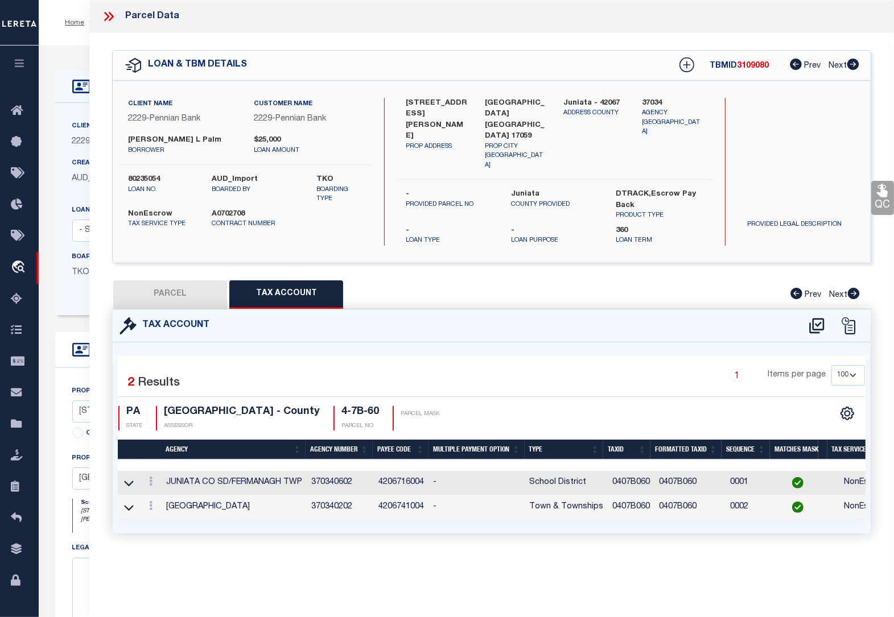
click at [70, 41] on div "Home OMS Detail Profile Sign out" at bounding box center [466, 23] width 855 height 46
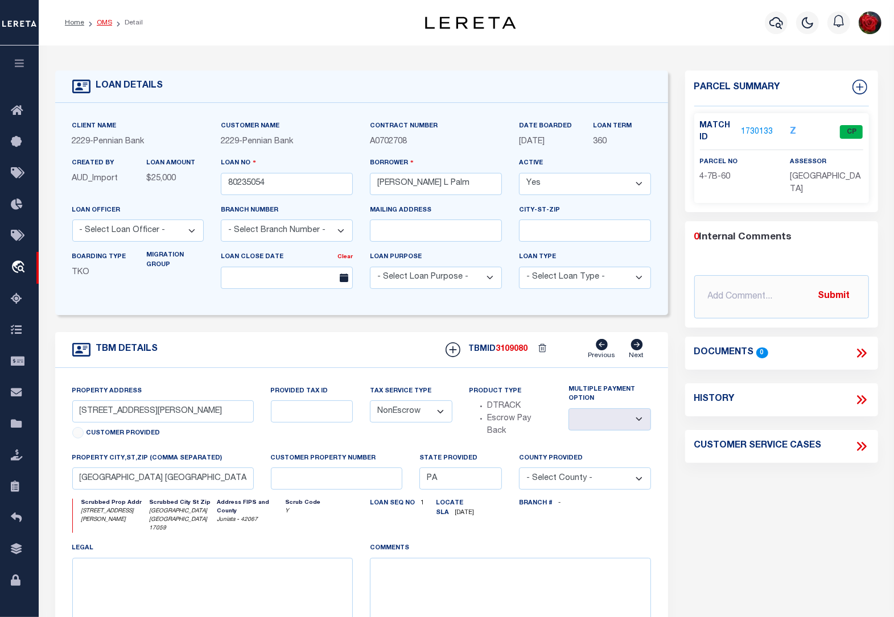
click at [105, 20] on link "OMS" at bounding box center [104, 22] width 15 height 7
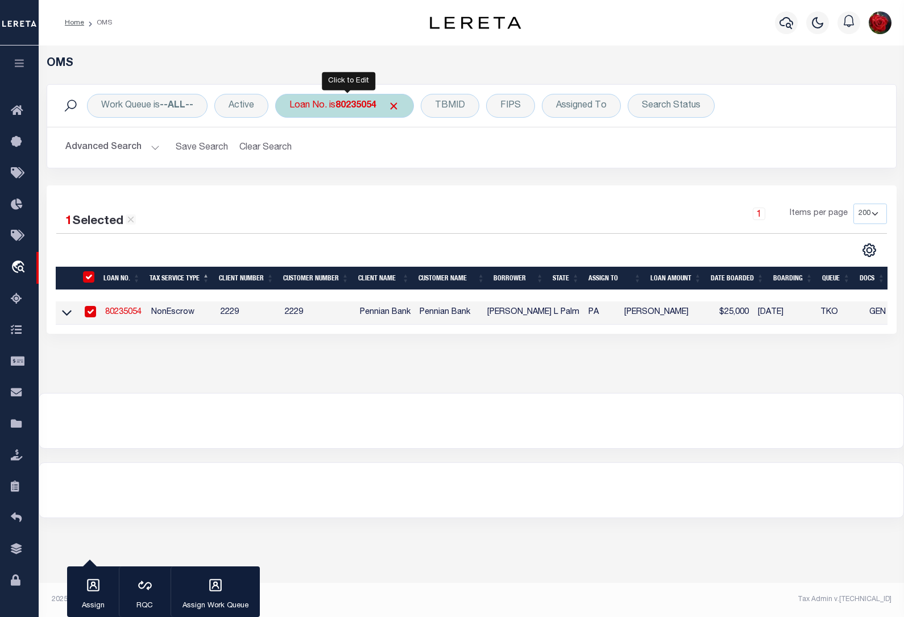
click at [348, 101] on b "80235054" at bounding box center [356, 105] width 41 height 9
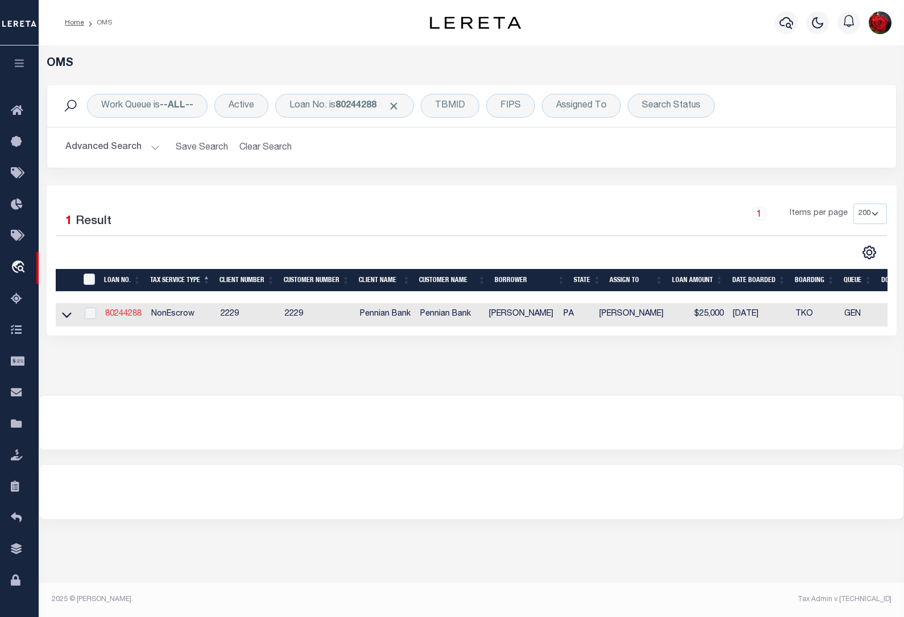
click at [134, 311] on link "80244288" at bounding box center [123, 314] width 36 height 8
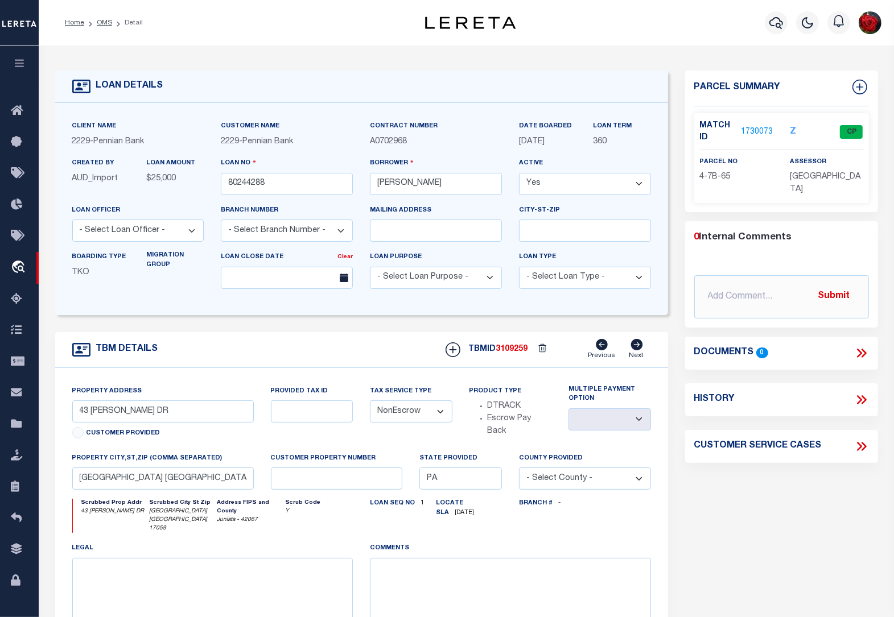
click at [755, 128] on link "1730073" at bounding box center [757, 132] width 32 height 12
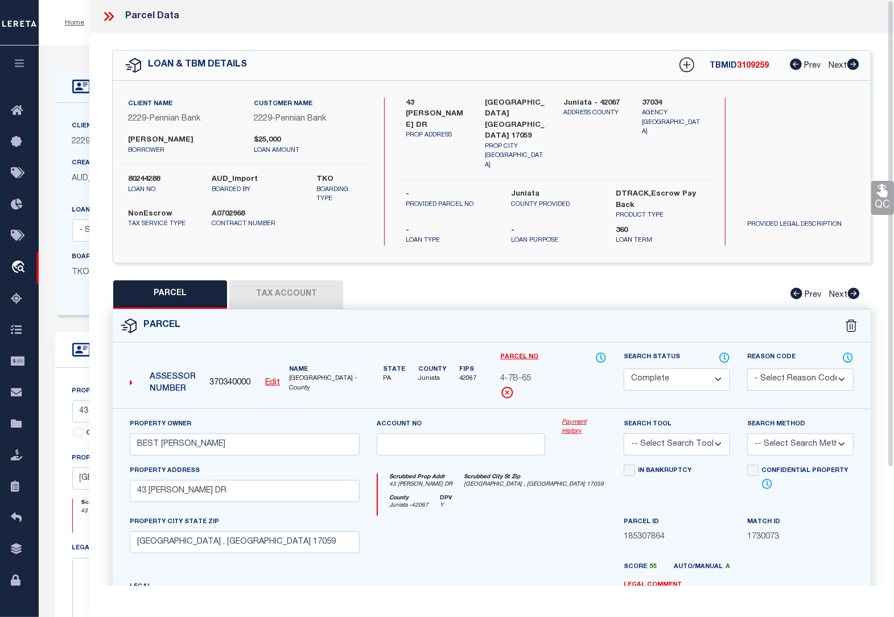
click at [294, 280] on button "Tax Account" at bounding box center [286, 294] width 114 height 28
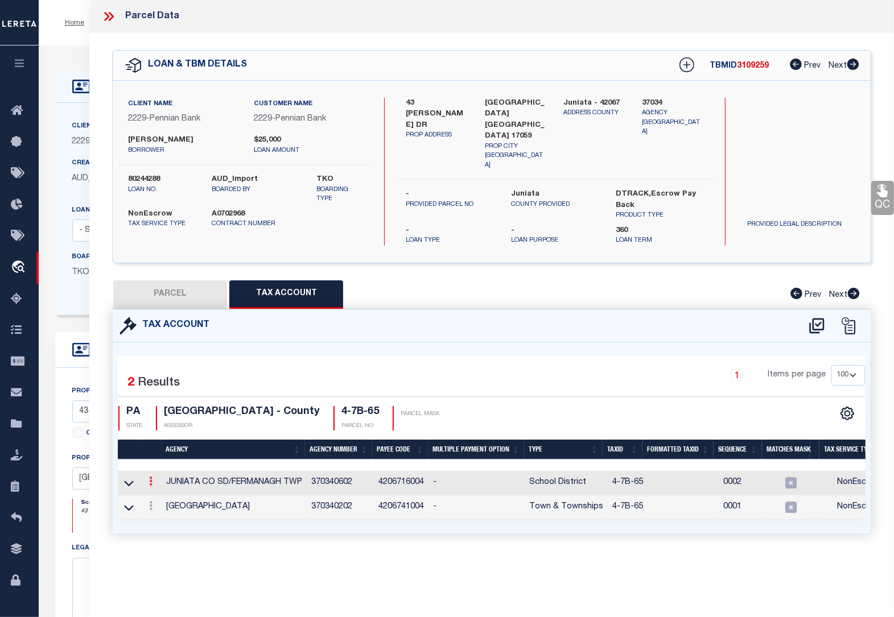
click at [151, 477] on icon at bounding box center [150, 481] width 3 height 9
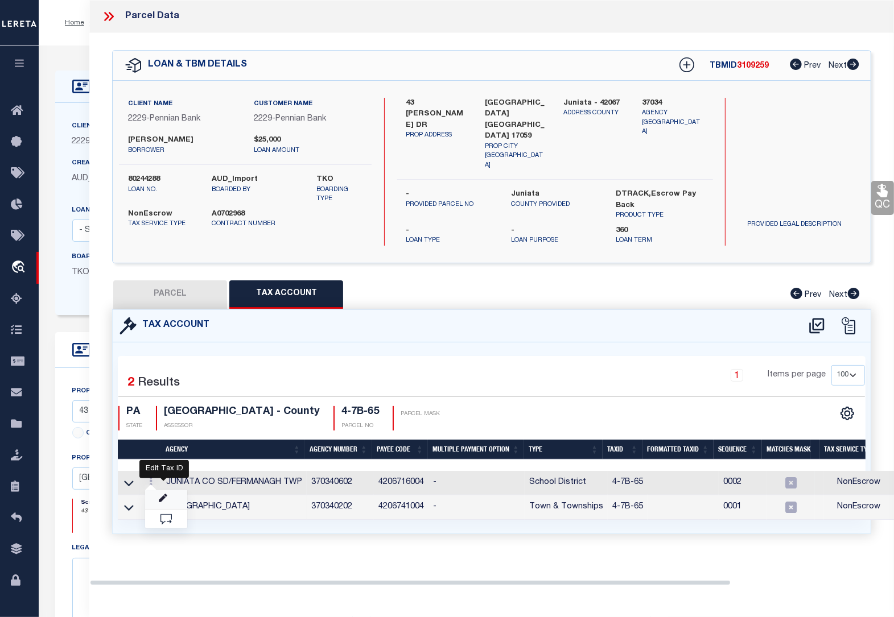
click at [163, 494] on icon "" at bounding box center [163, 498] width 9 height 9
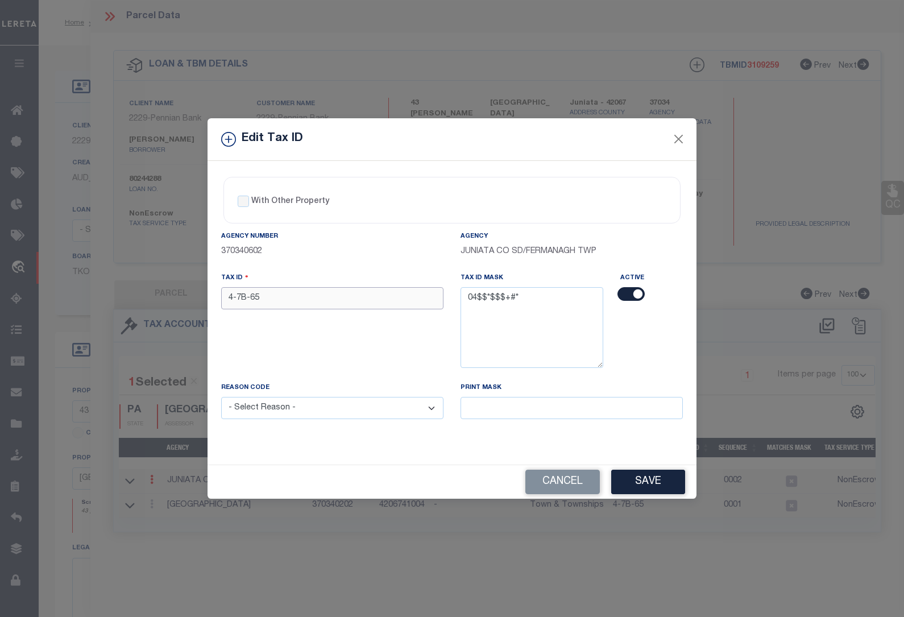
drag, startPoint x: 267, startPoint y: 295, endPoint x: 126, endPoint y: 284, distance: 142.0
click at [126, 284] on div "Edit Tax ID With Other Property With Other Property Type Temporary" at bounding box center [452, 308] width 904 height 617
paste input "0407B0"
click at [271, 405] on select "- Select Reason - 099 - Other (Provide additional detail) ACT - Agency Changed …" at bounding box center [332, 408] width 222 height 22
click at [221, 399] on select "- Select Reason - 099 - Other (Provide additional detail) ACT - Agency Changed …" at bounding box center [332, 408] width 222 height 22
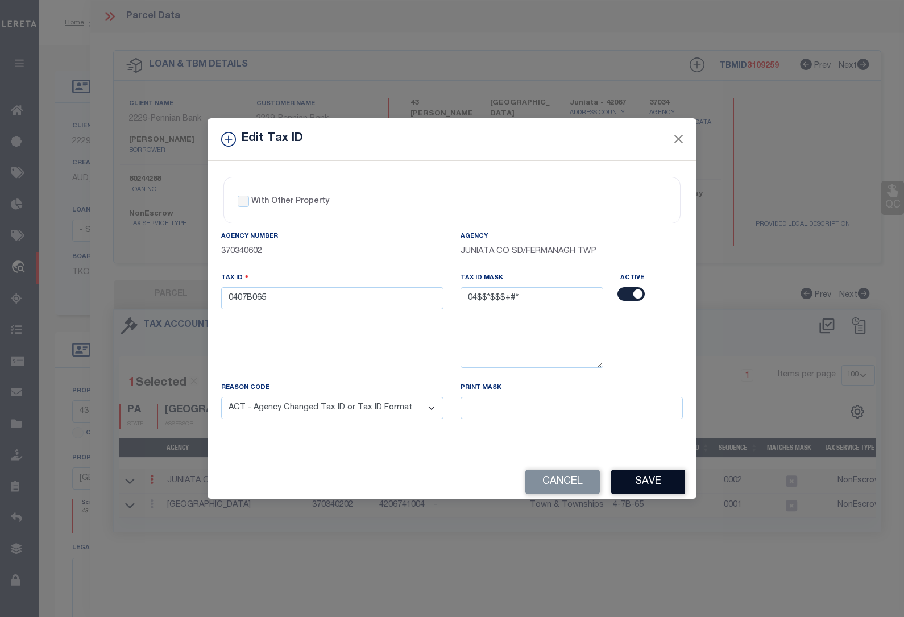
click at [640, 484] on button "Save" at bounding box center [649, 482] width 74 height 24
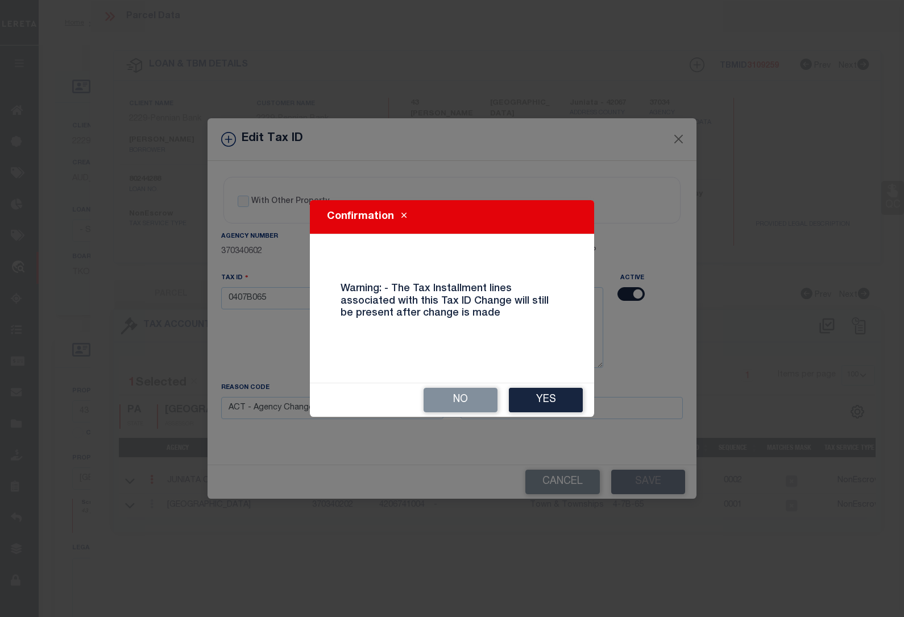
click at [558, 400] on button "Yes" at bounding box center [546, 400] width 74 height 24
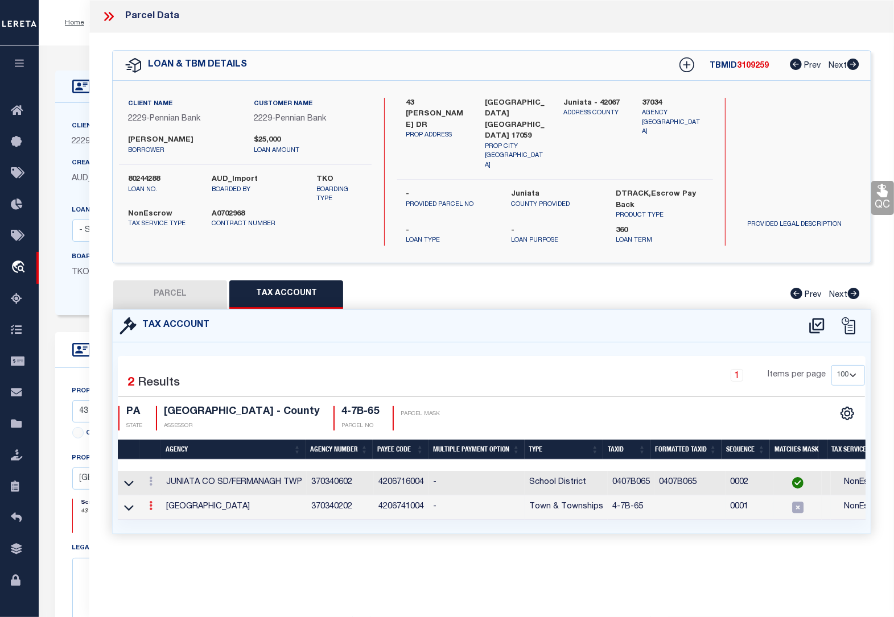
click at [152, 501] on icon at bounding box center [150, 505] width 3 height 9
click at [163, 519] on icon at bounding box center [163, 523] width 9 height 9
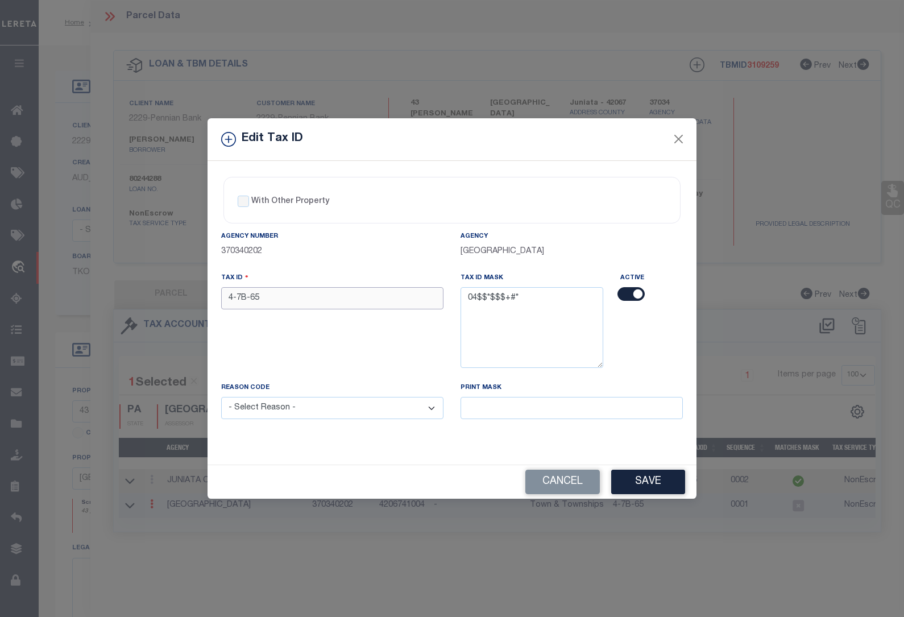
drag, startPoint x: 267, startPoint y: 301, endPoint x: 126, endPoint y: 282, distance: 142.5
click at [126, 282] on div "Edit Tax ID With Other Property With Other Property Type Temporary" at bounding box center [452, 308] width 904 height 617
paste input "0407B0"
click at [302, 416] on select "- Select Reason - 099 - Other (Provide additional detail) ACT - Agency Changed …" at bounding box center [332, 408] width 222 height 22
click at [221, 399] on select "- Select Reason - 099 - Other (Provide additional detail) ACT - Agency Changed …" at bounding box center [332, 408] width 222 height 22
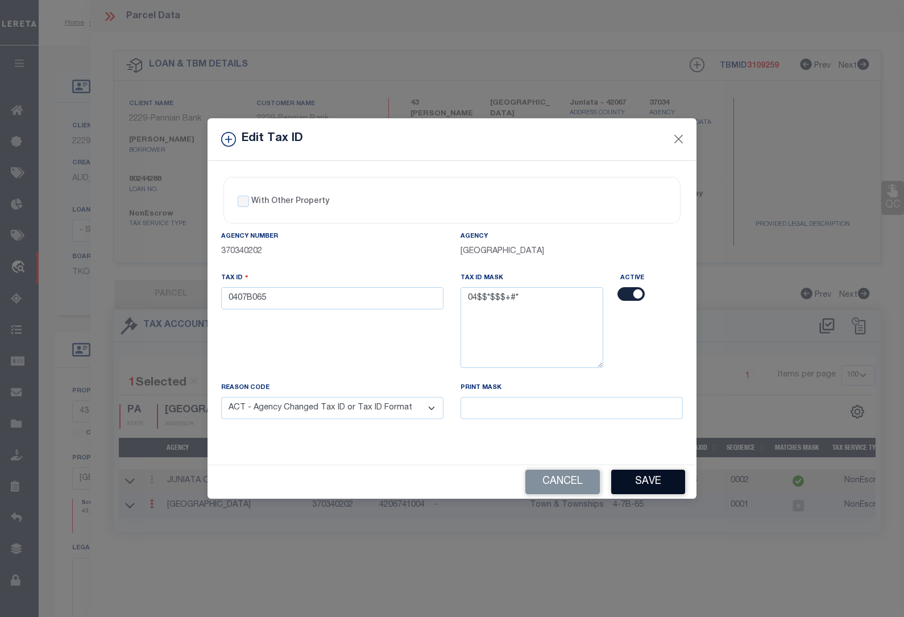
click at [636, 488] on button "Save" at bounding box center [649, 482] width 74 height 24
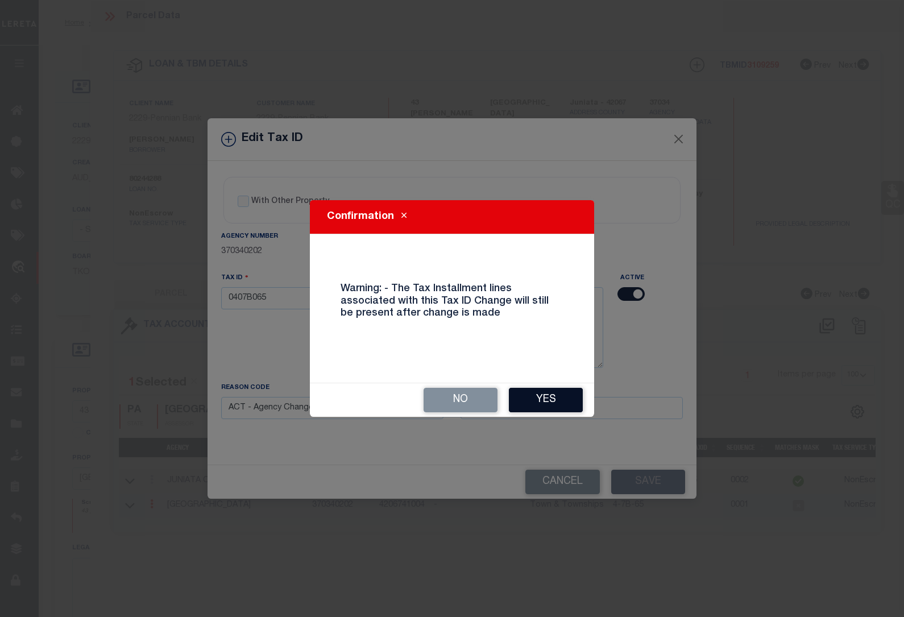
click at [538, 397] on button "Yes" at bounding box center [546, 400] width 74 height 24
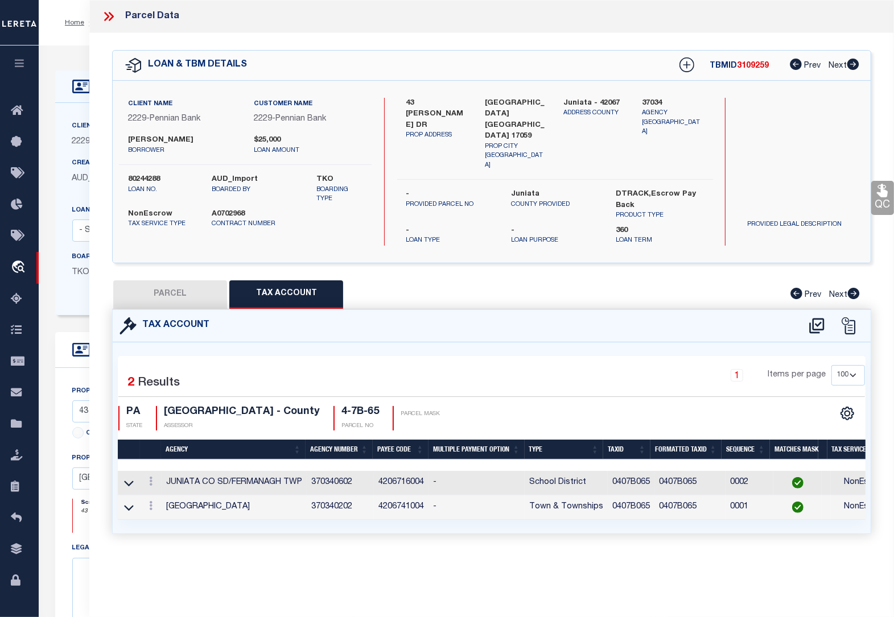
click at [57, 46] on div "LOAN DETAILS Client Name 2229" at bounding box center [466, 395] width 855 height 698
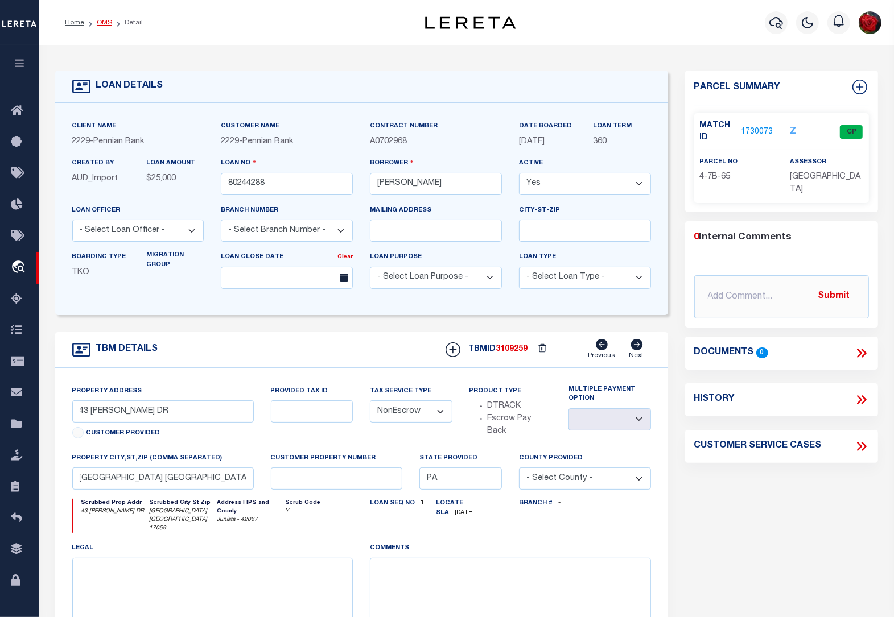
click at [106, 20] on link "OMS" at bounding box center [104, 22] width 15 height 7
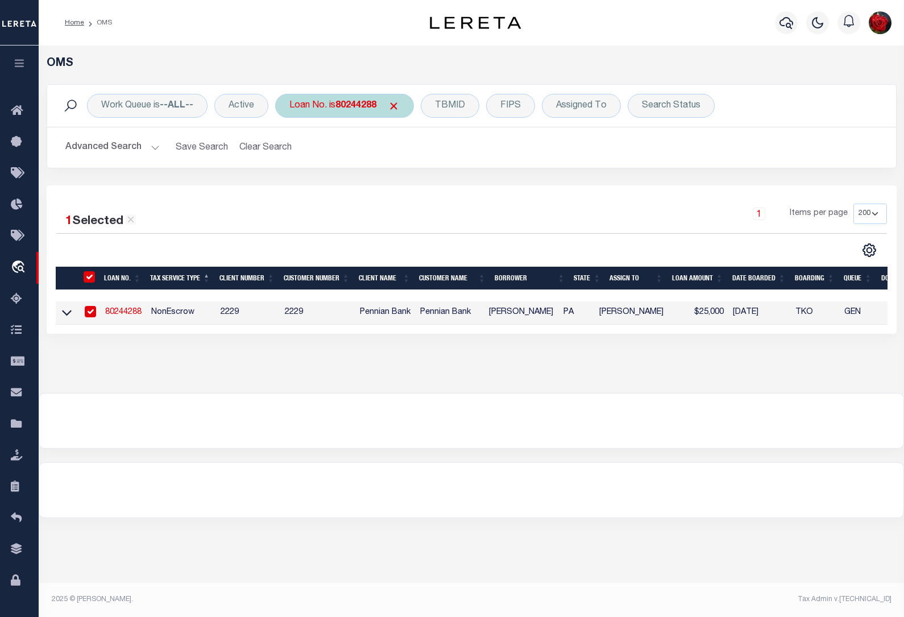
click at [365, 106] on b "80244288" at bounding box center [356, 105] width 41 height 9
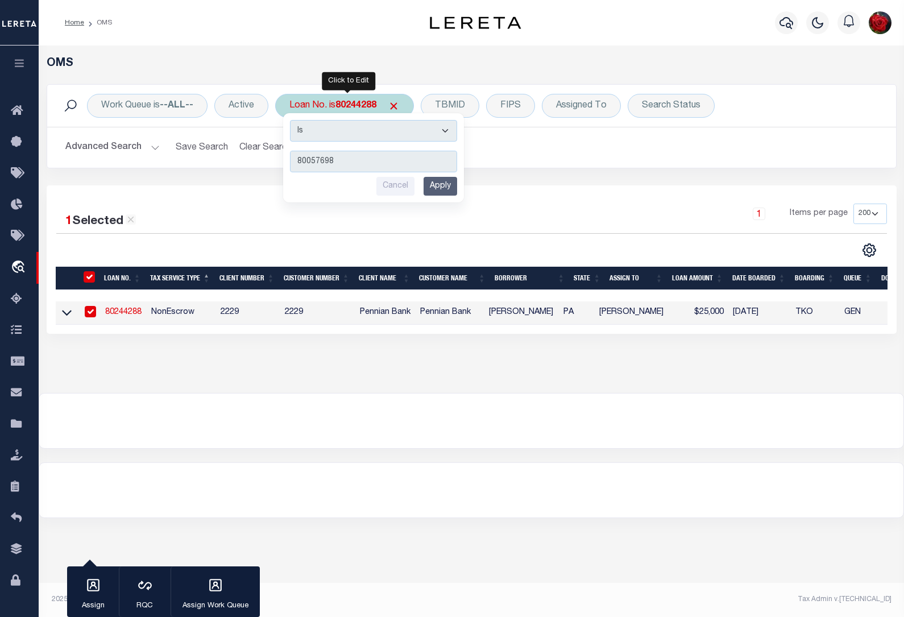
click at [441, 189] on input "Apply" at bounding box center [441, 186] width 34 height 19
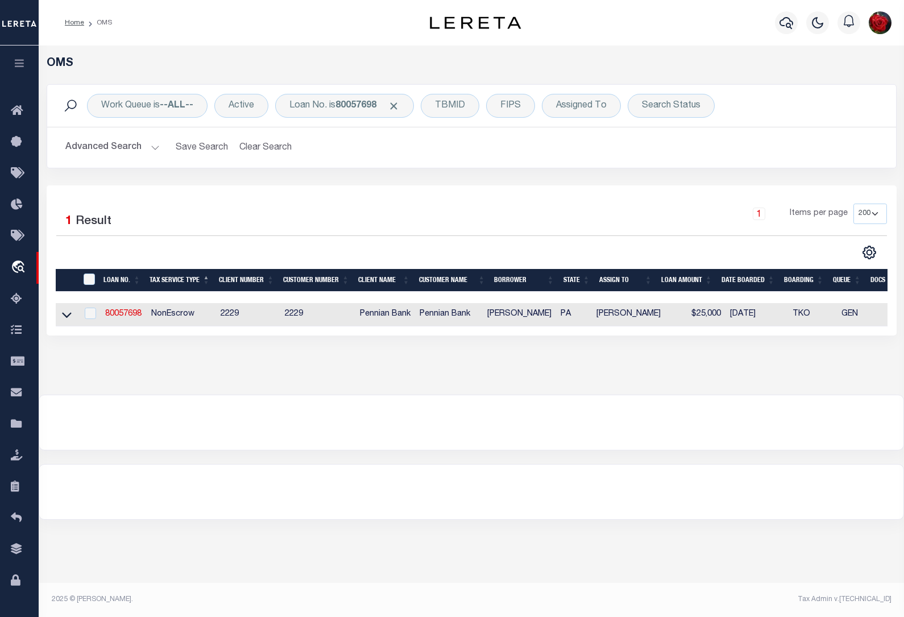
click at [119, 318] on link "80057698" at bounding box center [123, 314] width 36 height 8
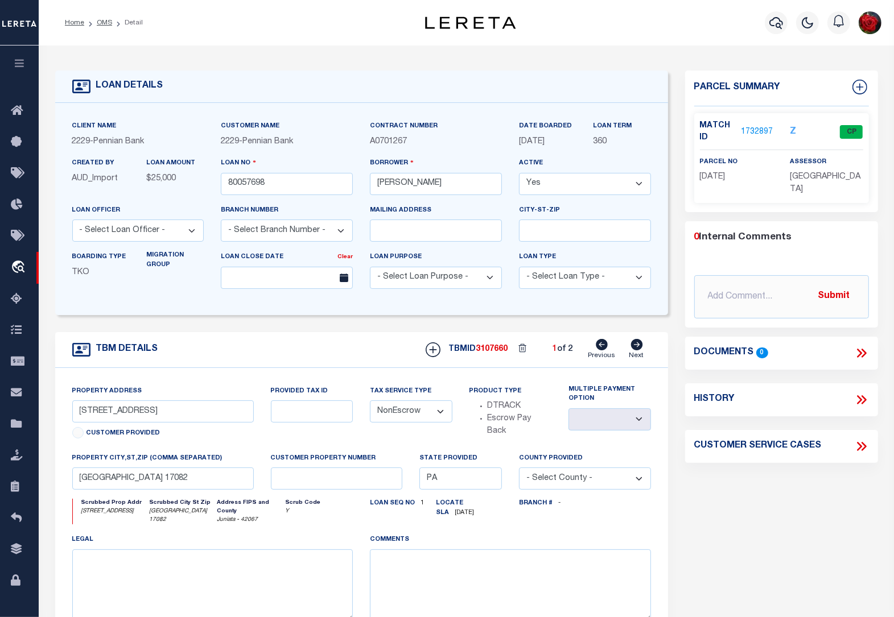
click at [758, 131] on link "1732897" at bounding box center [757, 132] width 32 height 12
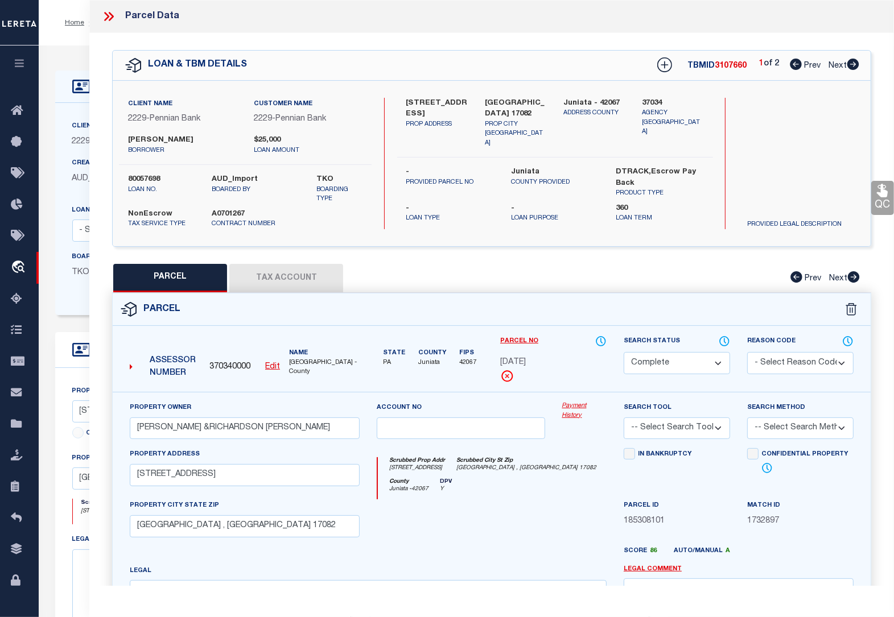
click at [850, 63] on icon at bounding box center [853, 64] width 12 height 11
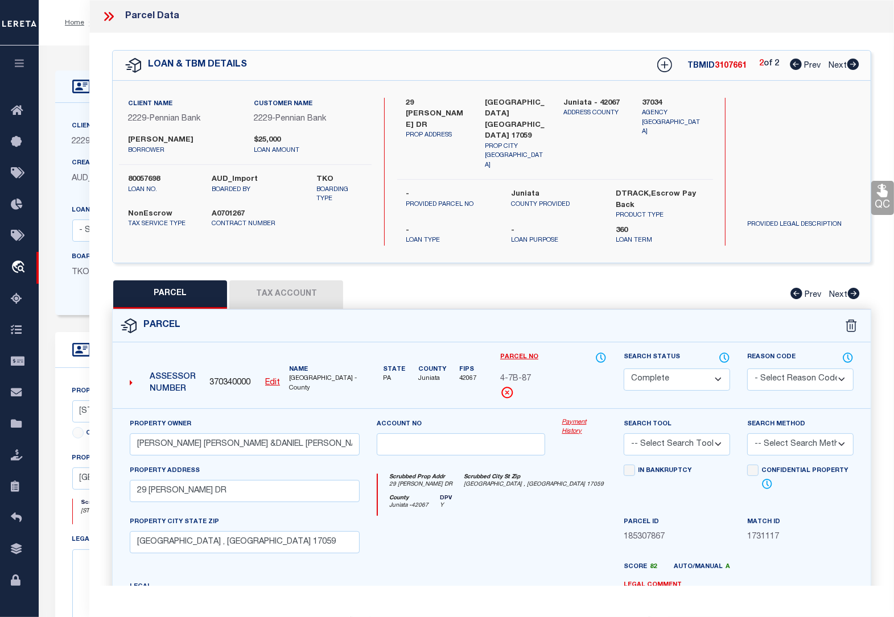
click at [299, 280] on button "Tax Account" at bounding box center [286, 294] width 114 height 28
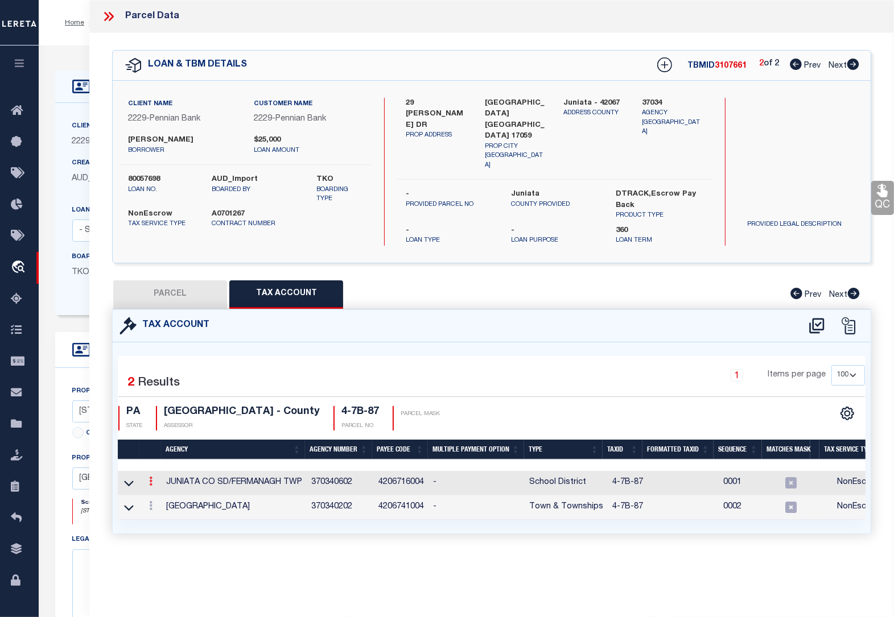
click at [152, 477] on icon at bounding box center [150, 481] width 3 height 9
click at [161, 494] on icon "" at bounding box center [163, 498] width 9 height 9
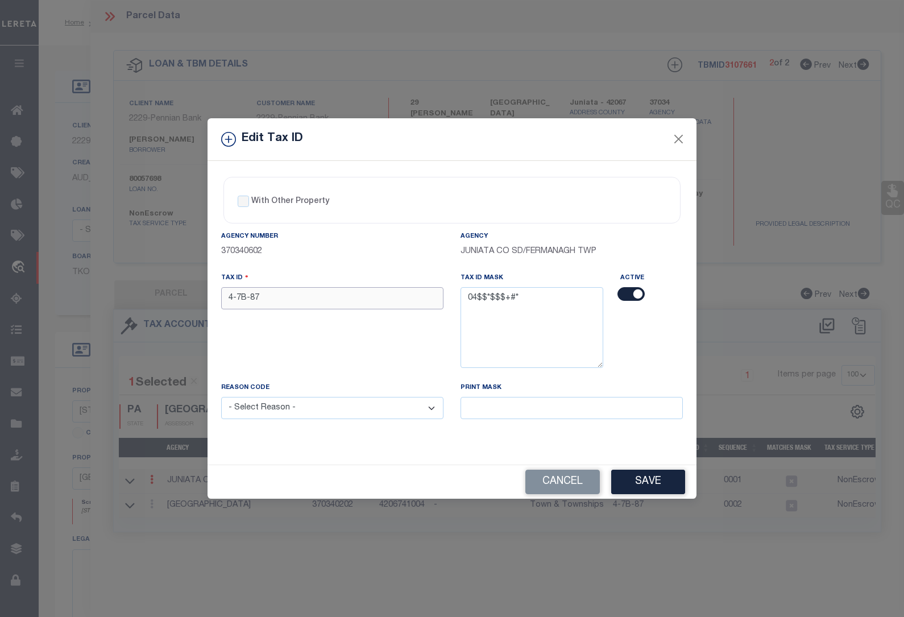
drag, startPoint x: 280, startPoint y: 299, endPoint x: 107, endPoint y: 278, distance: 174.3
click at [107, 278] on div "Edit Tax ID With Other Property With Other Property Type Temporary" at bounding box center [452, 308] width 904 height 617
paste input "0407B0"
click at [242, 413] on select "- Select Reason - 099 - Other (Provide additional detail) ACT - Agency Changed …" at bounding box center [332, 408] width 222 height 22
click at [221, 399] on select "- Select Reason - 099 - Other (Provide additional detail) ACT - Agency Changed …" at bounding box center [332, 408] width 222 height 22
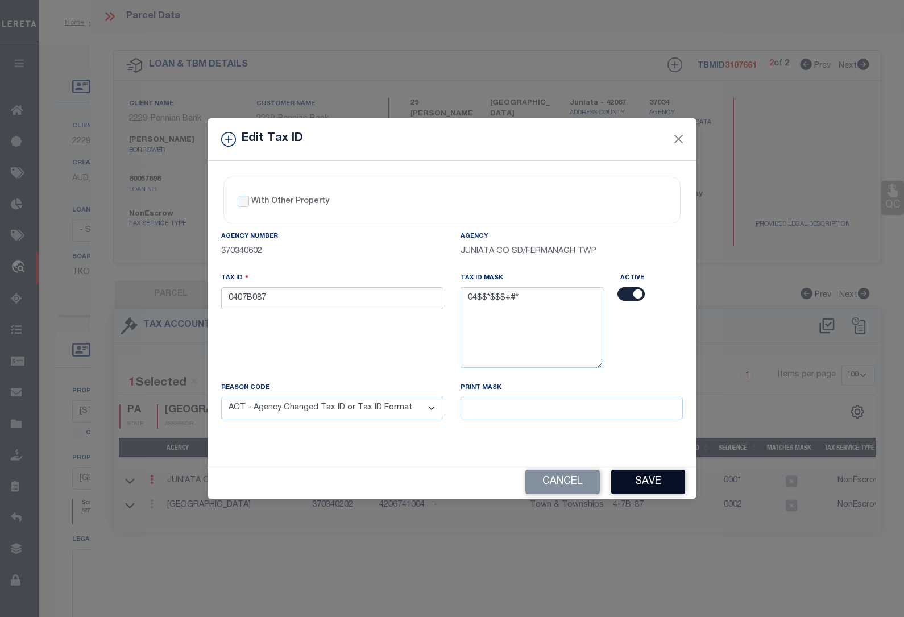
click at [636, 488] on button "Save" at bounding box center [649, 482] width 74 height 24
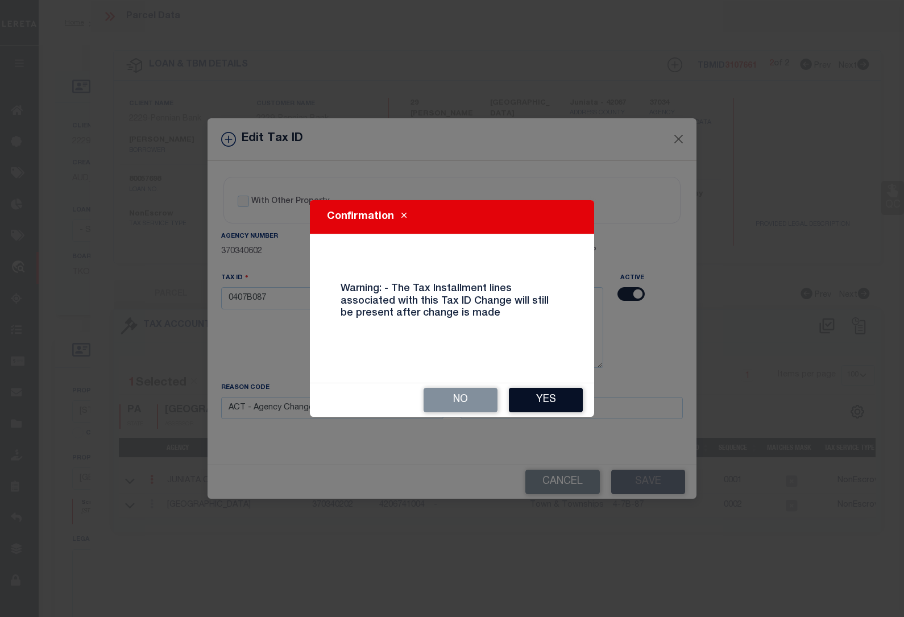
click at [543, 407] on button "Yes" at bounding box center [546, 400] width 74 height 24
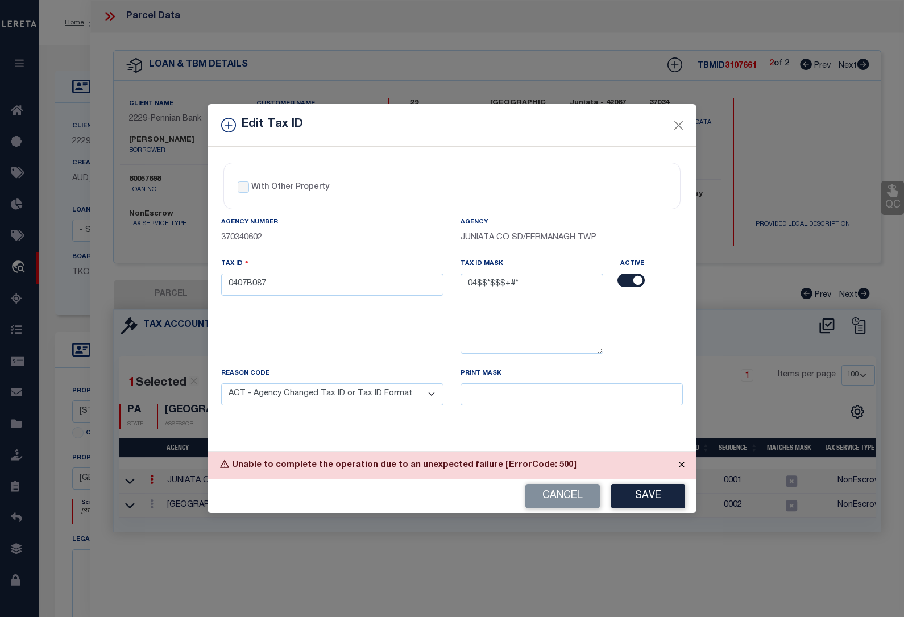
click at [678, 468] on button "Close" at bounding box center [682, 464] width 28 height 25
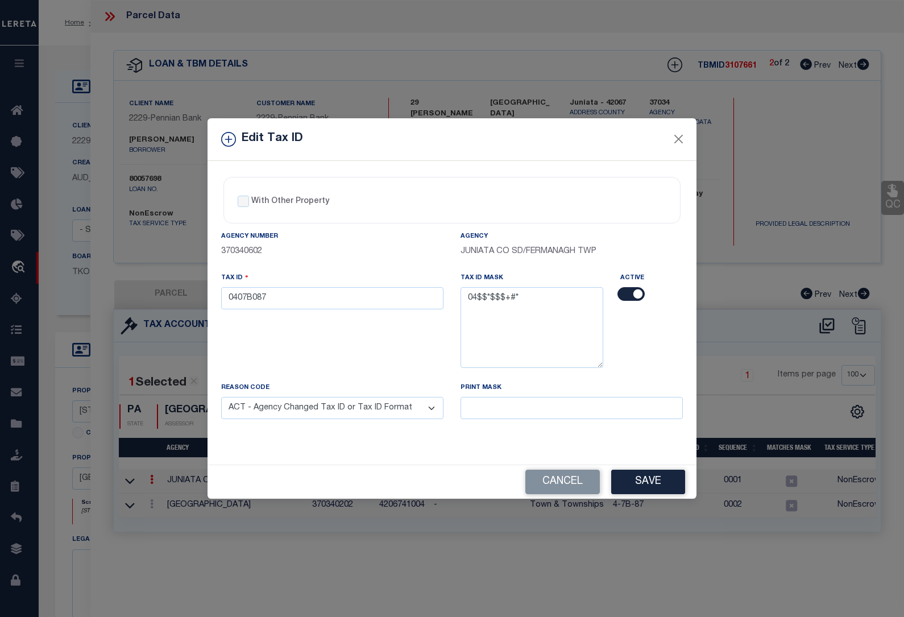
drag, startPoint x: 581, startPoint y: 484, endPoint x: 183, endPoint y: 370, distance: 413.4
click at [581, 484] on button "Cancel" at bounding box center [563, 482] width 75 height 24
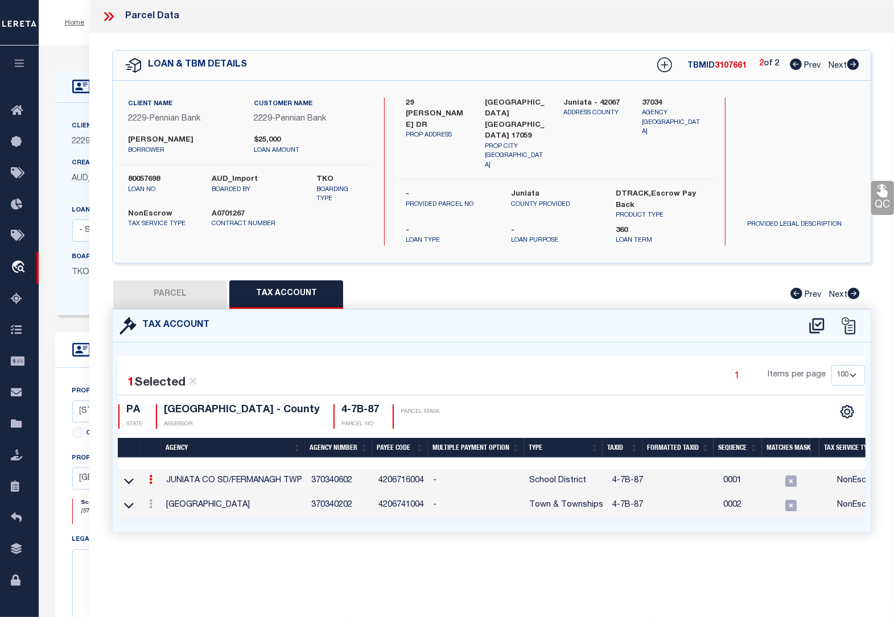
click at [188, 280] on button "PARCEL" at bounding box center [170, 294] width 114 height 28
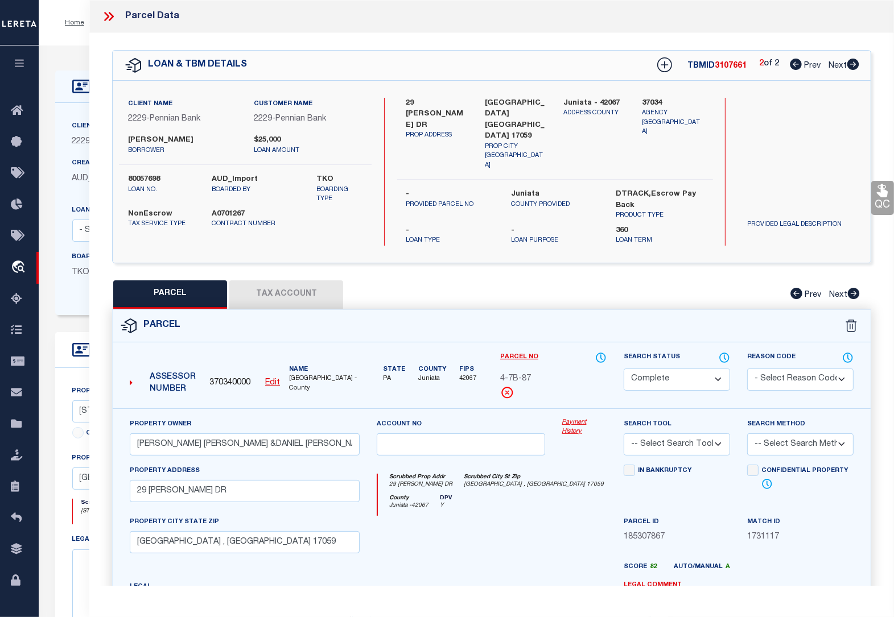
click at [278, 280] on button "Tax Account" at bounding box center [286, 294] width 114 height 28
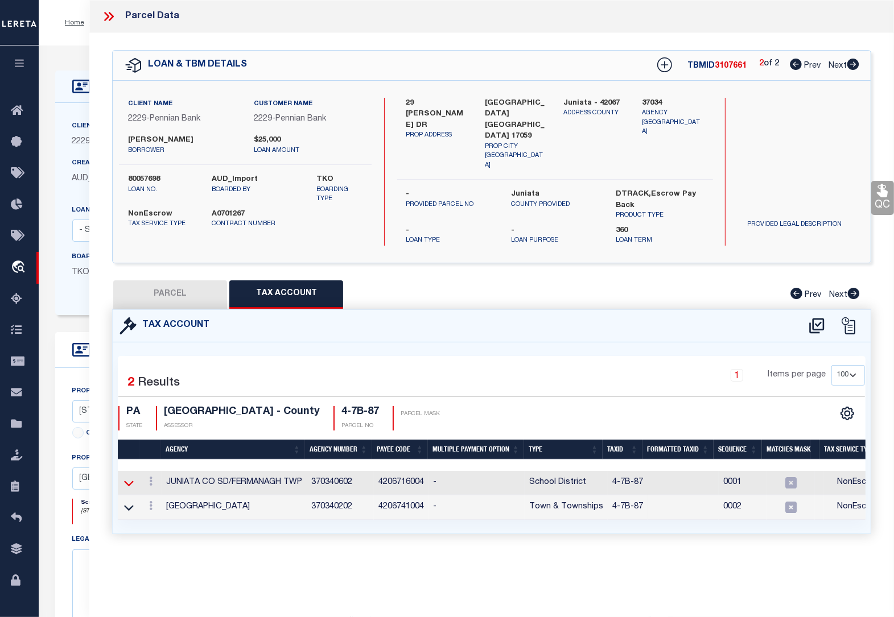
click at [131, 477] on icon at bounding box center [129, 483] width 10 height 12
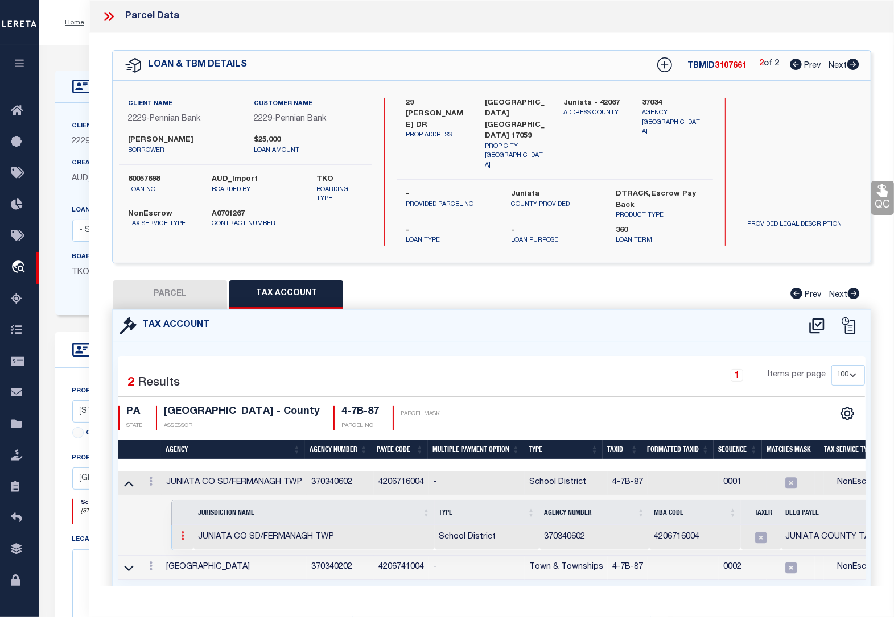
click at [183, 531] on icon at bounding box center [182, 535] width 3 height 9
click at [199, 549] on img at bounding box center [196, 554] width 11 height 11
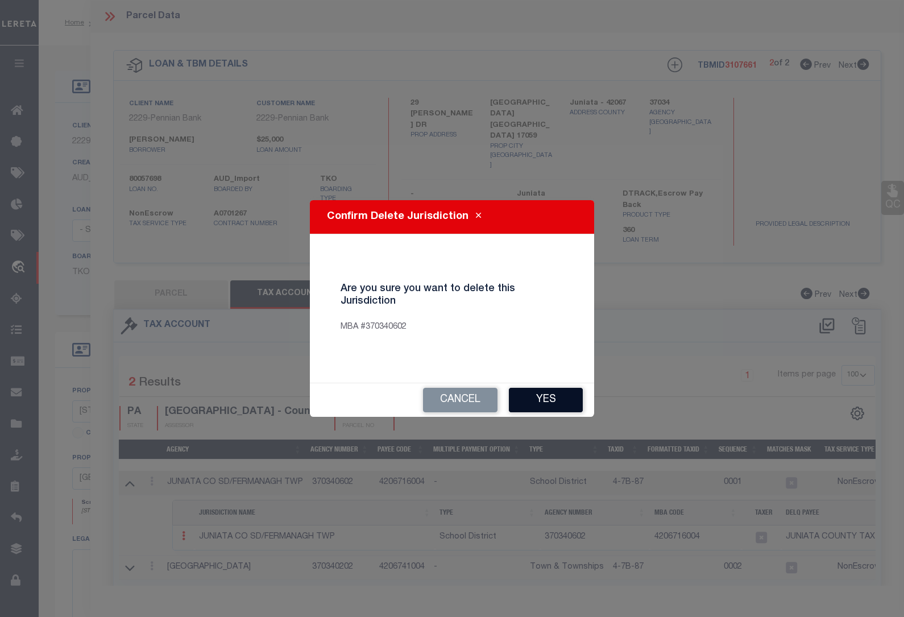
click at [528, 395] on button "Yes" at bounding box center [546, 400] width 74 height 24
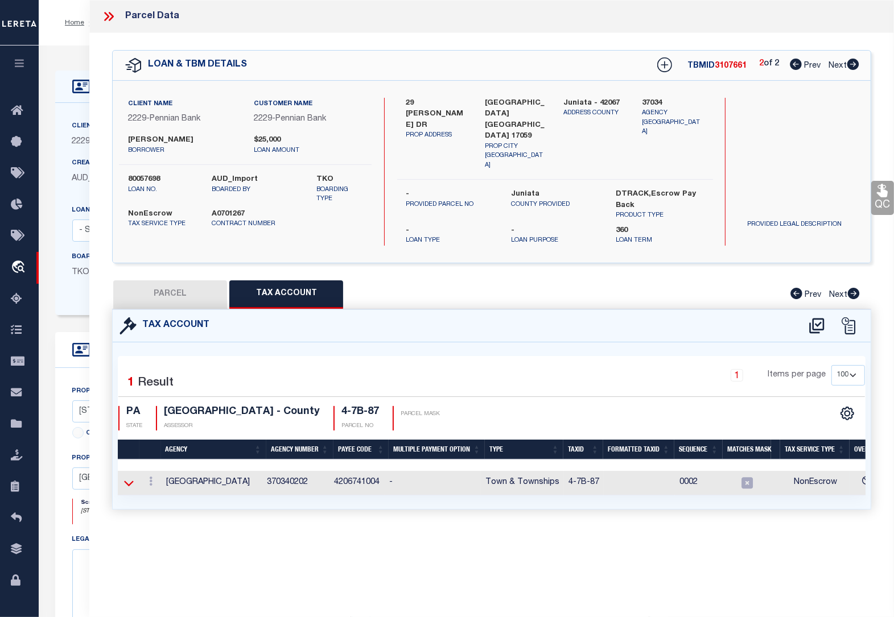
click at [127, 481] on icon at bounding box center [129, 484] width 10 height 6
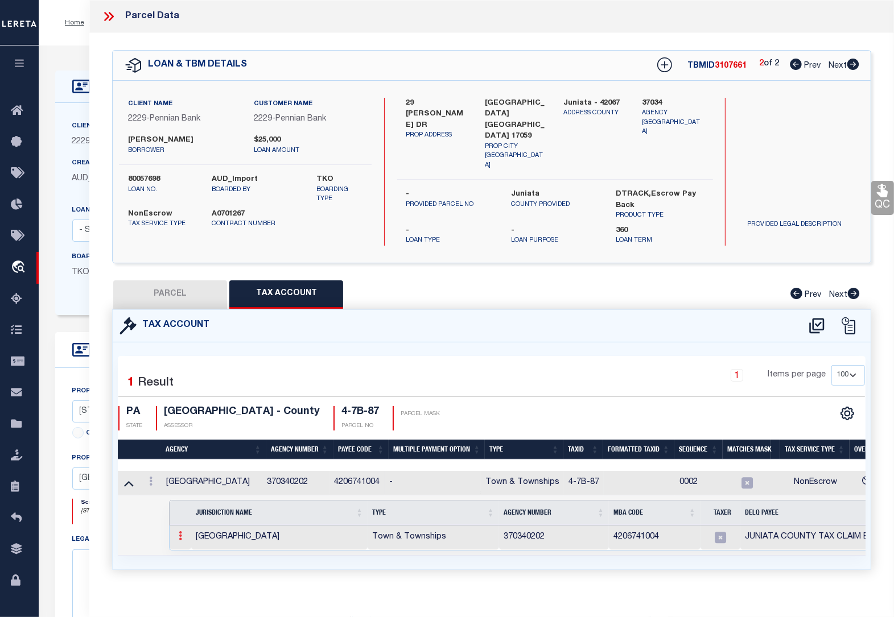
click at [183, 533] on link at bounding box center [180, 537] width 13 height 9
click at [194, 549] on img at bounding box center [193, 554] width 11 height 11
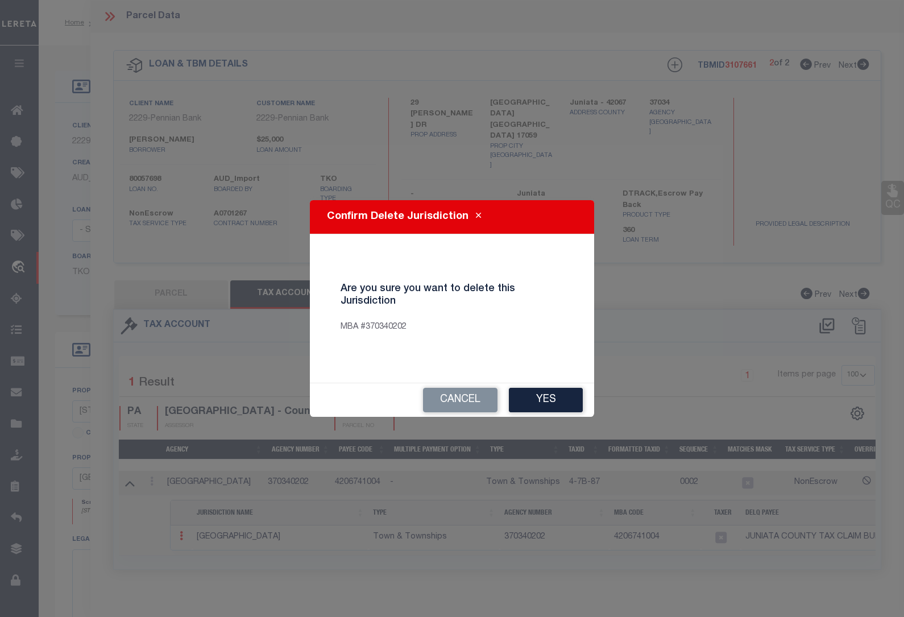
click at [534, 399] on button "Yes" at bounding box center [546, 400] width 74 height 24
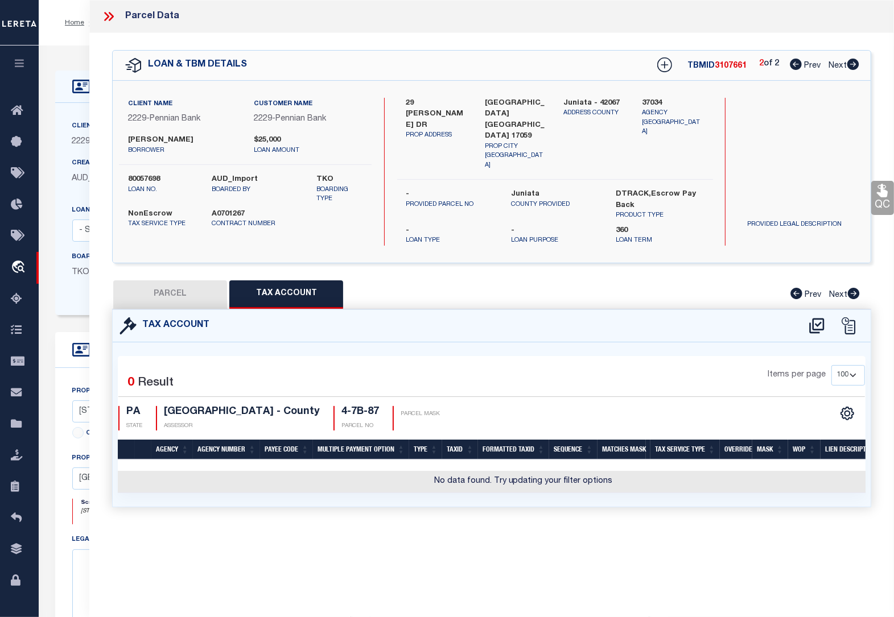
drag, startPoint x: 183, startPoint y: 274, endPoint x: 404, endPoint y: 280, distance: 221.9
click at [183, 280] on button "PARCEL" at bounding box center [170, 294] width 114 height 28
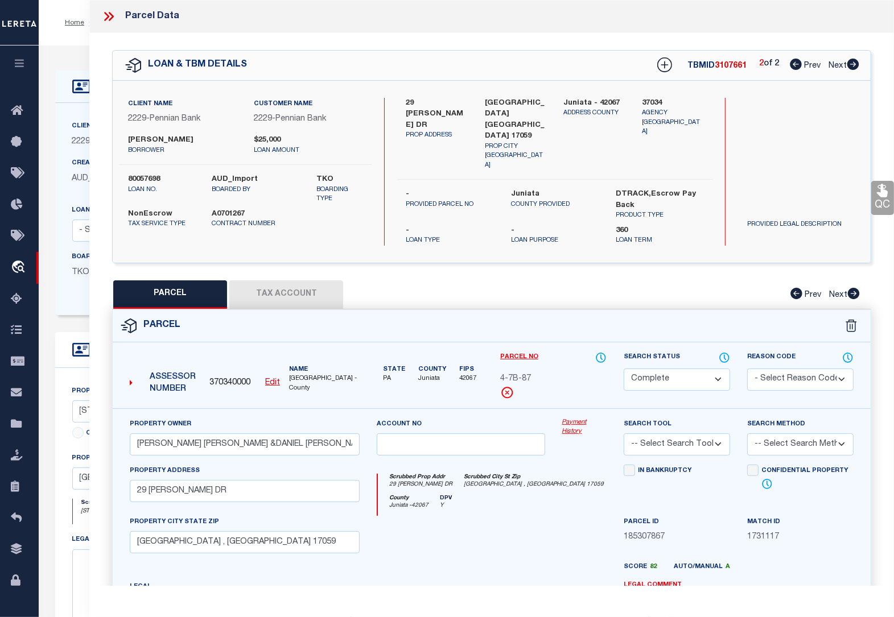
click at [270, 379] on u "Edit" at bounding box center [272, 383] width 15 height 8
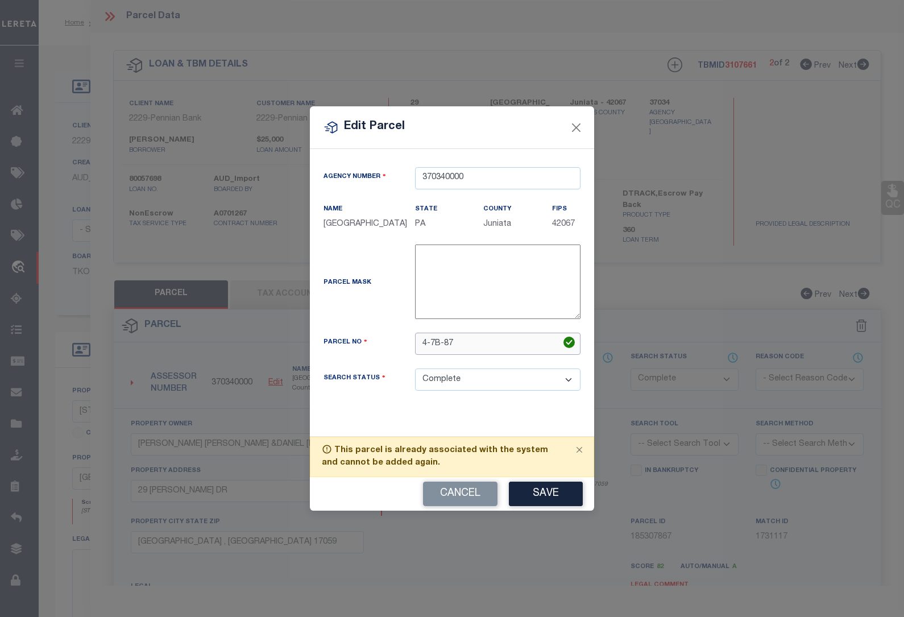
drag, startPoint x: 470, startPoint y: 343, endPoint x: 320, endPoint y: 345, distance: 150.2
click at [320, 345] on div "Parcel No 4-7B-87" at bounding box center [452, 344] width 274 height 22
paste input "0407B0"
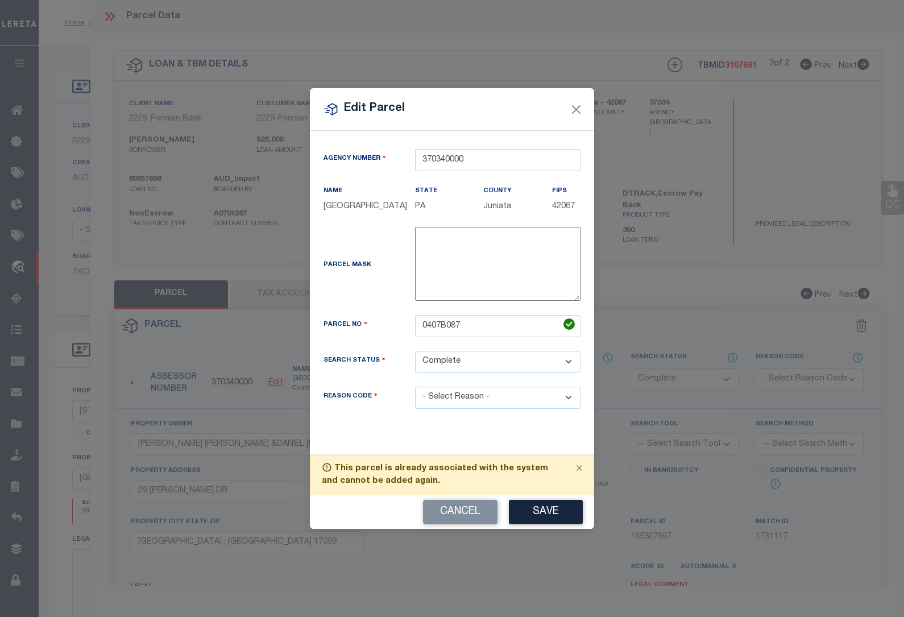
click at [451, 411] on div "Agency Number 370340000 Name [GEOGRAPHIC_DATA] State" at bounding box center [452, 292] width 284 height 323
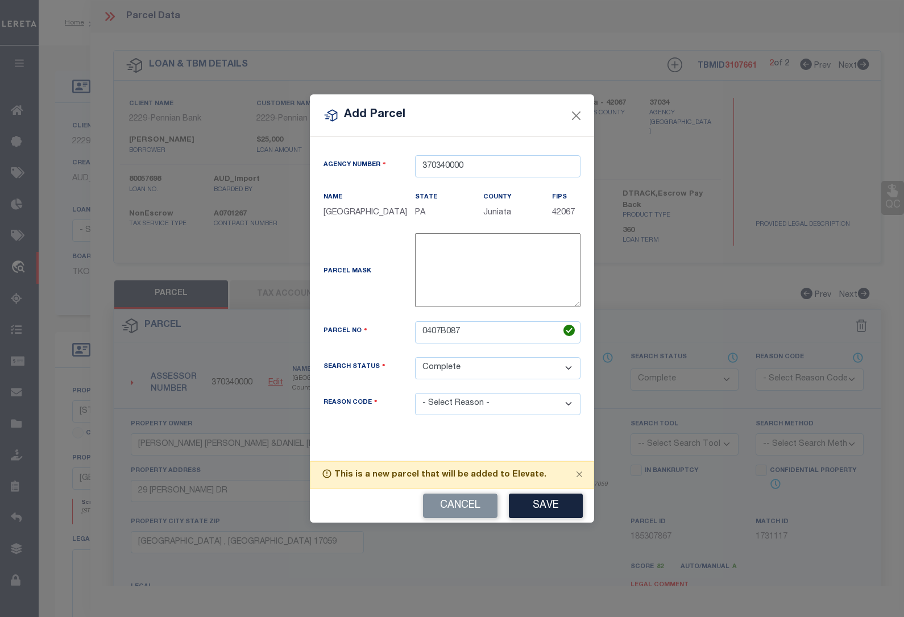
click at [450, 407] on select "- Select Reason - 099 - Other (Provide additional detail) ACT - Agency Changed …" at bounding box center [498, 404] width 166 height 22
click at [415, 394] on select "- Select Reason - 099 - Other (Provide additional detail) ACT - Agency Changed …" at bounding box center [498, 404] width 166 height 22
click at [538, 512] on button "Save" at bounding box center [546, 506] width 74 height 24
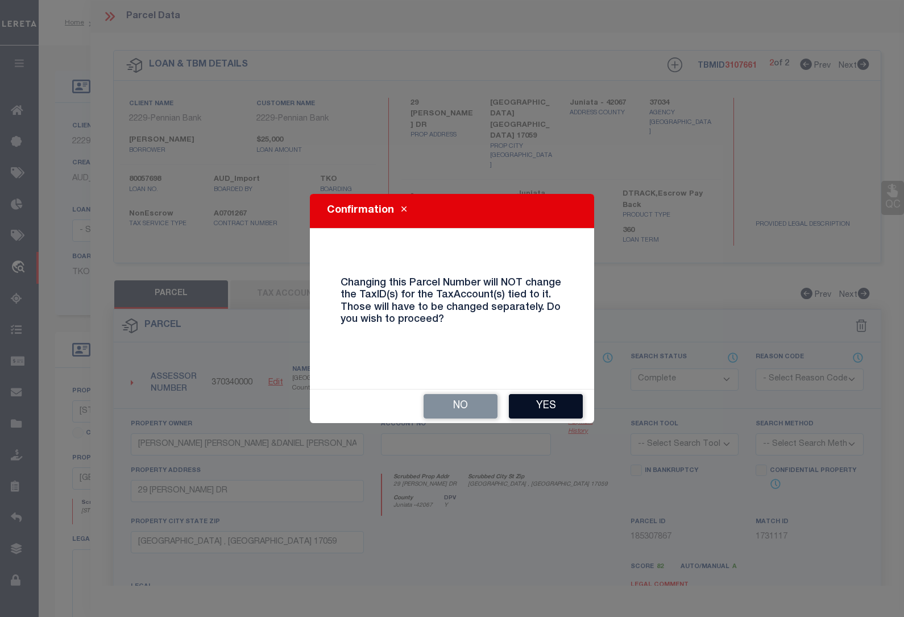
click at [553, 413] on button "Yes" at bounding box center [546, 406] width 74 height 24
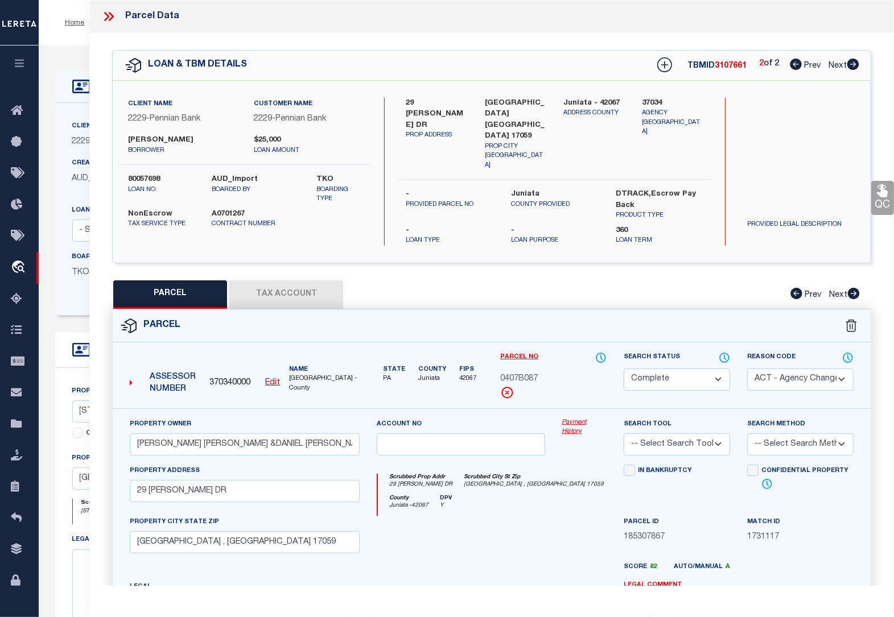
click at [262, 280] on button "Tax Account" at bounding box center [286, 294] width 114 height 28
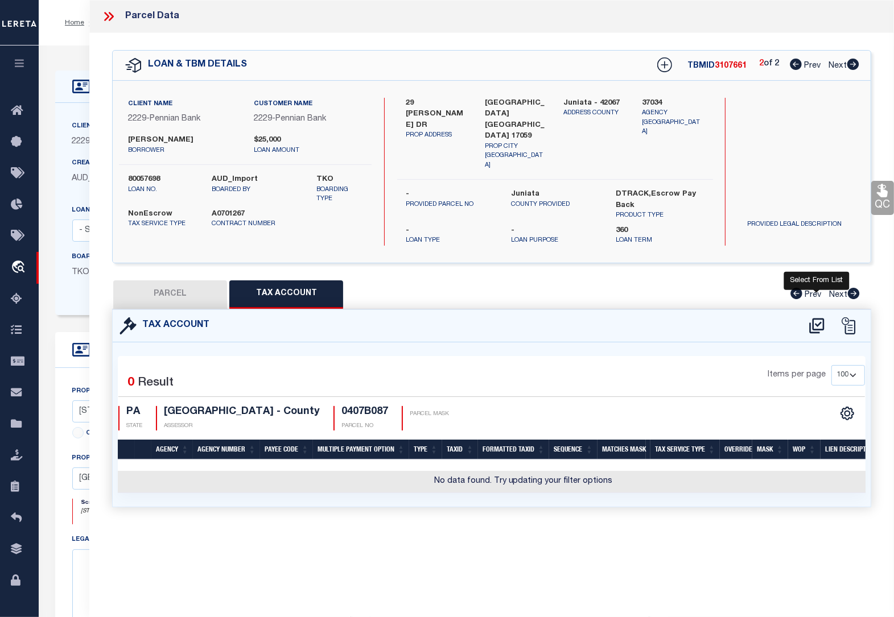
click at [819, 318] on icon at bounding box center [816, 325] width 15 height 15
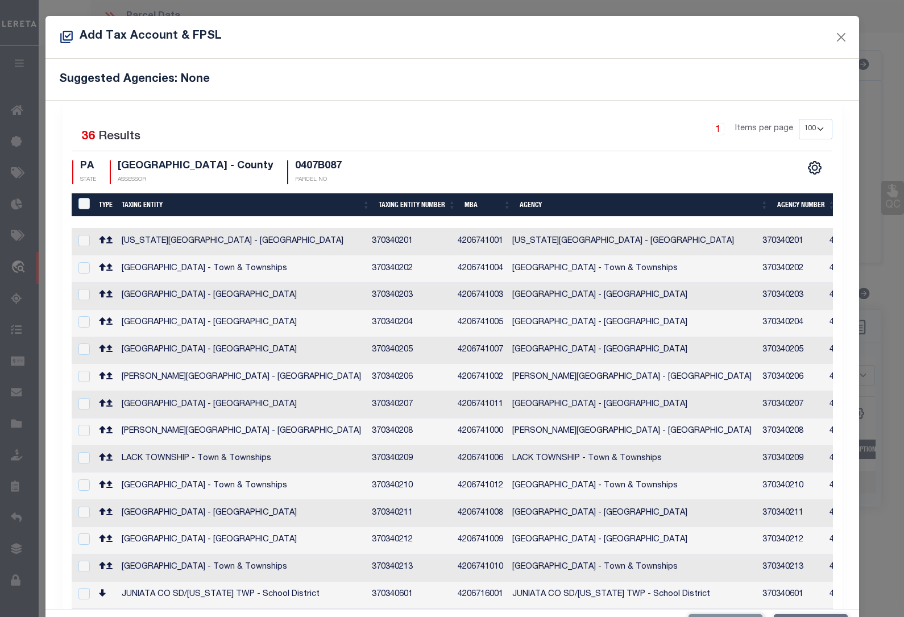
drag, startPoint x: 316, startPoint y: 216, endPoint x: 547, endPoint y: 215, distance: 231.0
click at [547, 217] on div at bounding box center [722, 222] width 1300 height 11
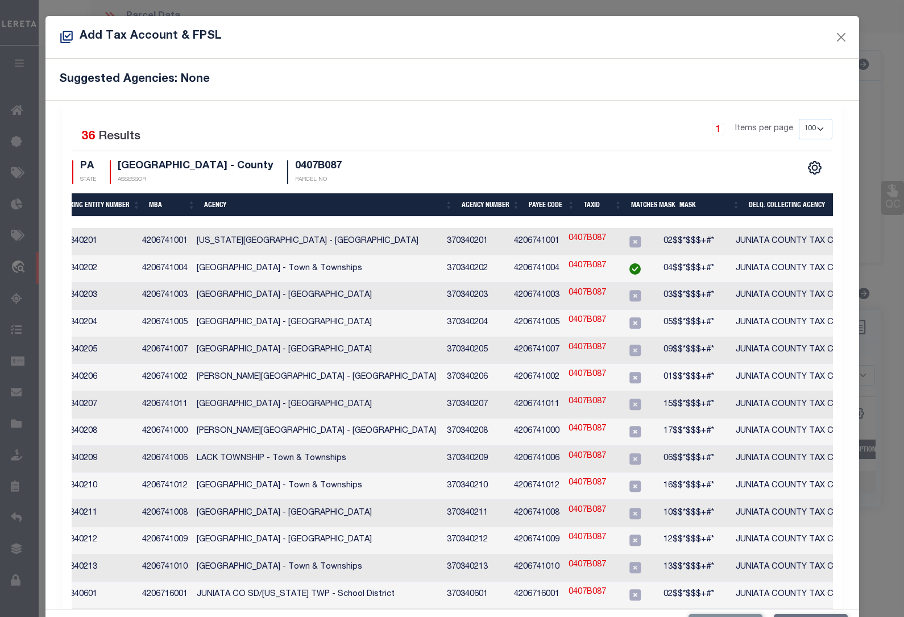
scroll to position [0, 374]
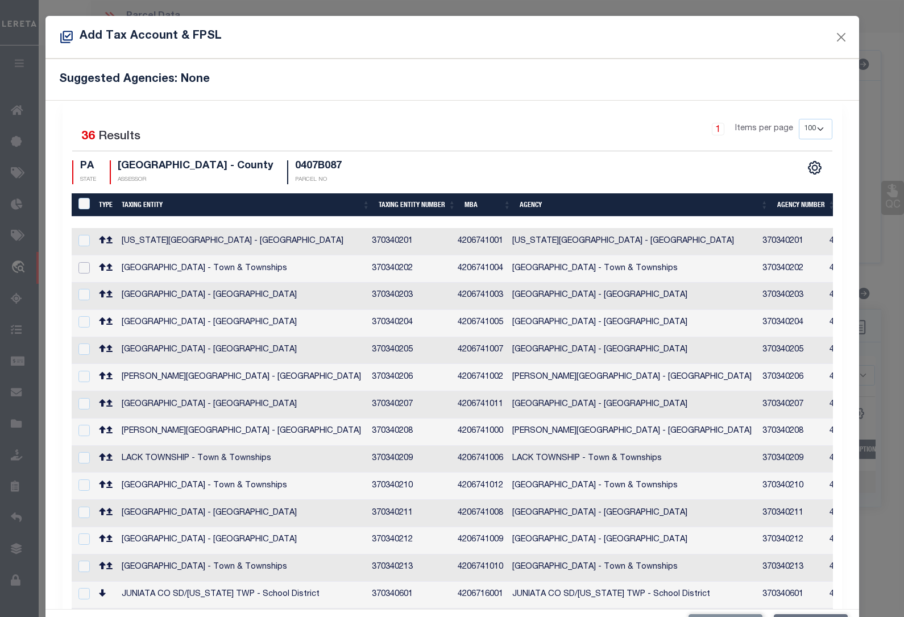
click at [81, 262] on input "checkbox" at bounding box center [84, 267] width 11 height 11
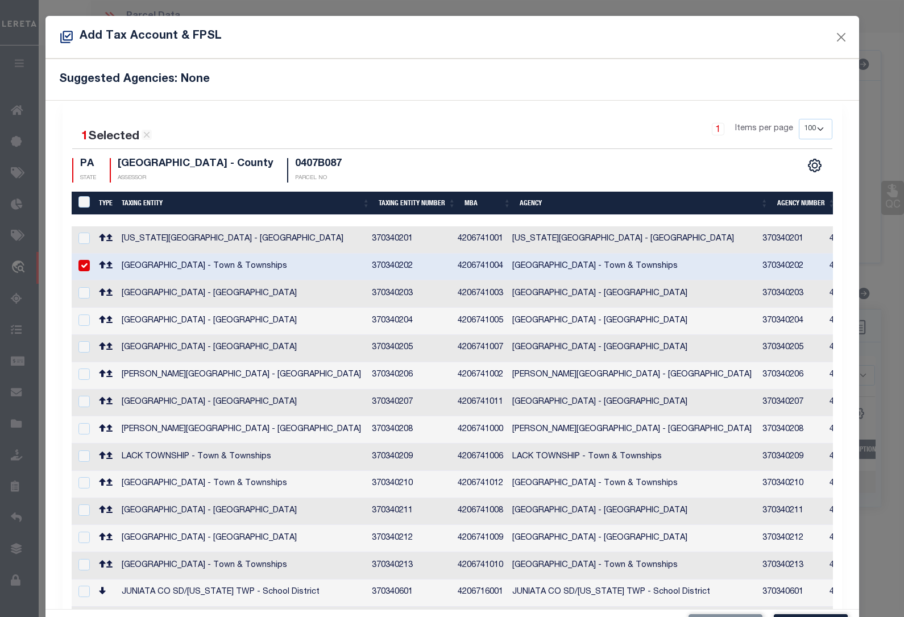
click at [82, 613] on input "checkbox" at bounding box center [84, 618] width 11 height 11
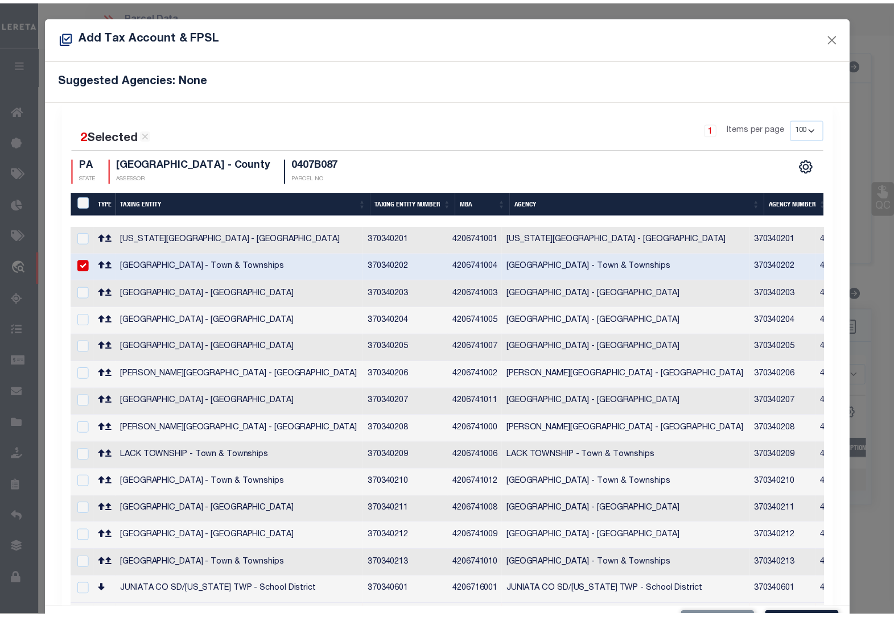
scroll to position [43, 0]
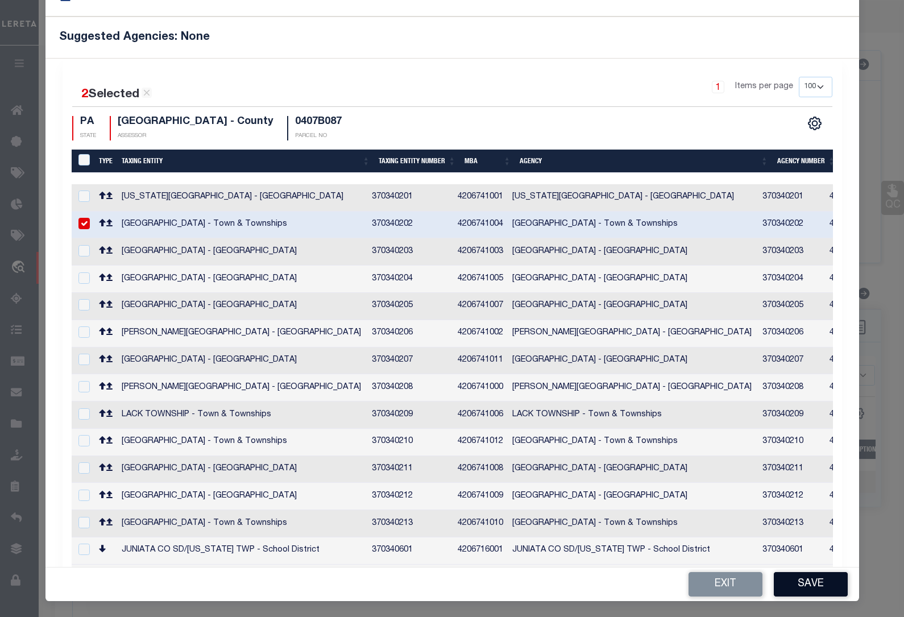
click at [808, 576] on button "Save" at bounding box center [811, 584] width 74 height 24
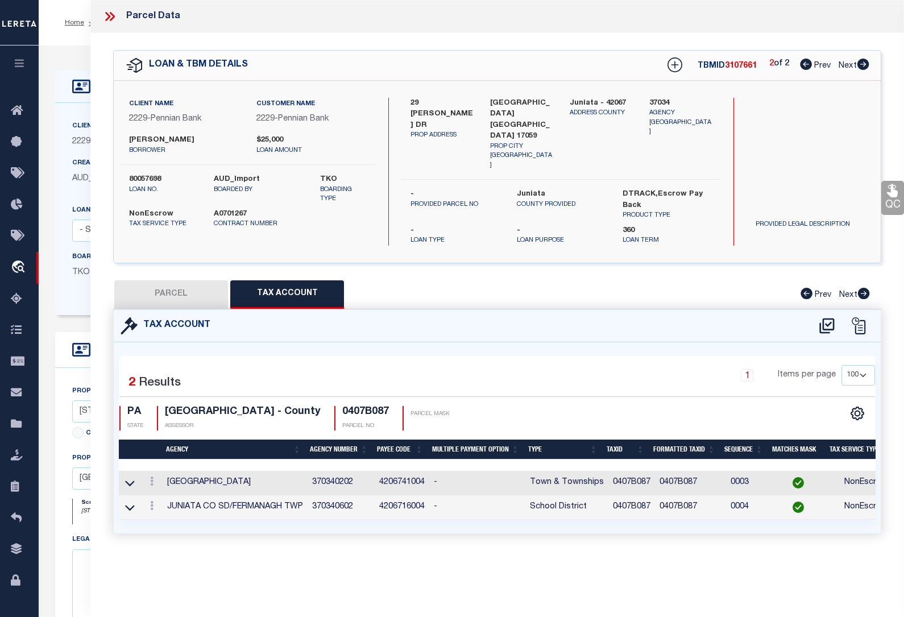
scroll to position [0, 0]
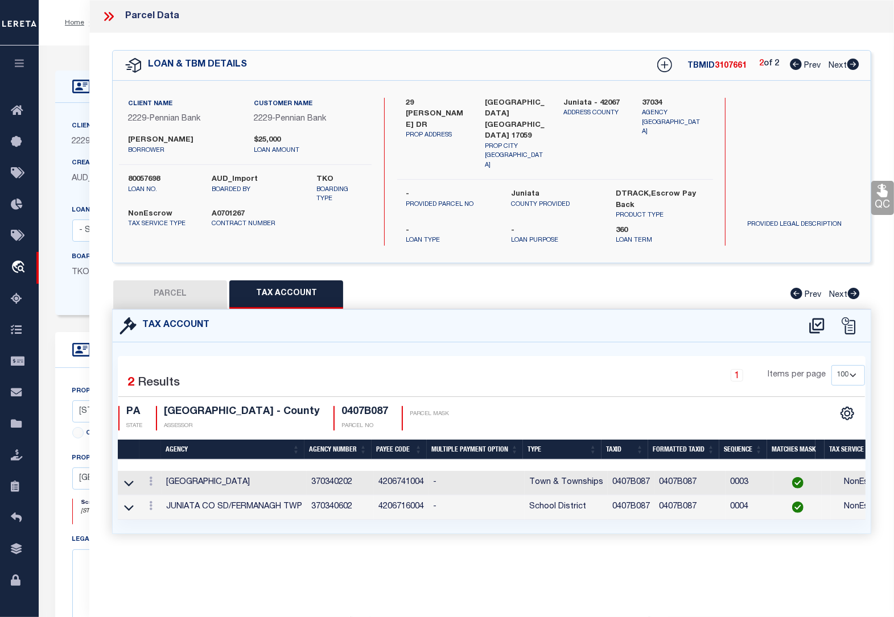
click at [186, 280] on button "PARCEL" at bounding box center [170, 294] width 114 height 28
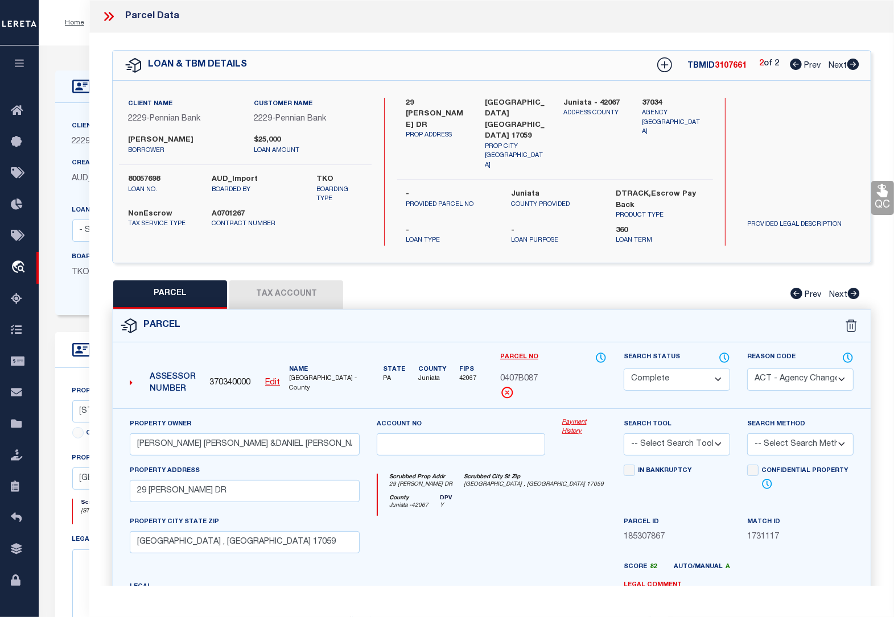
click at [796, 63] on icon at bounding box center [796, 64] width 12 height 11
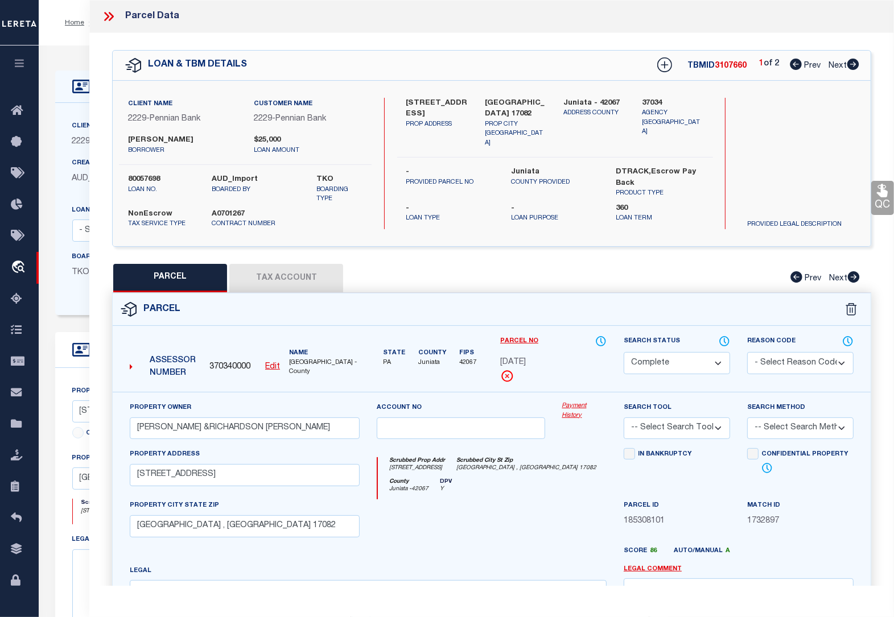
drag, startPoint x: 304, startPoint y: 273, endPoint x: 29, endPoint y: 250, distance: 276.3
click at [303, 273] on button "Tax Account" at bounding box center [286, 278] width 114 height 28
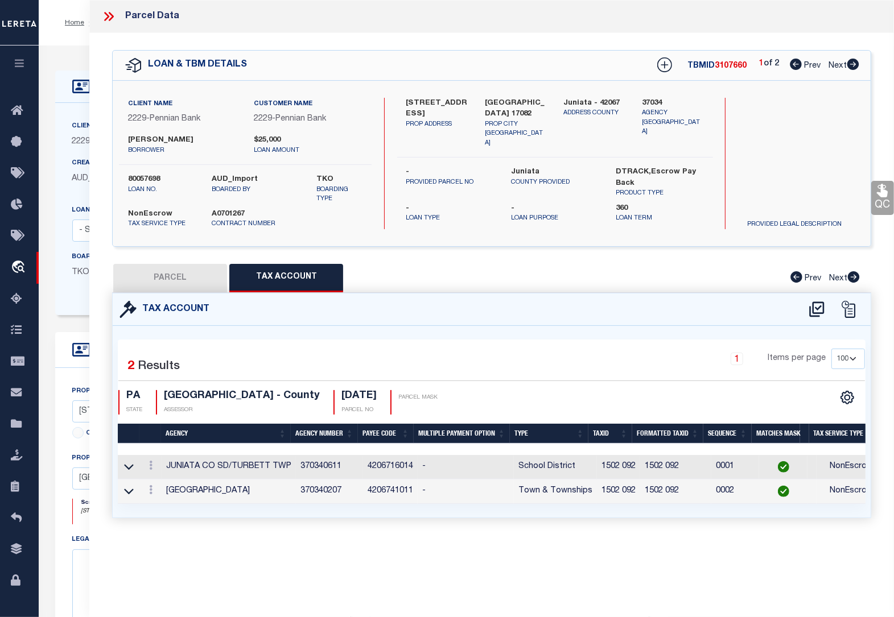
click at [158, 285] on button "PARCEL" at bounding box center [170, 278] width 114 height 28
click at [79, 32] on ol "Home OMS Detail" at bounding box center [104, 23] width 96 height 24
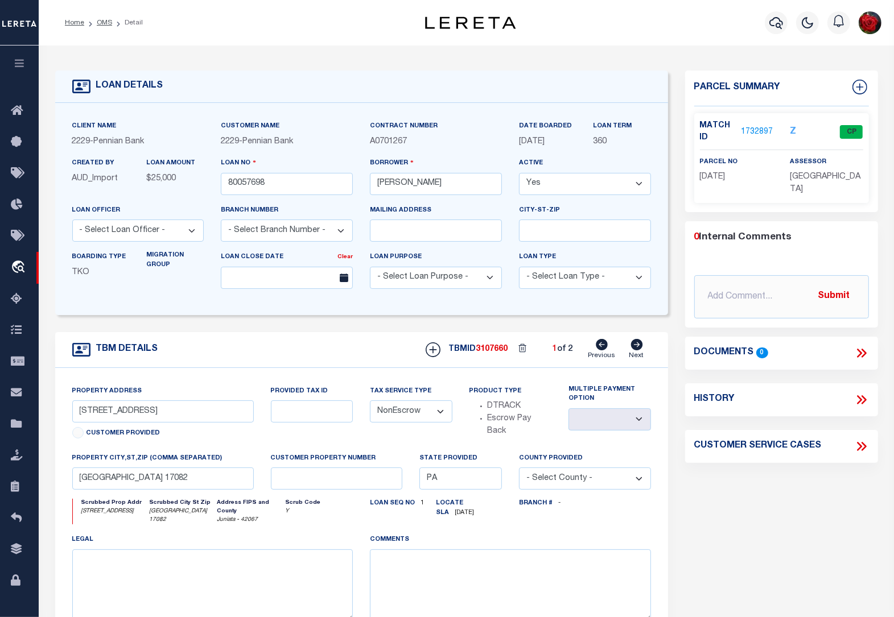
drag, startPoint x: 106, startPoint y: 23, endPoint x: 115, endPoint y: 26, distance: 9.5
click at [106, 23] on link "OMS" at bounding box center [104, 22] width 15 height 7
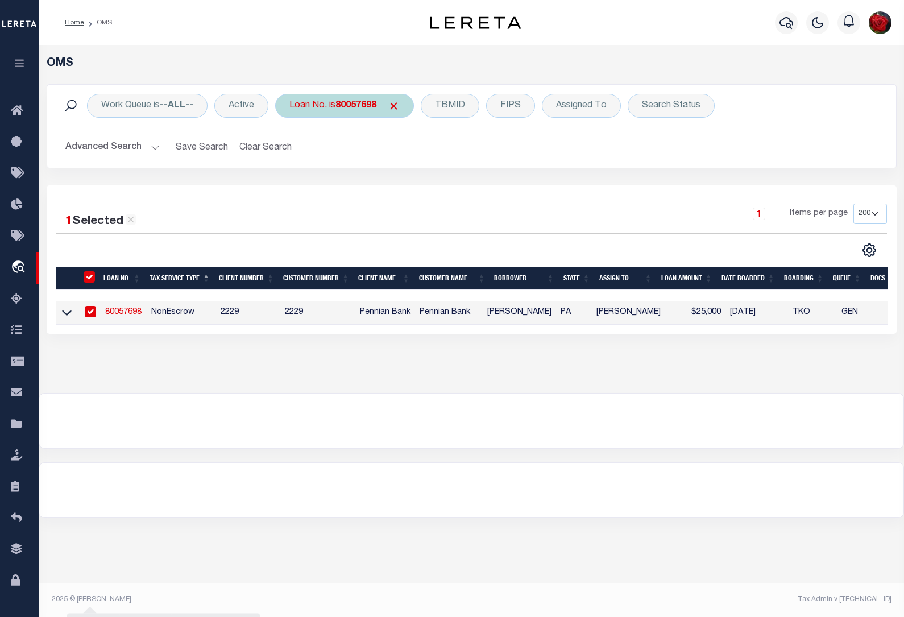
click at [354, 107] on b "80057698" at bounding box center [356, 105] width 41 height 9
